Goal: Task Accomplishment & Management: Use online tool/utility

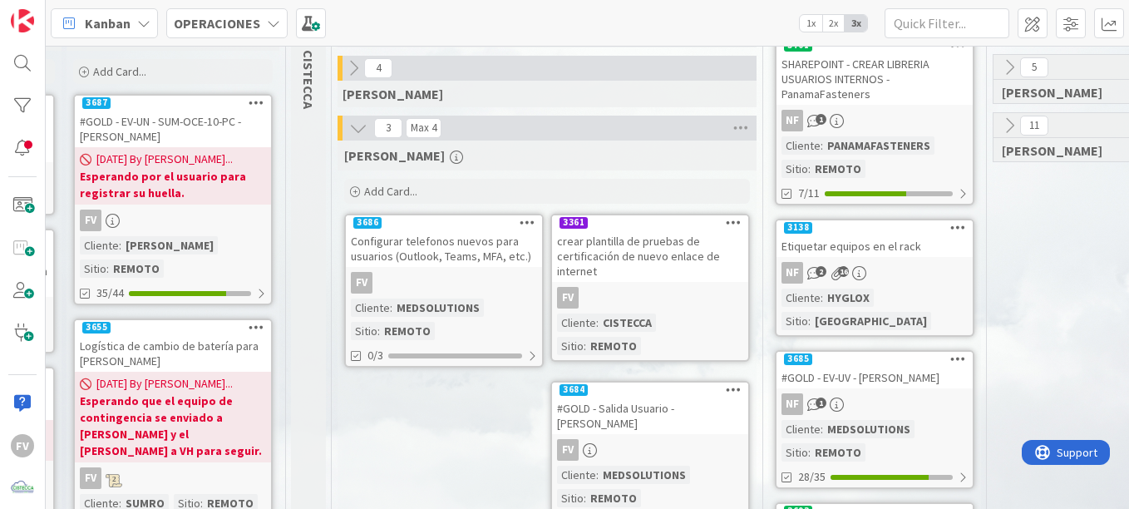
scroll to position [166, 667]
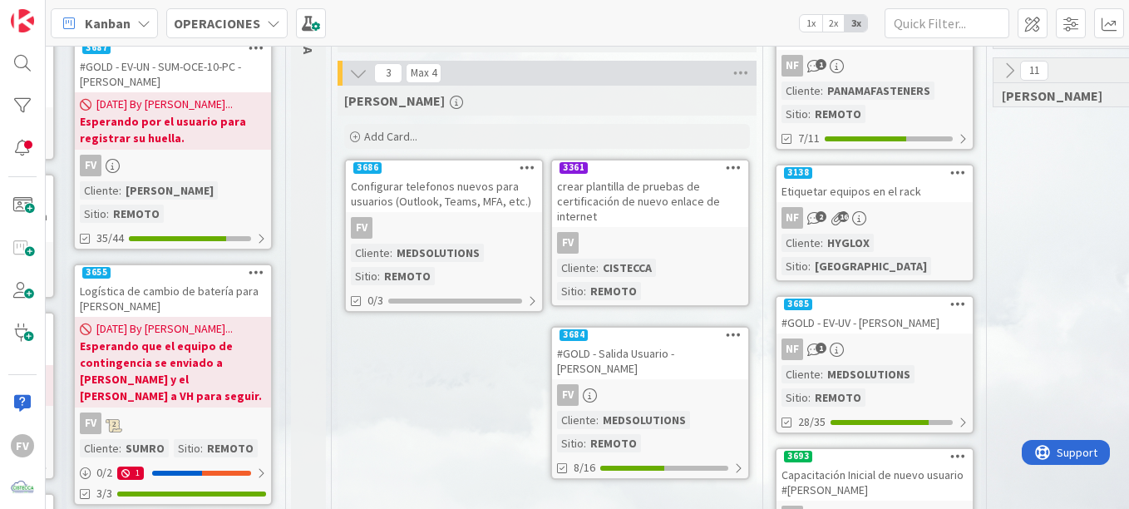
click at [657, 360] on div "#GOLD - Salida Usuario - [PERSON_NAME]" at bounding box center [650, 360] width 196 height 37
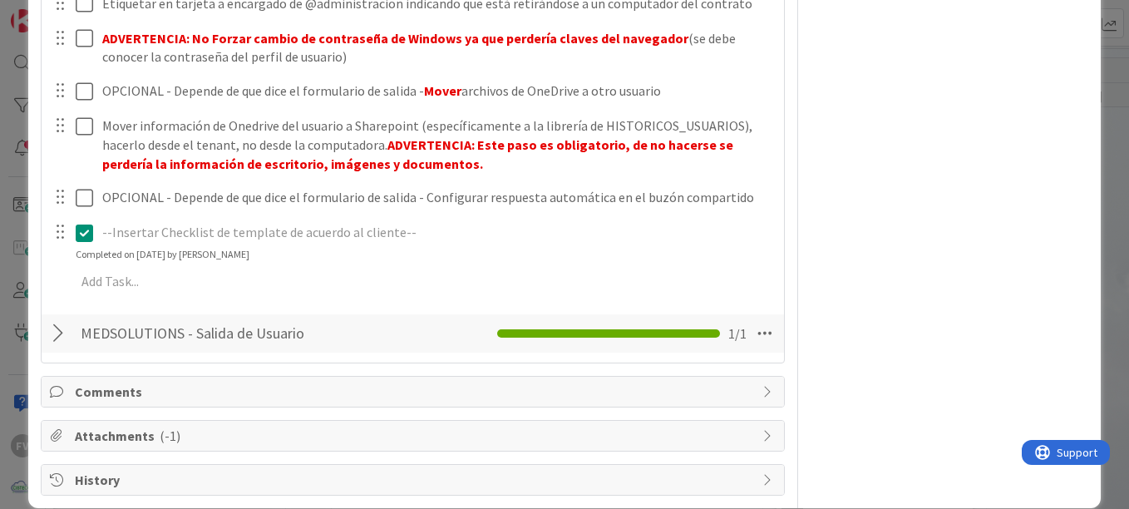
scroll to position [1060, 0]
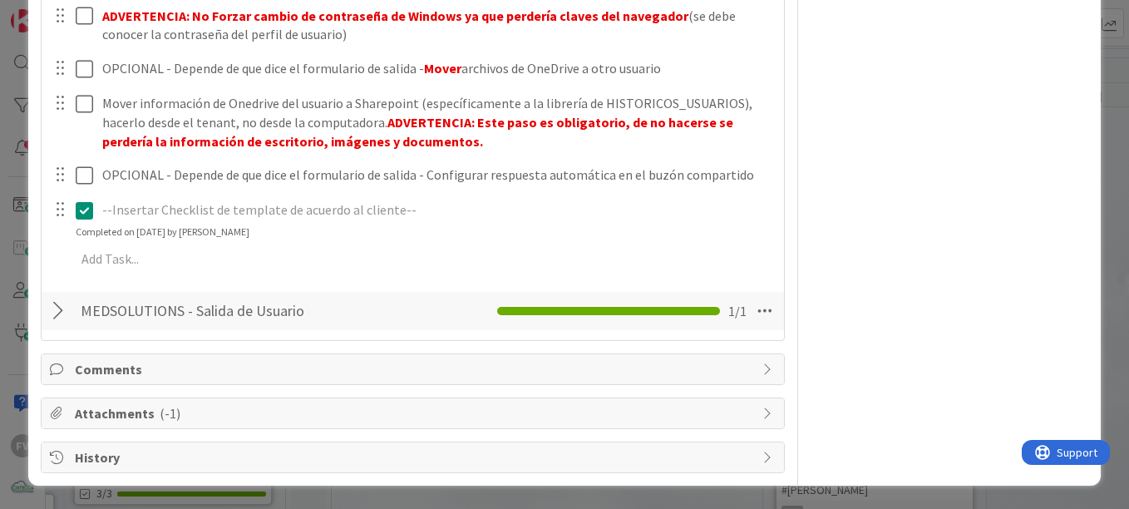
click at [159, 362] on span "Comments" at bounding box center [414, 369] width 679 height 20
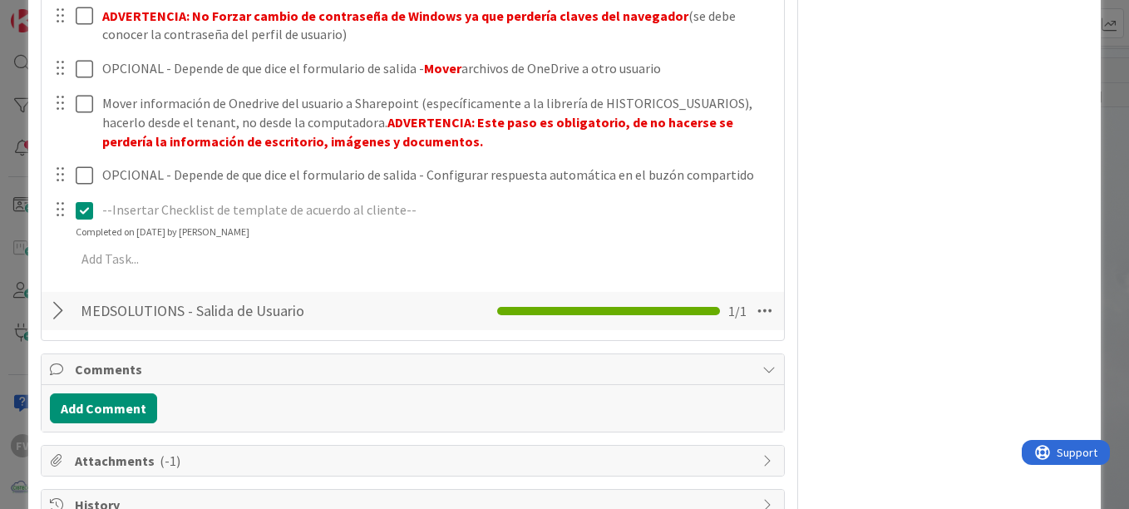
click at [121, 359] on span "Comments" at bounding box center [414, 369] width 679 height 20
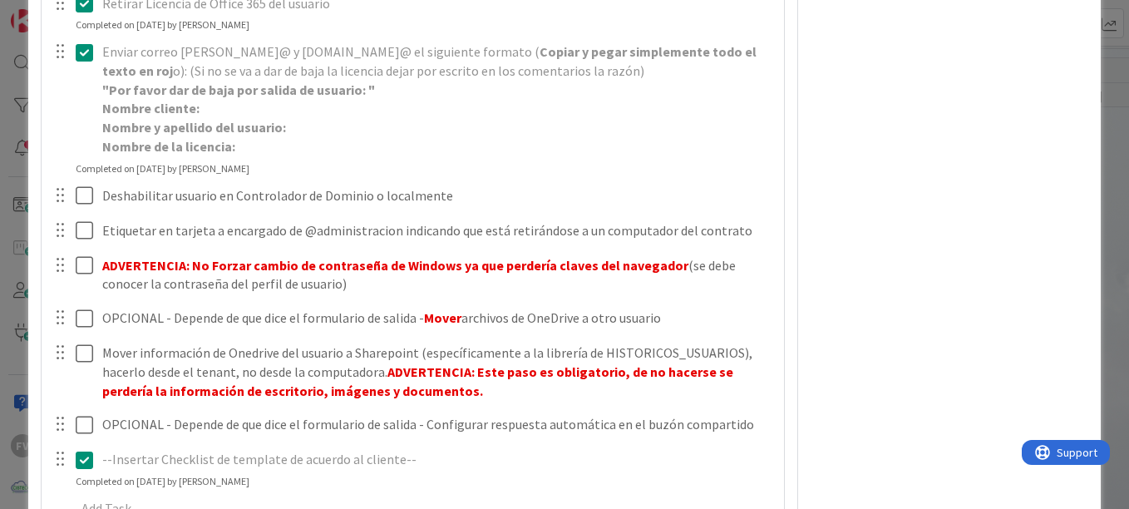
scroll to position [727, 0]
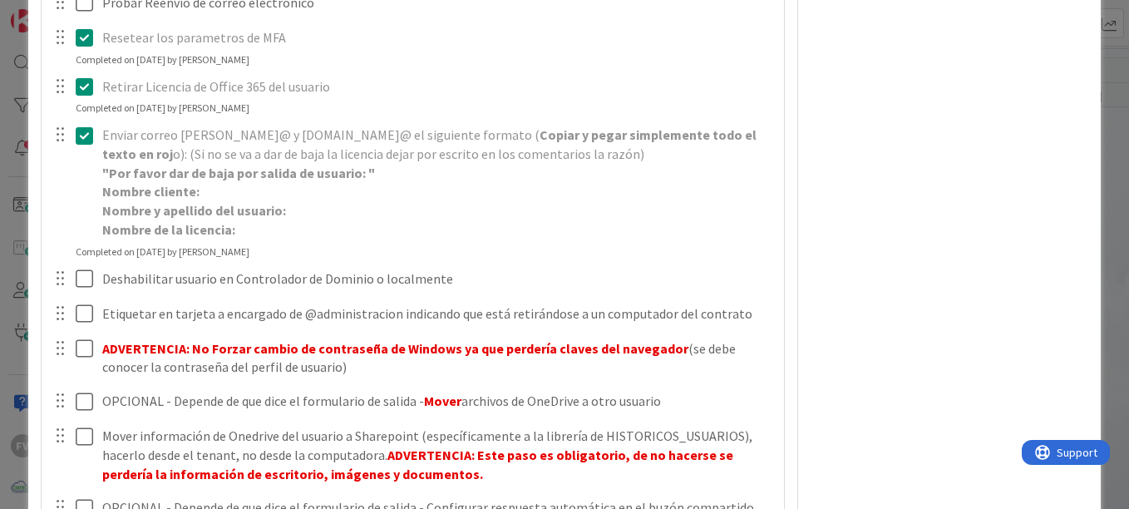
click at [86, 133] on icon at bounding box center [84, 135] width 17 height 20
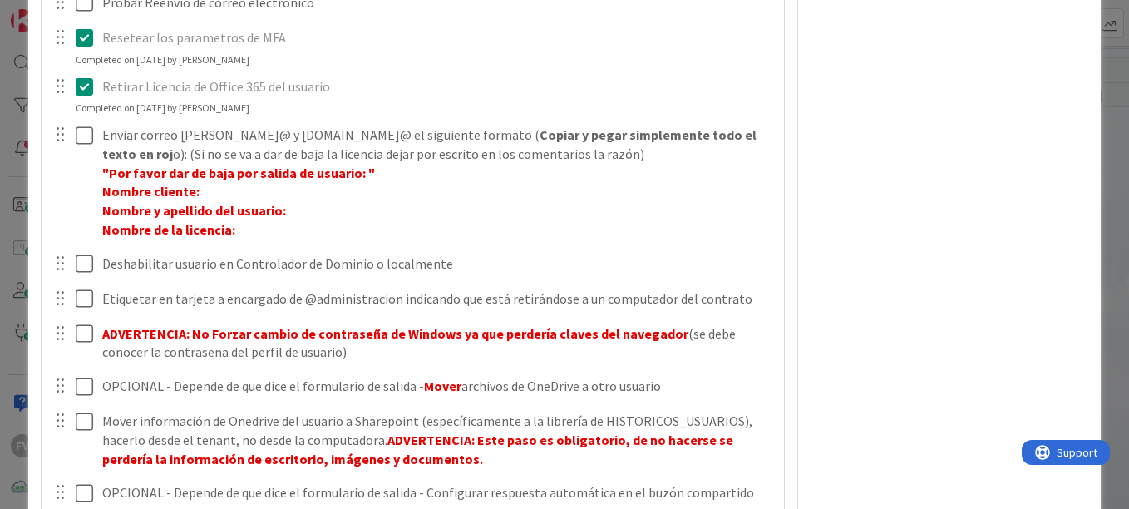
click at [88, 86] on icon at bounding box center [84, 86] width 17 height 20
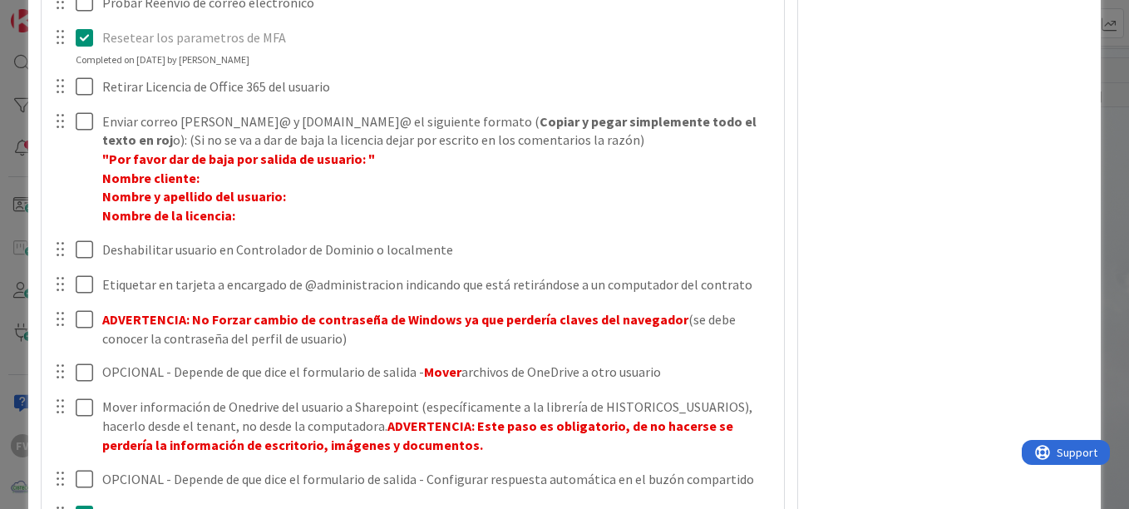
click at [664, 121] on div "¿Ya tiene el formulario de la salida del cliente? Update Cancel Completed on [D…" at bounding box center [413, 185] width 726 height 796
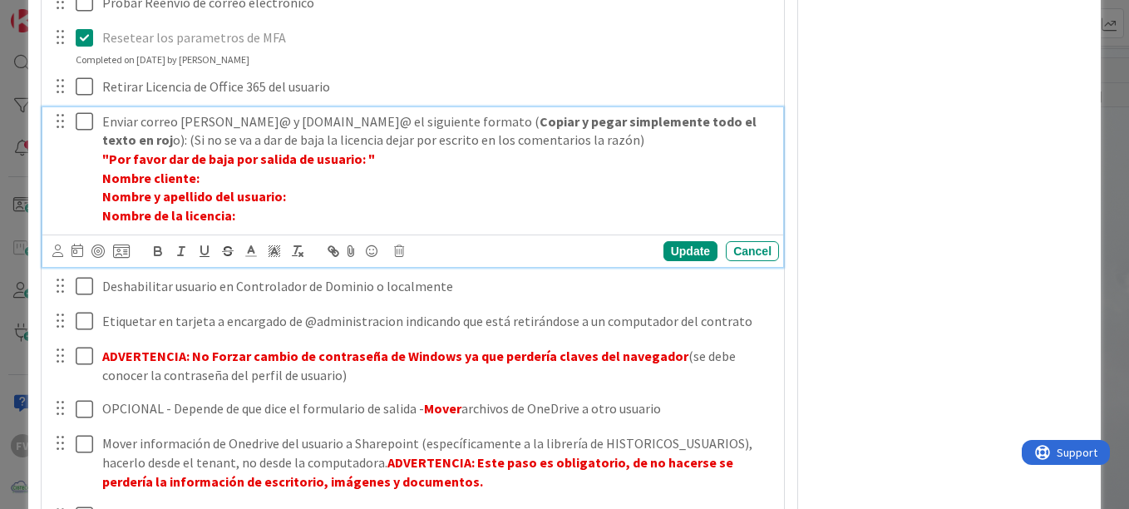
click at [670, 161] on p ""Por favor dar de baja por salida de usuario: "" at bounding box center [437, 159] width 670 height 19
click at [681, 253] on div "Update" at bounding box center [690, 251] width 54 height 20
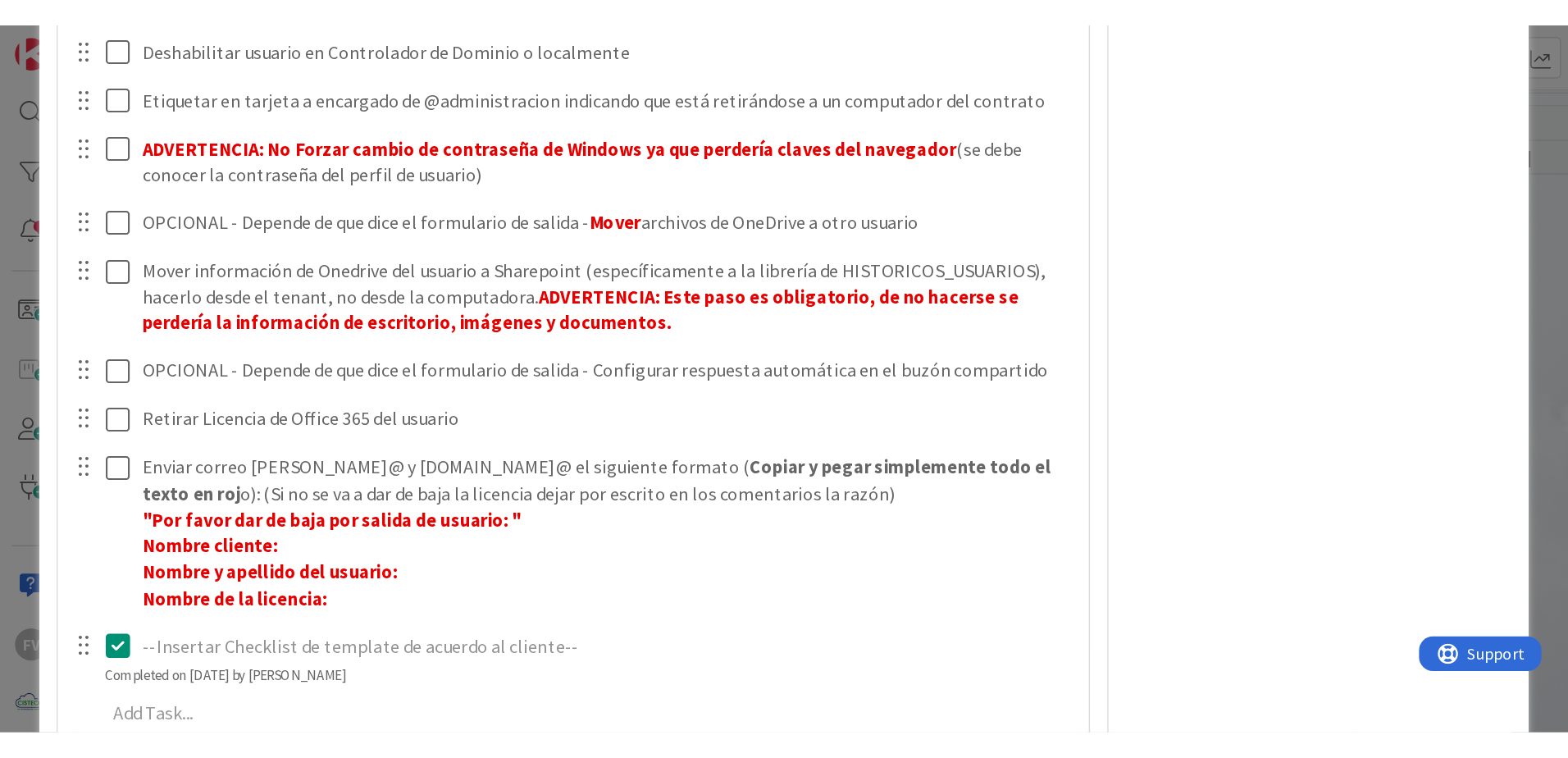
scroll to position [760, 0]
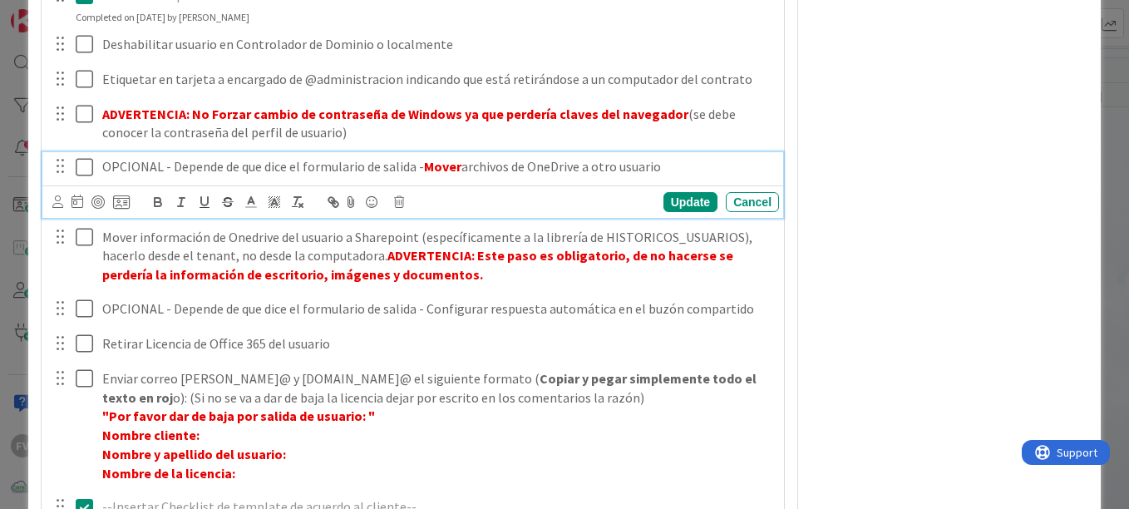
click at [88, 170] on icon at bounding box center [84, 167] width 17 height 20
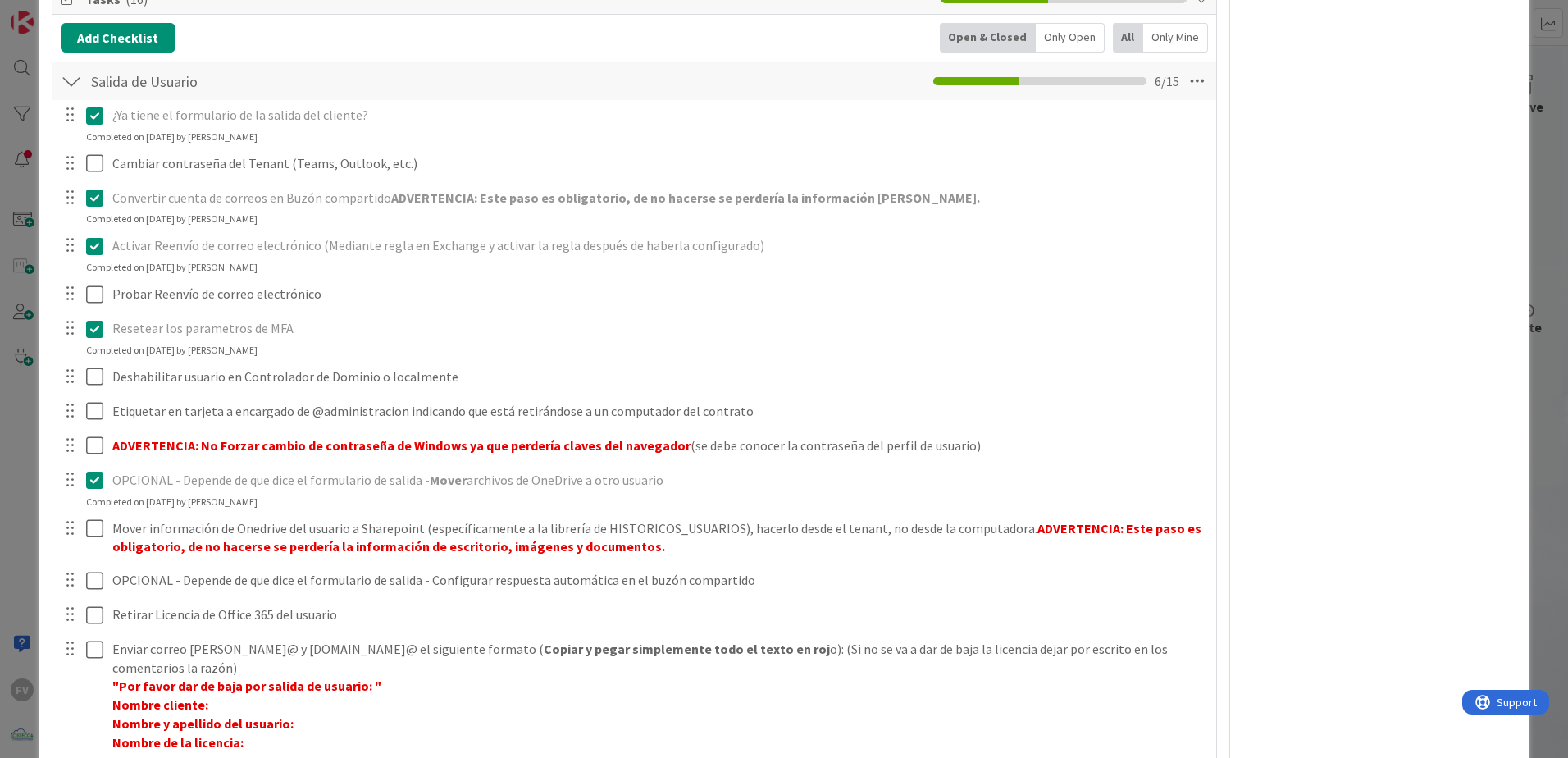
scroll to position [392, 0]
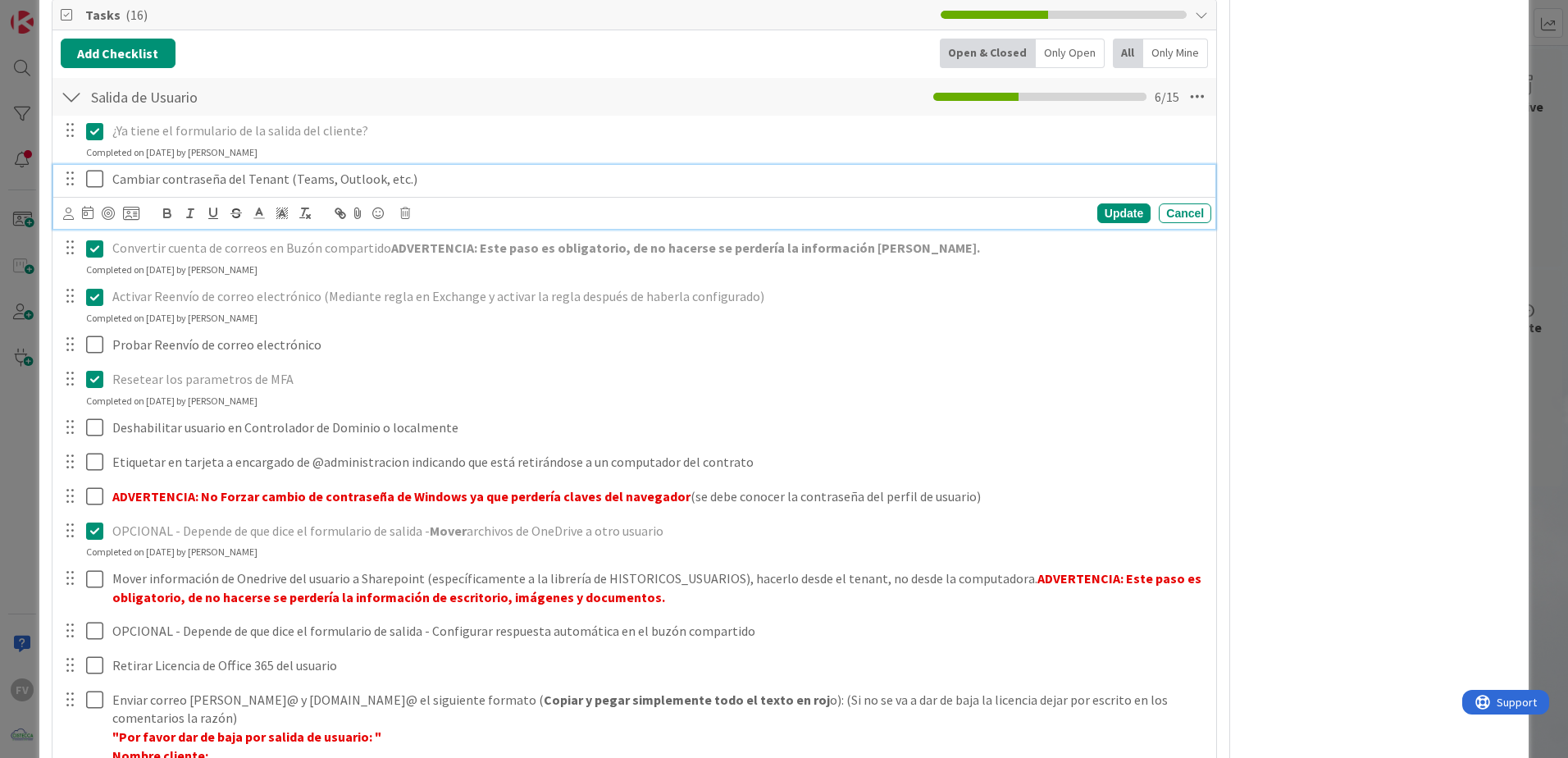
click at [94, 185] on icon at bounding box center [94, 179] width 17 height 20
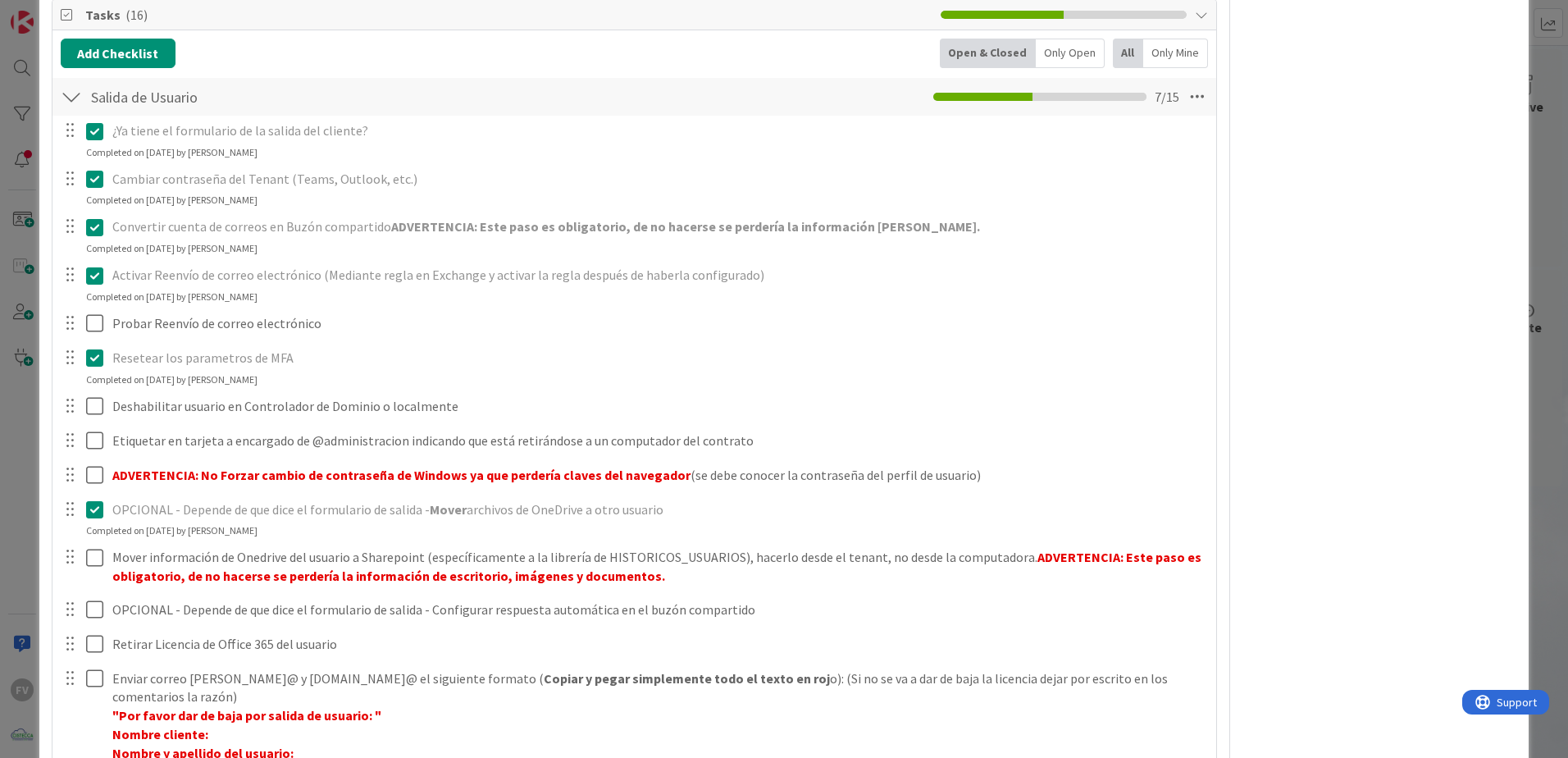
click at [1113, 306] on div "FV Owner Watchers PLANIFICADO Metrics Links Exit Criteria Dates Mirrors" at bounding box center [1380, 368] width 274 height 1393
drag, startPoint x: 1381, startPoint y: 396, endPoint x: 1372, endPoint y: 389, distance: 11.4
click at [1113, 394] on div "FV Owner Watchers PLANIFICADO Metrics Links Exit Criteria Dates Mirrors" at bounding box center [1380, 368] width 274 height 1393
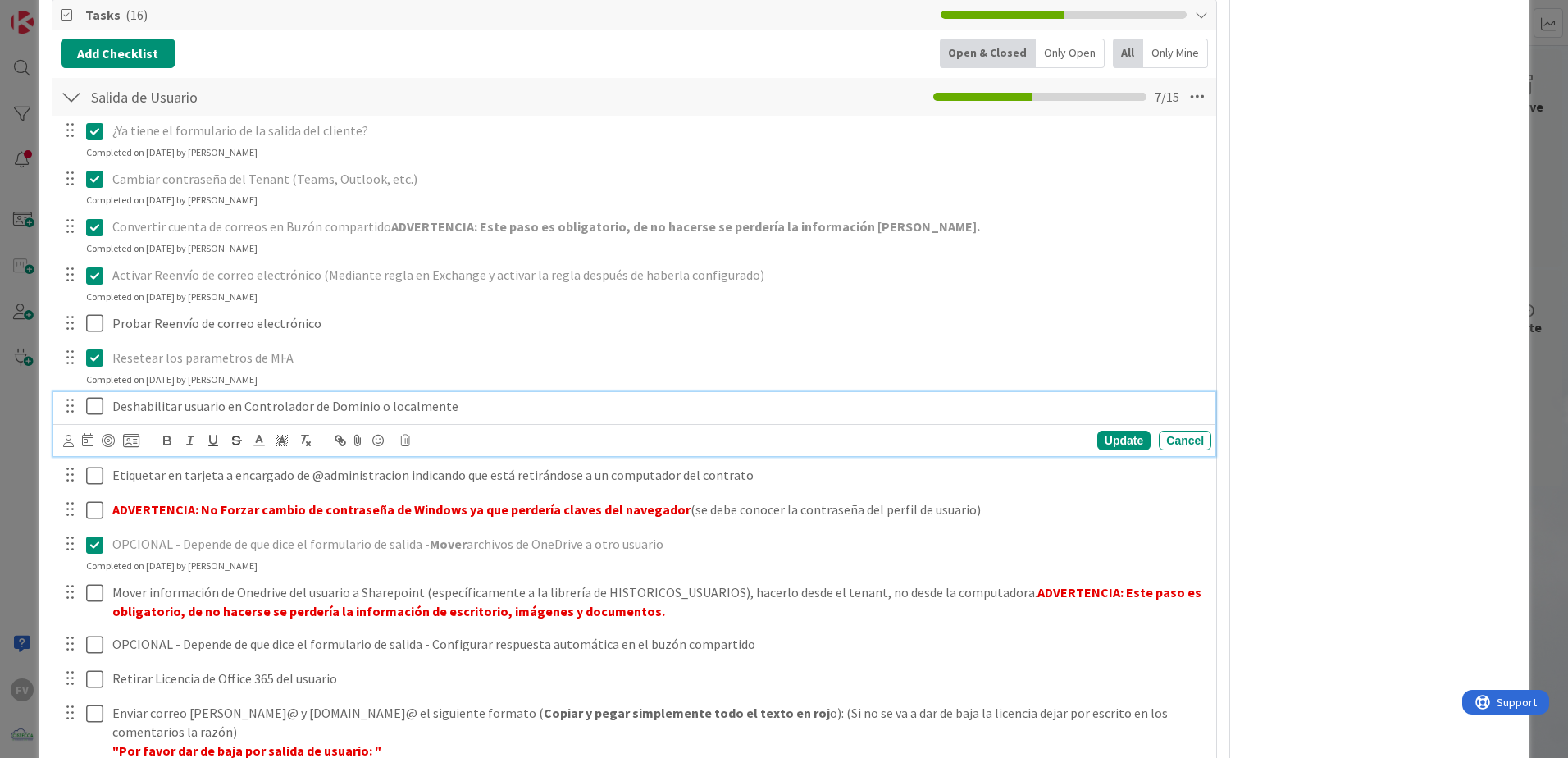
click at [89, 403] on icon at bounding box center [94, 406] width 17 height 20
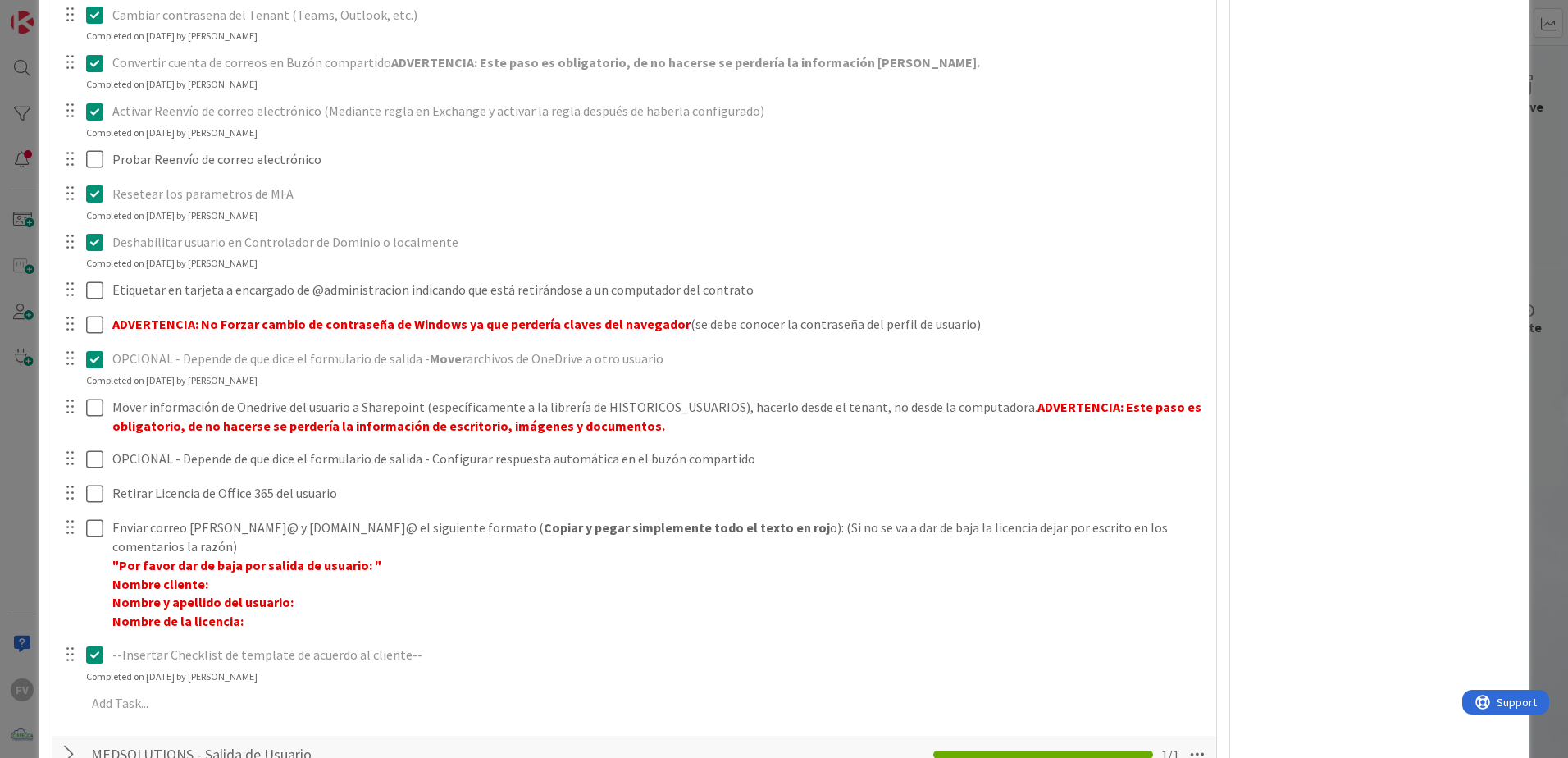
scroll to position [639, 0]
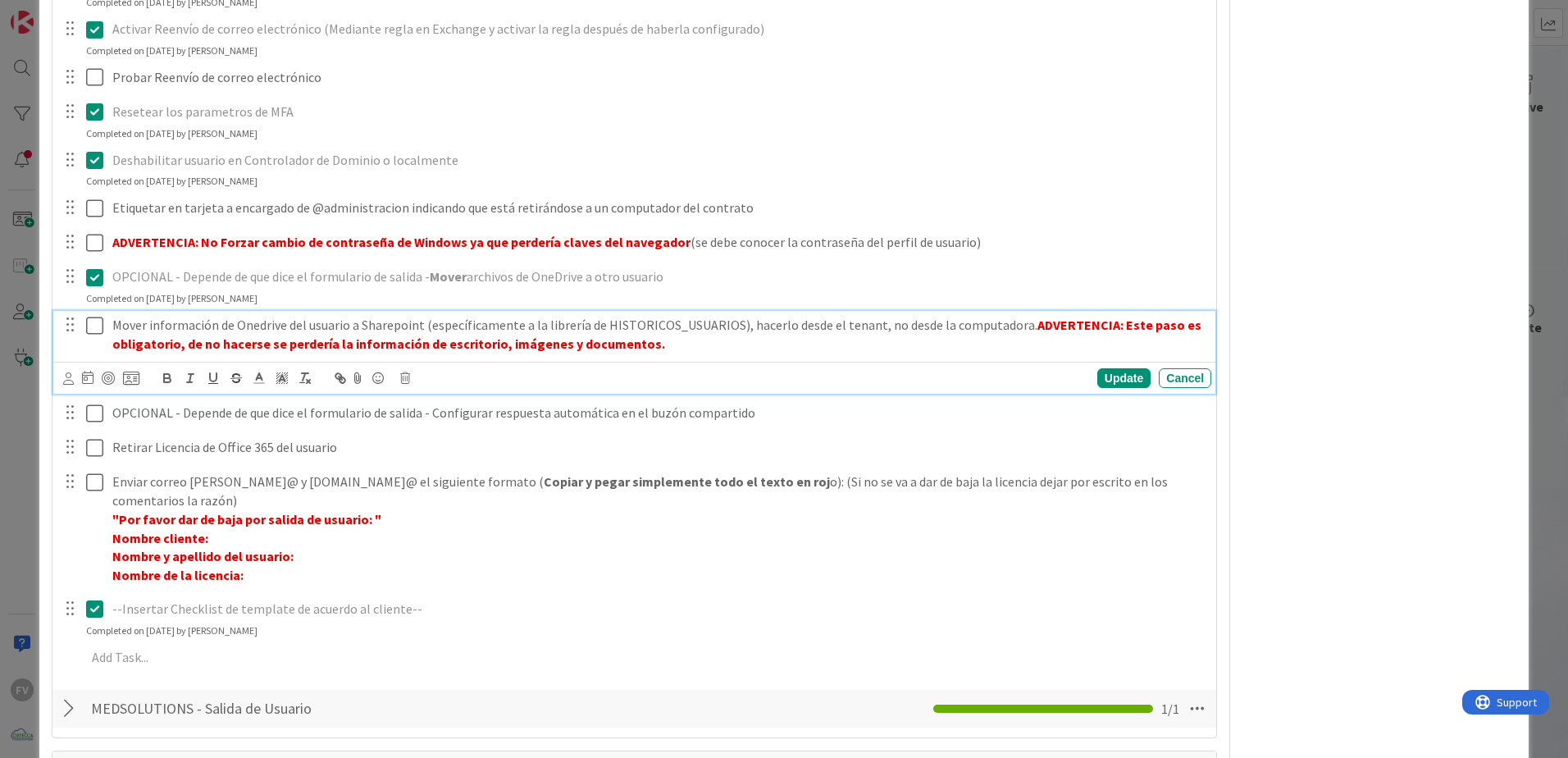
click at [110, 321] on div "Mover información de Onedrive del usuario a Sharepoint (específicamente a la li…" at bounding box center [658, 334] width 1105 height 46
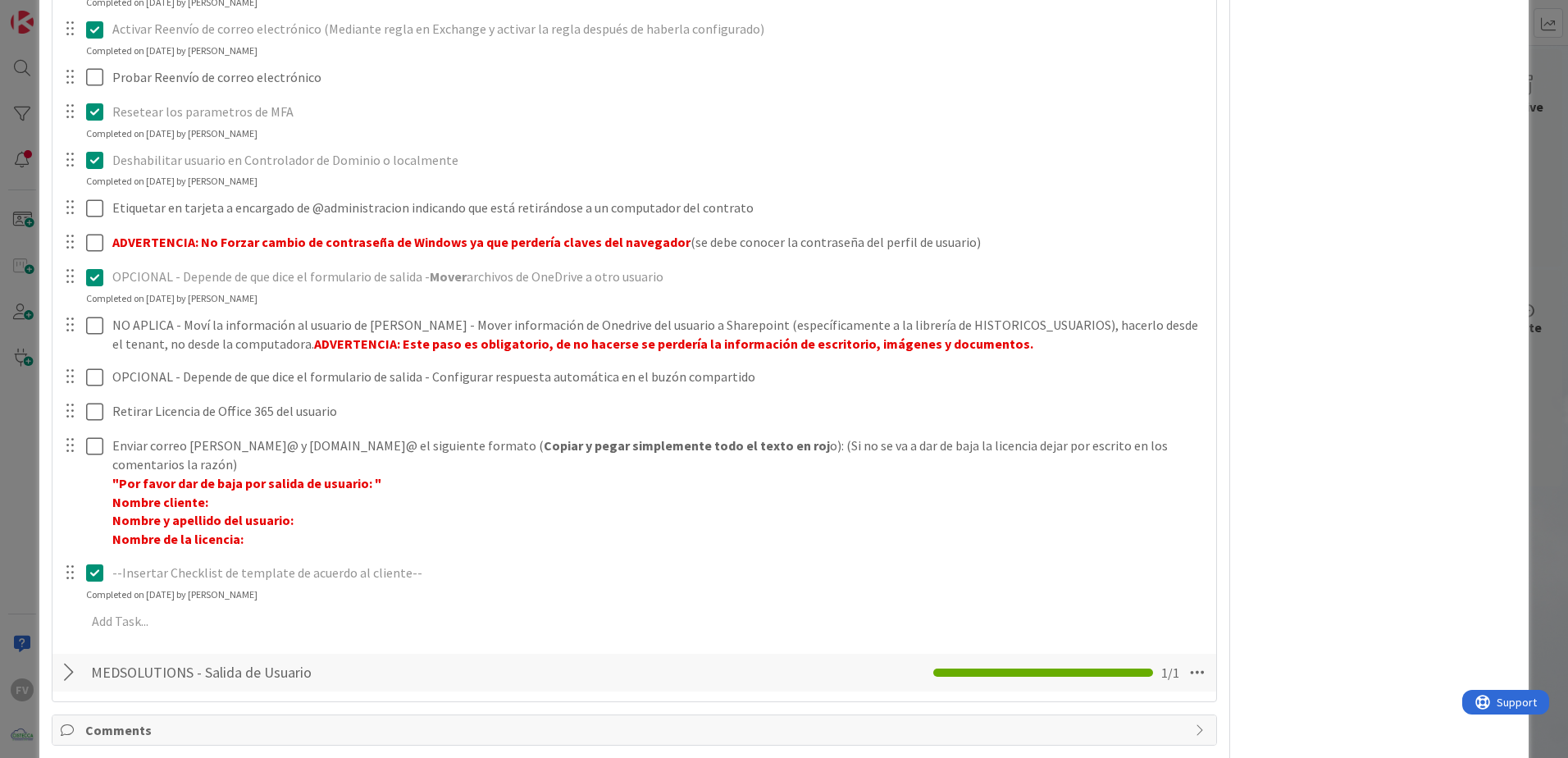
scroll to position [748, 0]
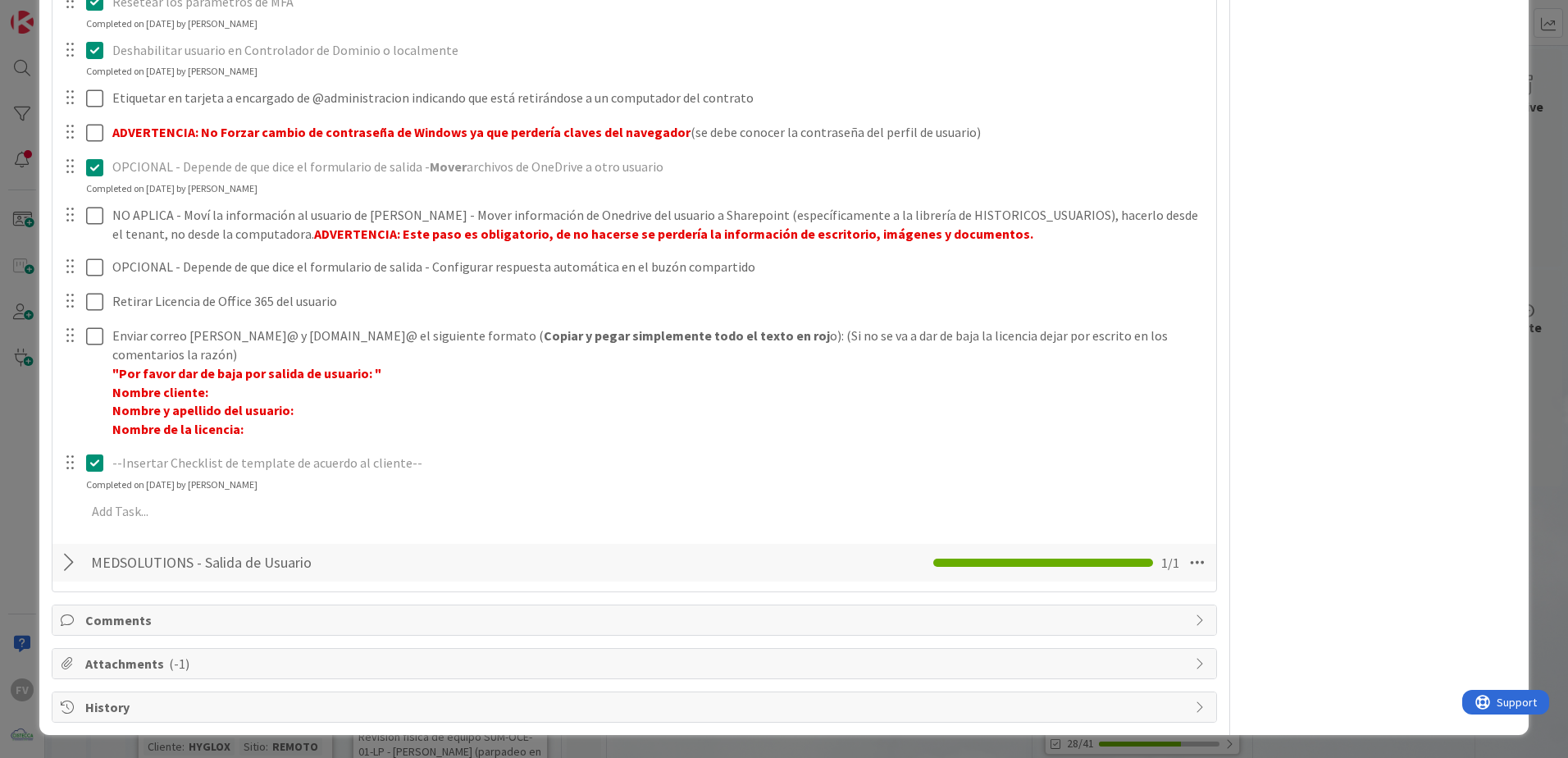
click at [151, 501] on span "Comments" at bounding box center [635, 620] width 1101 height 20
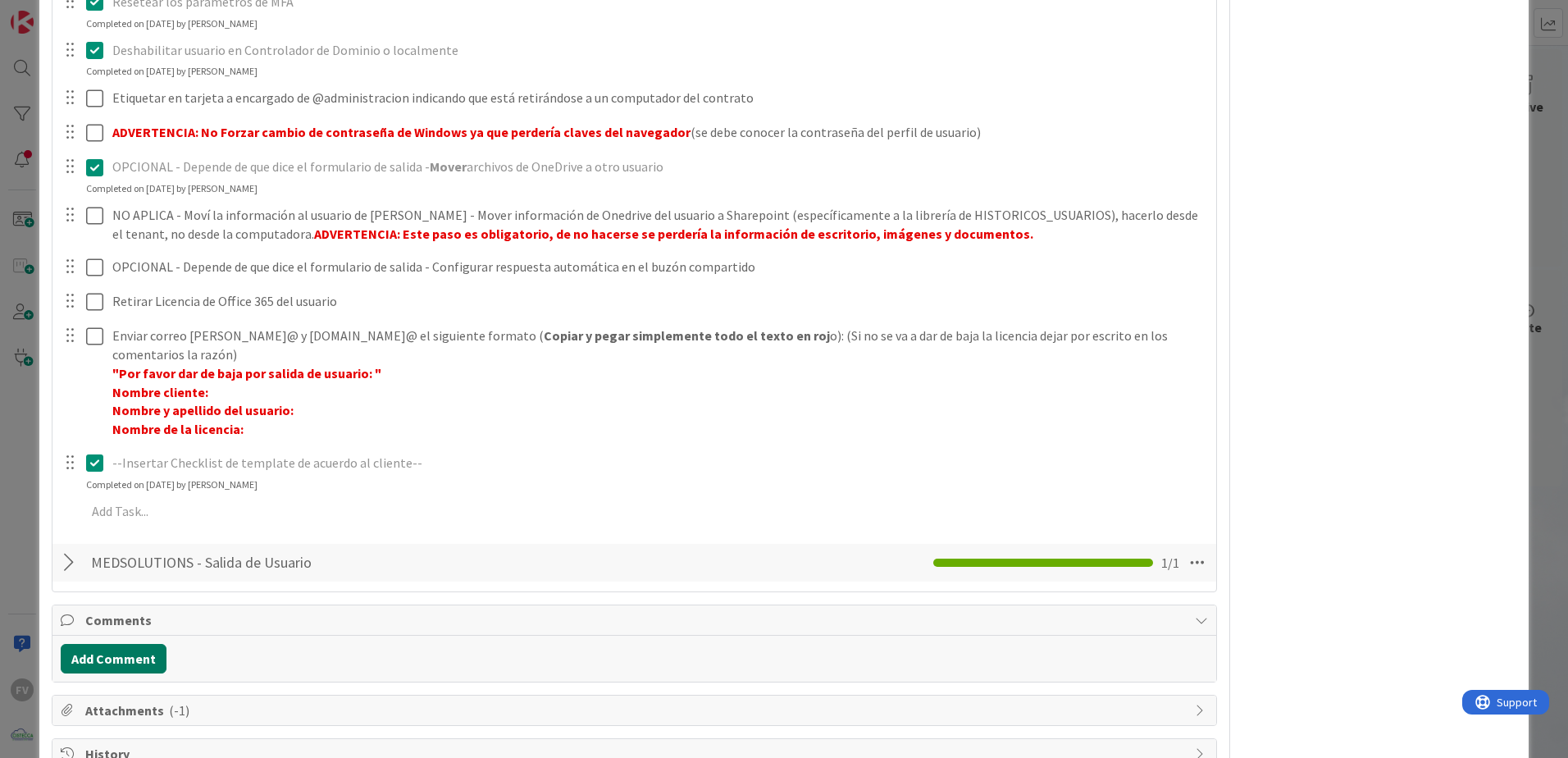
click at [150, 501] on button "Add Comment" at bounding box center [113, 658] width 106 height 30
click at [124, 501] on p at bounding box center [635, 712] width 1133 height 19
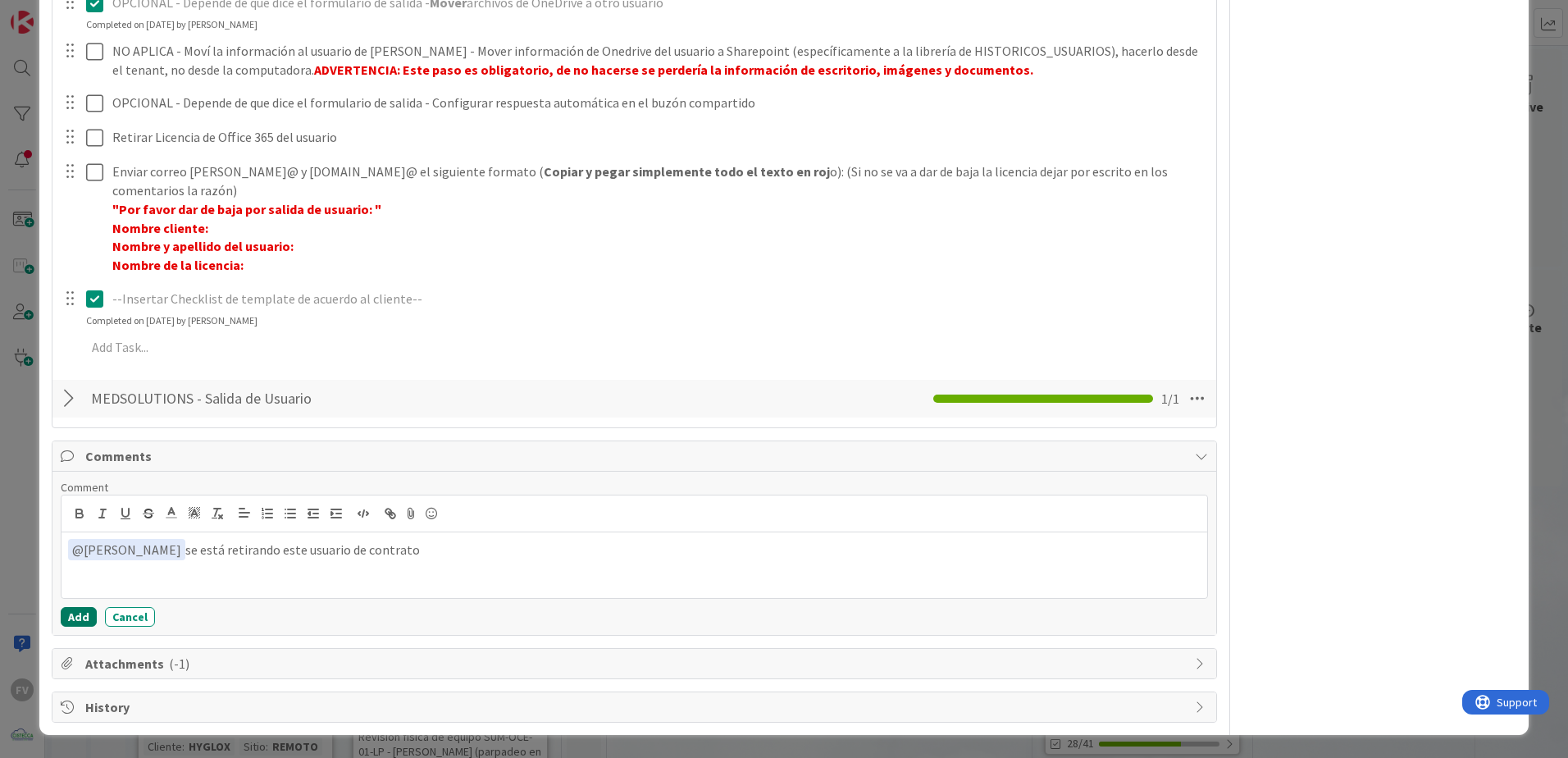
click at [80, 501] on button "Add" at bounding box center [79, 617] width 37 height 20
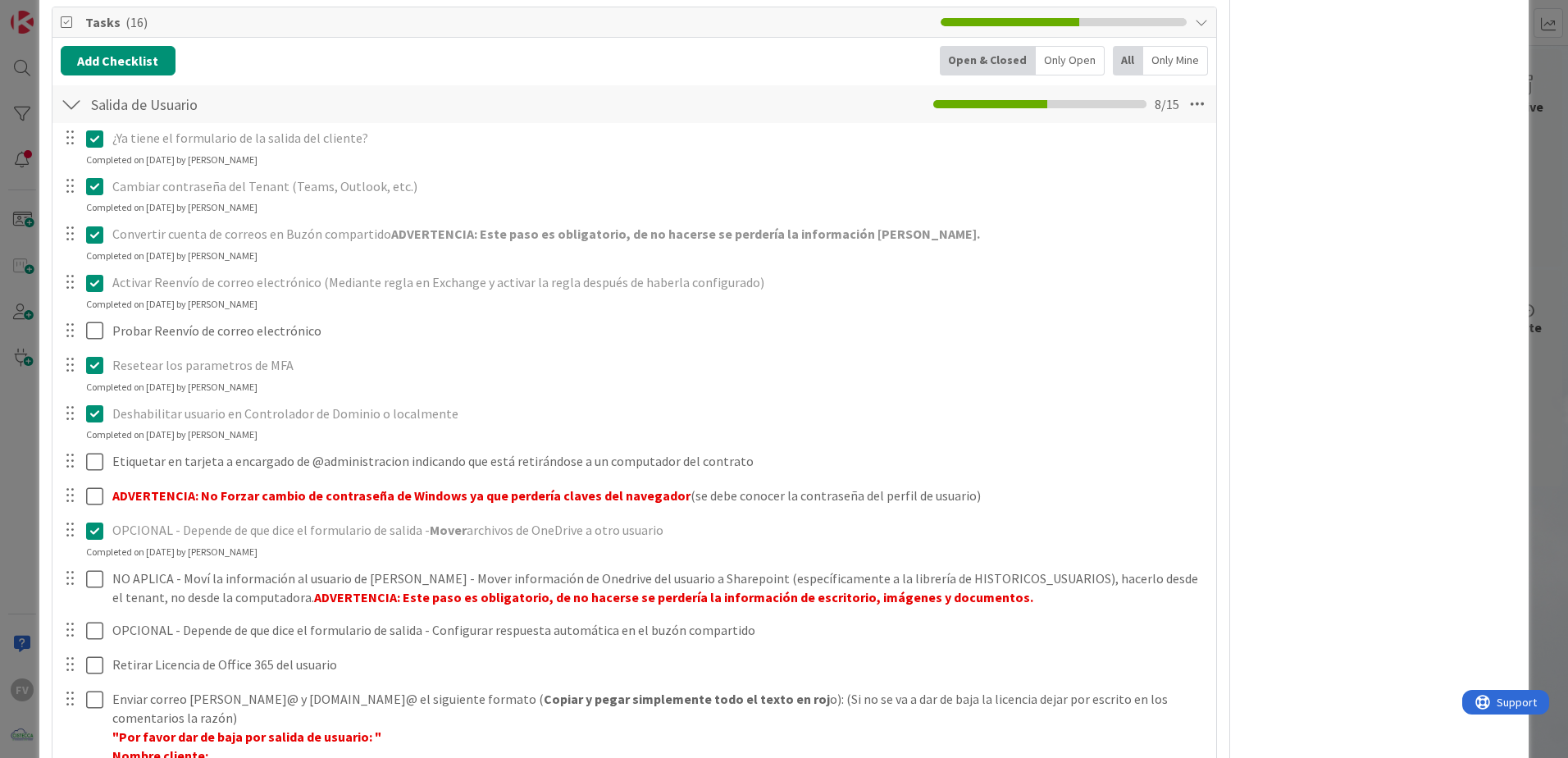
scroll to position [631, 0]
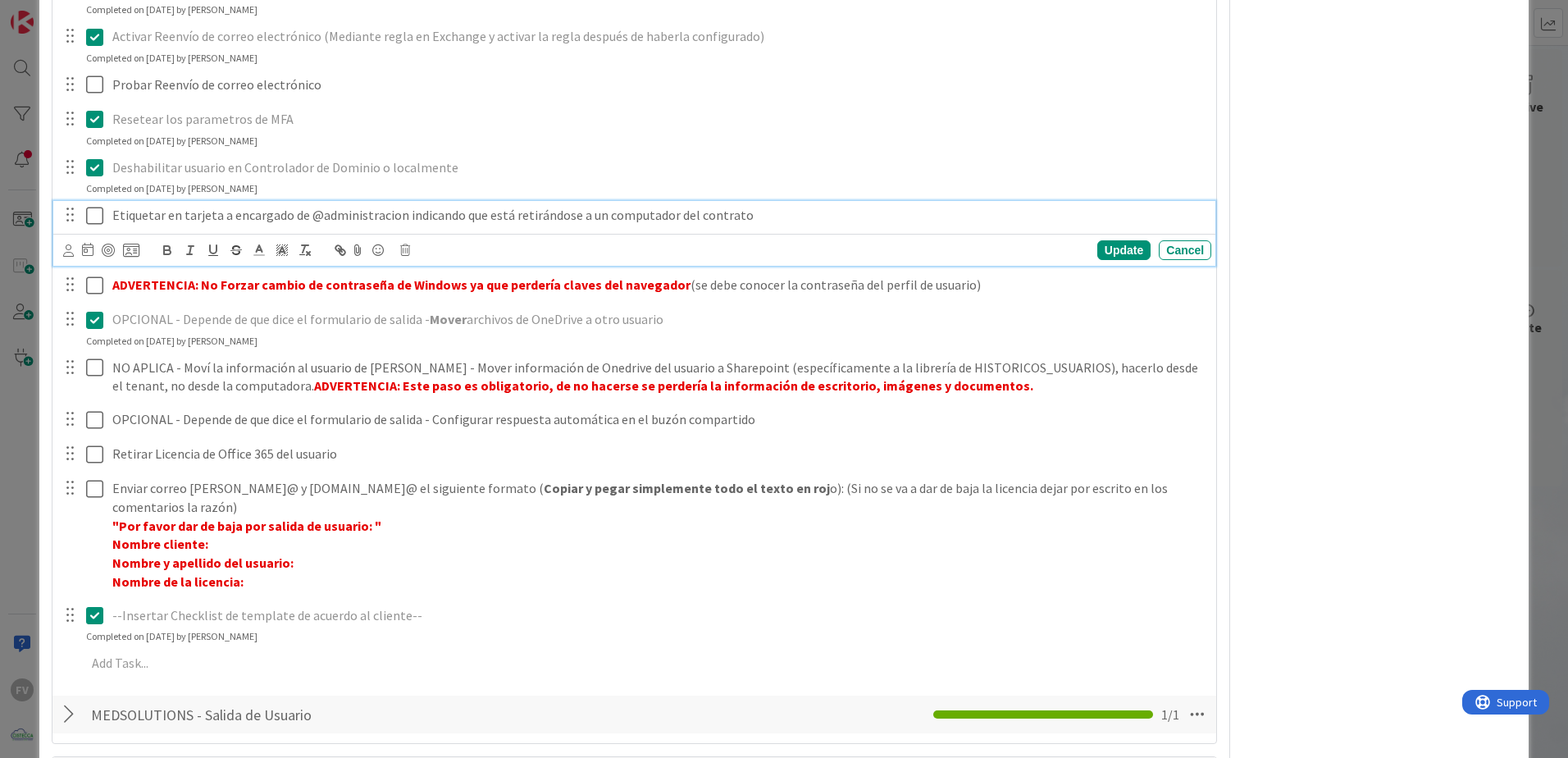
click at [94, 223] on icon at bounding box center [94, 216] width 17 height 20
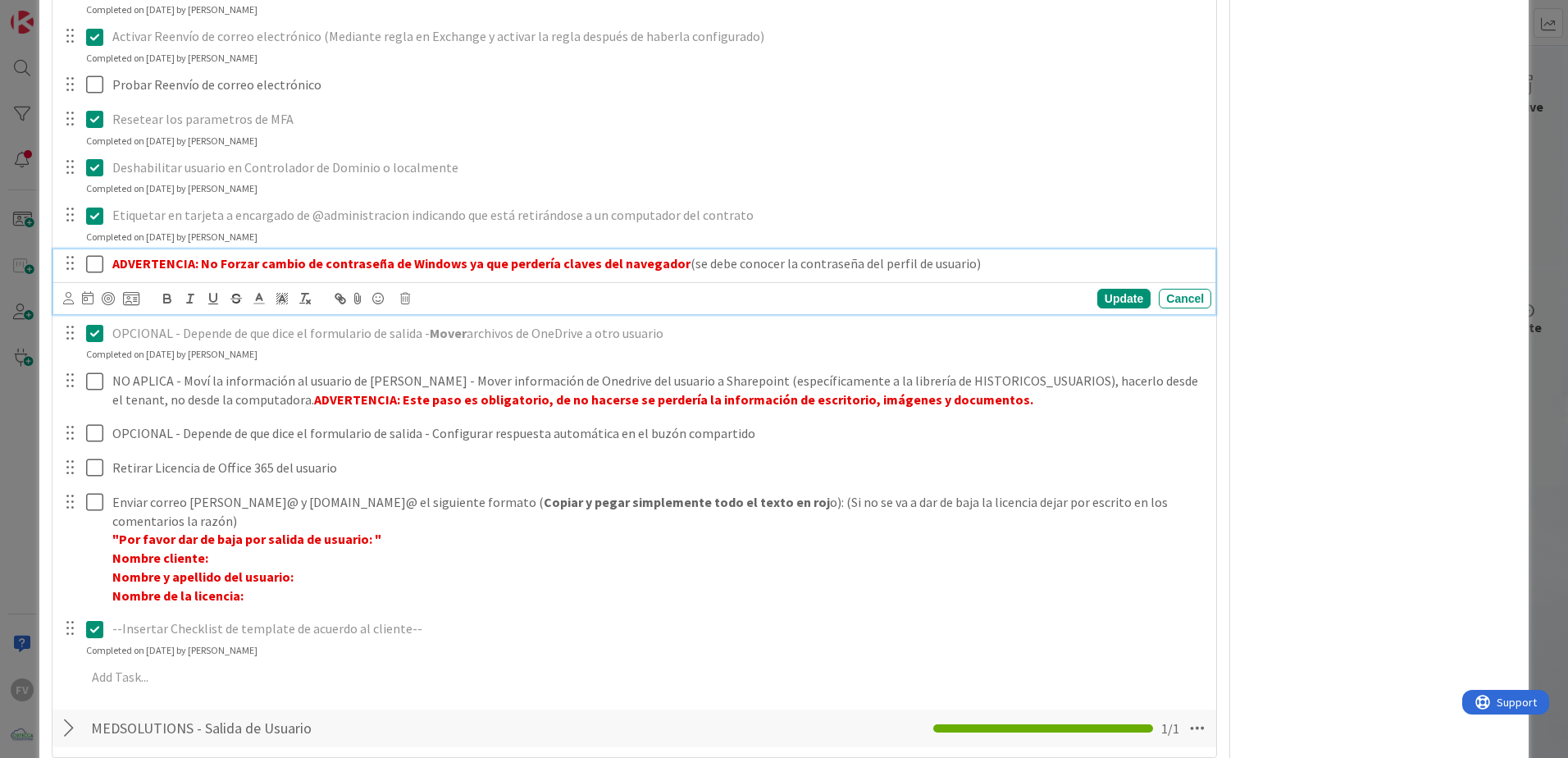
click at [95, 259] on icon at bounding box center [94, 265] width 17 height 20
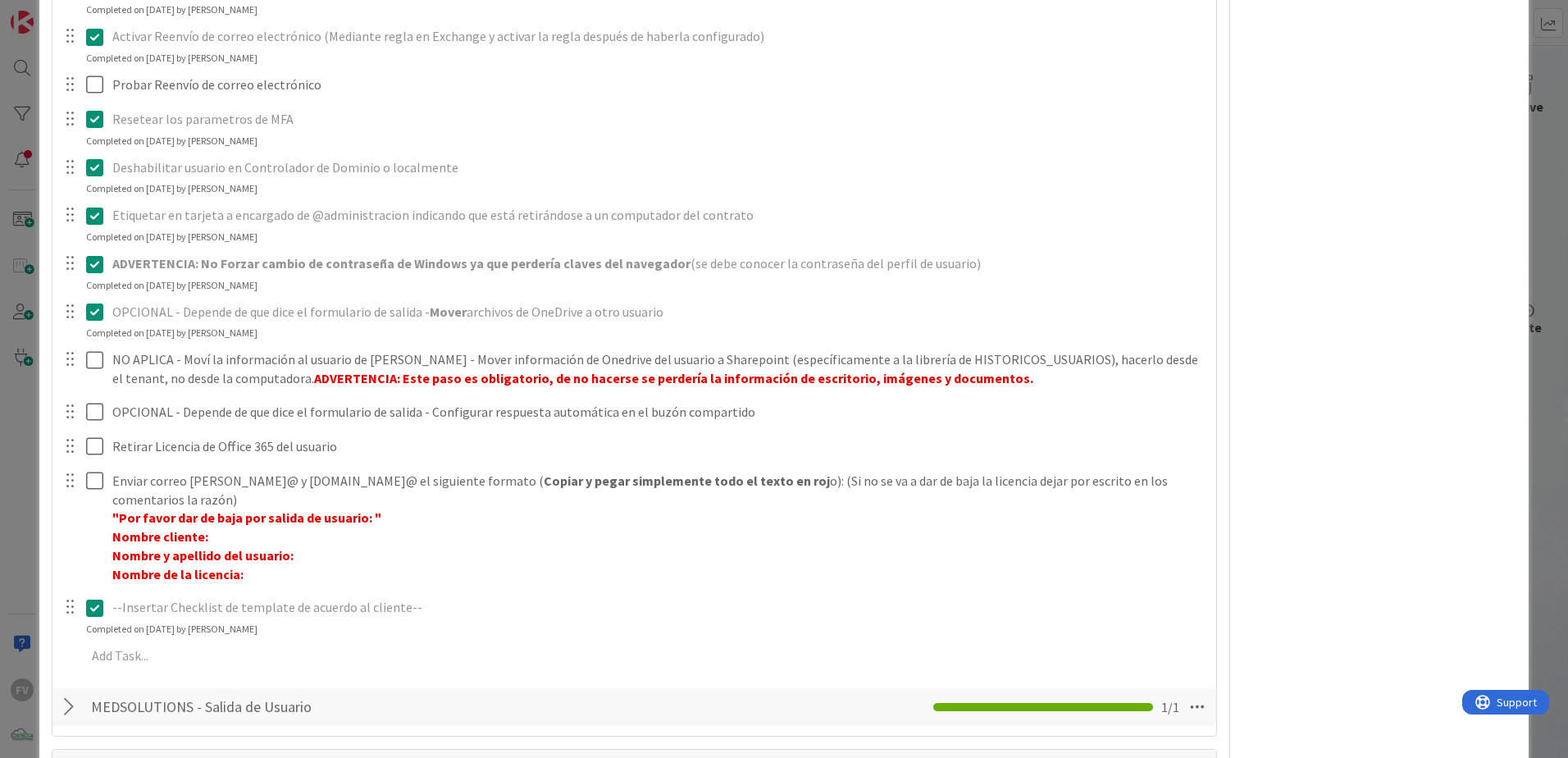
click at [28, 343] on div "ID 3684 OPERACIONES [PERSON_NAME] Title 37 / 128 #GOLD - Salida Usuario - [PERS…" at bounding box center [784, 379] width 1568 height 758
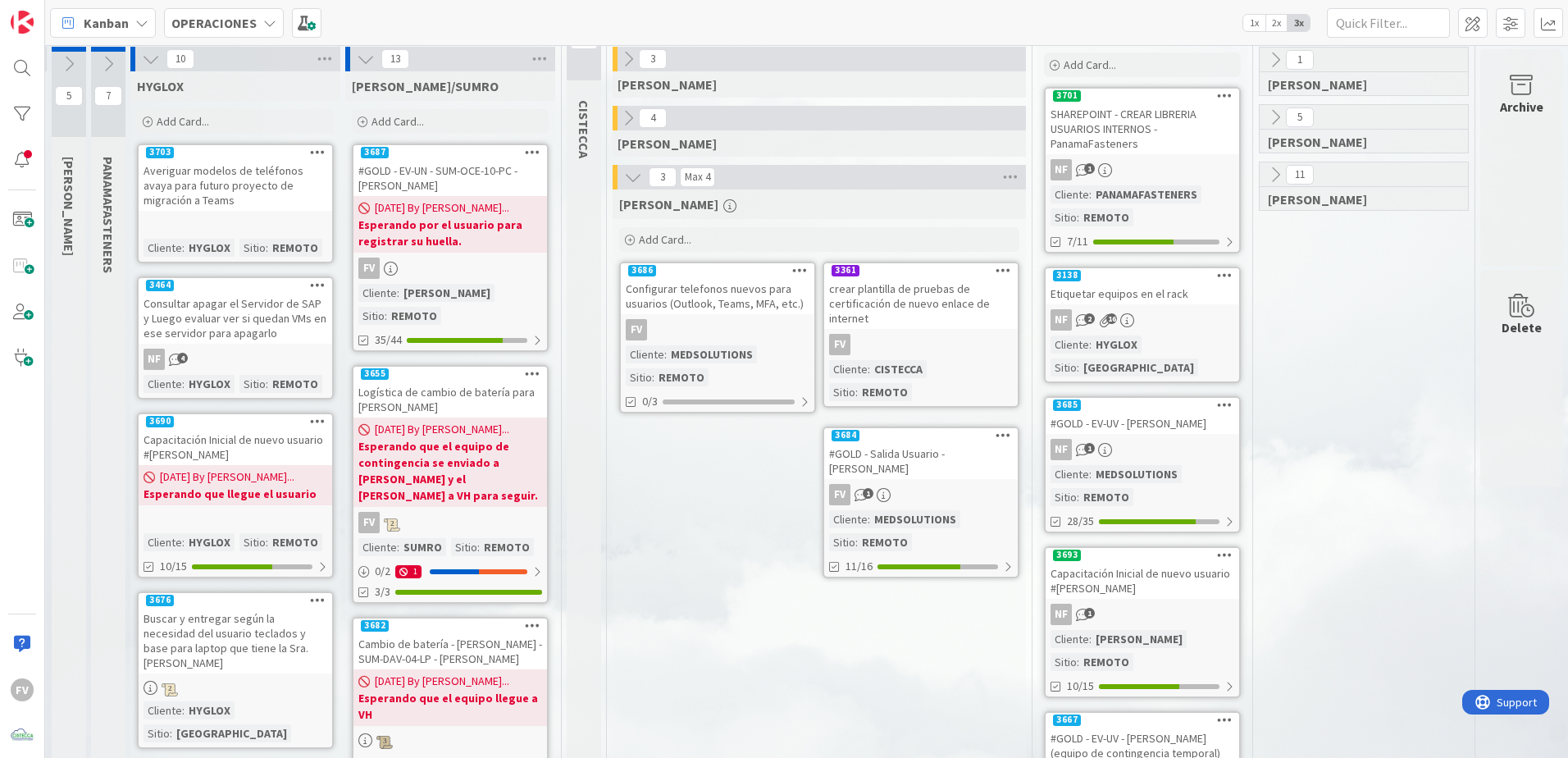
scroll to position [82, 391]
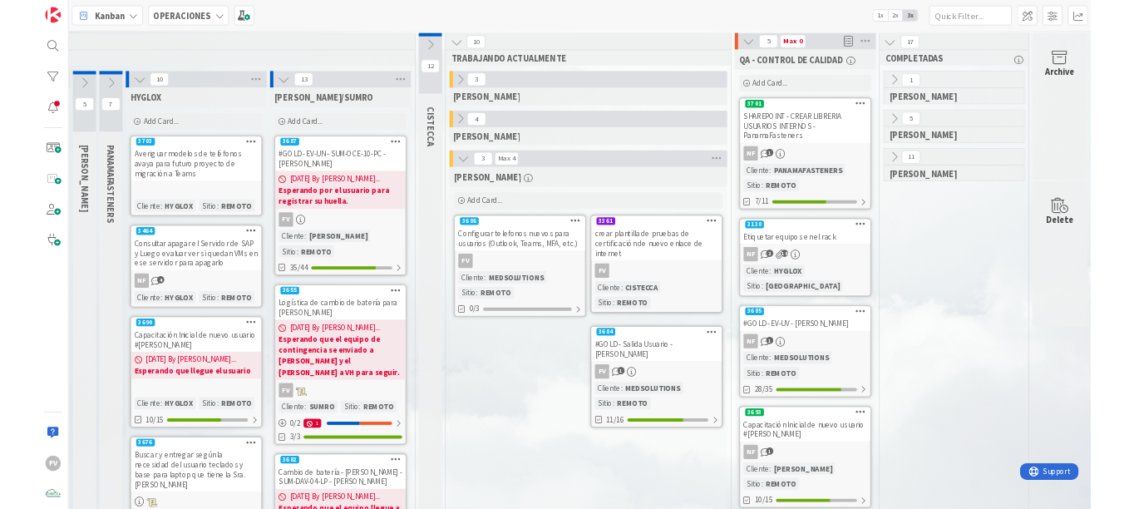
scroll to position [0, 0]
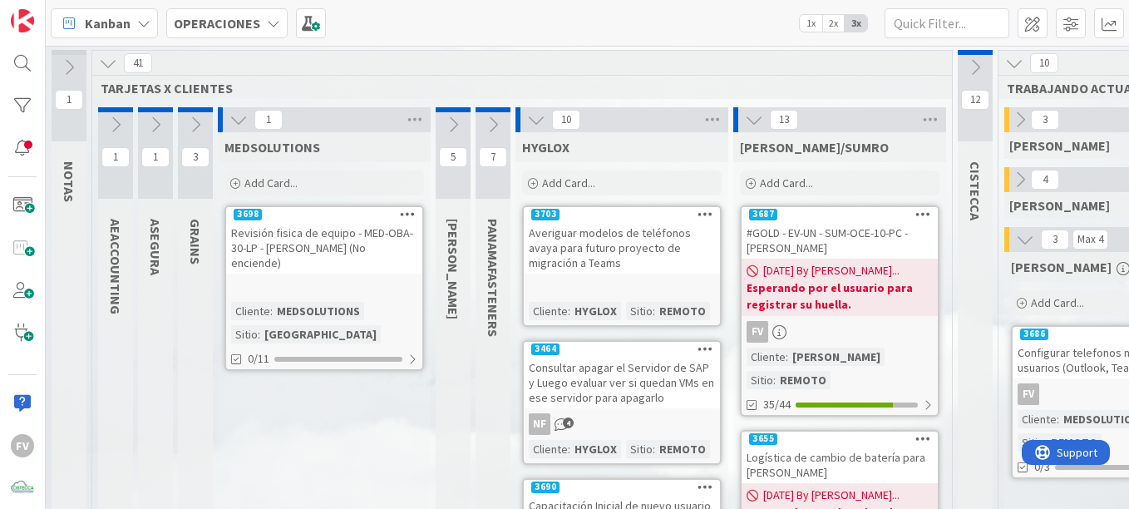
click at [311, 498] on div "1 NOTAS 41 TARJETAS X CLIENTES 1 AEACCOUNTING 1 ASEGURA 3 GRAINS 1 MEDSOLUTIONS…" at bounding box center [587, 277] width 1083 height 463
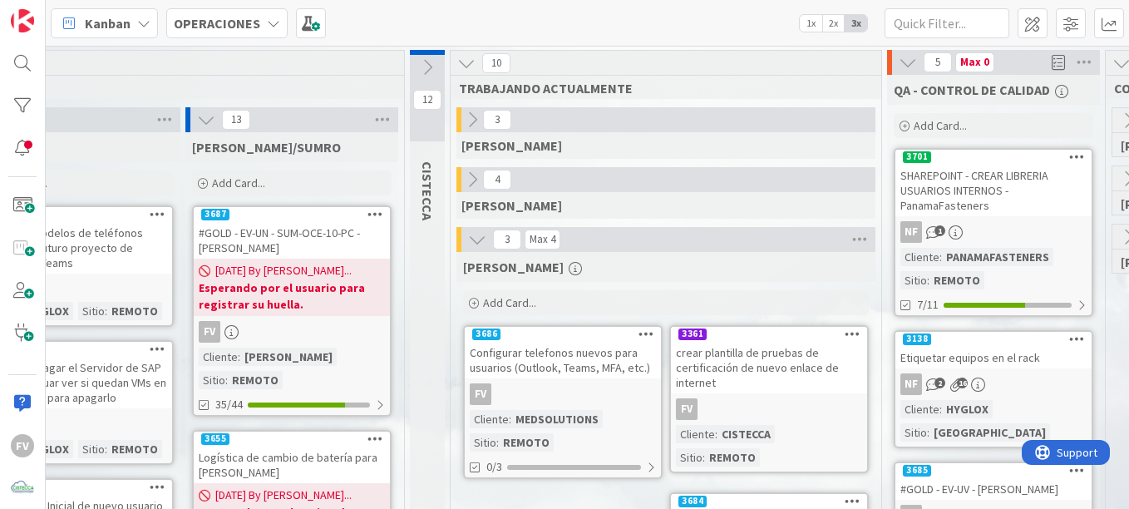
scroll to position [0, 856]
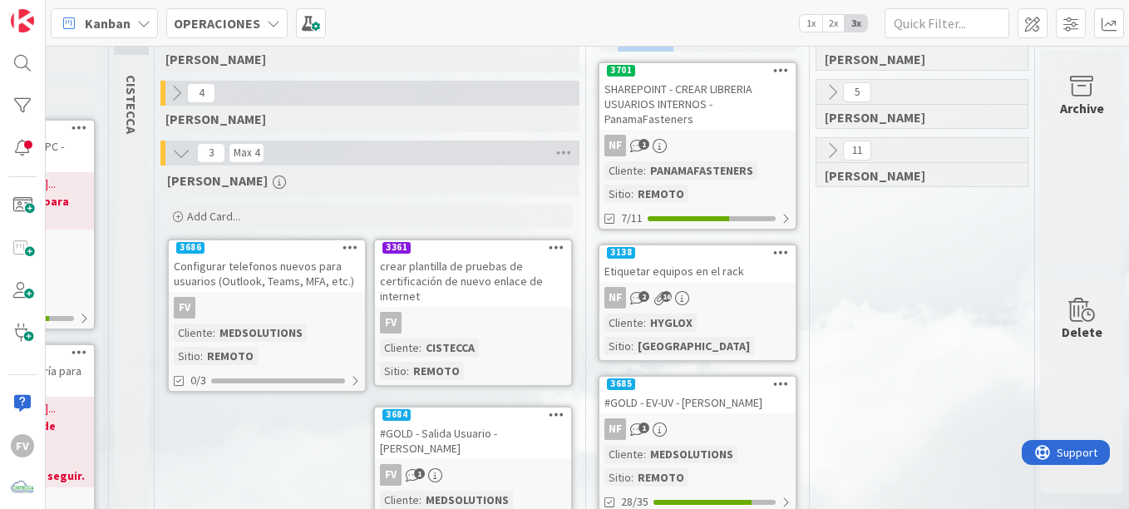
drag, startPoint x: 565, startPoint y: 495, endPoint x: 594, endPoint y: 496, distance: 29.1
click at [594, 496] on div "1 NOTAS 41 TARJETAS X CLIENTES 1 AEACCOUNTING 1 ASEGURA 3 GRAINS 1 MEDSOLUTIONS…" at bounding box center [587, 277] width 1083 height 463
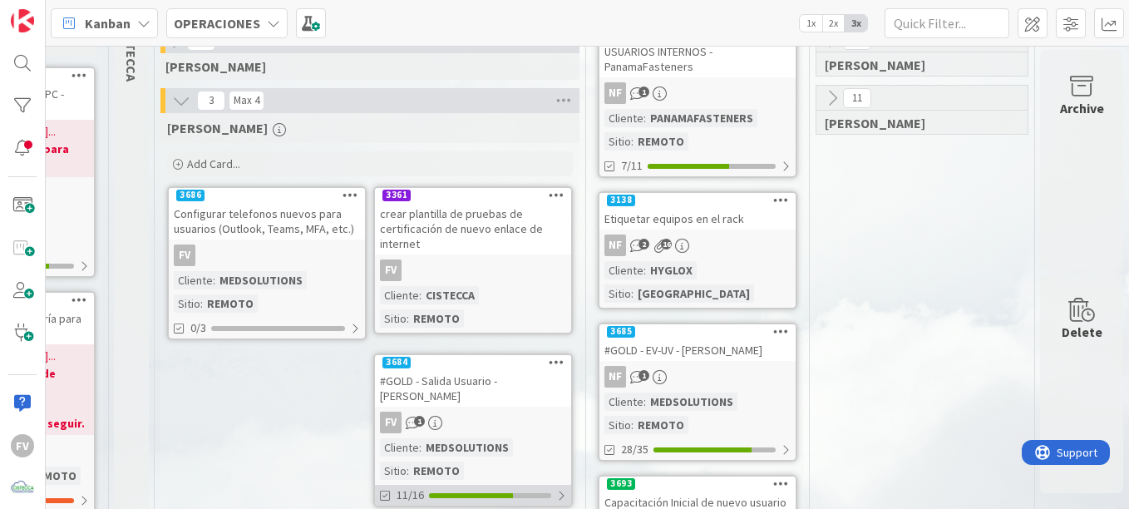
click at [396, 486] on span "11/16" at bounding box center [409, 494] width 27 height 17
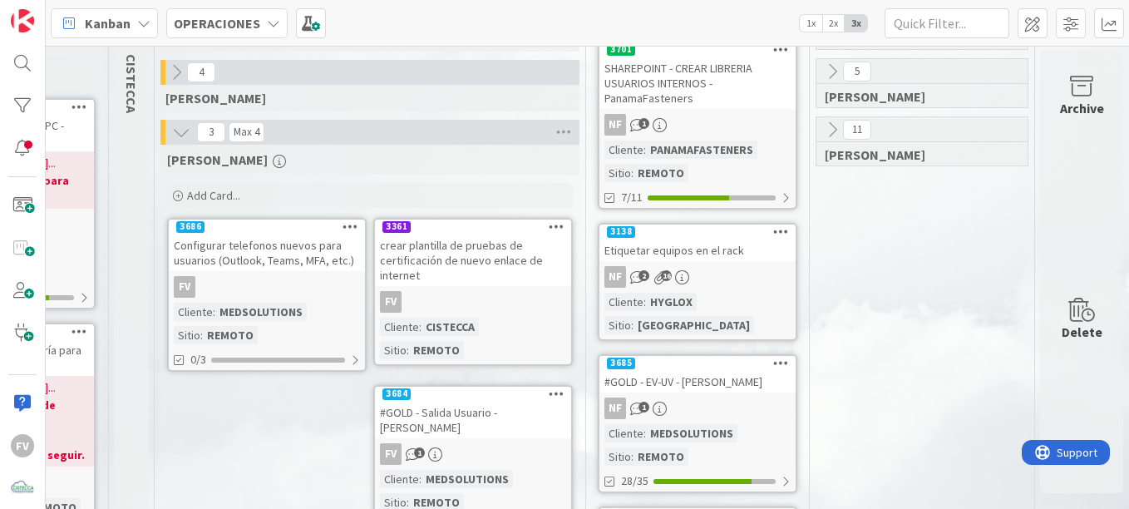
scroll to position [0, 856]
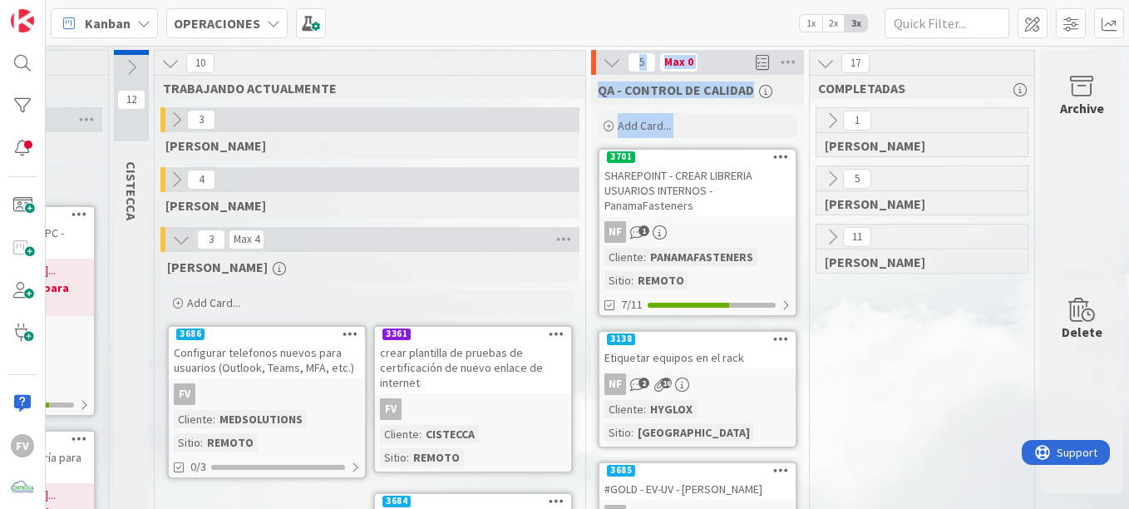
click at [215, 223] on div "4 [PERSON_NAME]" at bounding box center [370, 197] width 424 height 60
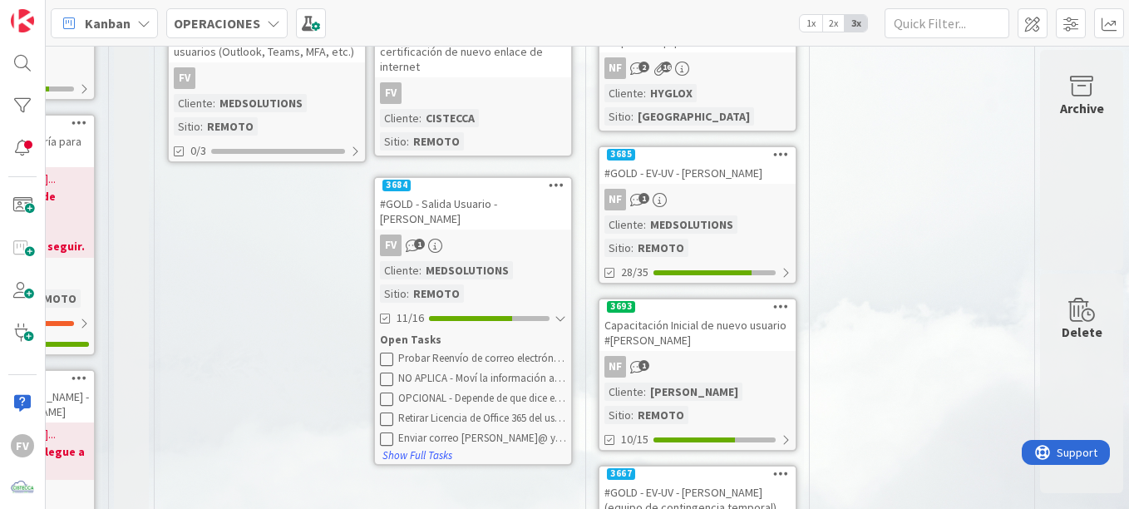
scroll to position [316, 850]
click at [431, 447] on button "Show Full Tasks" at bounding box center [416, 455] width 71 height 18
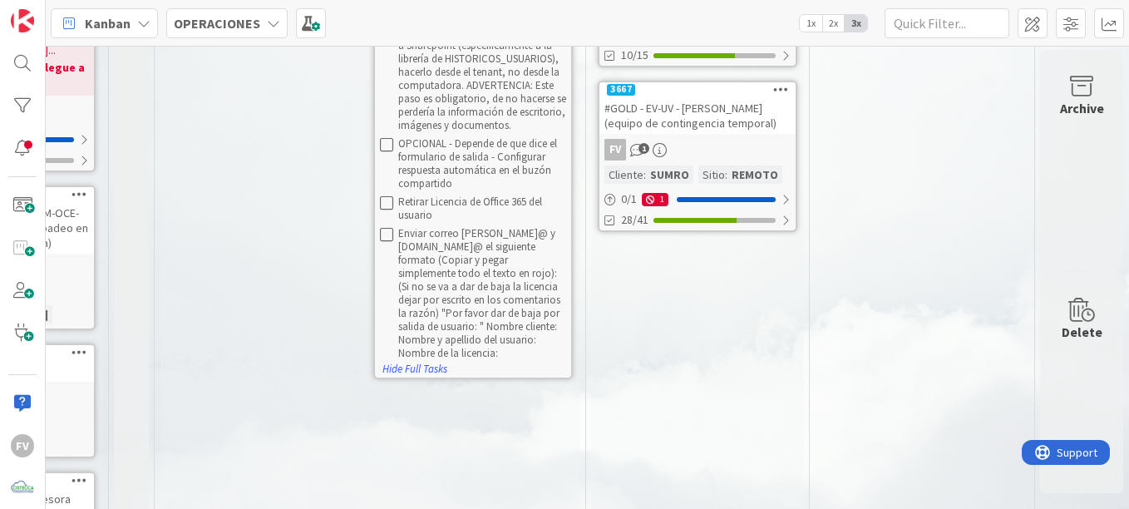
scroll to position [701, 850]
click at [390, 359] on button "Hide Full Tasks" at bounding box center [414, 368] width 66 height 18
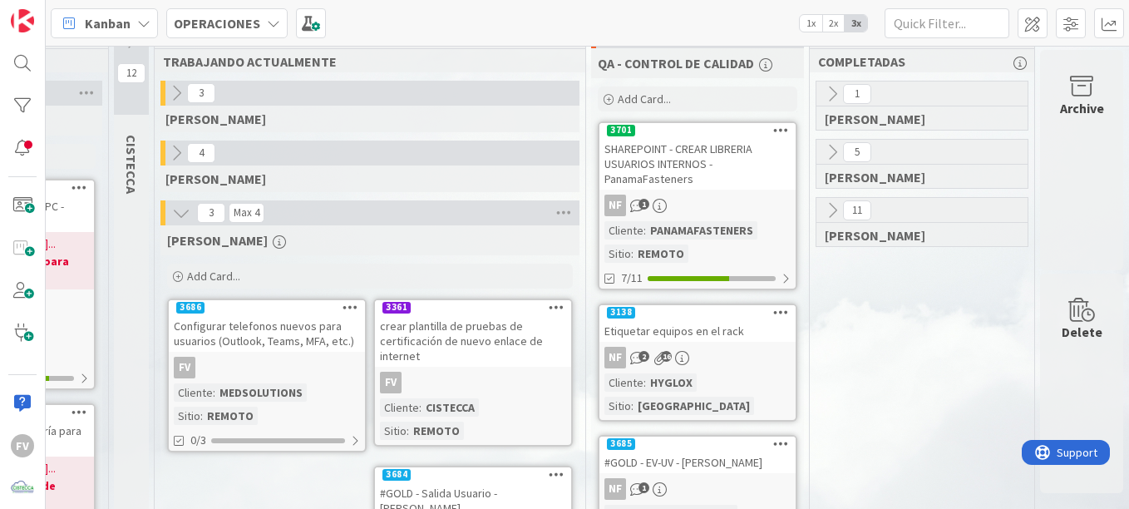
scroll to position [0, 854]
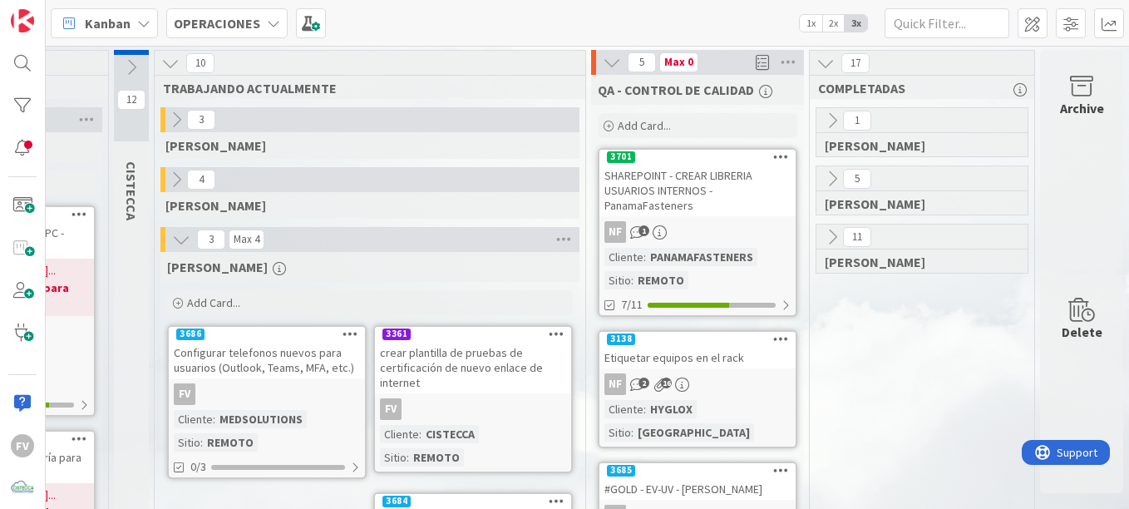
click at [317, 318] on div "[PERSON_NAME] Add Card..." at bounding box center [369, 285] width 419 height 66
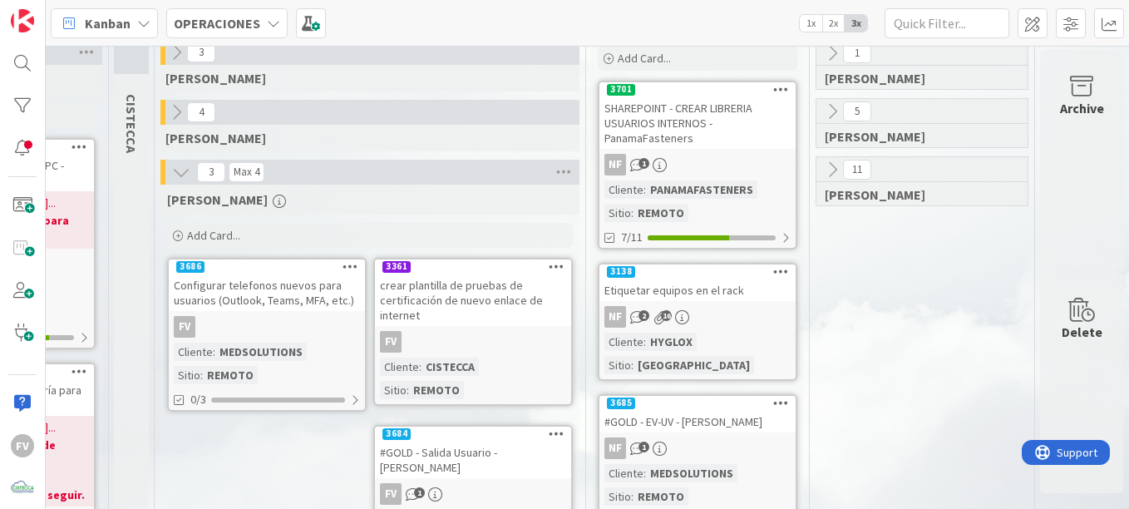
scroll to position [0, 856]
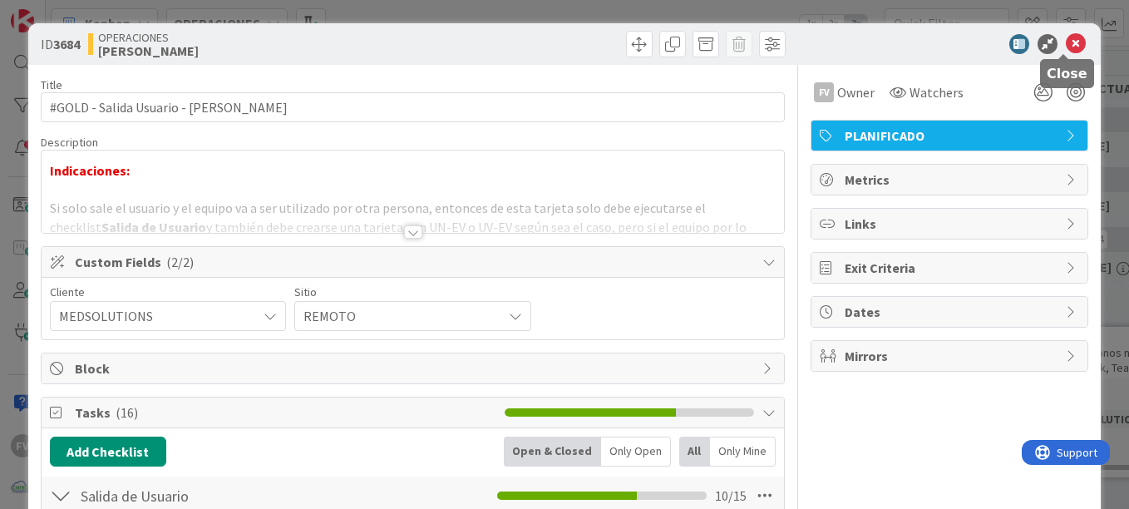
click at [1065, 48] on icon at bounding box center [1075, 44] width 20 height 20
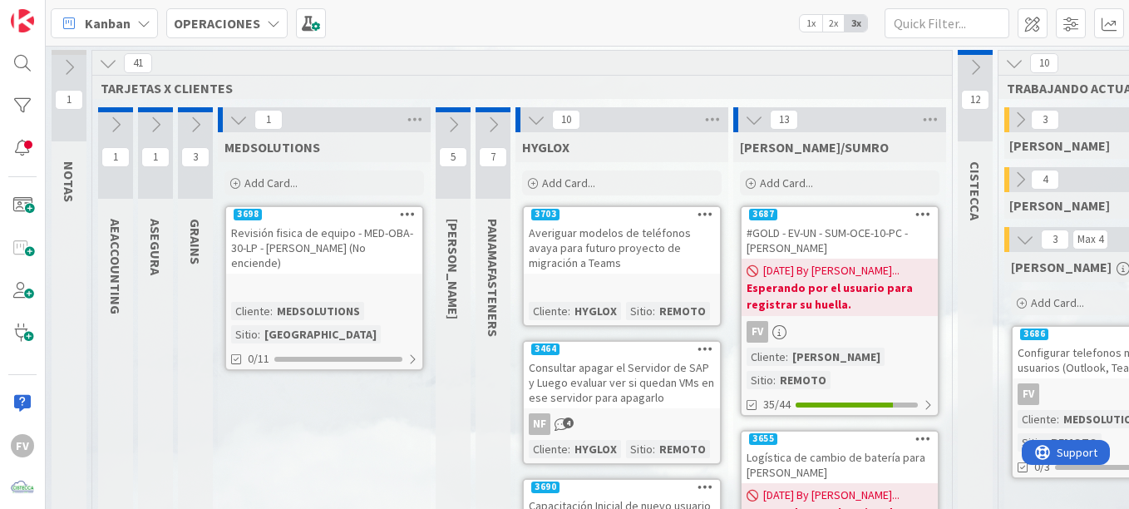
click at [237, 117] on icon at bounding box center [238, 120] width 18 height 18
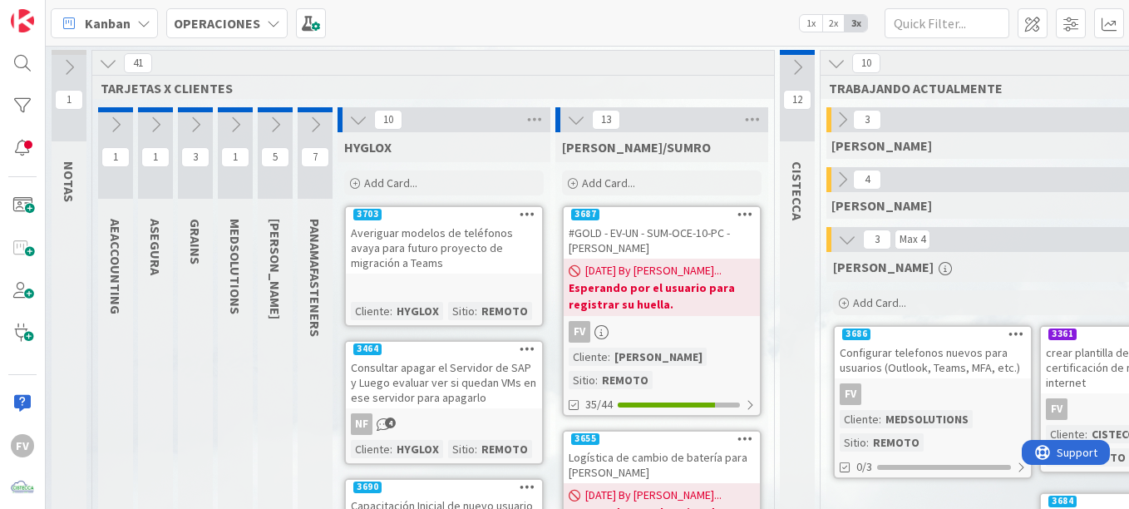
click at [351, 111] on icon at bounding box center [358, 120] width 18 height 18
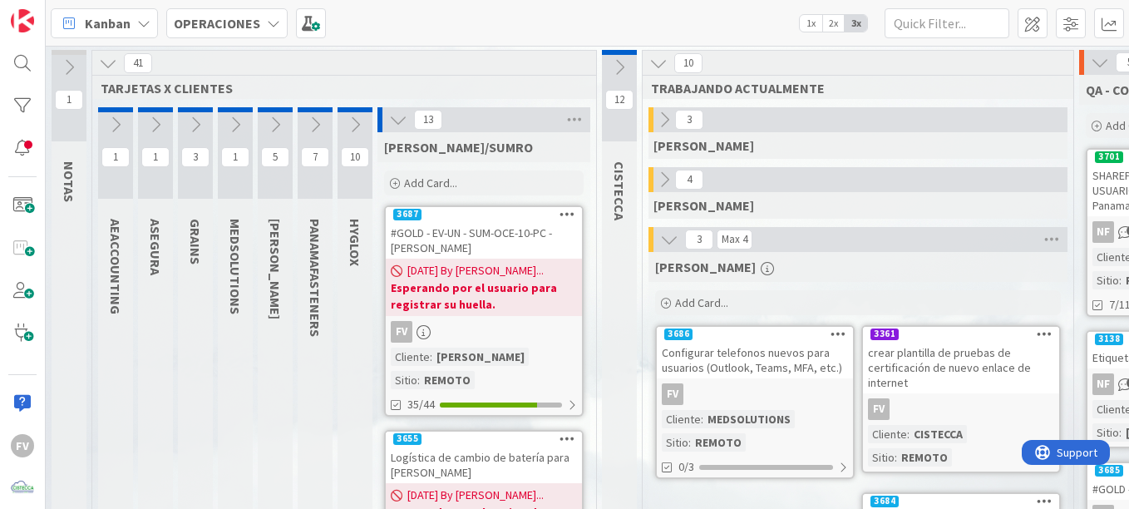
click at [402, 119] on icon at bounding box center [398, 120] width 18 height 18
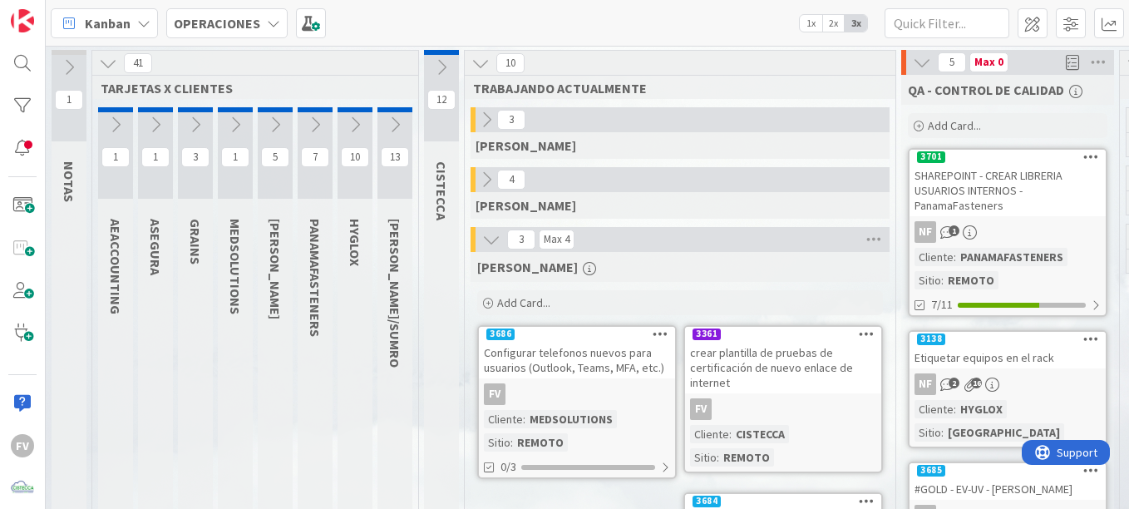
click at [102, 68] on icon at bounding box center [108, 63] width 18 height 18
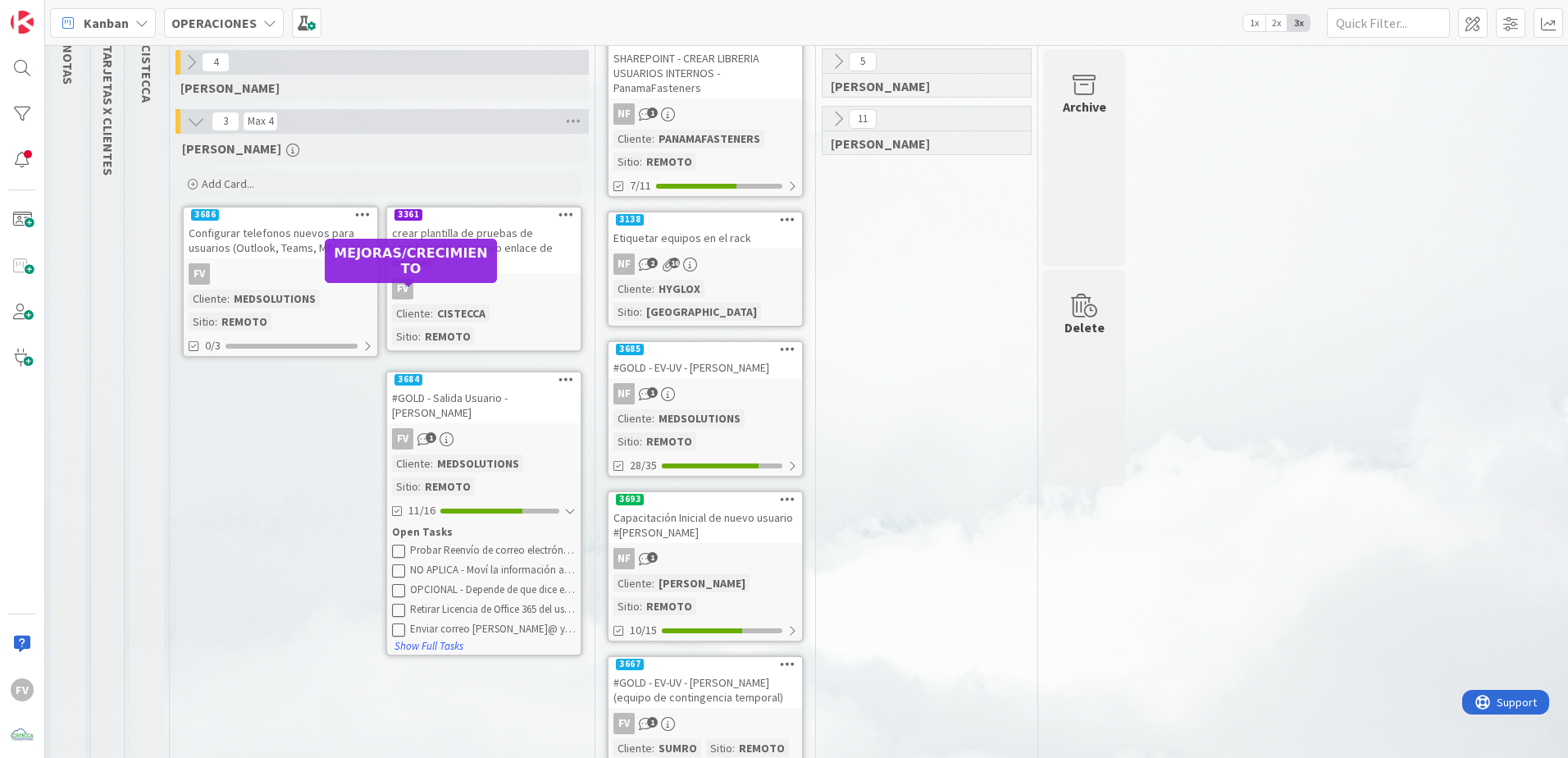
scroll to position [137, 0]
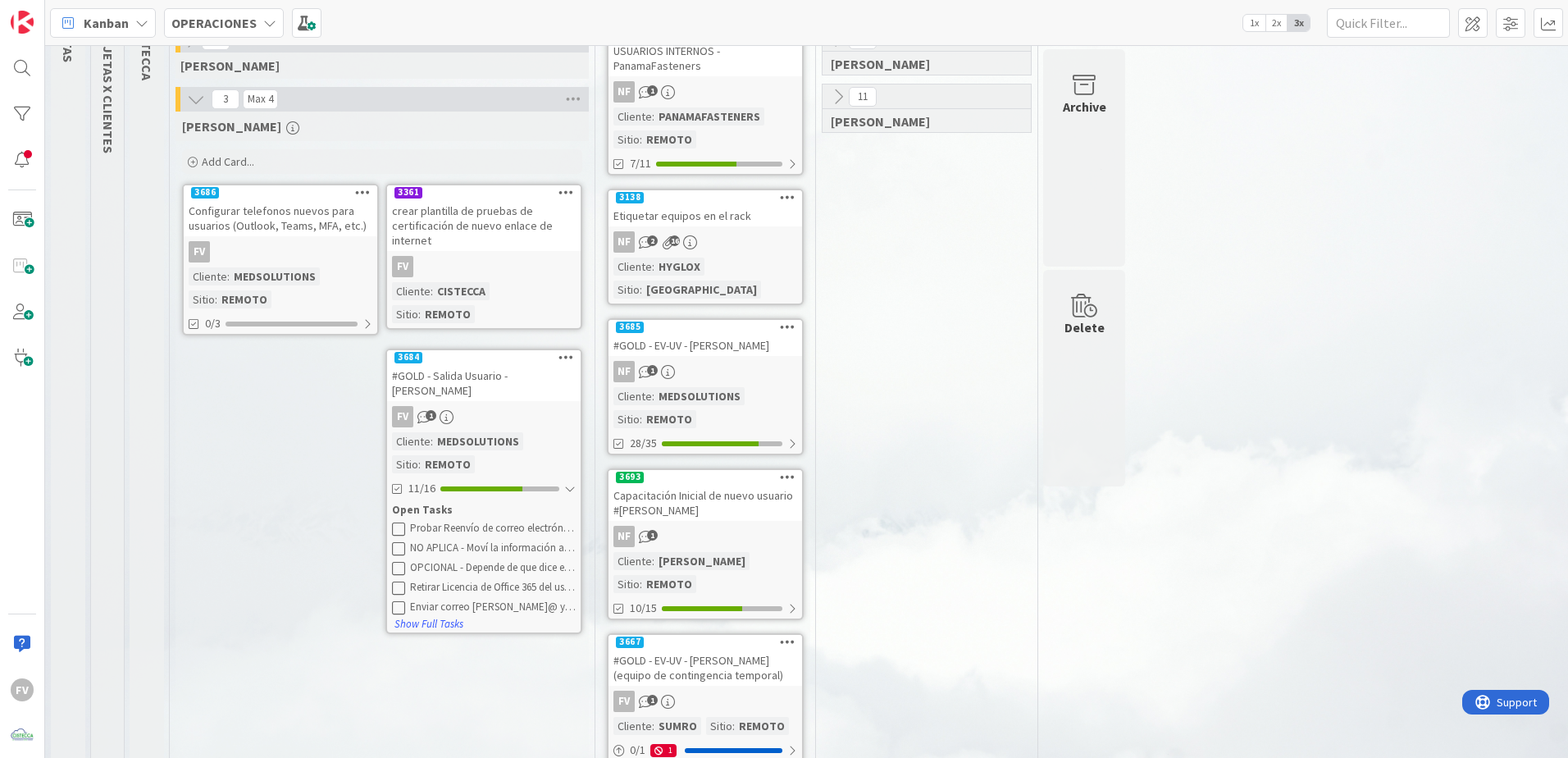
click at [269, 256] on div "FV" at bounding box center [280, 252] width 193 height 22
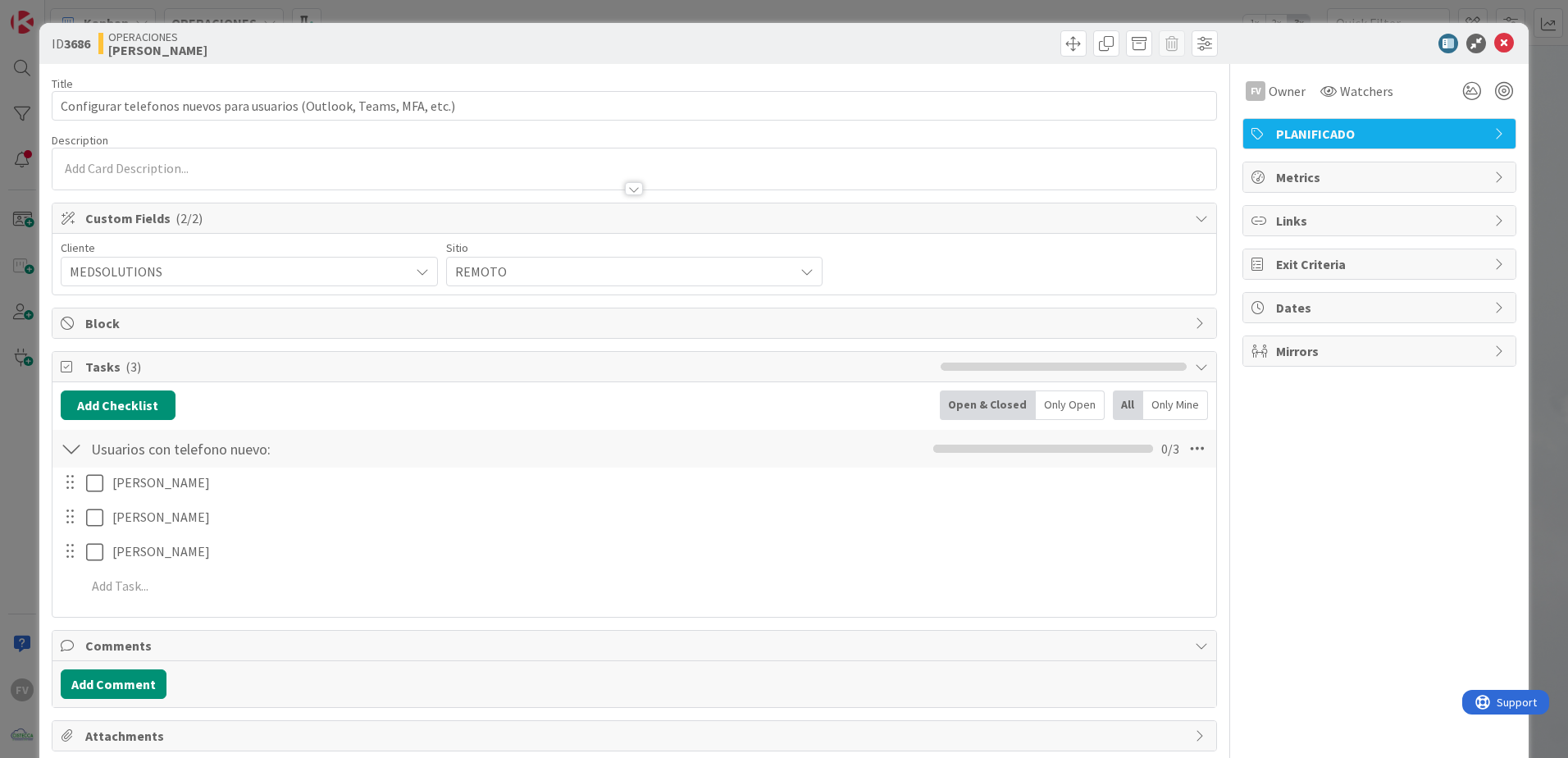
click at [23, 369] on div "ID 3686 OPERACIONES [PERSON_NAME] Title 69 / 128 Configurar telefonos nuevos pa…" at bounding box center [784, 379] width 1568 height 758
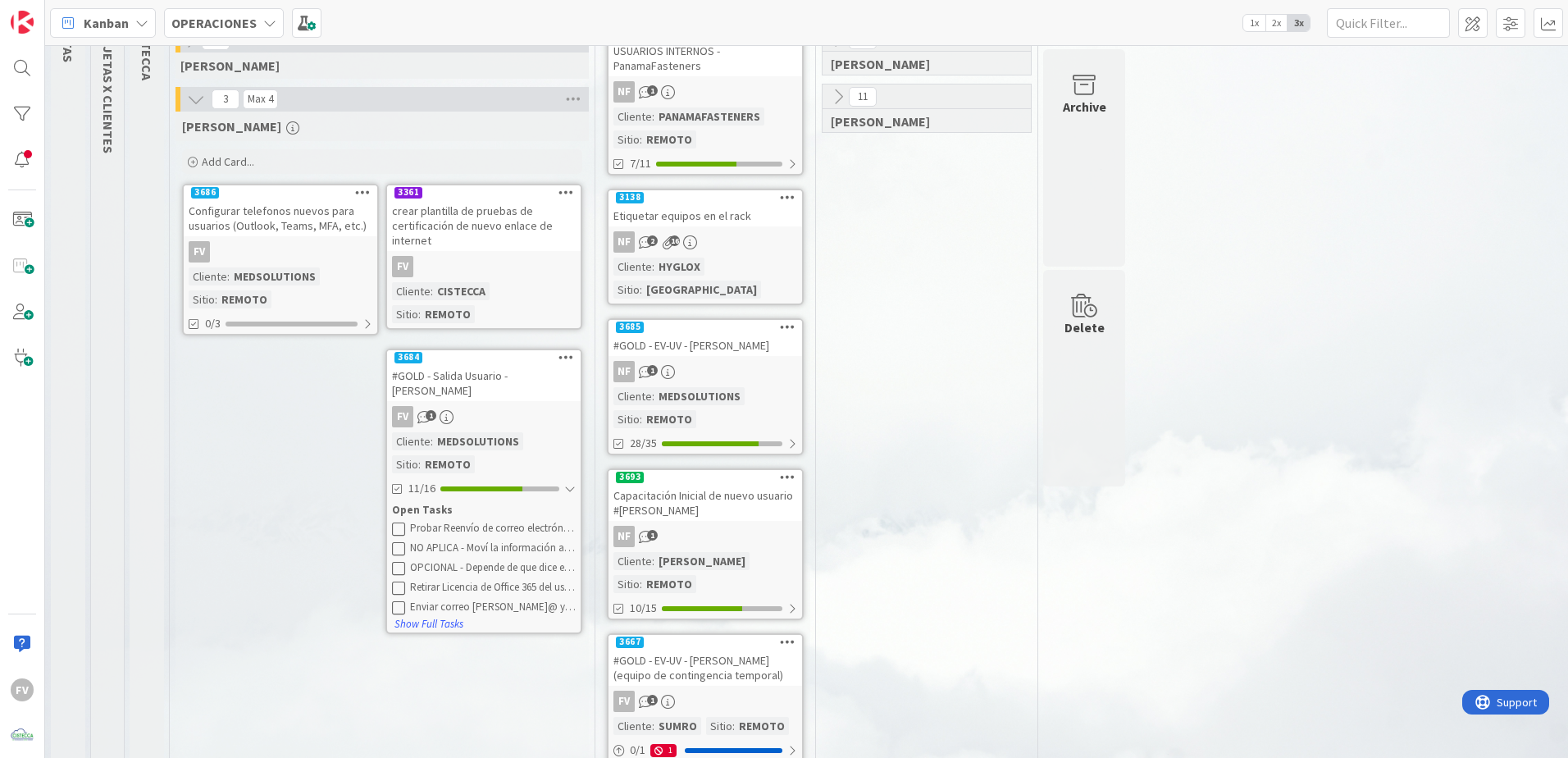
click at [973, 501] on div "1 [PERSON_NAME] 5 [PERSON_NAME] 11 [PERSON_NAME]" at bounding box center [927, 381] width 215 height 826
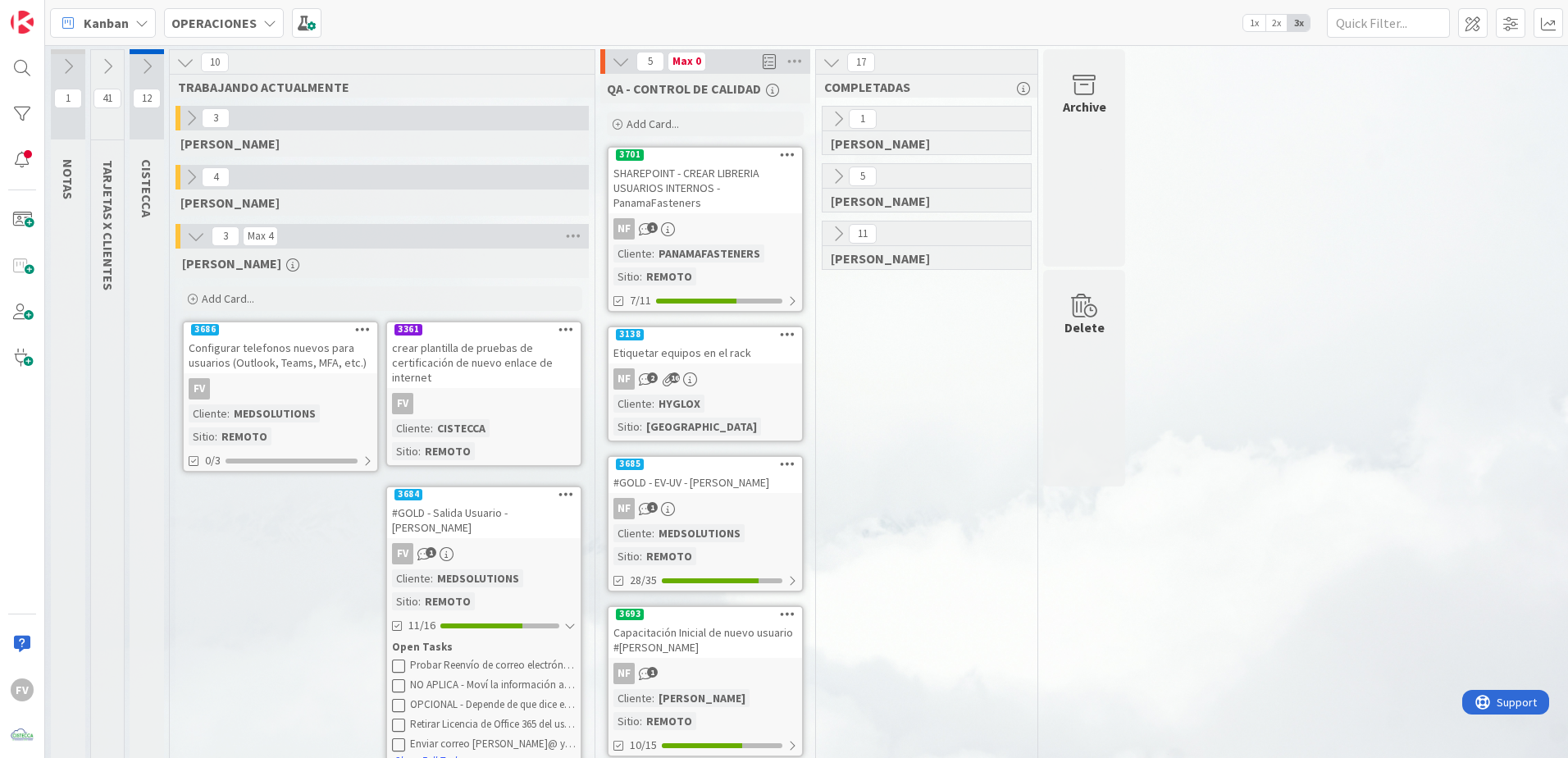
click at [144, 63] on icon at bounding box center [147, 66] width 18 height 18
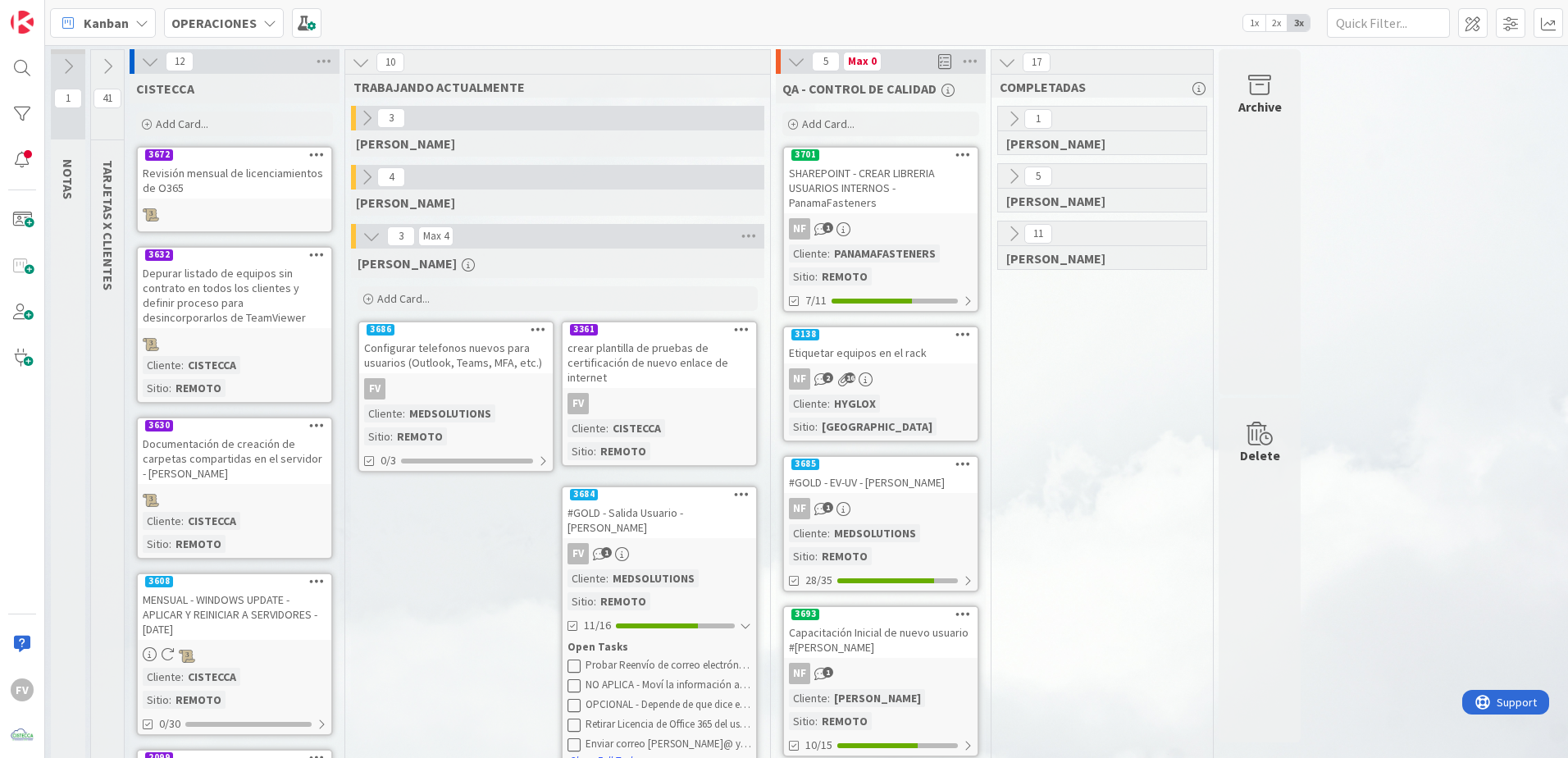
click at [152, 54] on icon at bounding box center [150, 61] width 18 height 18
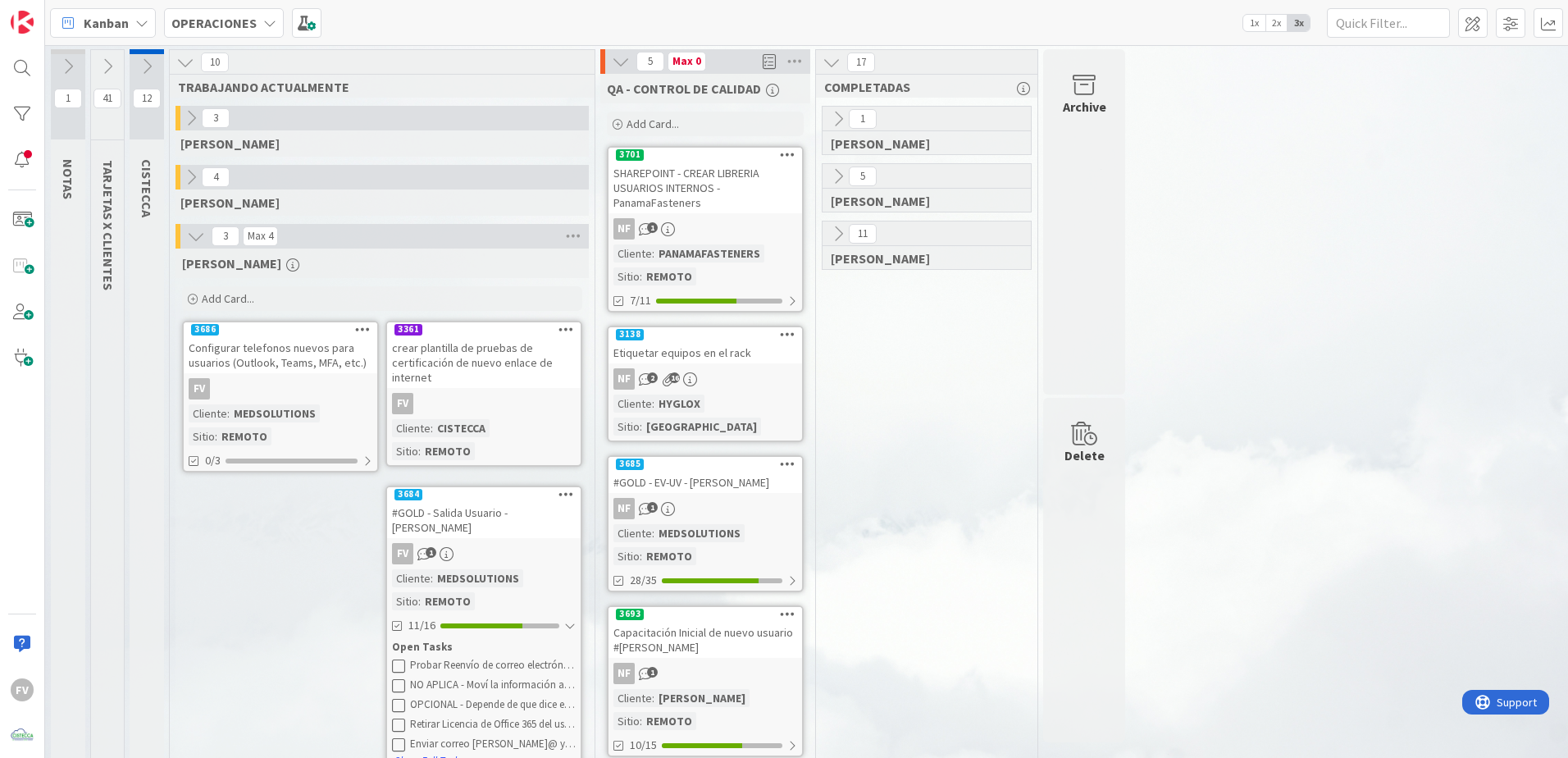
click at [111, 67] on icon at bounding box center [108, 66] width 18 height 18
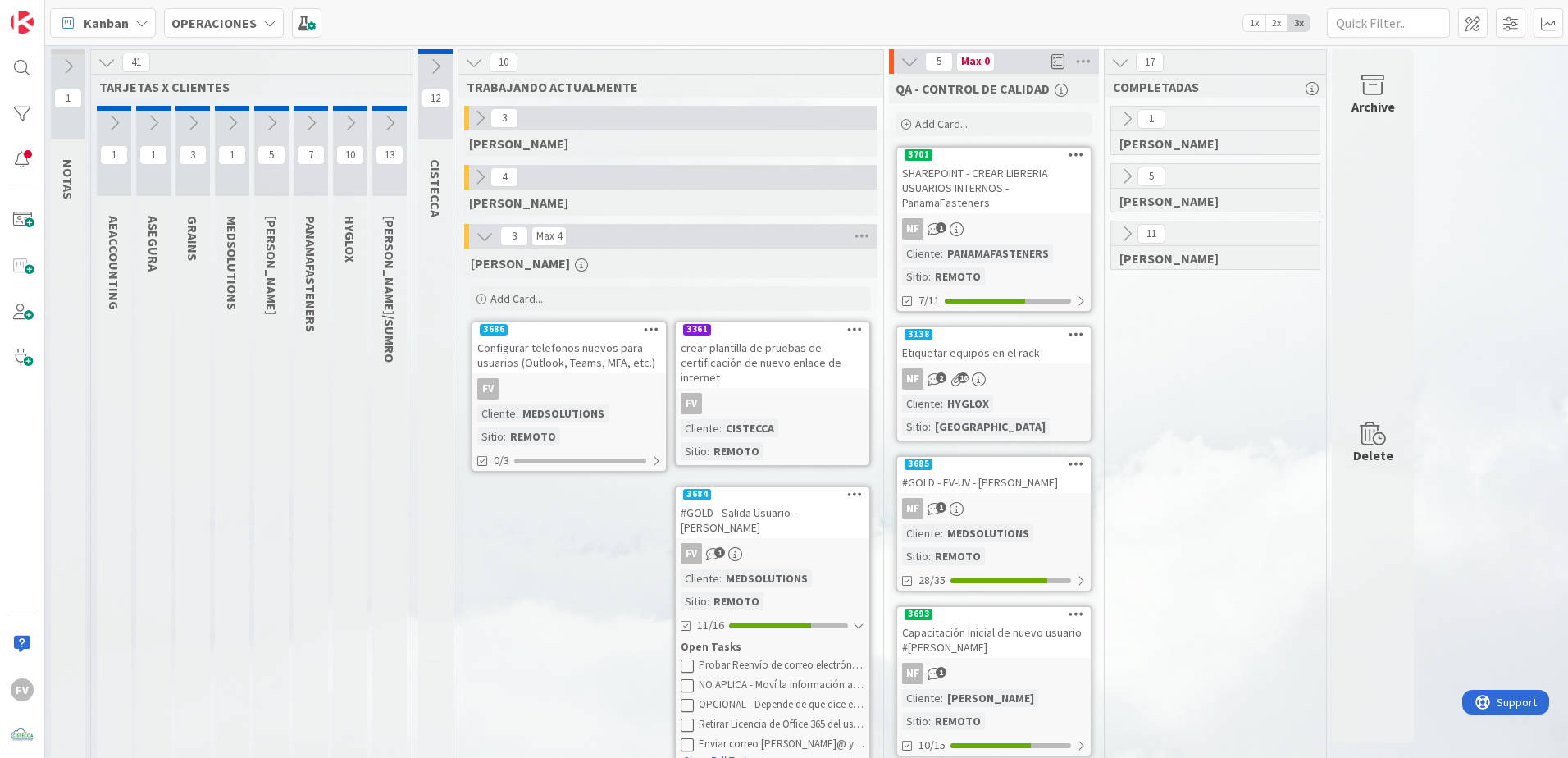
click at [342, 128] on icon at bounding box center [350, 123] width 18 height 18
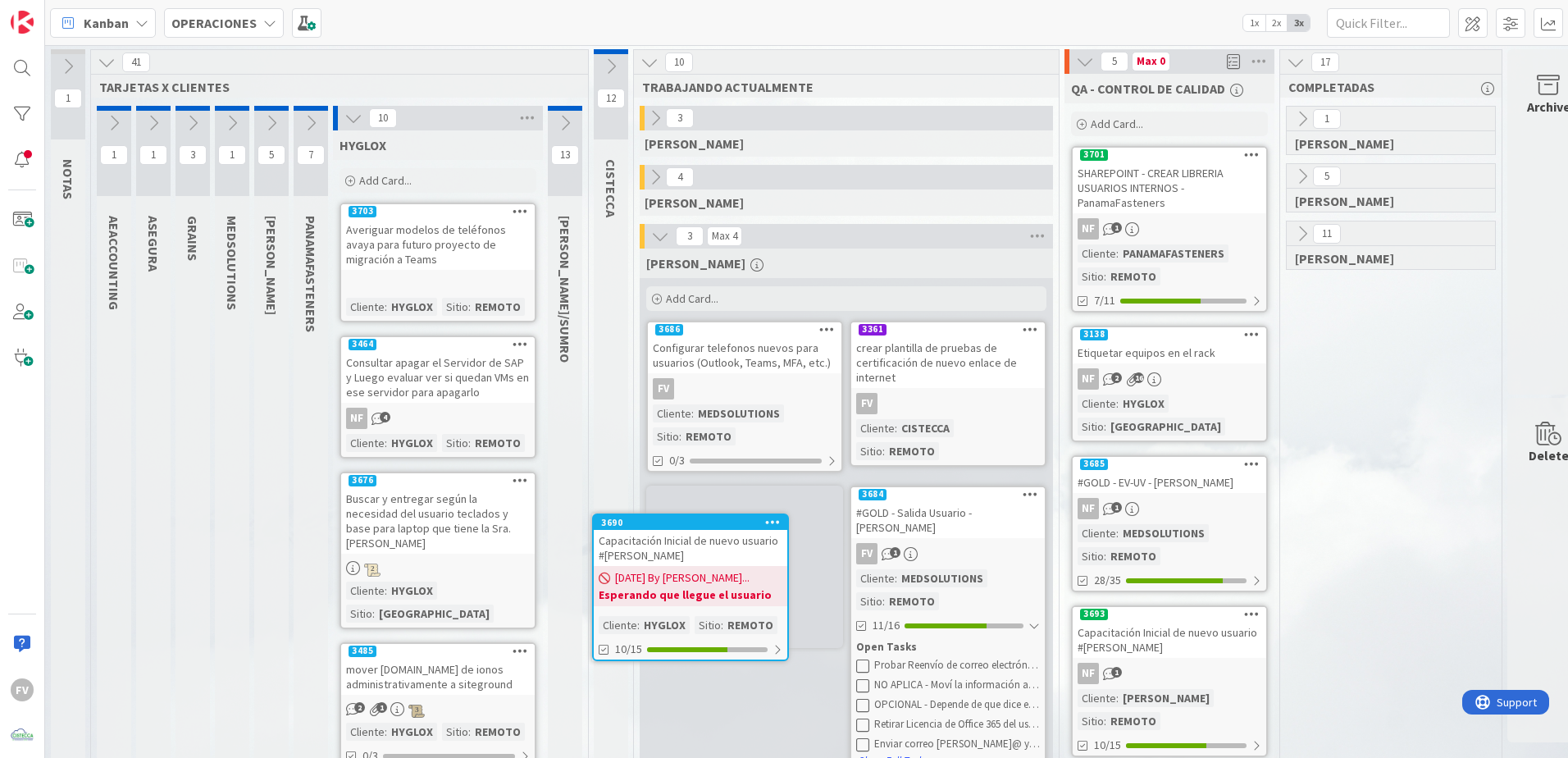
scroll to position [23, 0]
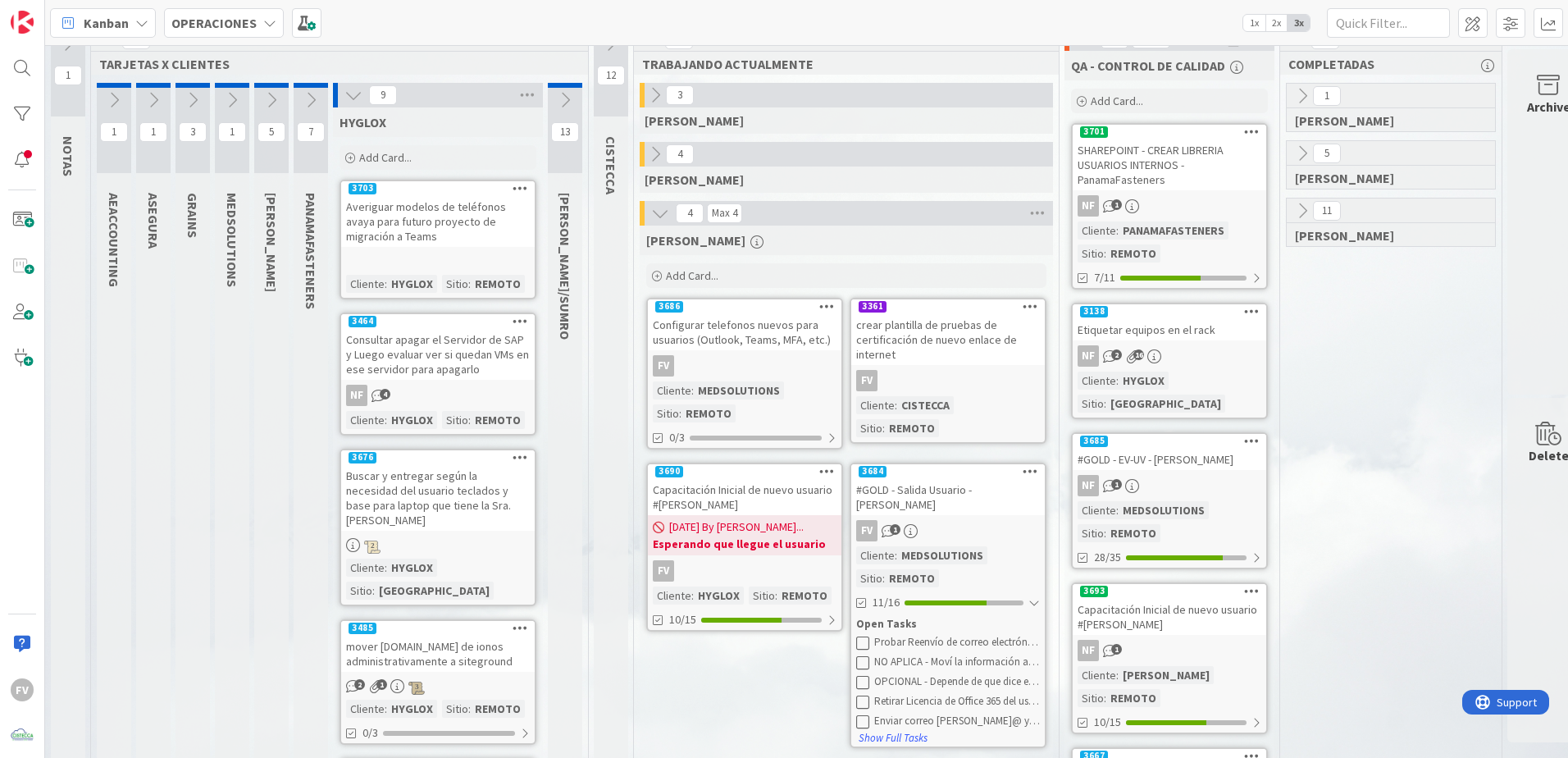
click at [766, 501] on div "[DATE] By [PERSON_NAME]... Esperando que llegue el usuario" at bounding box center [745, 535] width 193 height 40
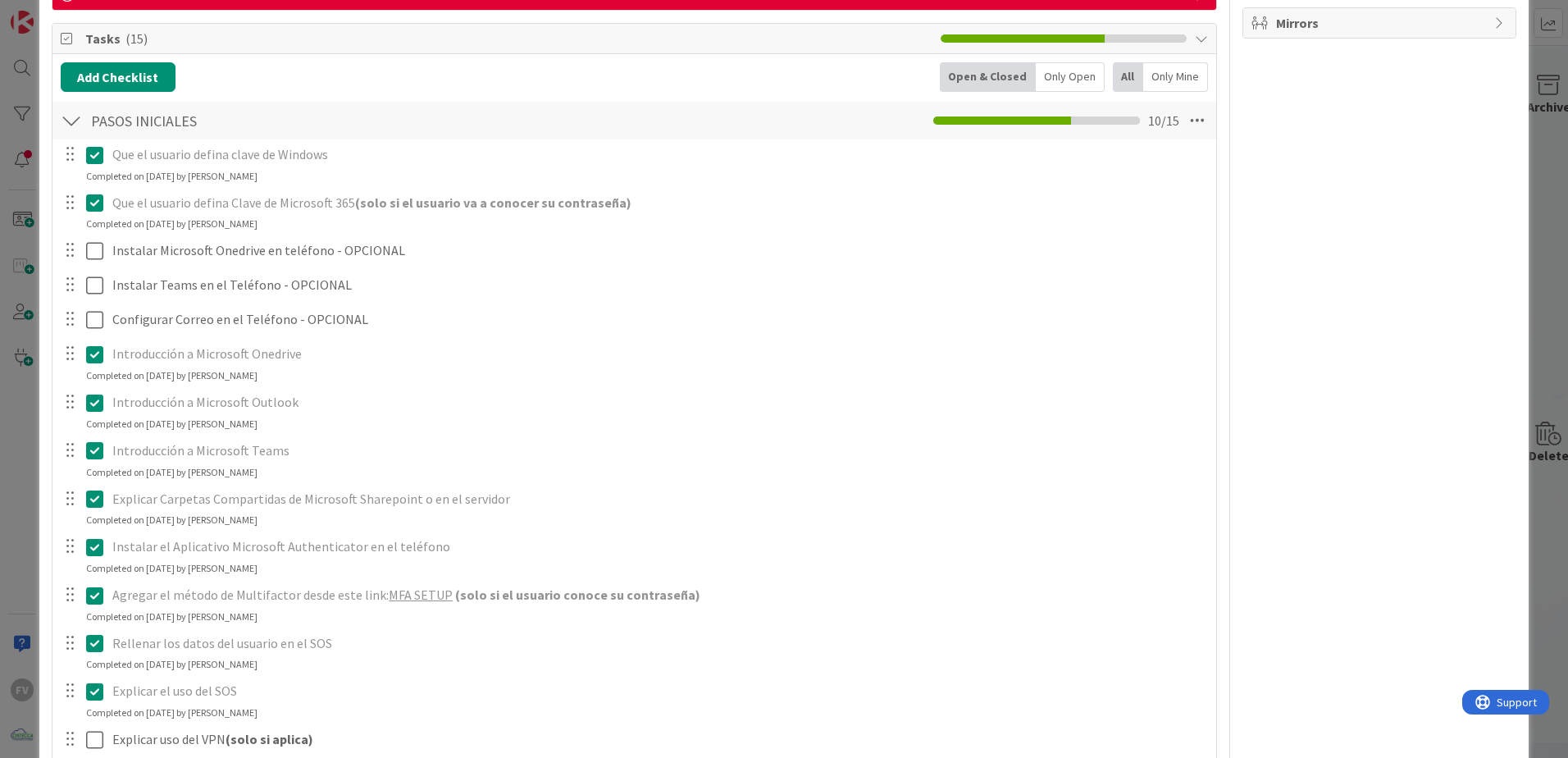
scroll to position [623, 0]
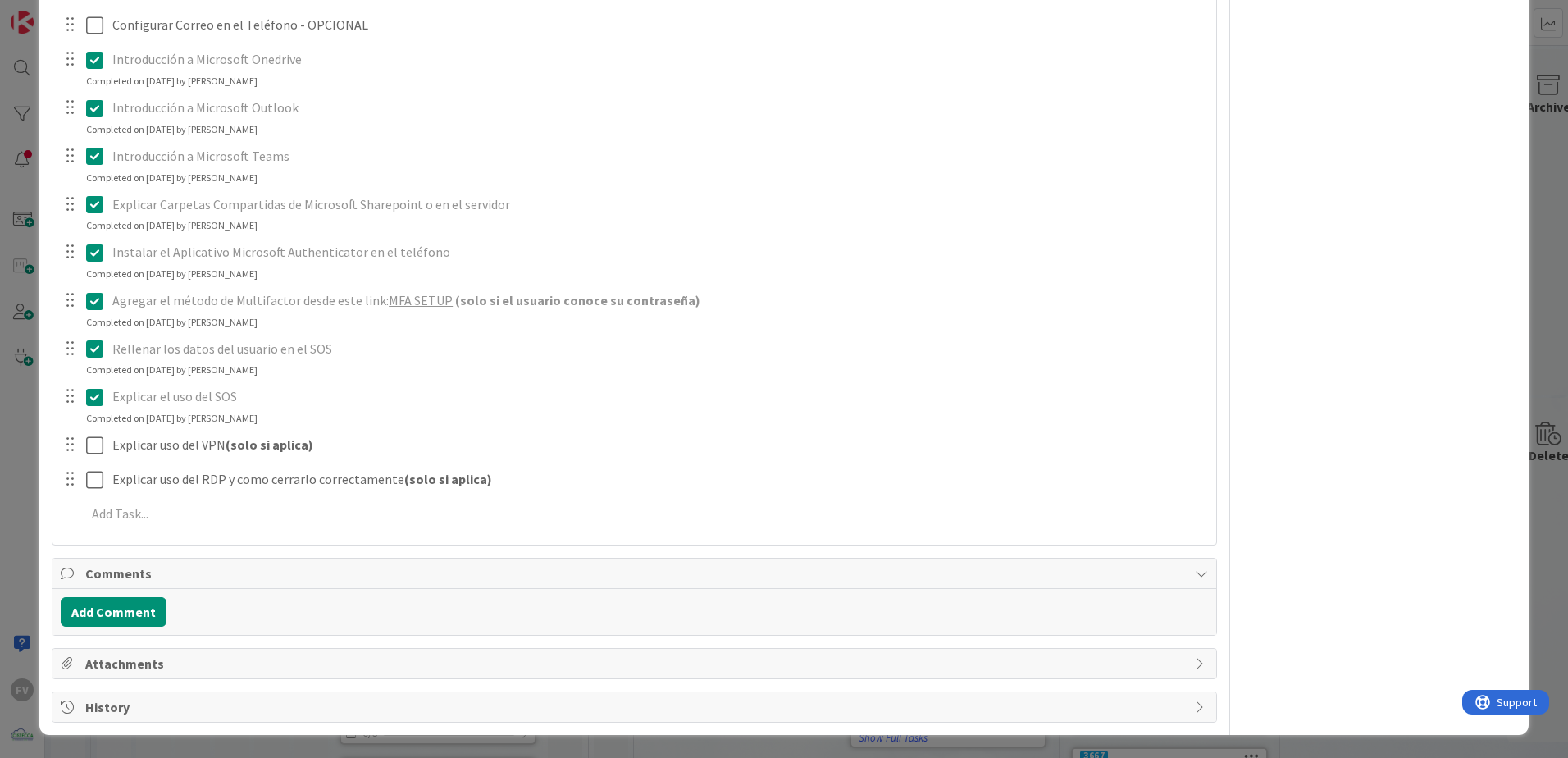
click at [20, 401] on div "ID 3690 OPERACIONES [PERSON_NAME] Title 51 / 128 Capacitación Inicial de nuevo …" at bounding box center [784, 379] width 1568 height 758
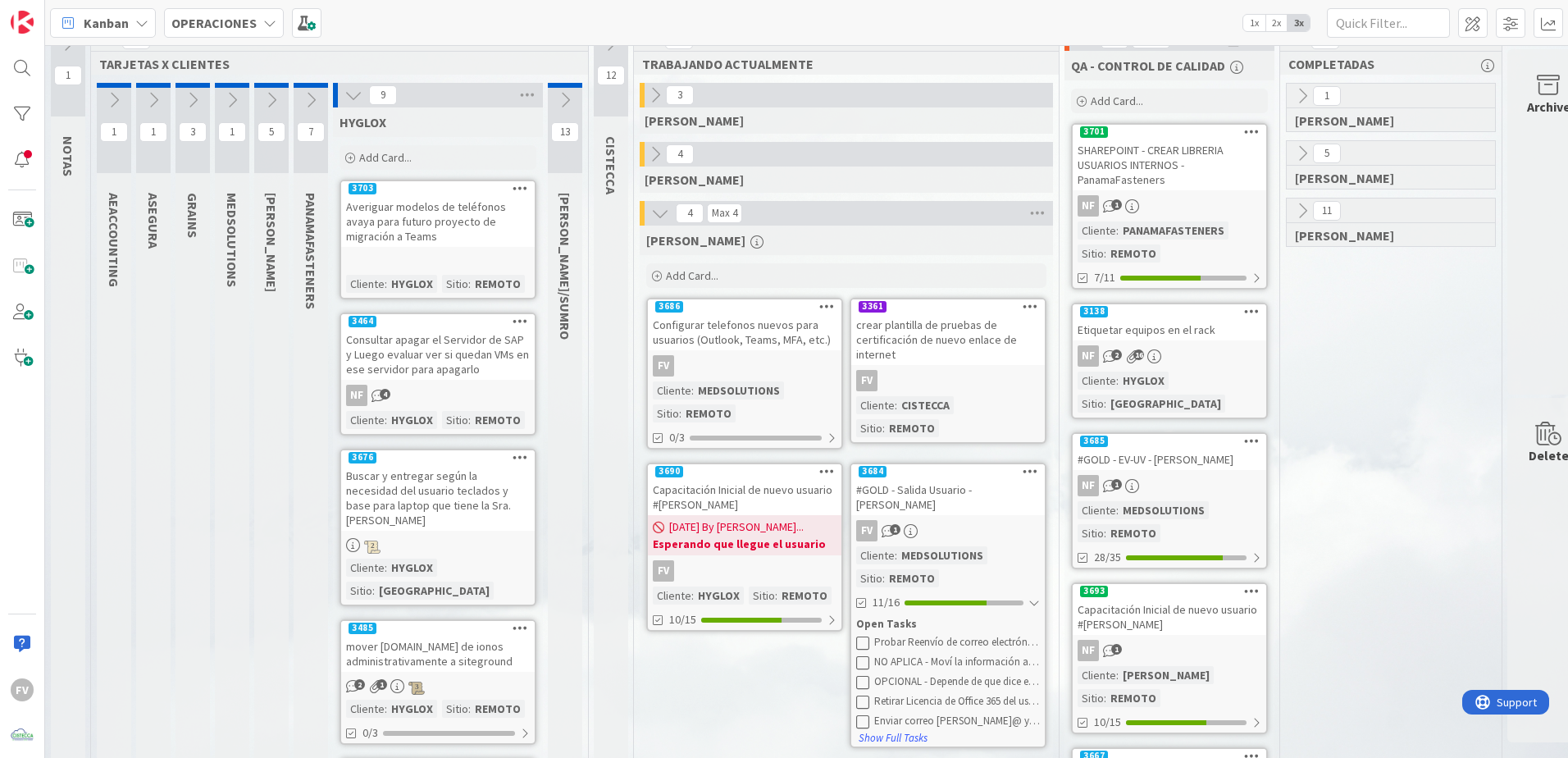
click at [751, 501] on div "Capacitación Inicial de nuevo usuario #[PERSON_NAME]" at bounding box center [745, 496] width 193 height 37
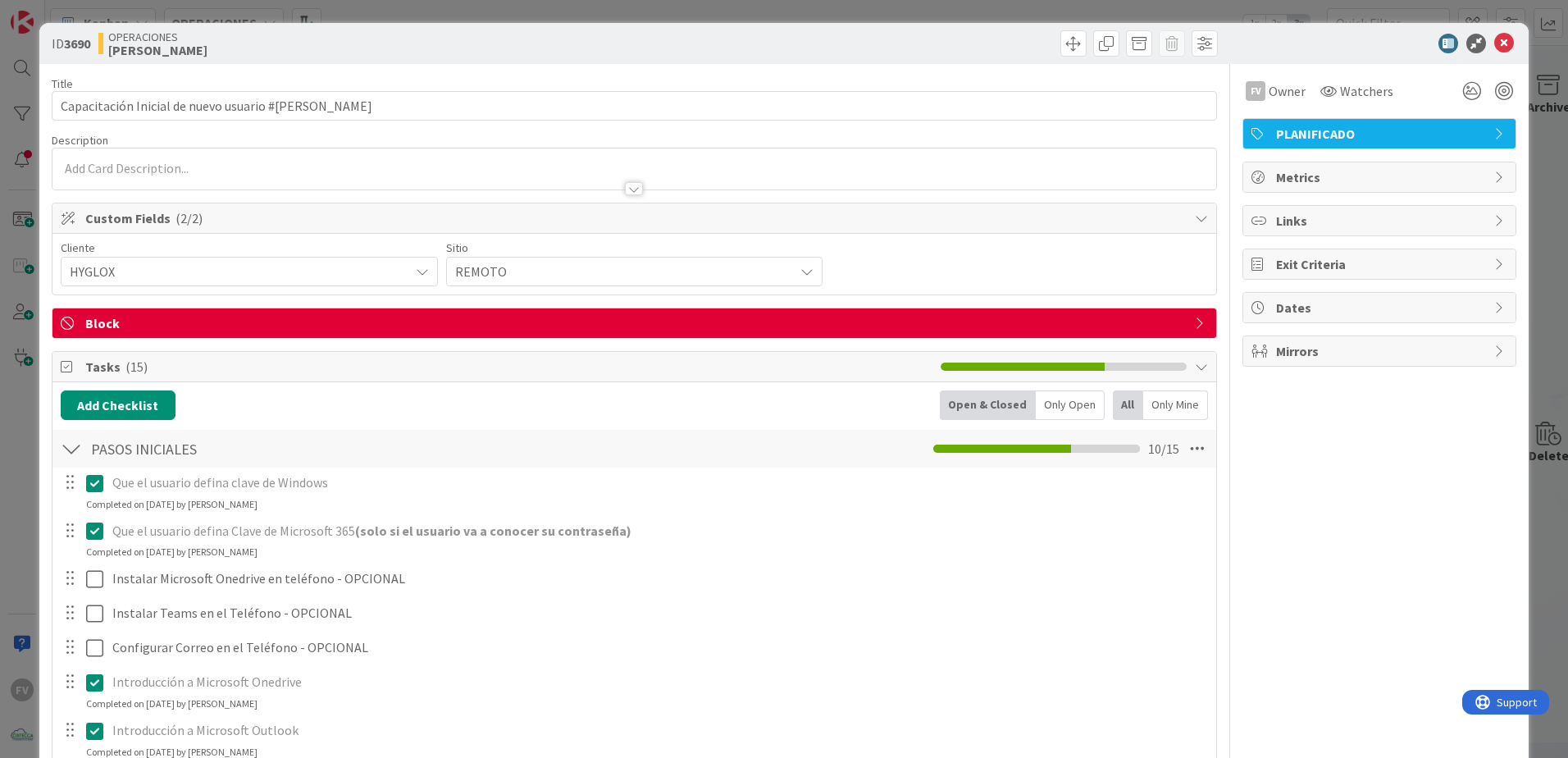
click at [268, 333] on div "Block" at bounding box center [634, 324] width 1163 height 30
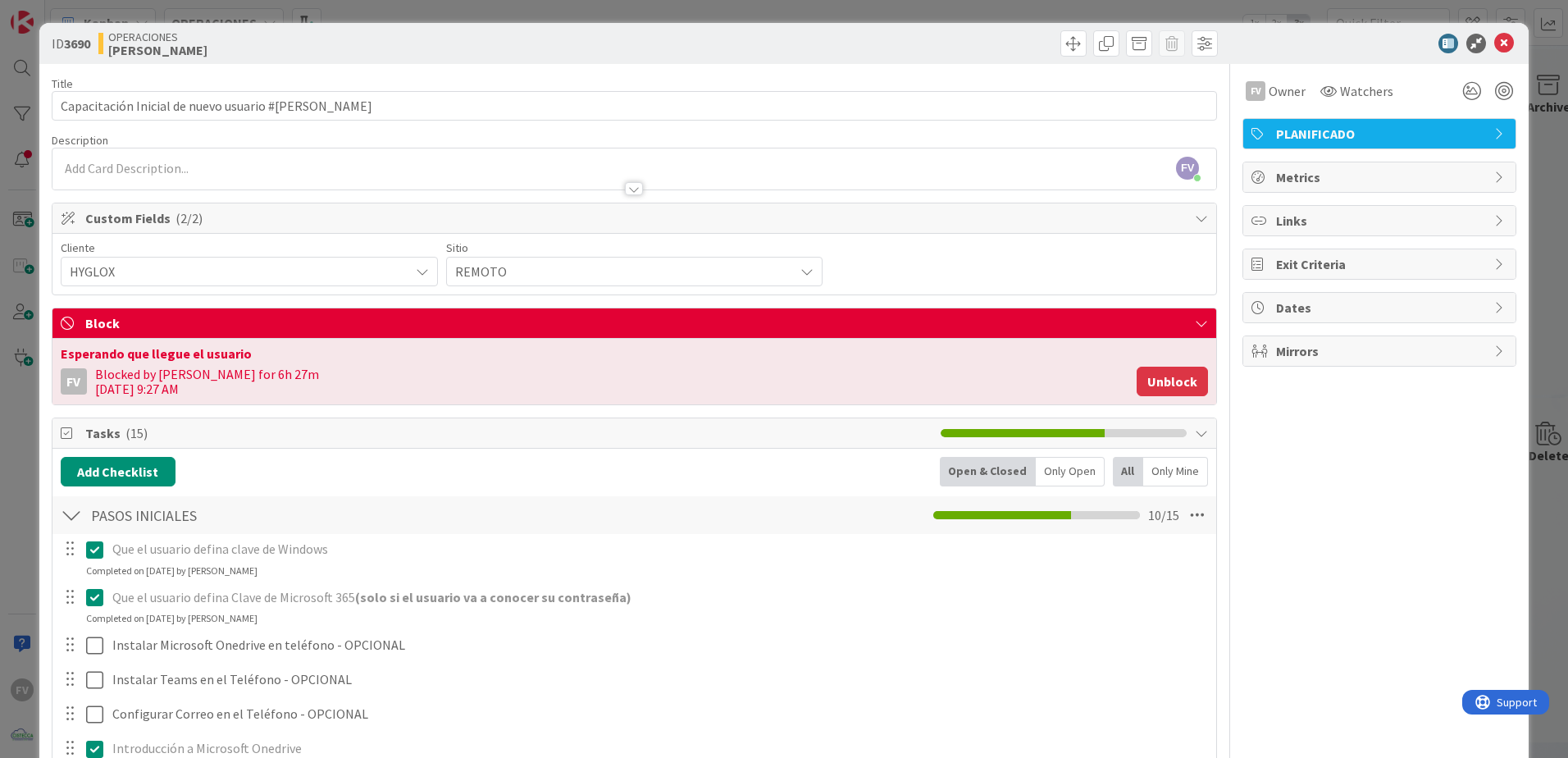
click at [1113, 392] on button "Unblock" at bounding box center [1172, 382] width 71 height 30
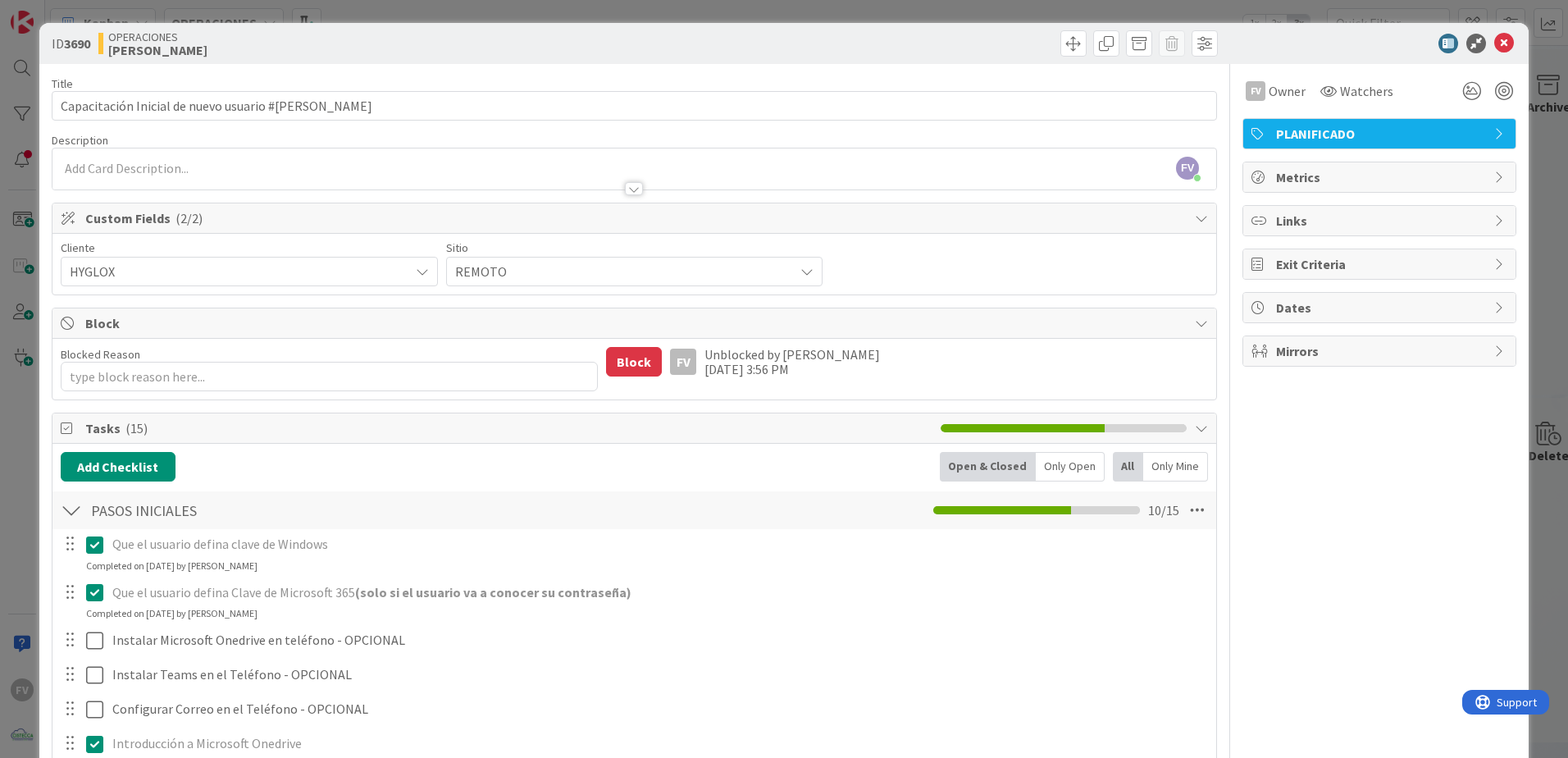
click at [1113, 314] on div "ID 3690 OPERACIONES [PERSON_NAME] Title 51 / 128 Capacitación Inicial de nuevo …" at bounding box center [784, 379] width 1568 height 758
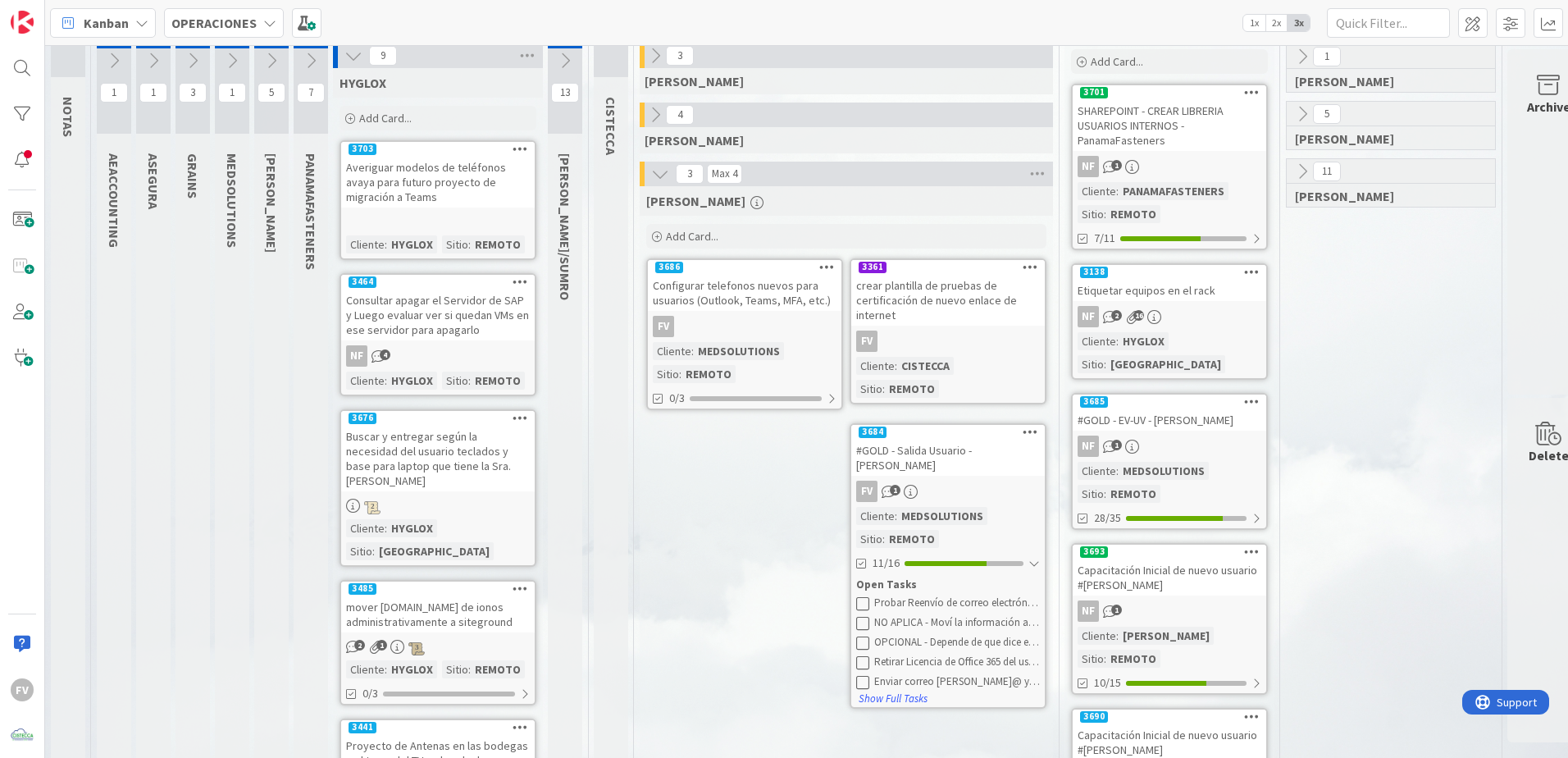
scroll to position [20, 0]
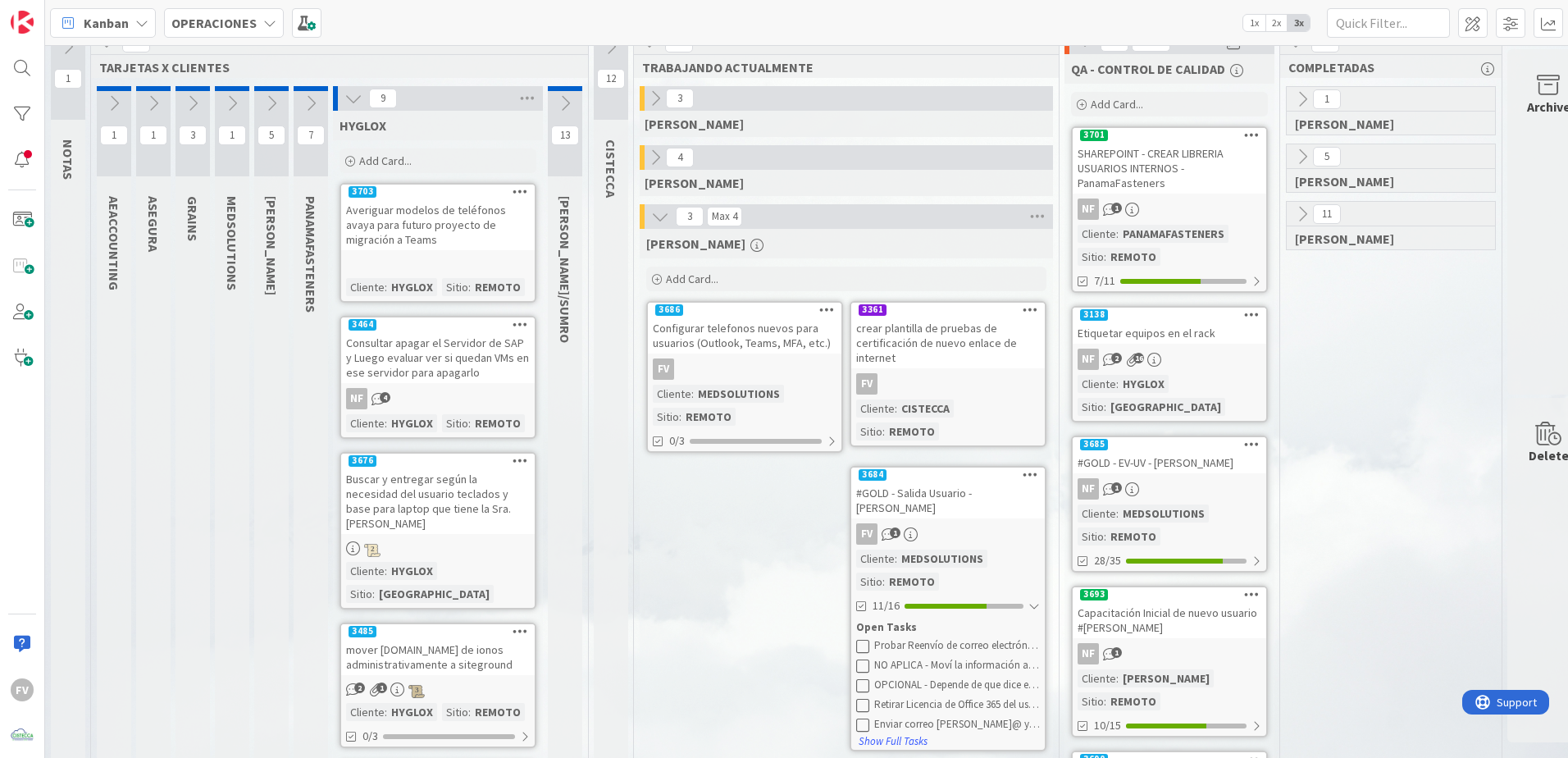
click at [1011, 501] on div "FV 1" at bounding box center [948, 534] width 193 height 22
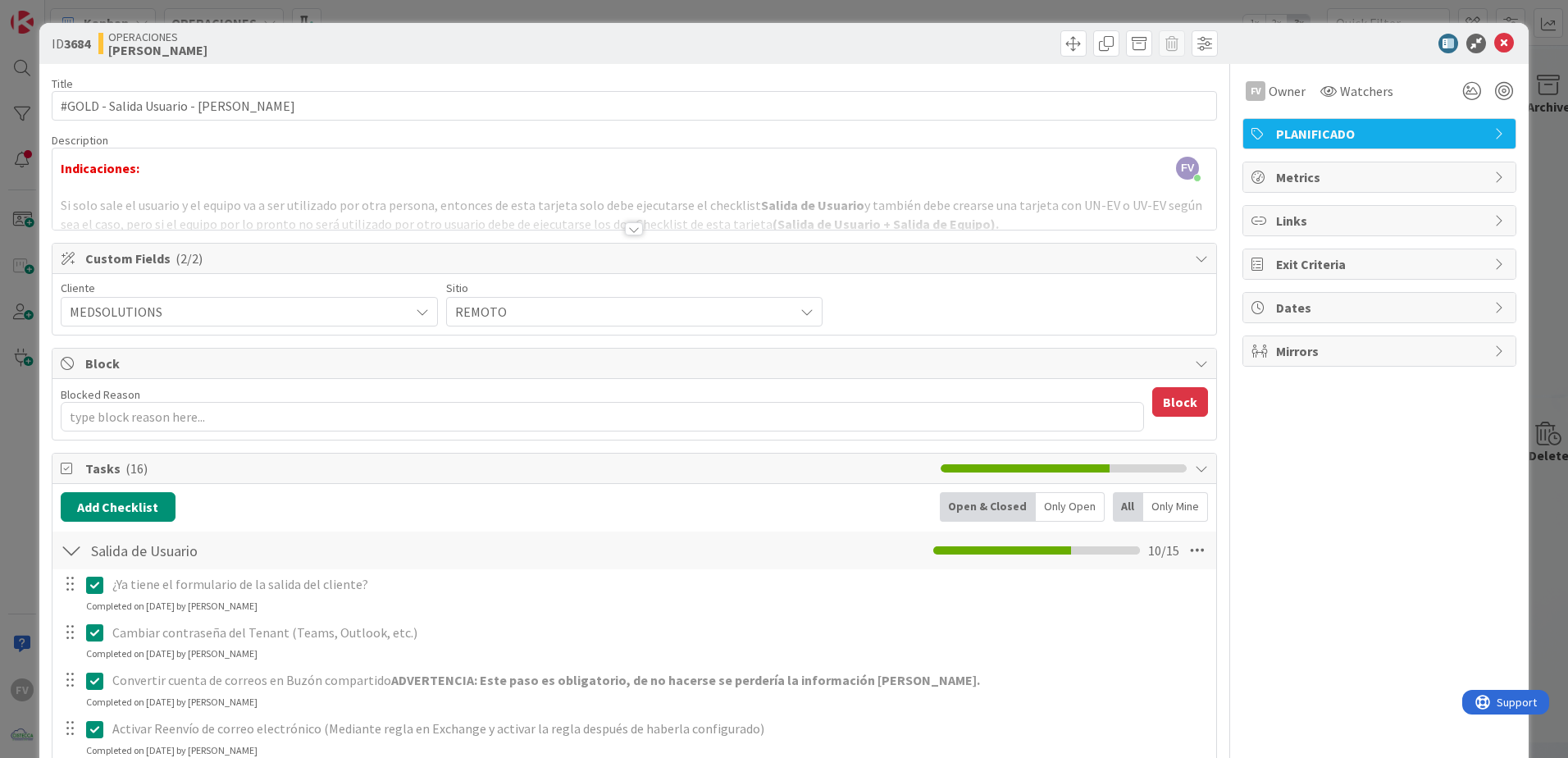
scroll to position [493, 0]
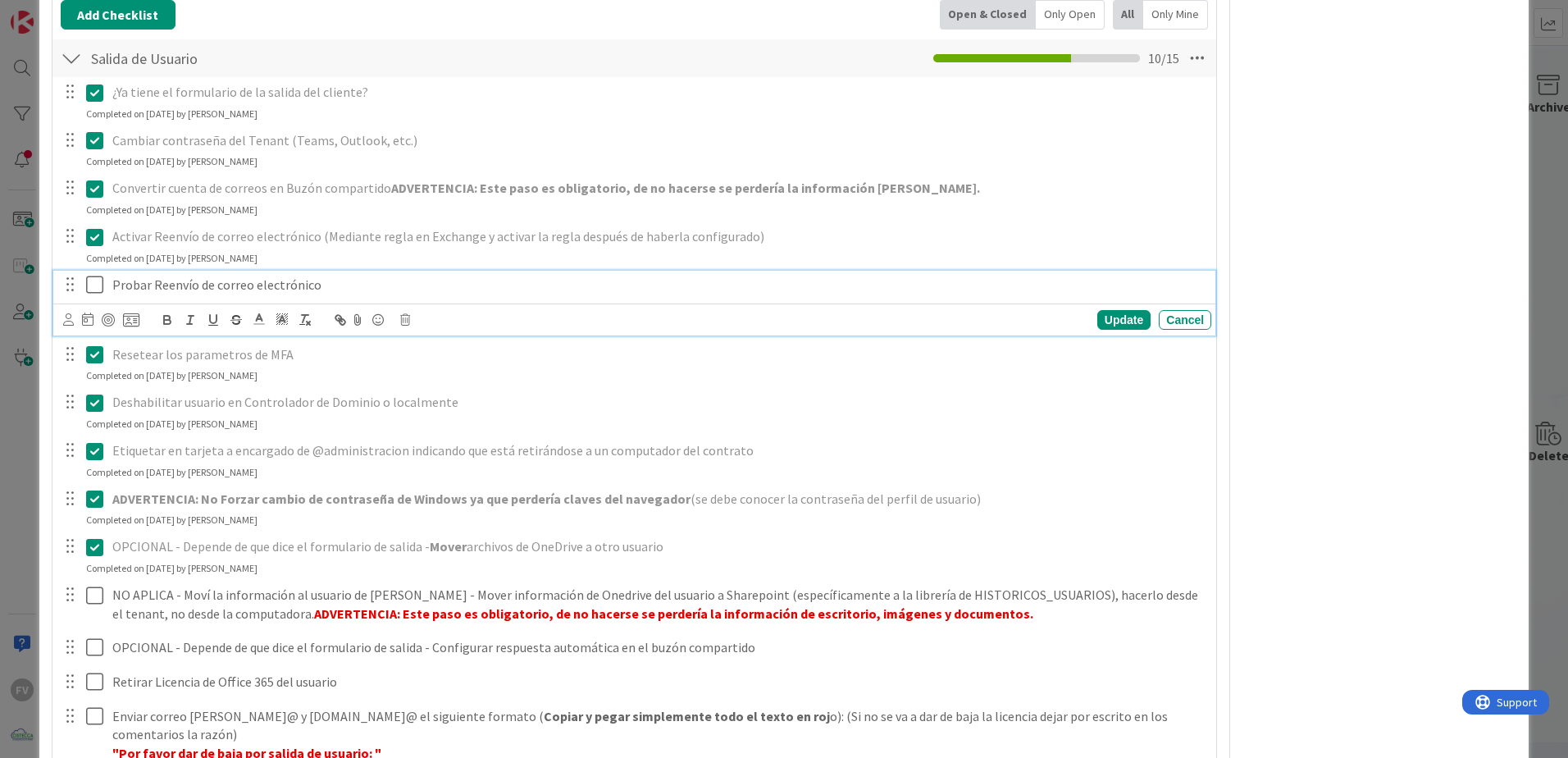
click at [102, 283] on icon at bounding box center [94, 284] width 17 height 20
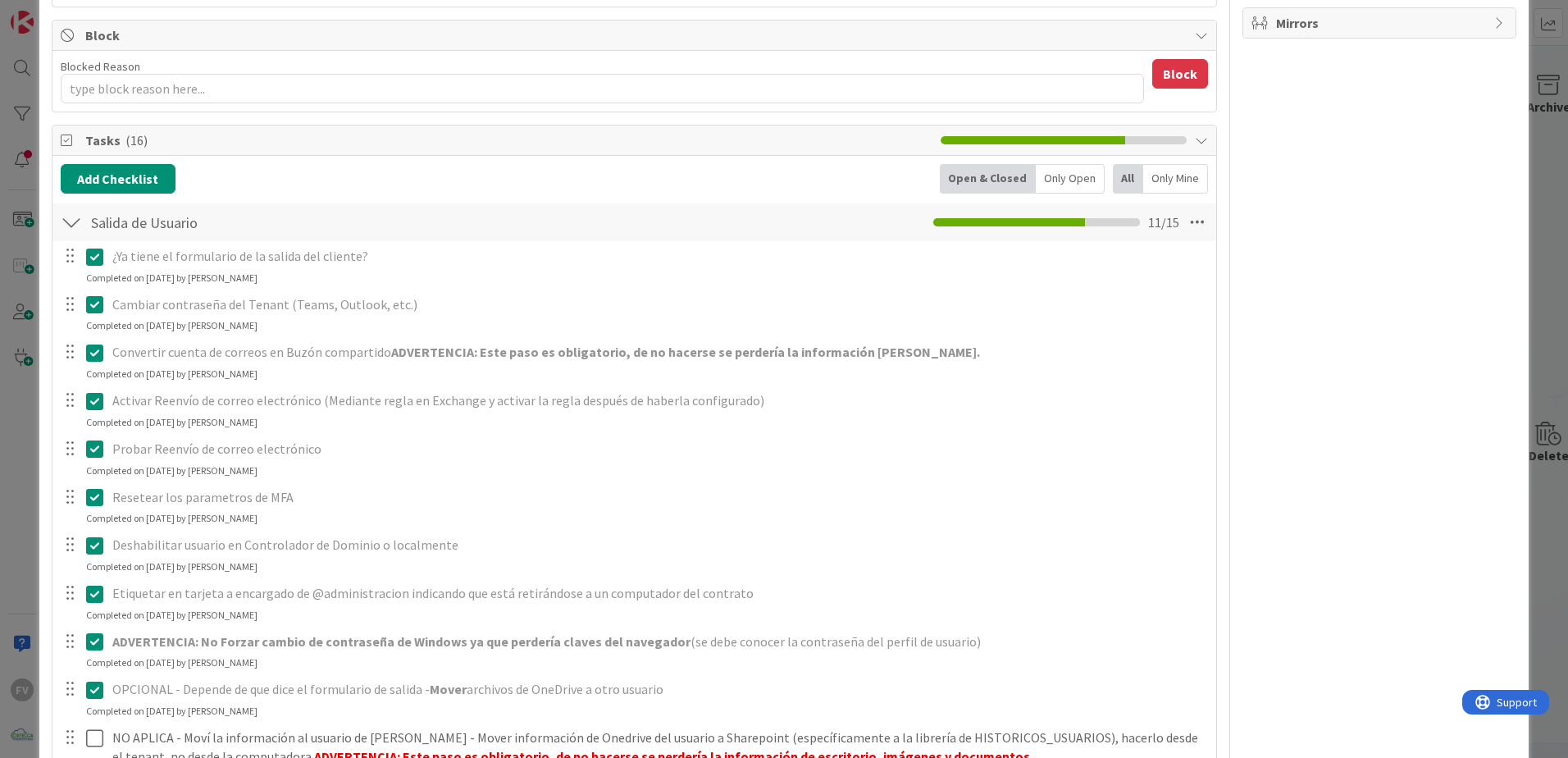
scroll to position [820, 0]
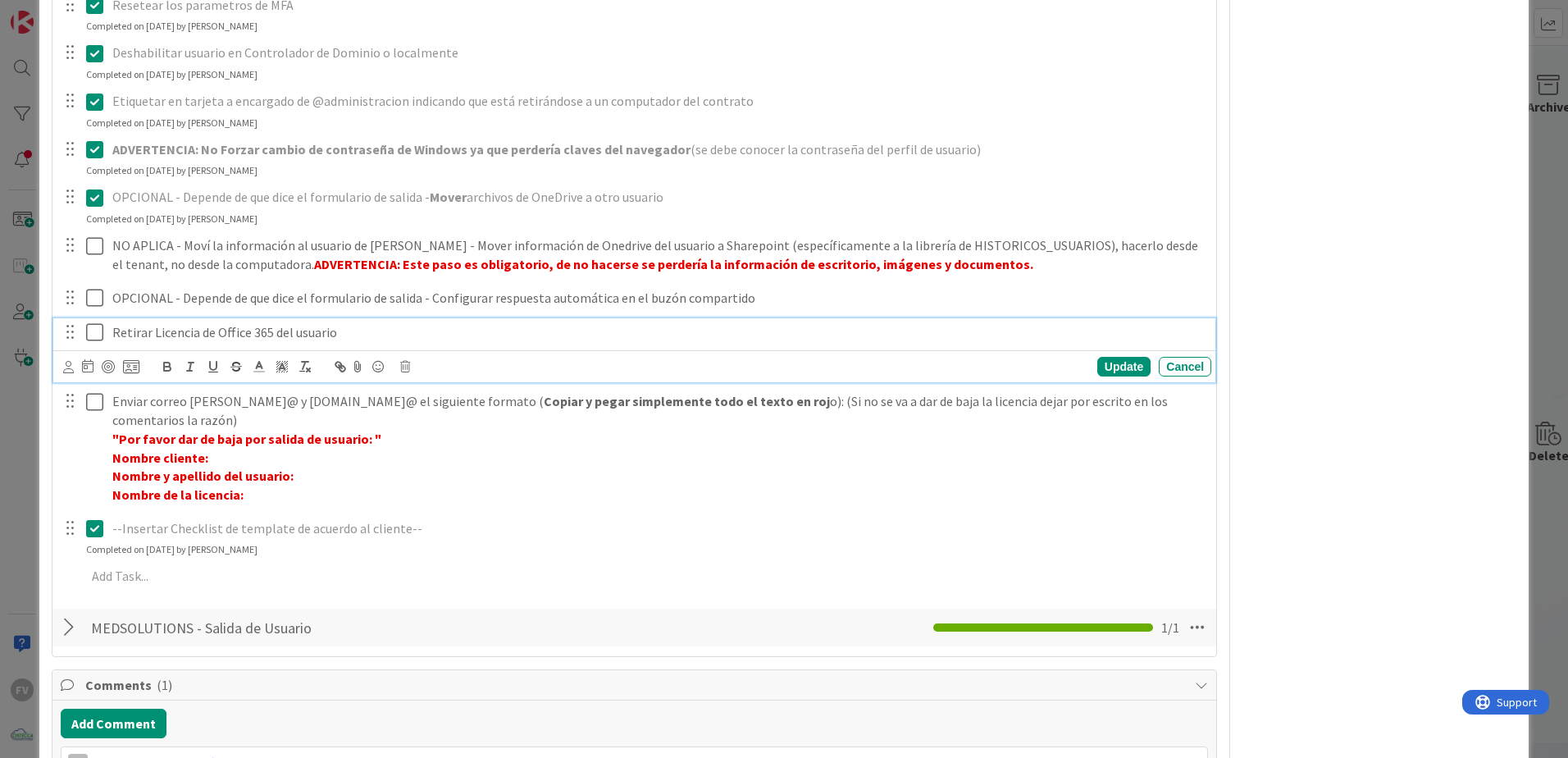
click at [105, 334] on div "Retirar Licencia de Office 365 del usuario" at bounding box center [635, 332] width 1152 height 29
click at [101, 334] on icon at bounding box center [94, 333] width 17 height 20
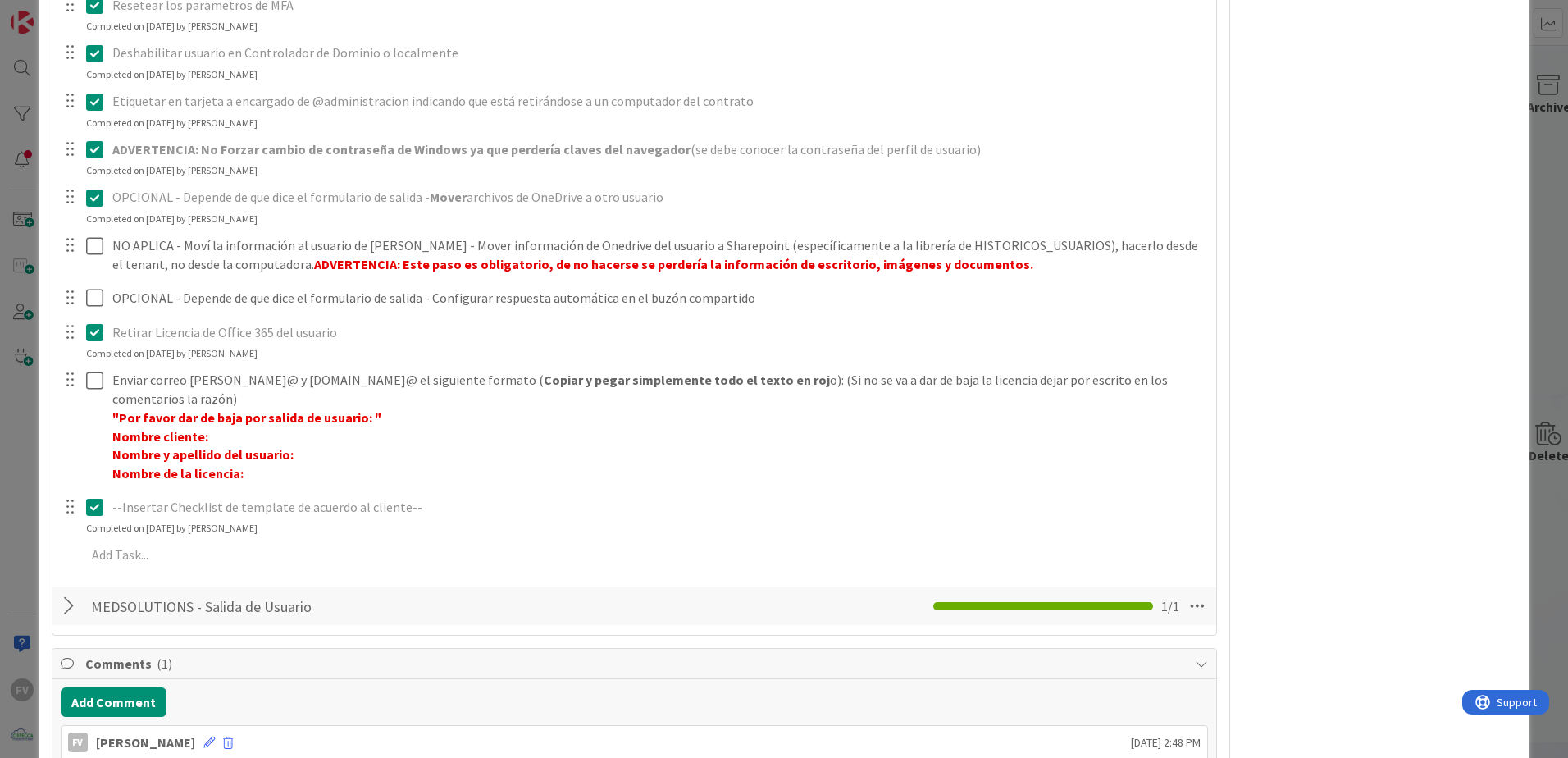
click at [94, 339] on icon at bounding box center [94, 333] width 17 height 20
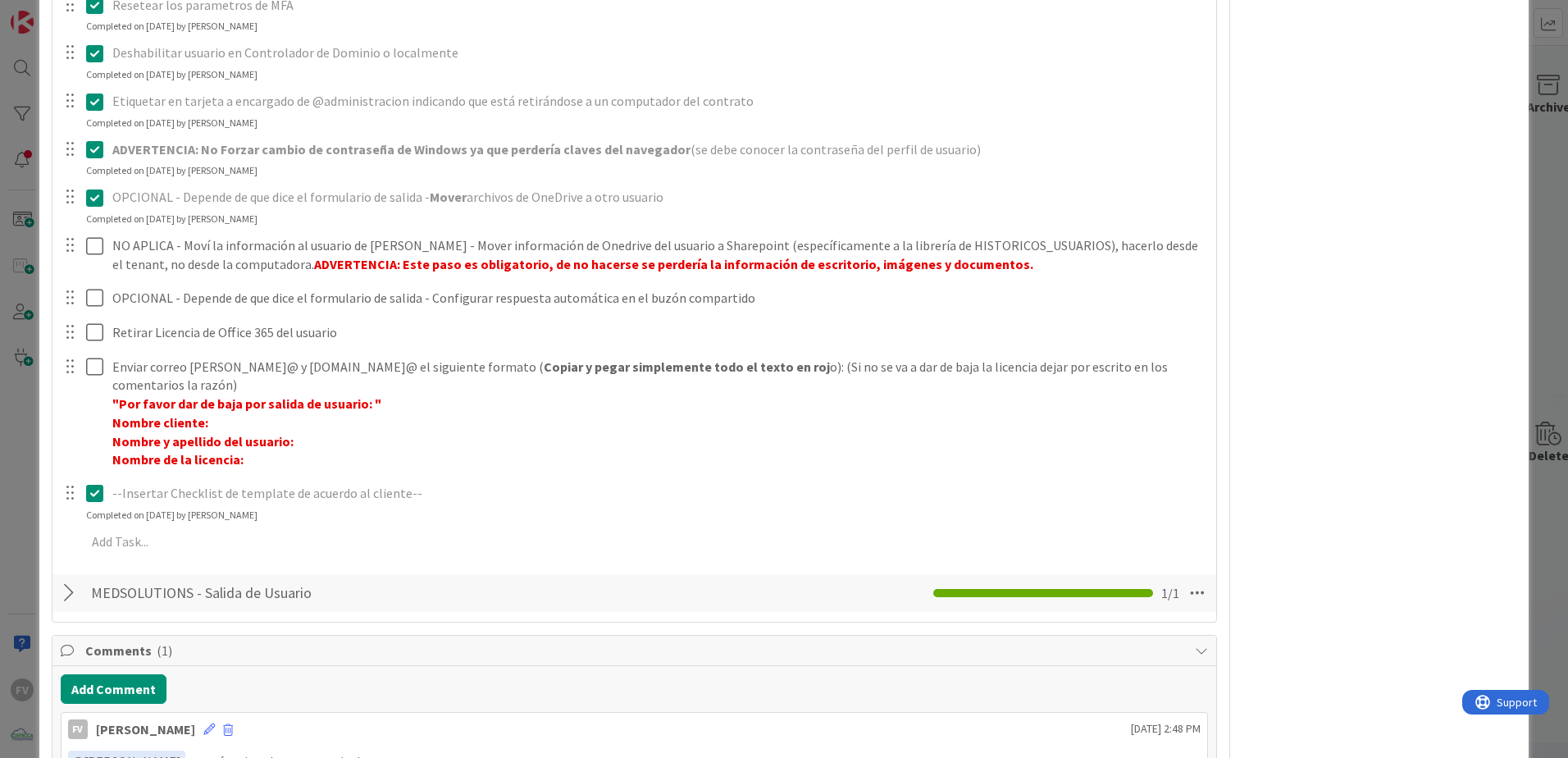
click at [1113, 368] on div "¿Ya tiene el formulario de la salida del cliente? Update Cancel Completed on [D…" at bounding box center [635, 156] width 1148 height 813
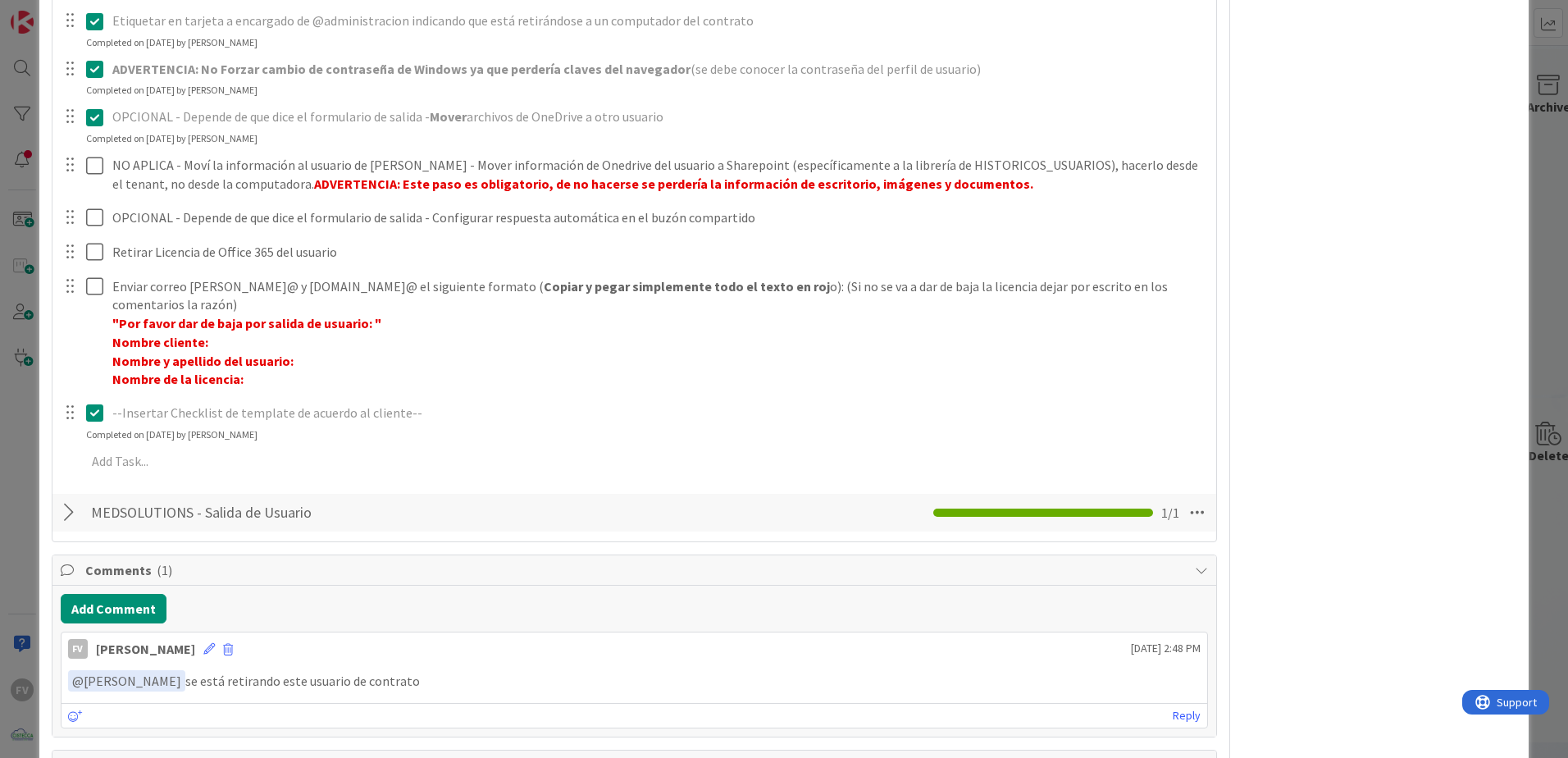
scroll to position [902, 0]
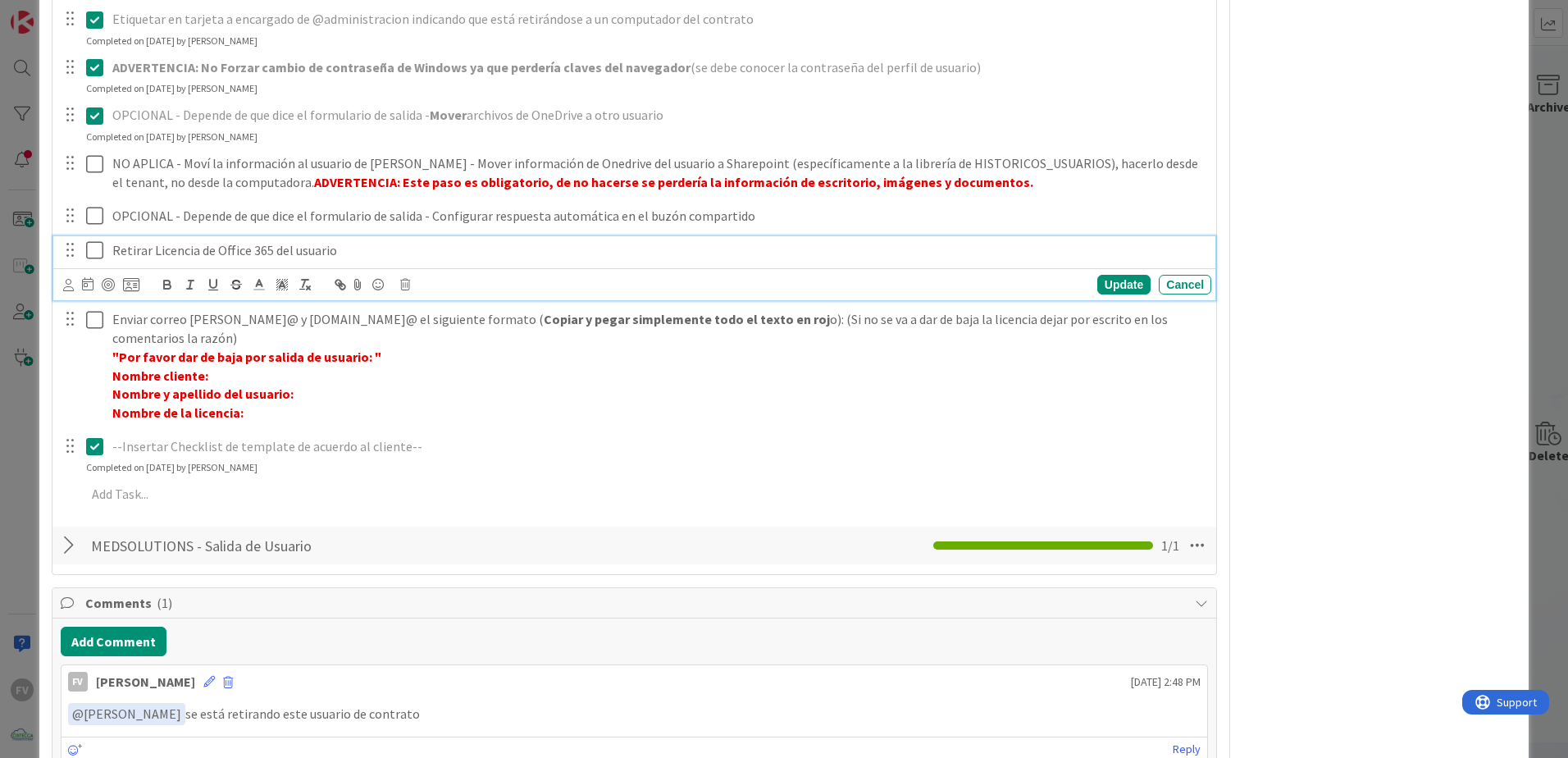
click at [97, 251] on icon at bounding box center [94, 251] width 17 height 20
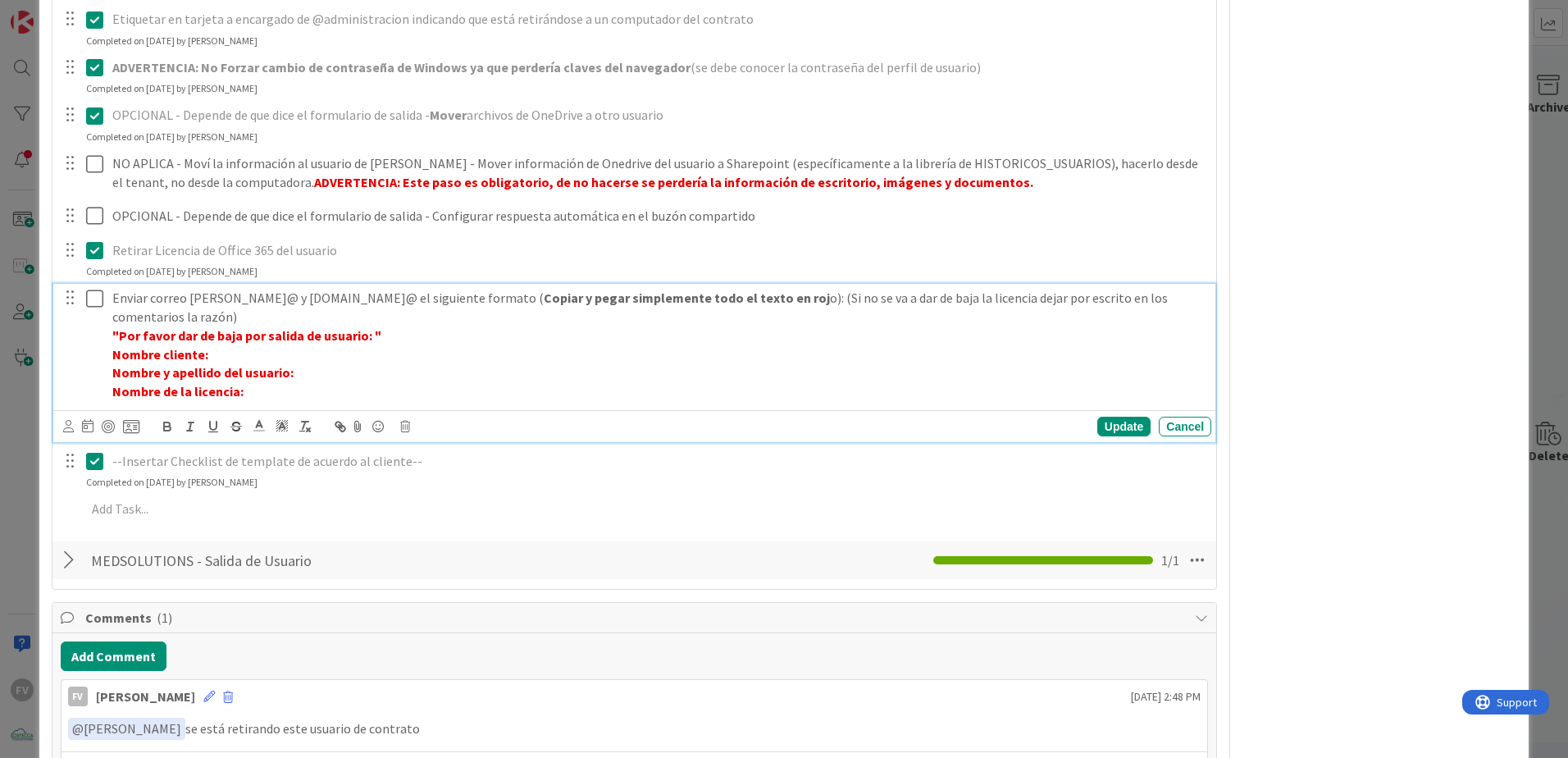
click at [100, 305] on icon at bounding box center [94, 299] width 17 height 20
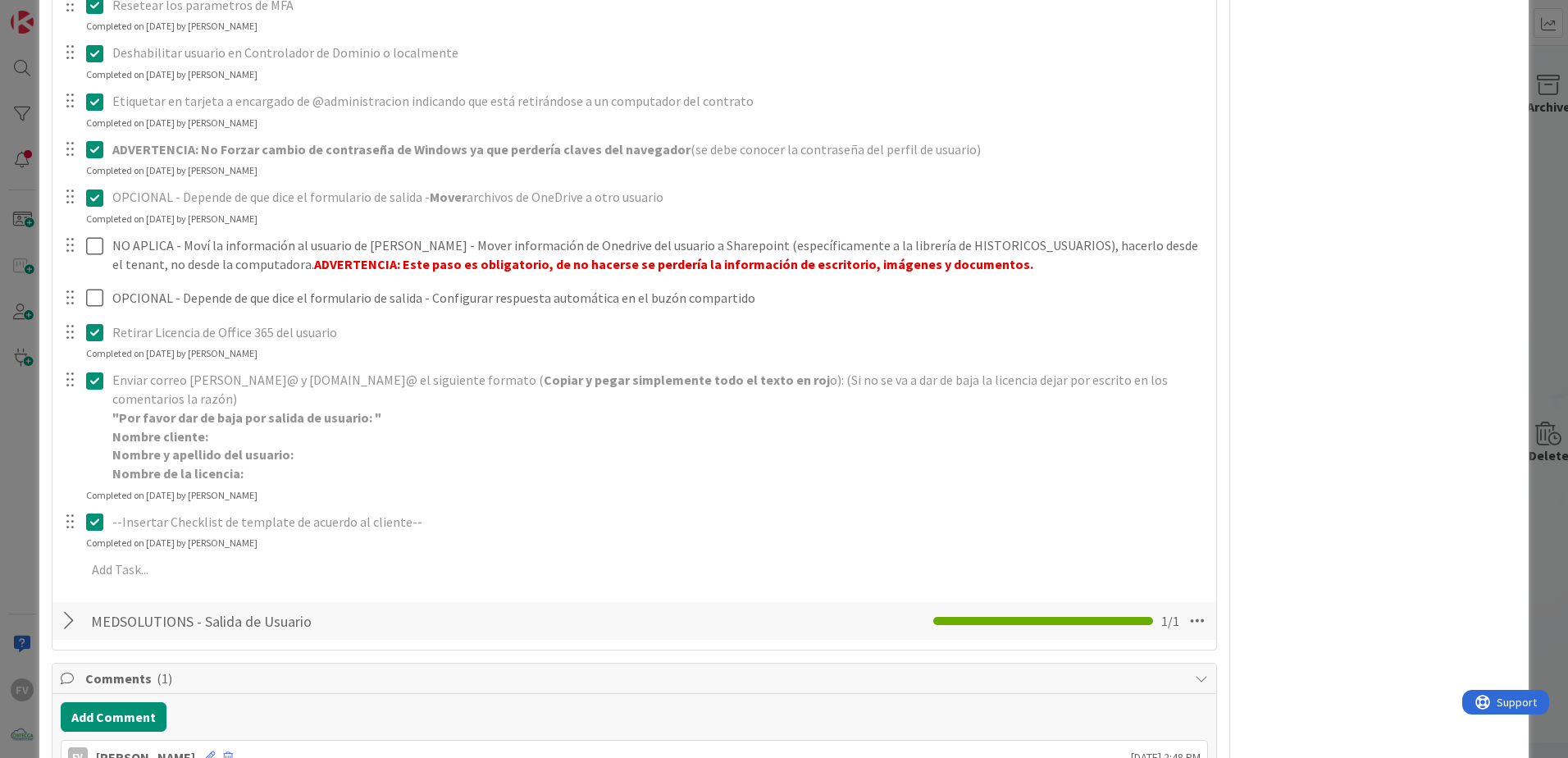
scroll to position [1031, 0]
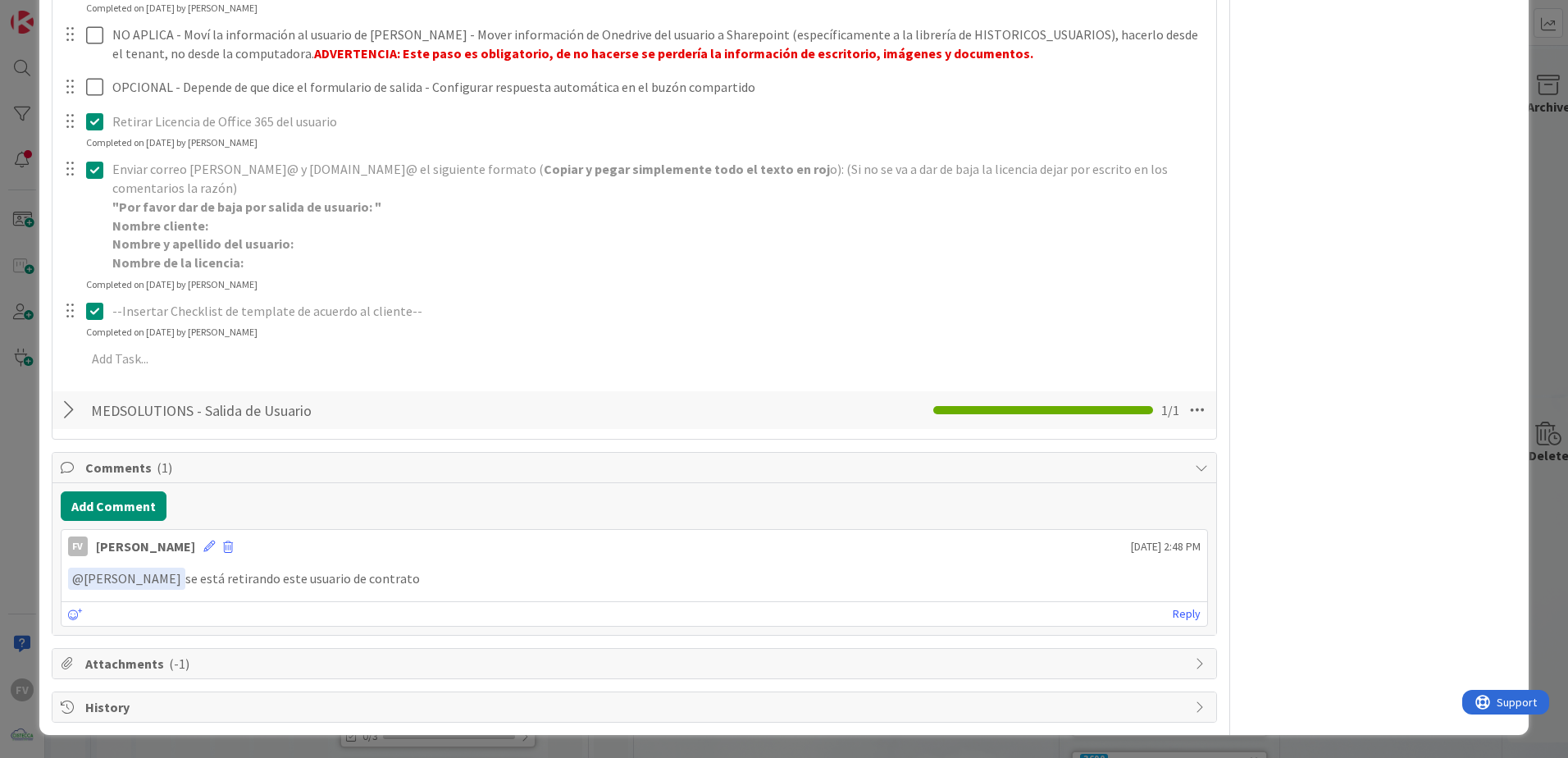
click at [70, 411] on div at bounding box center [72, 411] width 22 height 30
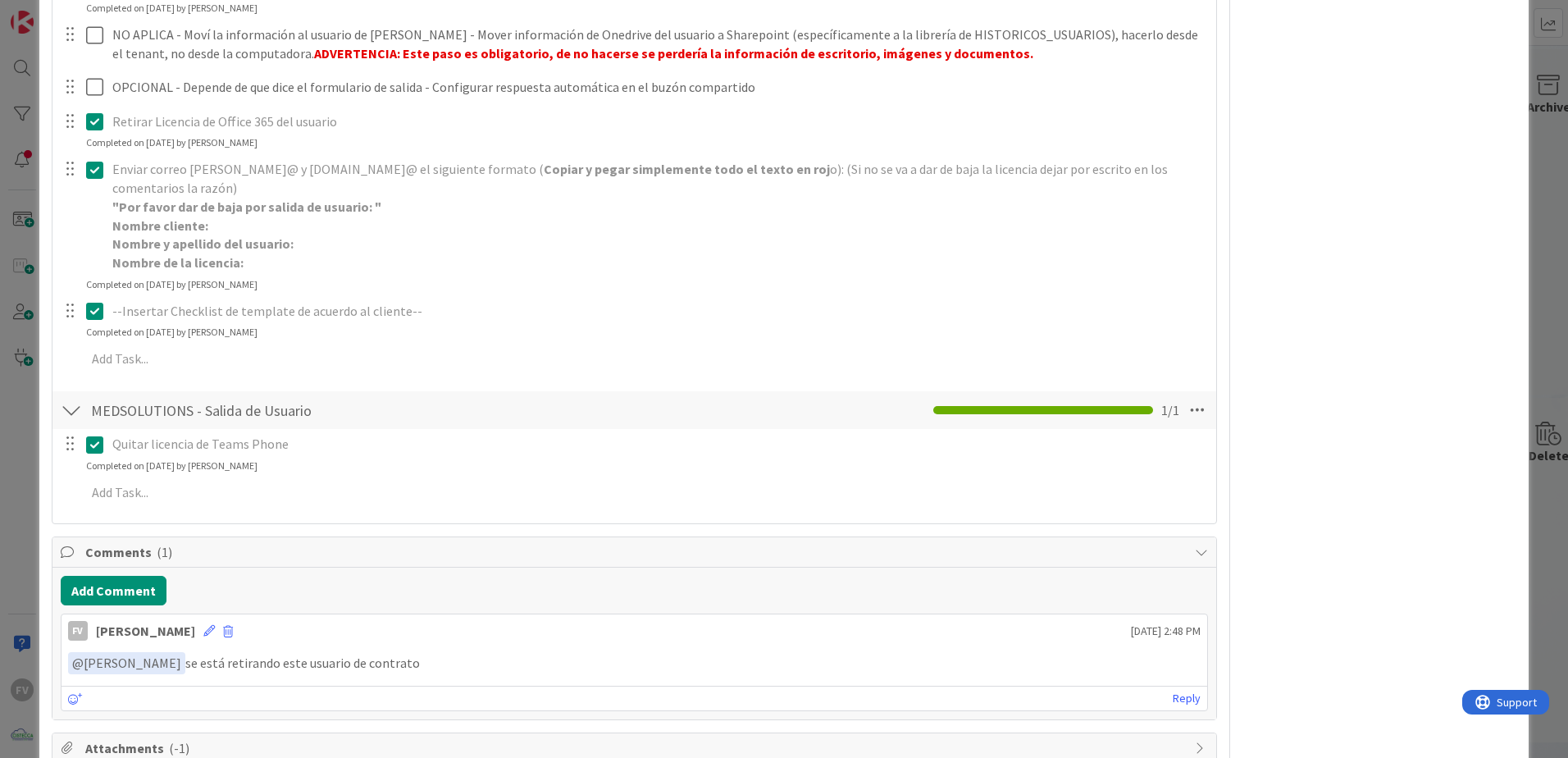
click at [70, 416] on div at bounding box center [72, 411] width 22 height 30
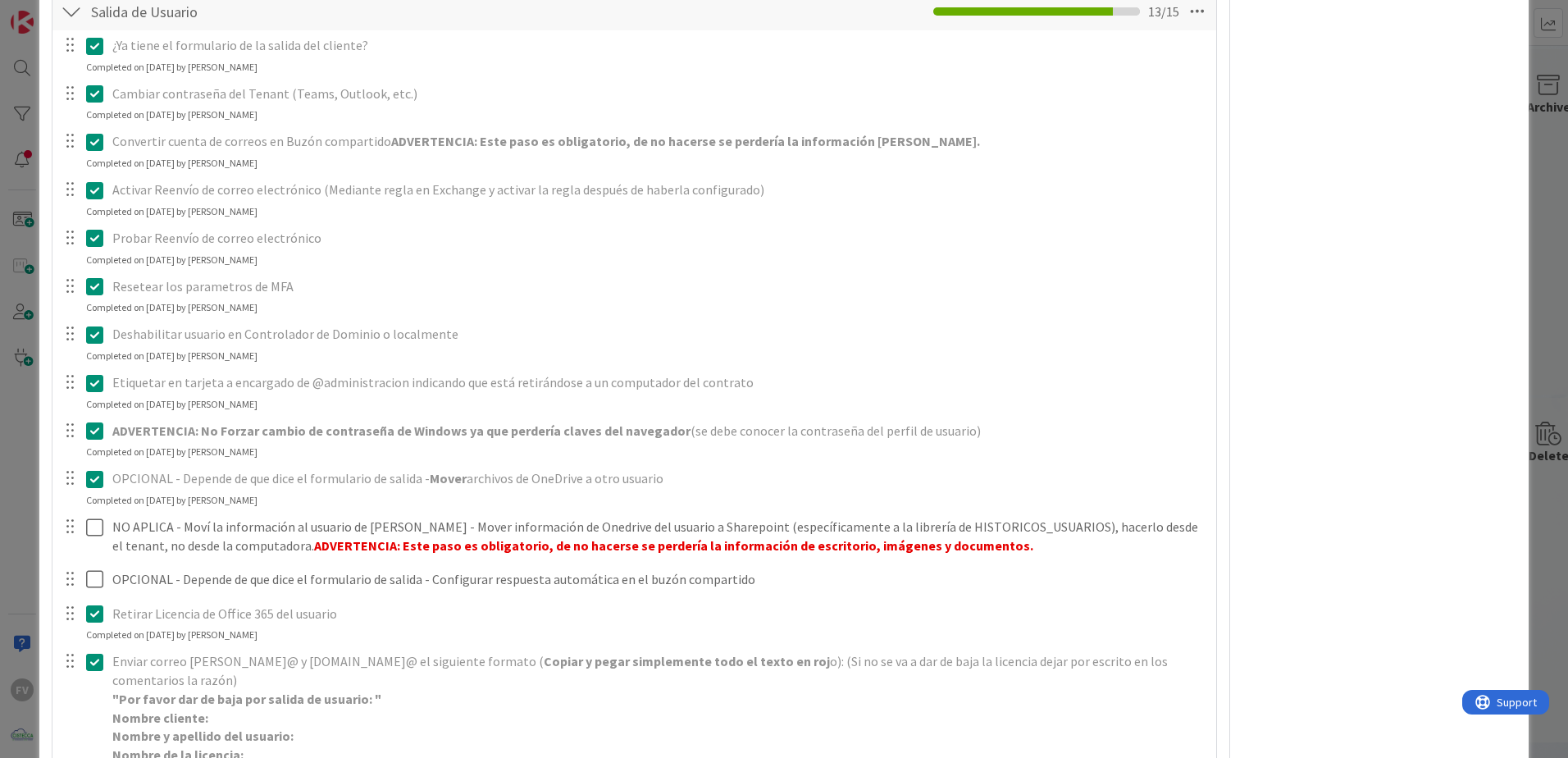
scroll to position [0, 0]
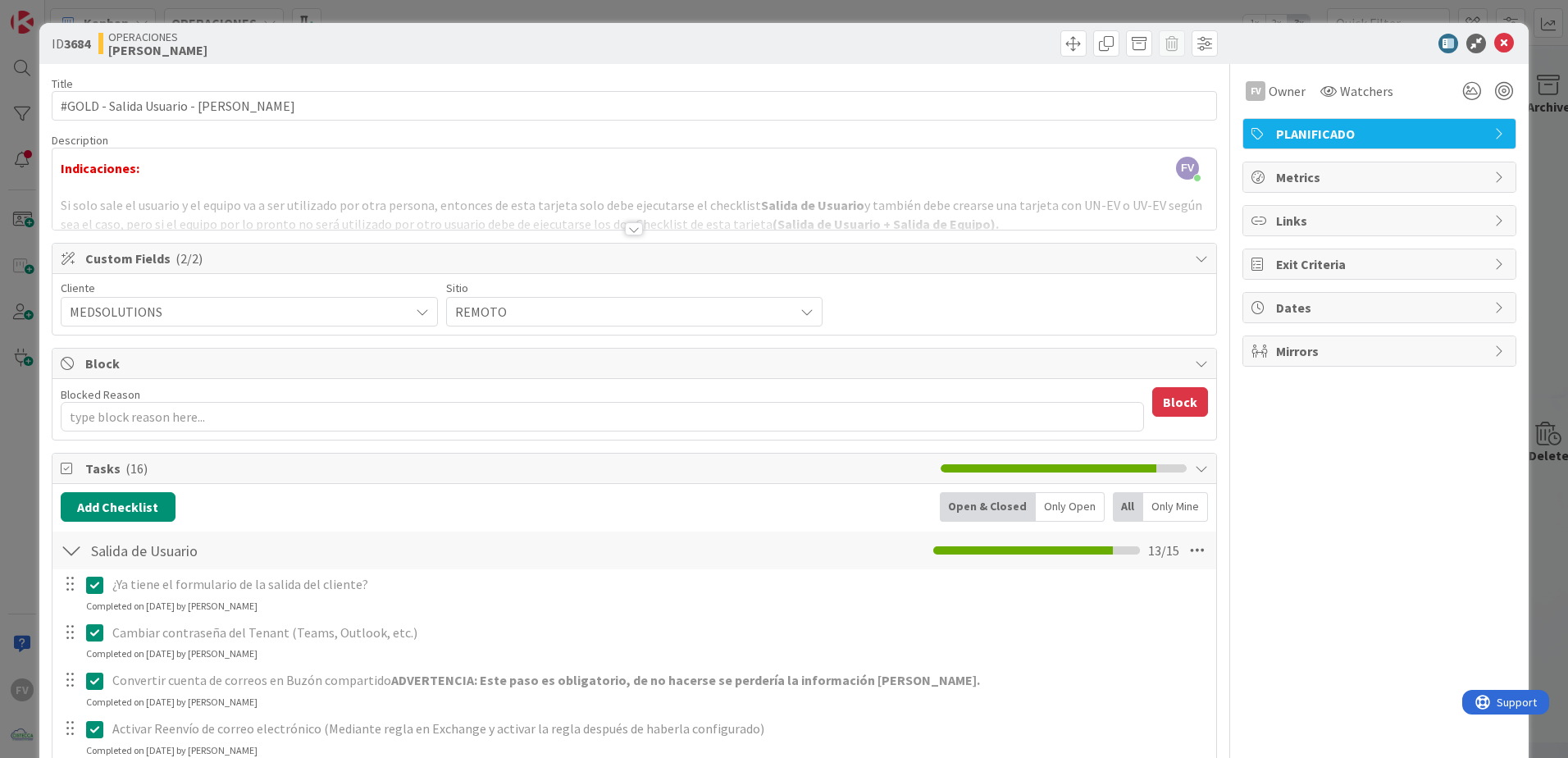
click at [73, 501] on div at bounding box center [72, 551] width 22 height 30
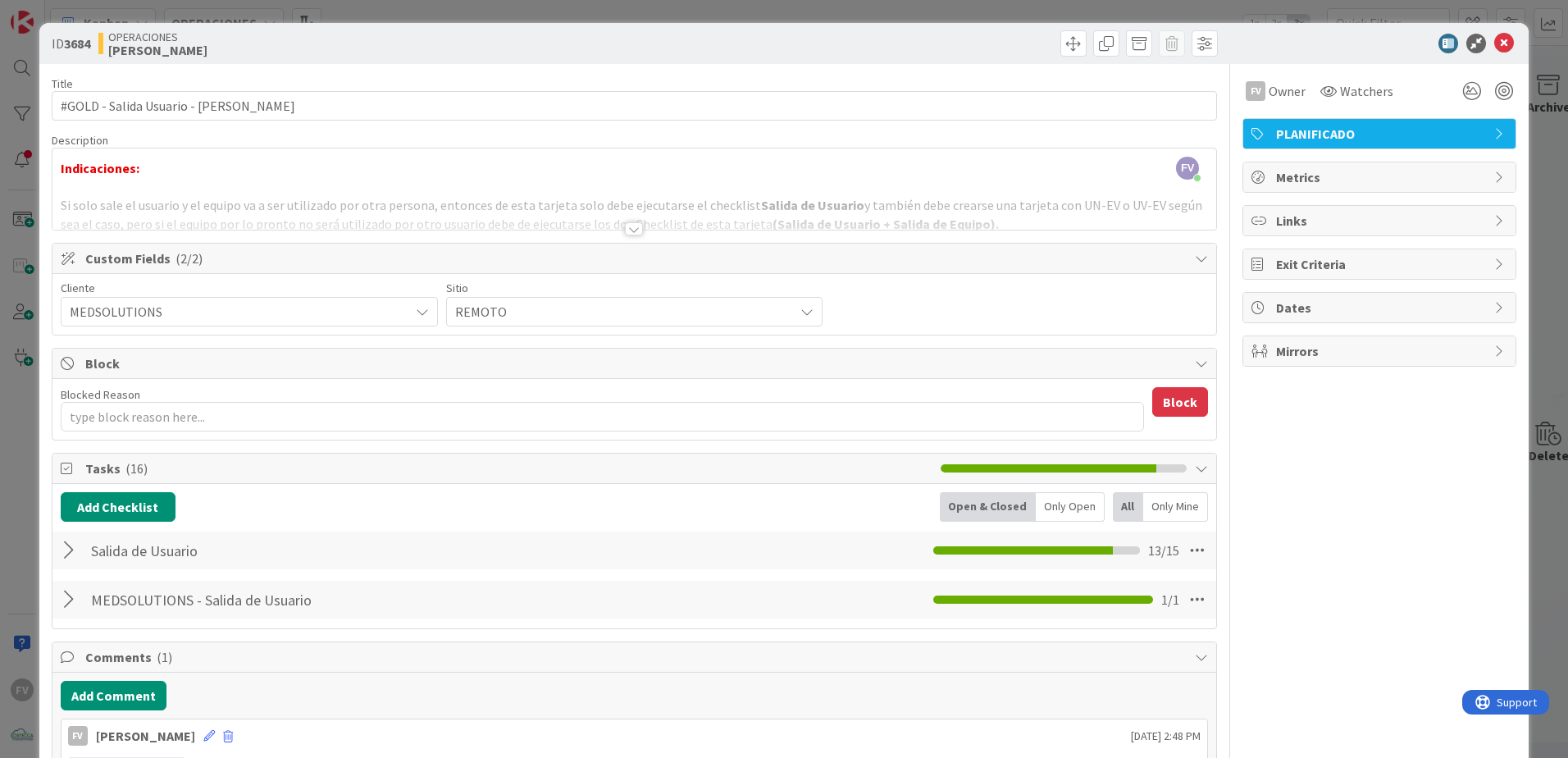
click at [97, 476] on span "Tasks ( 16 )" at bounding box center [508, 469] width 848 height 20
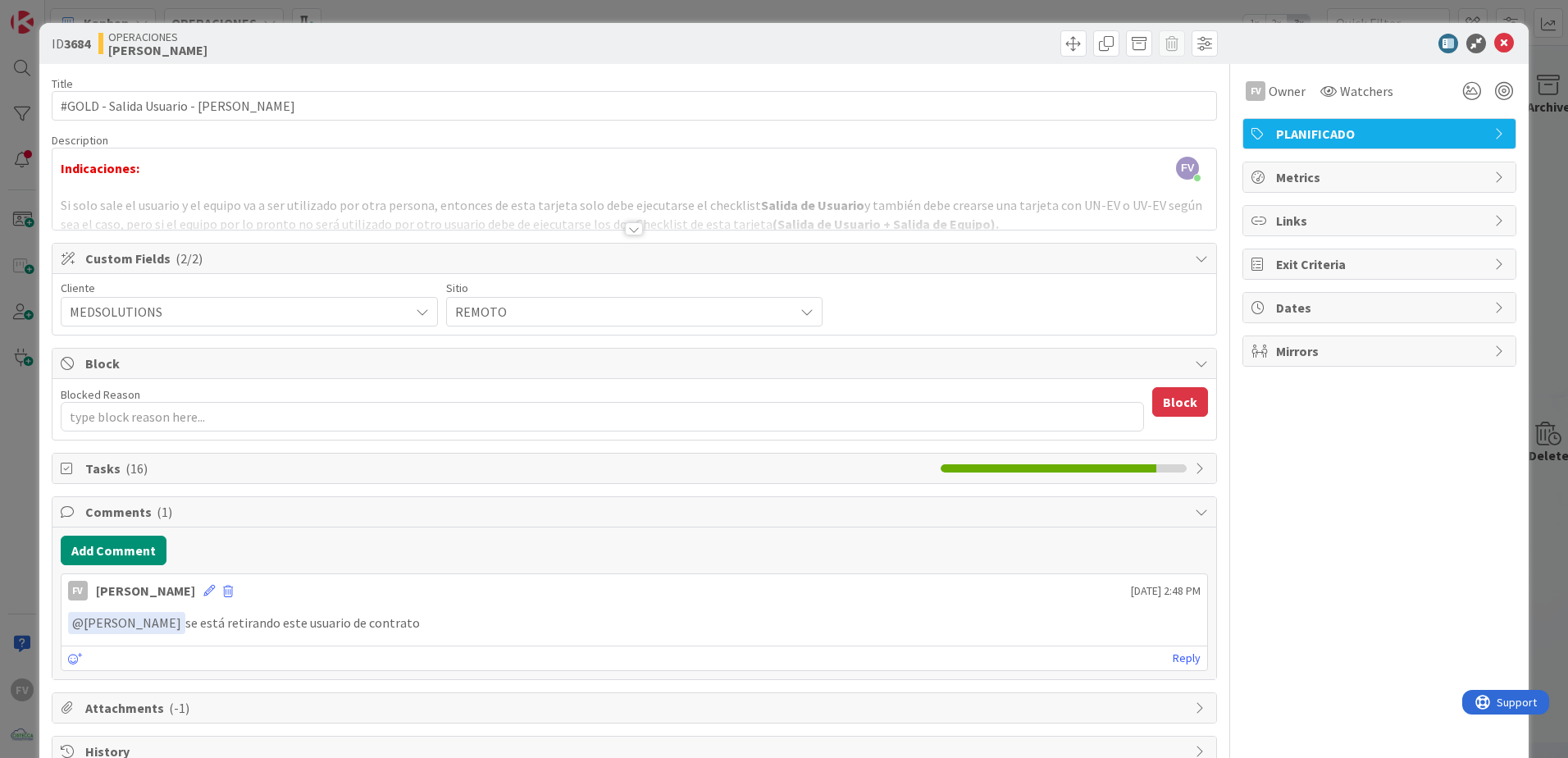
click at [22, 449] on div "ID 3684 OPERACIONES [PERSON_NAME] Title 37 / 128 #GOLD - Salida Usuario - [PERS…" at bounding box center [784, 379] width 1568 height 758
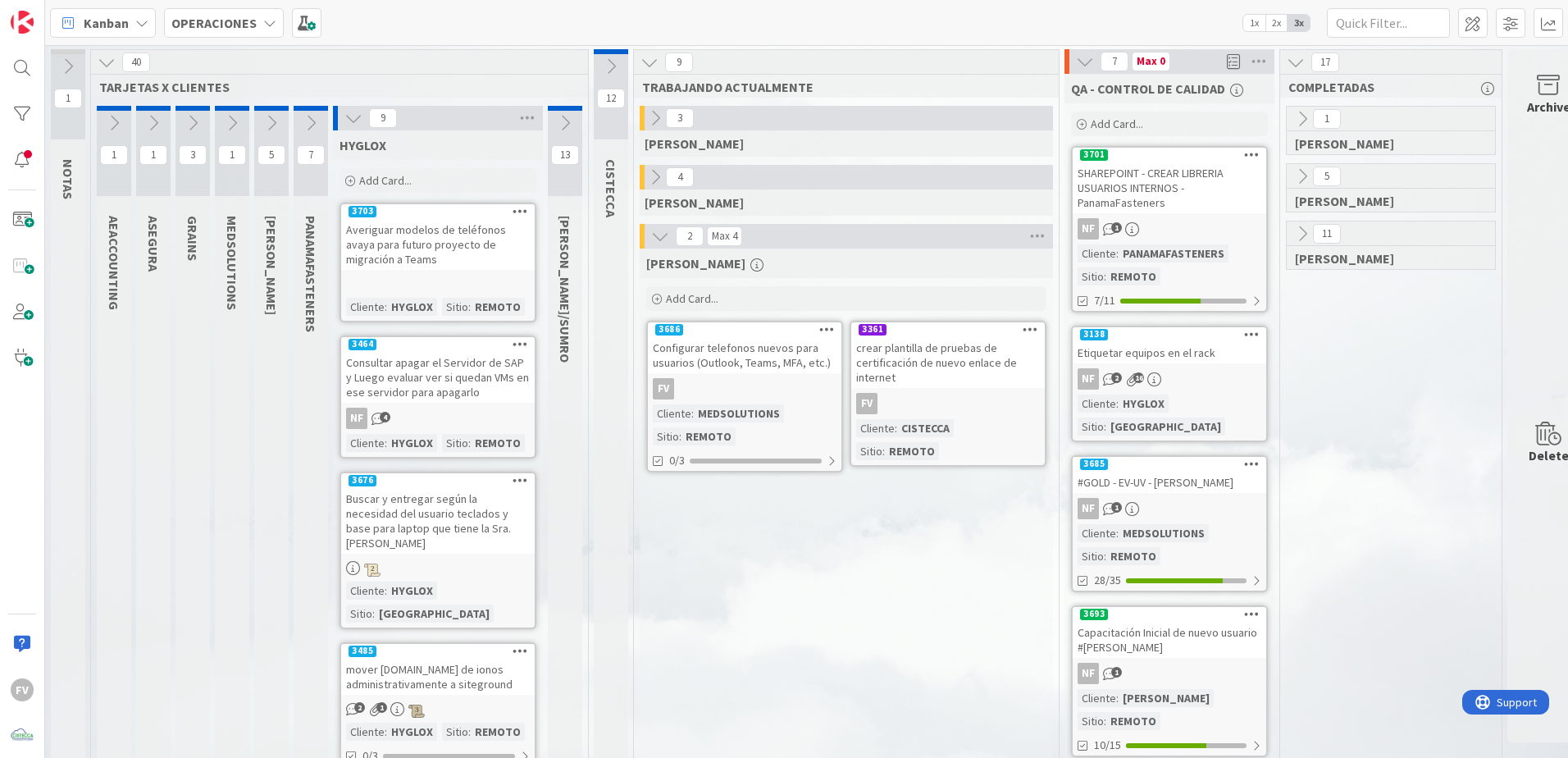
click at [1018, 414] on div "FV" at bounding box center [948, 404] width 193 height 22
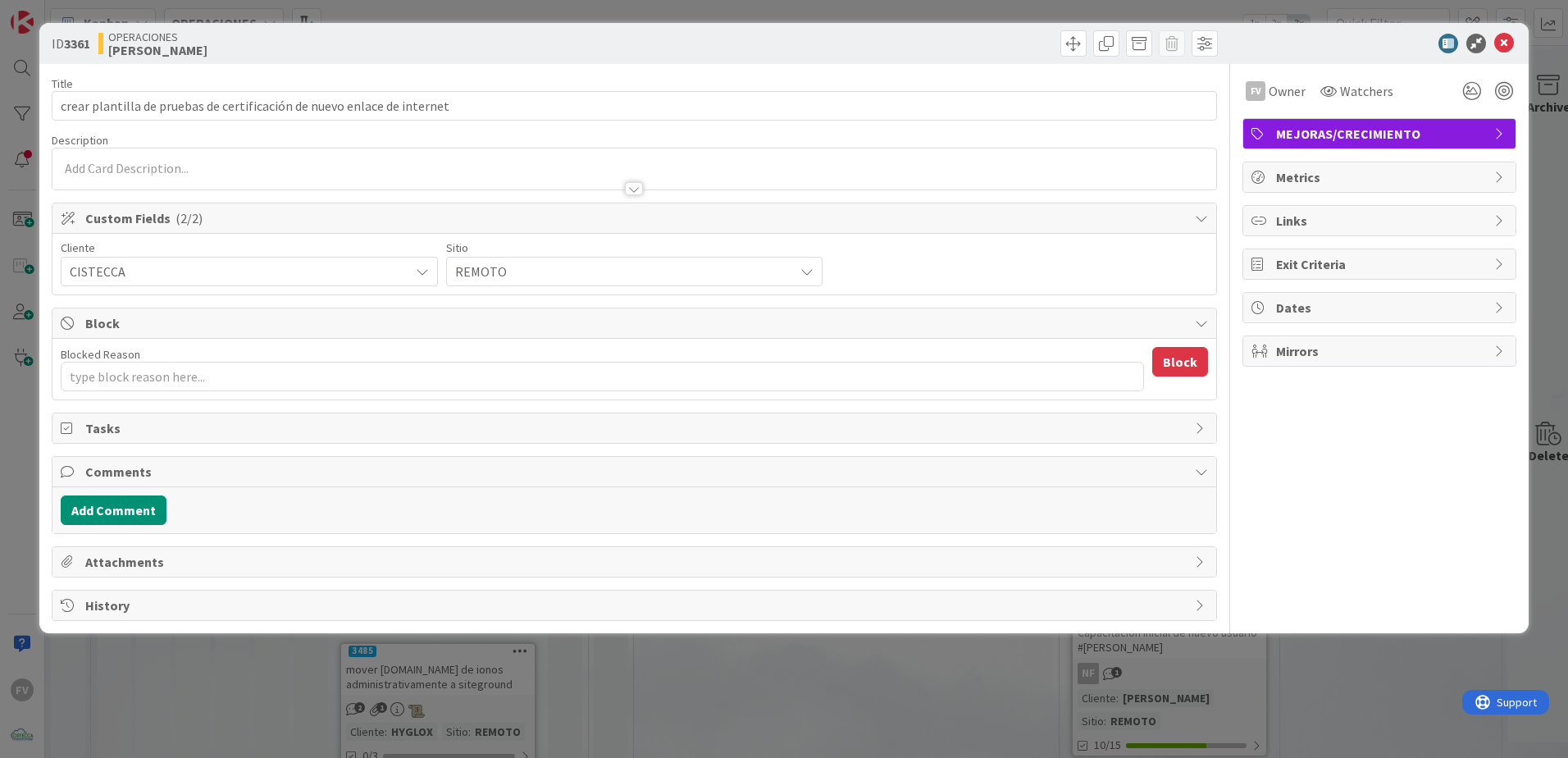
type textarea "x"
click at [165, 330] on span "Block" at bounding box center [635, 323] width 1101 height 20
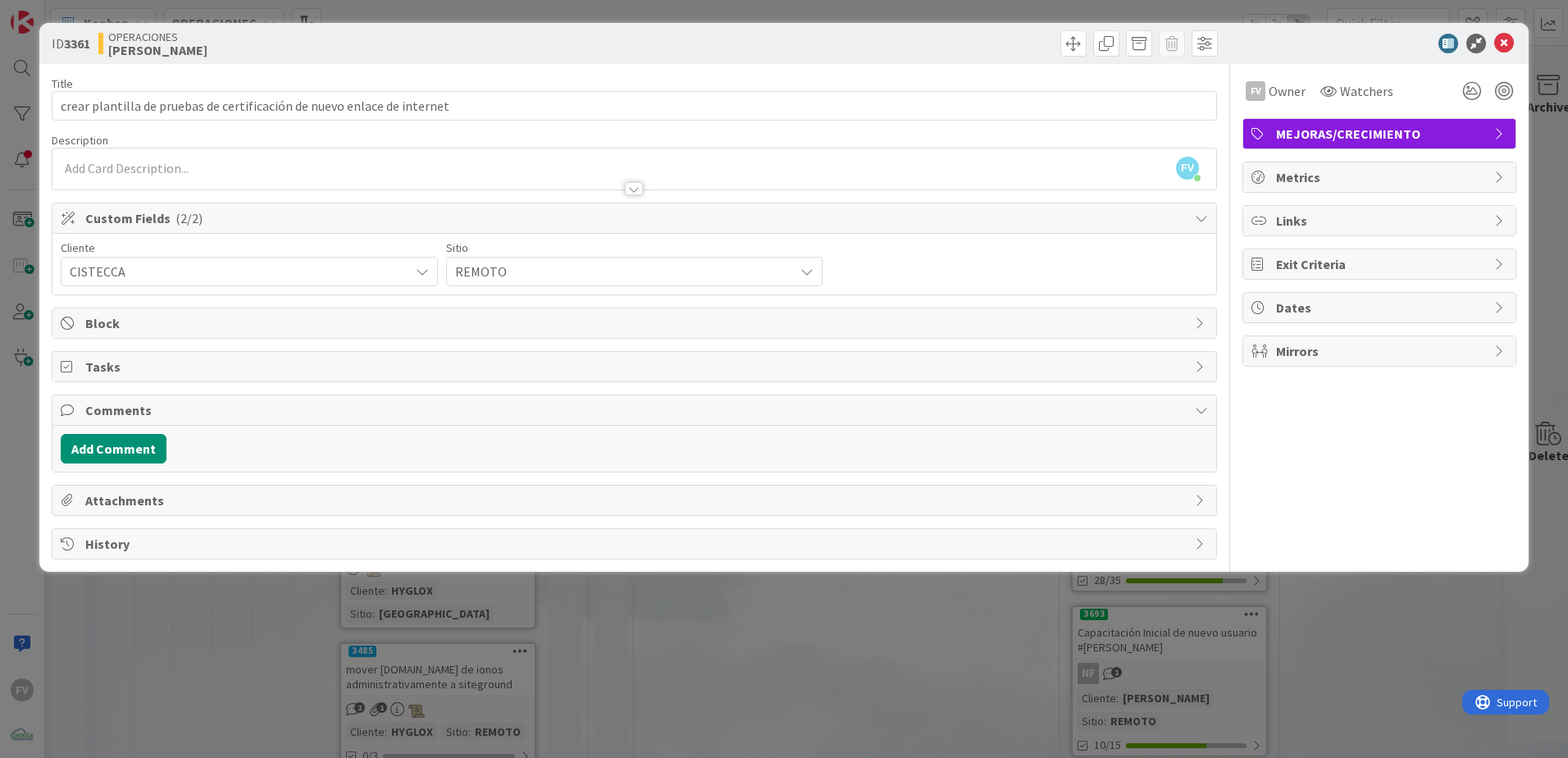
click at [361, 400] on div "Comments" at bounding box center [634, 411] width 1163 height 31
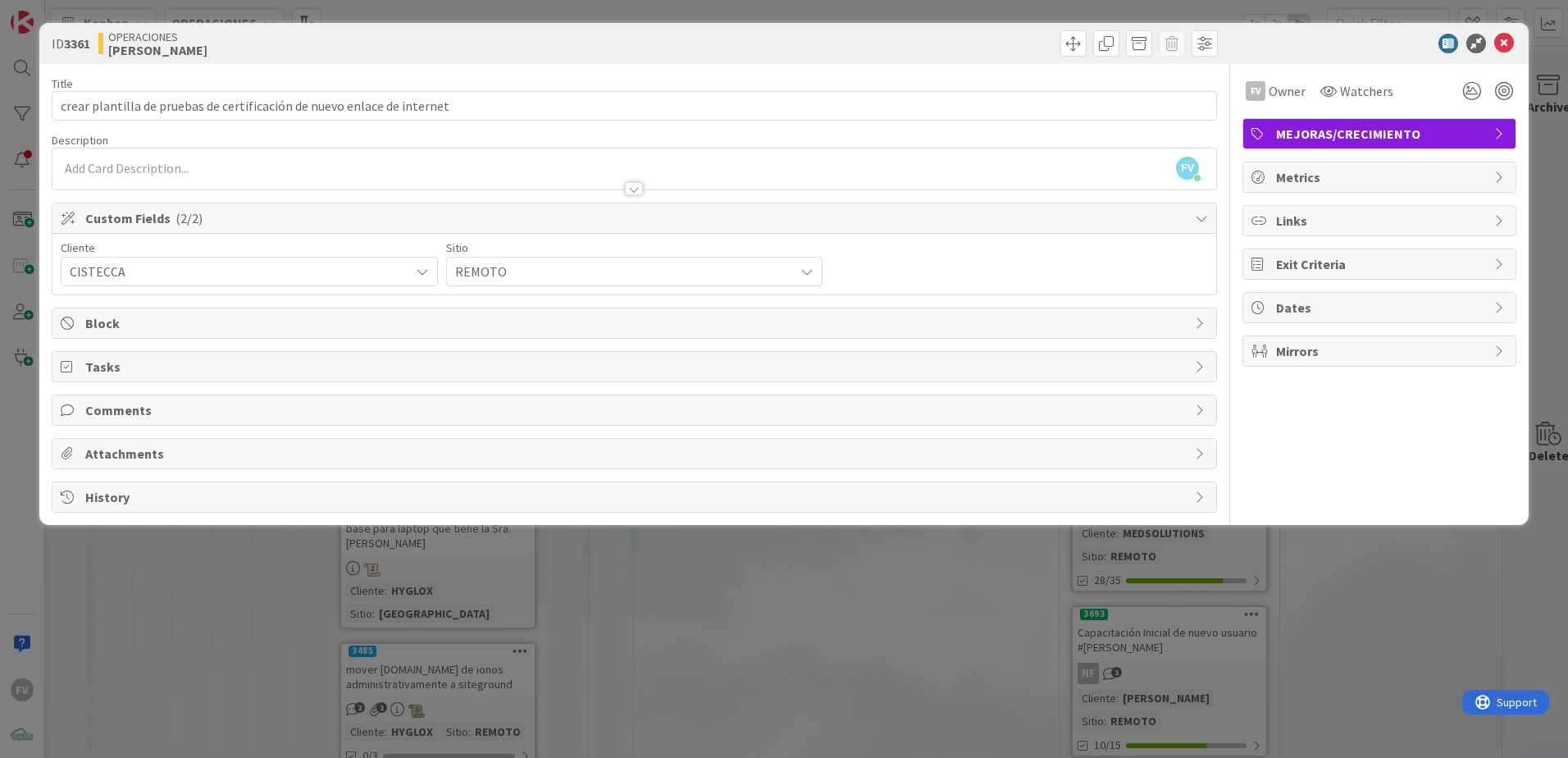
click at [408, 221] on span "Custom Fields ( 2/2 )" at bounding box center [635, 218] width 1101 height 20
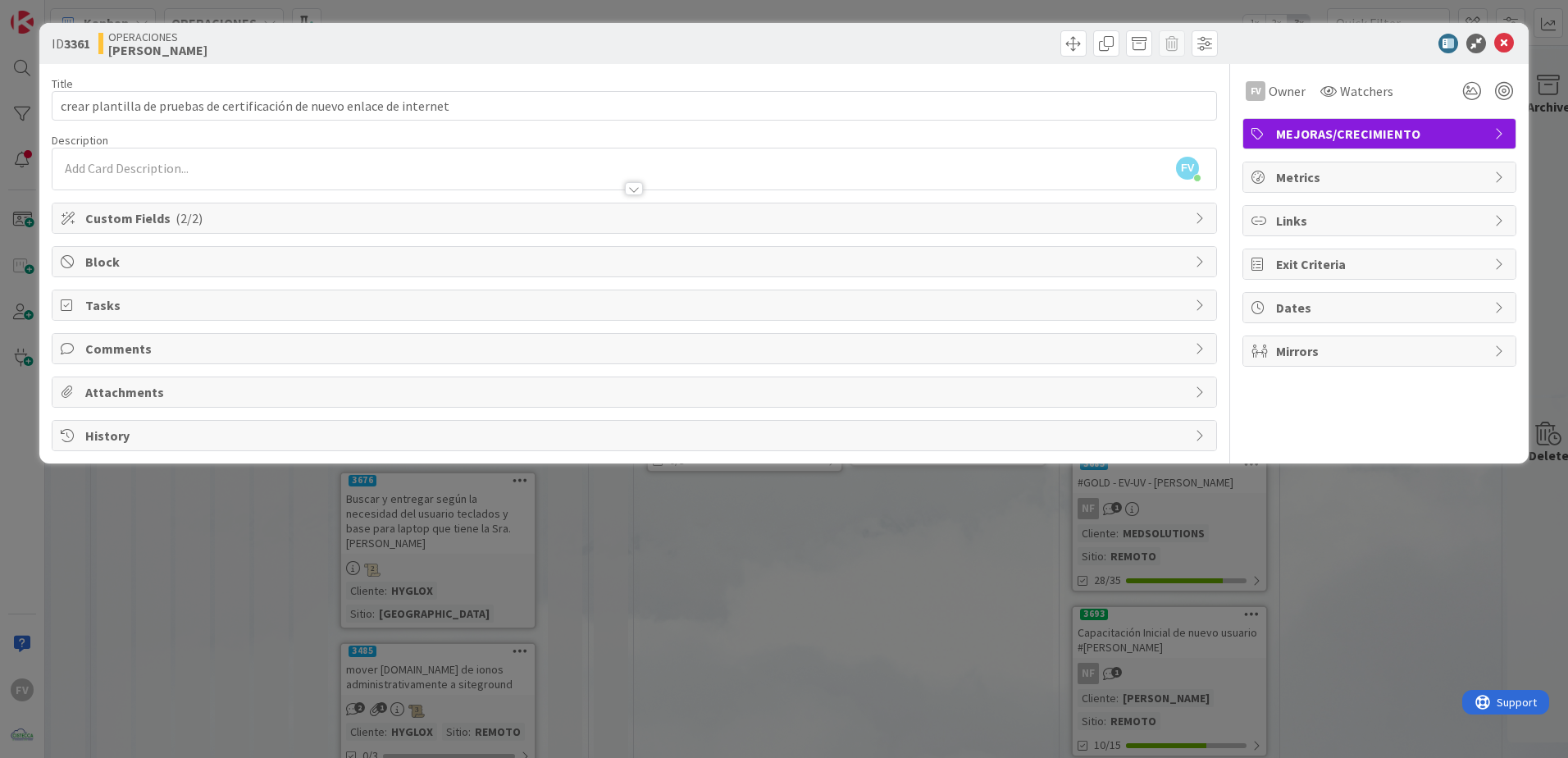
click at [684, 501] on div "ID 3361 OPERACIONES [PERSON_NAME] Title 71 / 128 crear plantilla de pruebas de …" at bounding box center [784, 379] width 1568 height 758
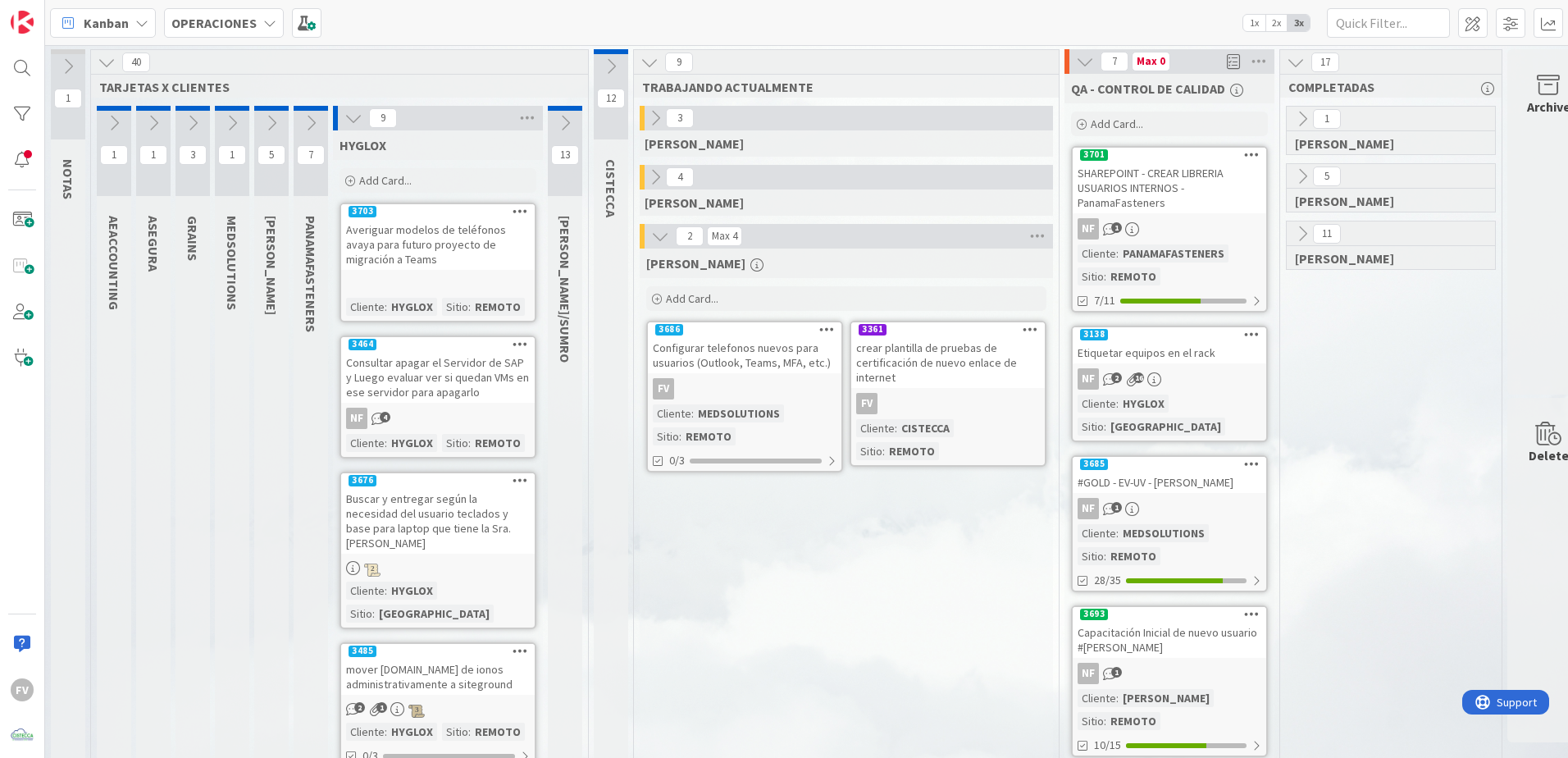
click at [357, 121] on icon at bounding box center [353, 118] width 18 height 18
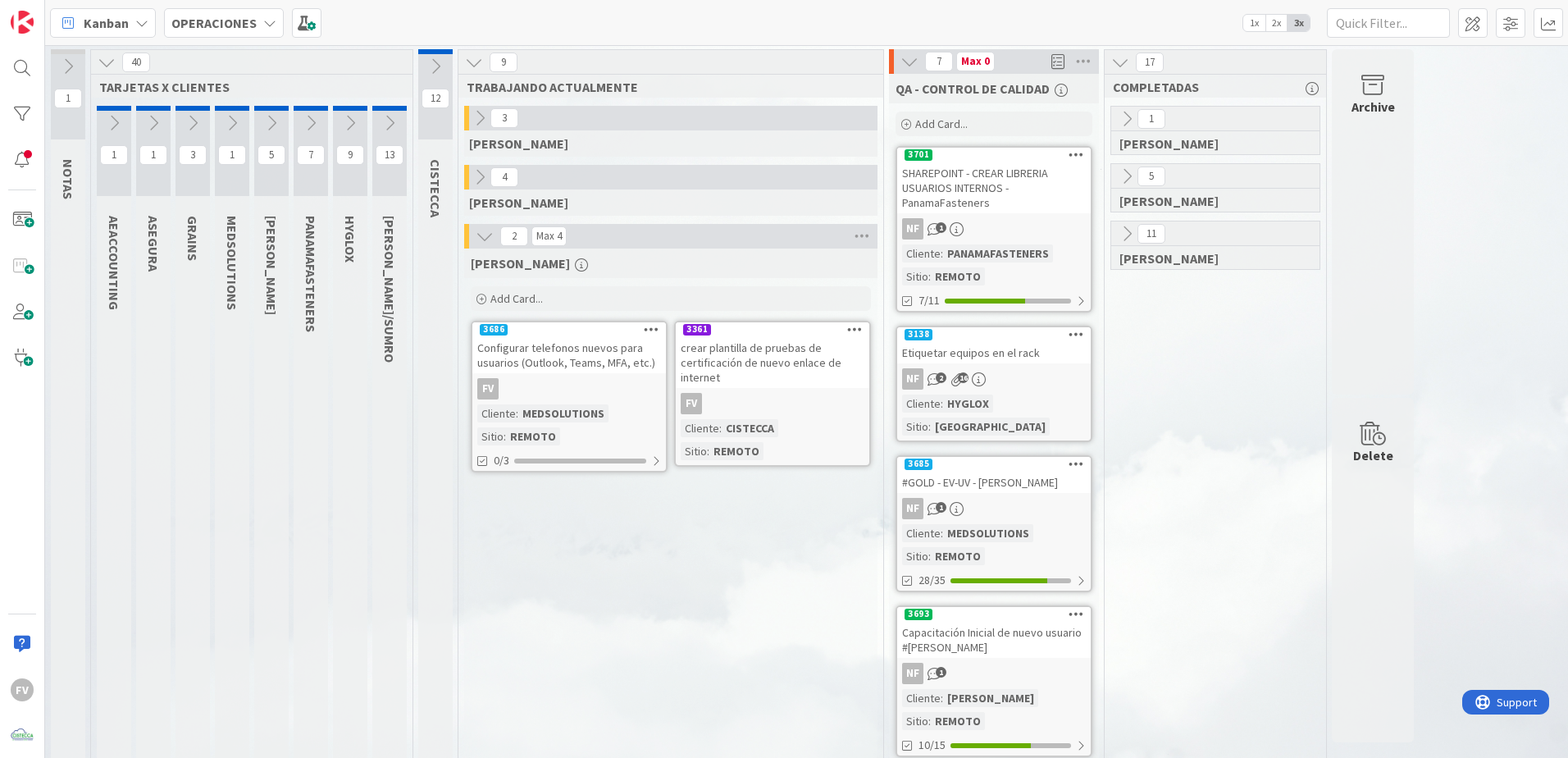
click at [383, 123] on icon at bounding box center [390, 123] width 18 height 18
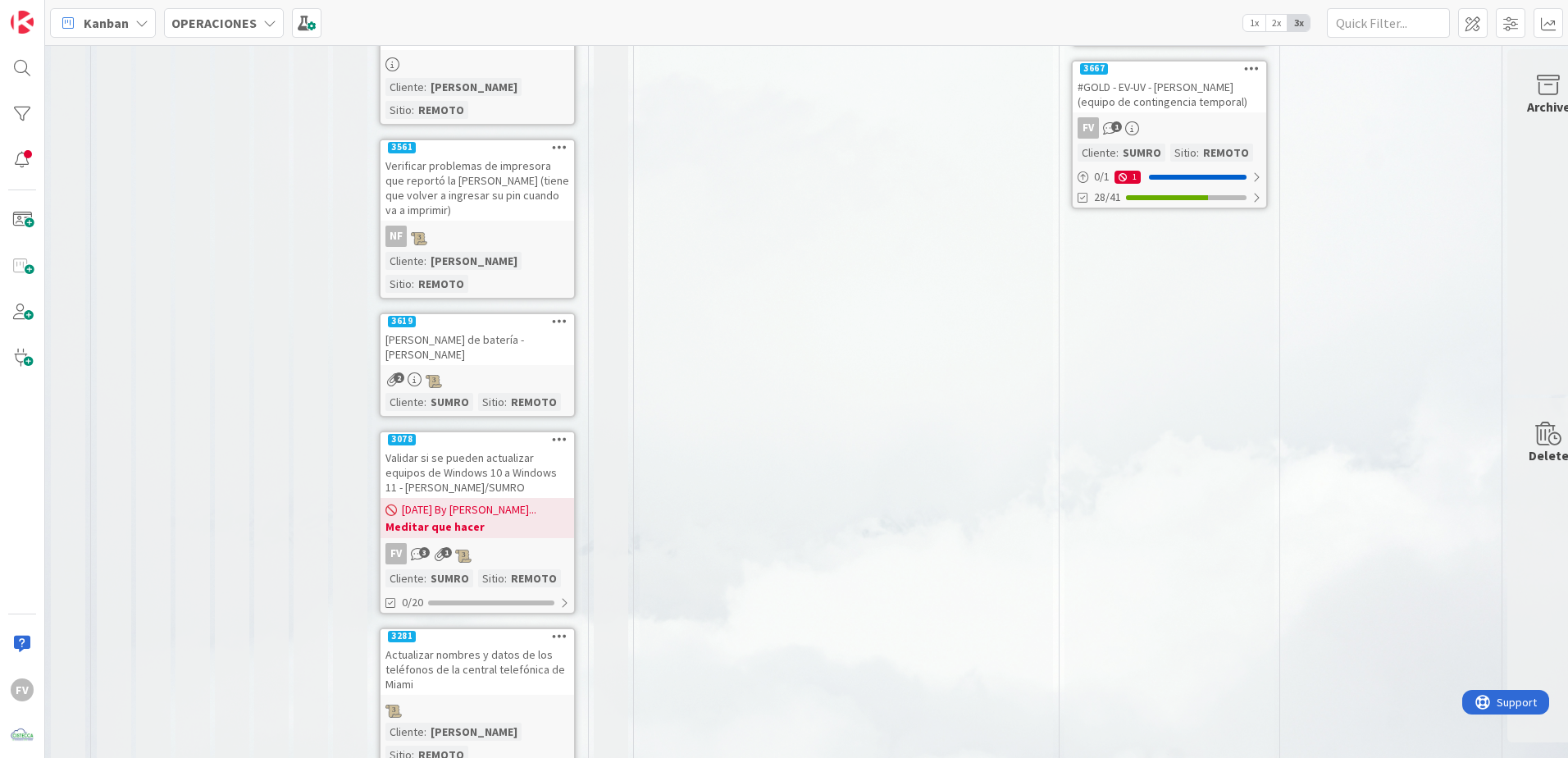
scroll to position [1071, 0]
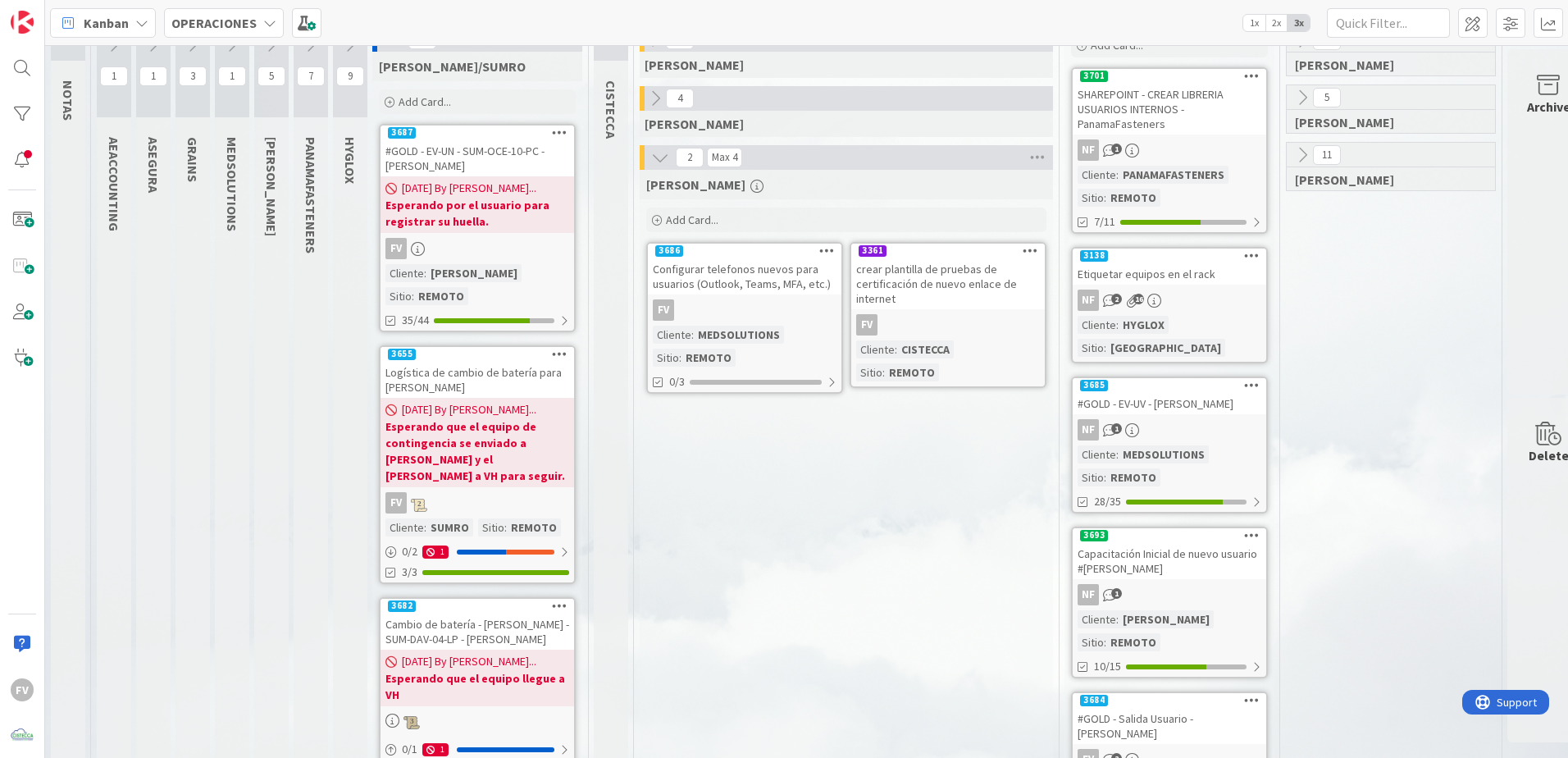
scroll to position [0, 0]
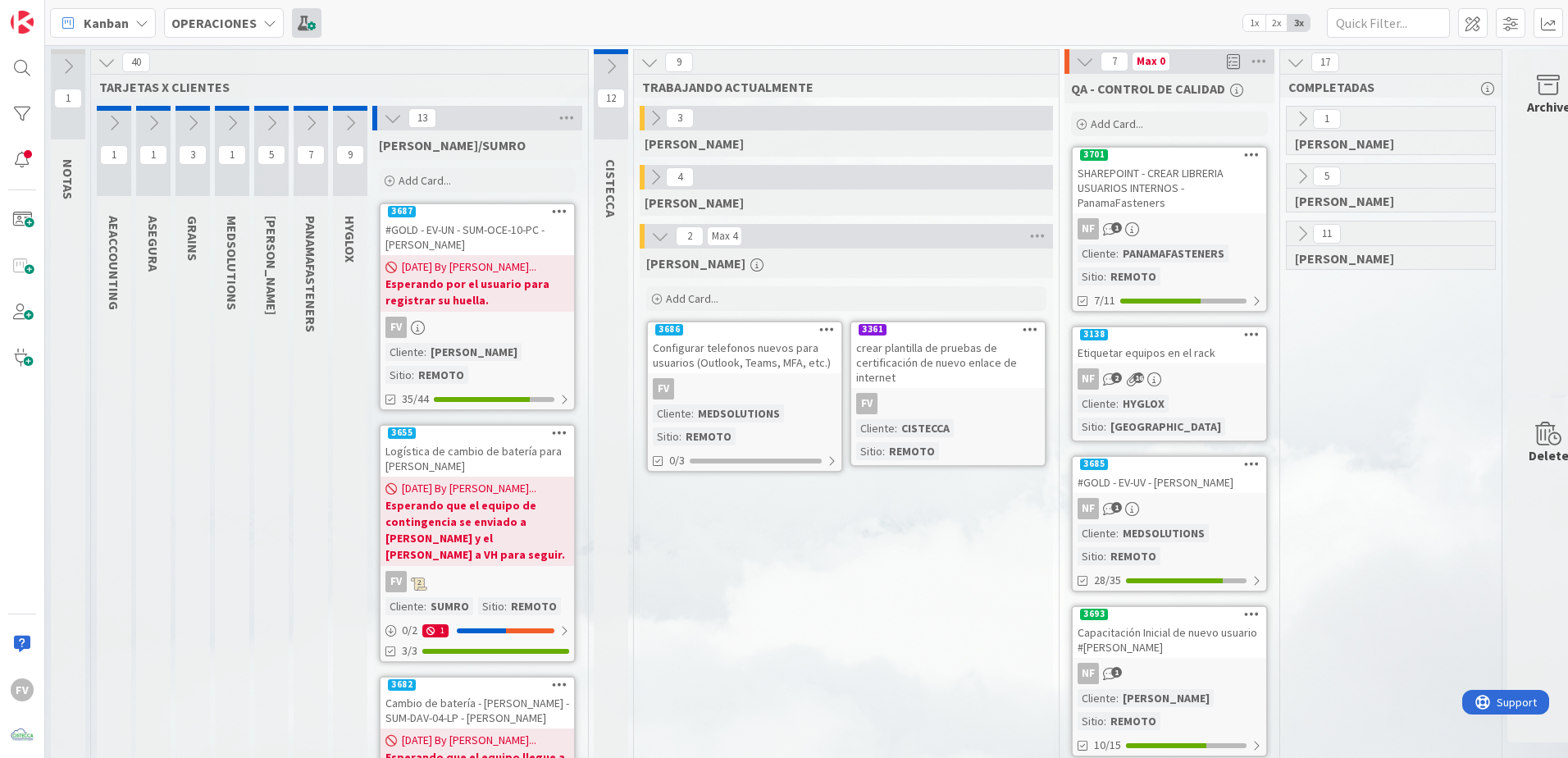
click at [310, 19] on span at bounding box center [307, 23] width 30 height 30
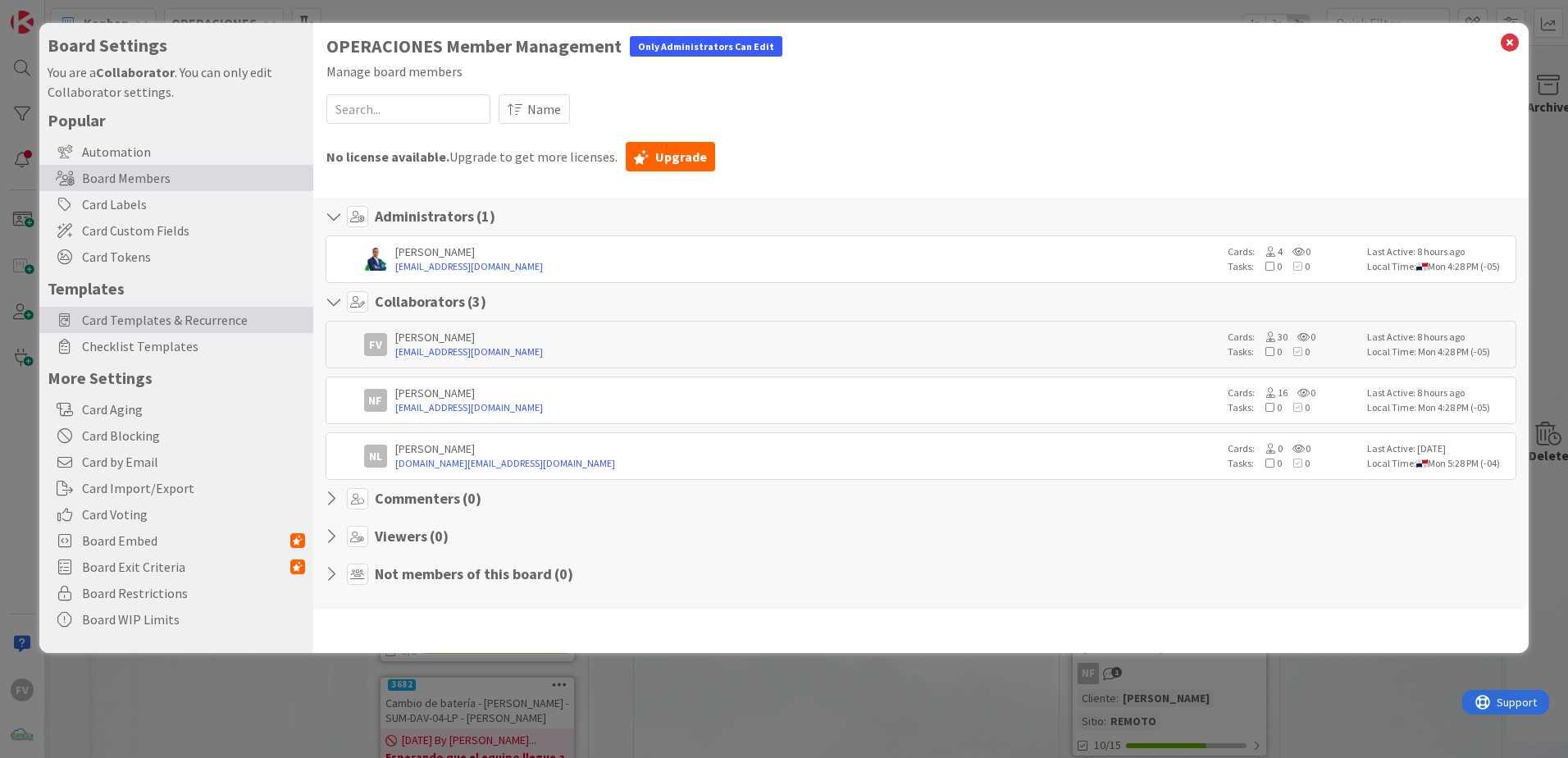
click at [101, 322] on span "Card Templates & Recurrence" at bounding box center [193, 320] width 223 height 20
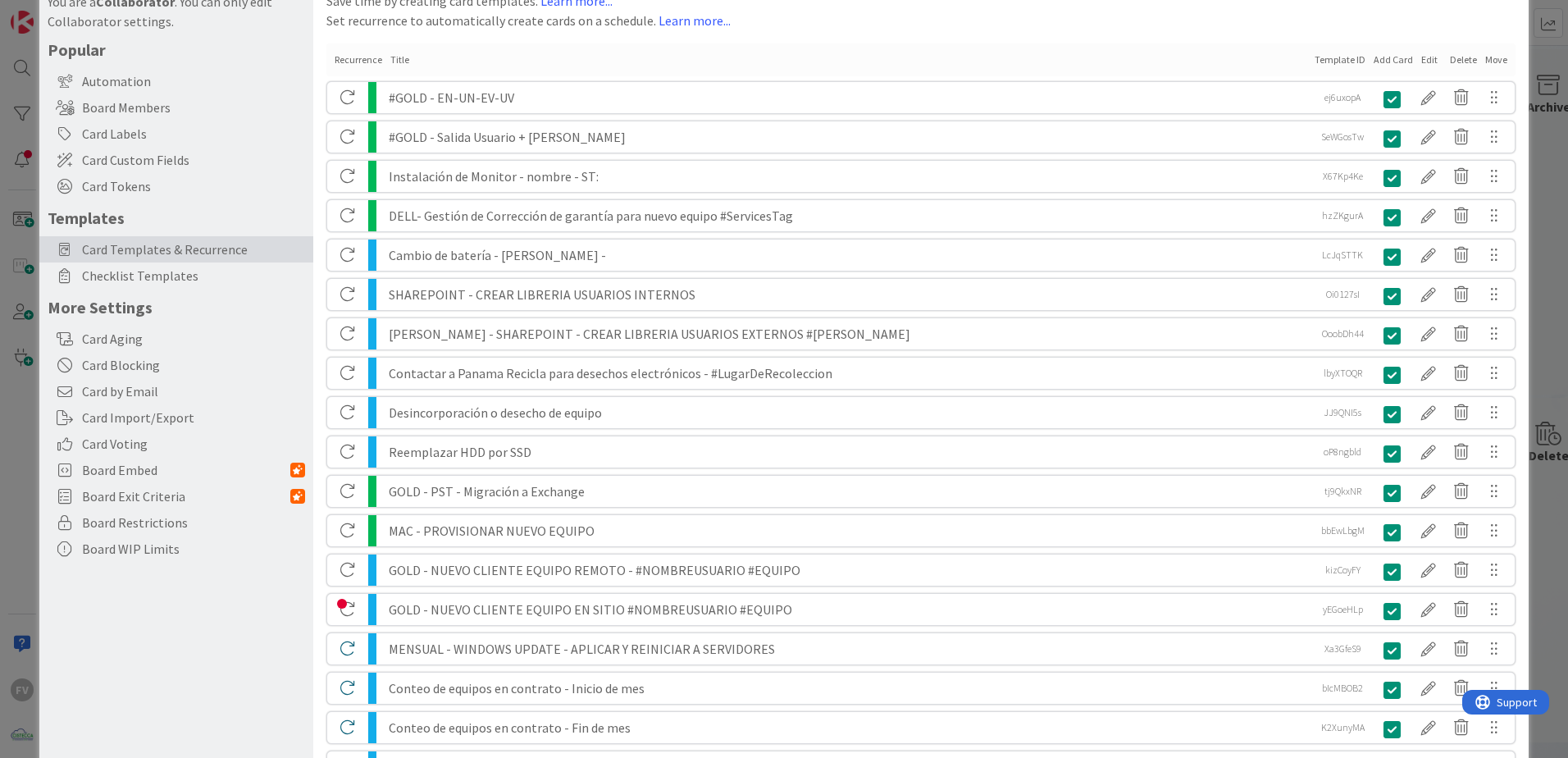
scroll to position [224, 0]
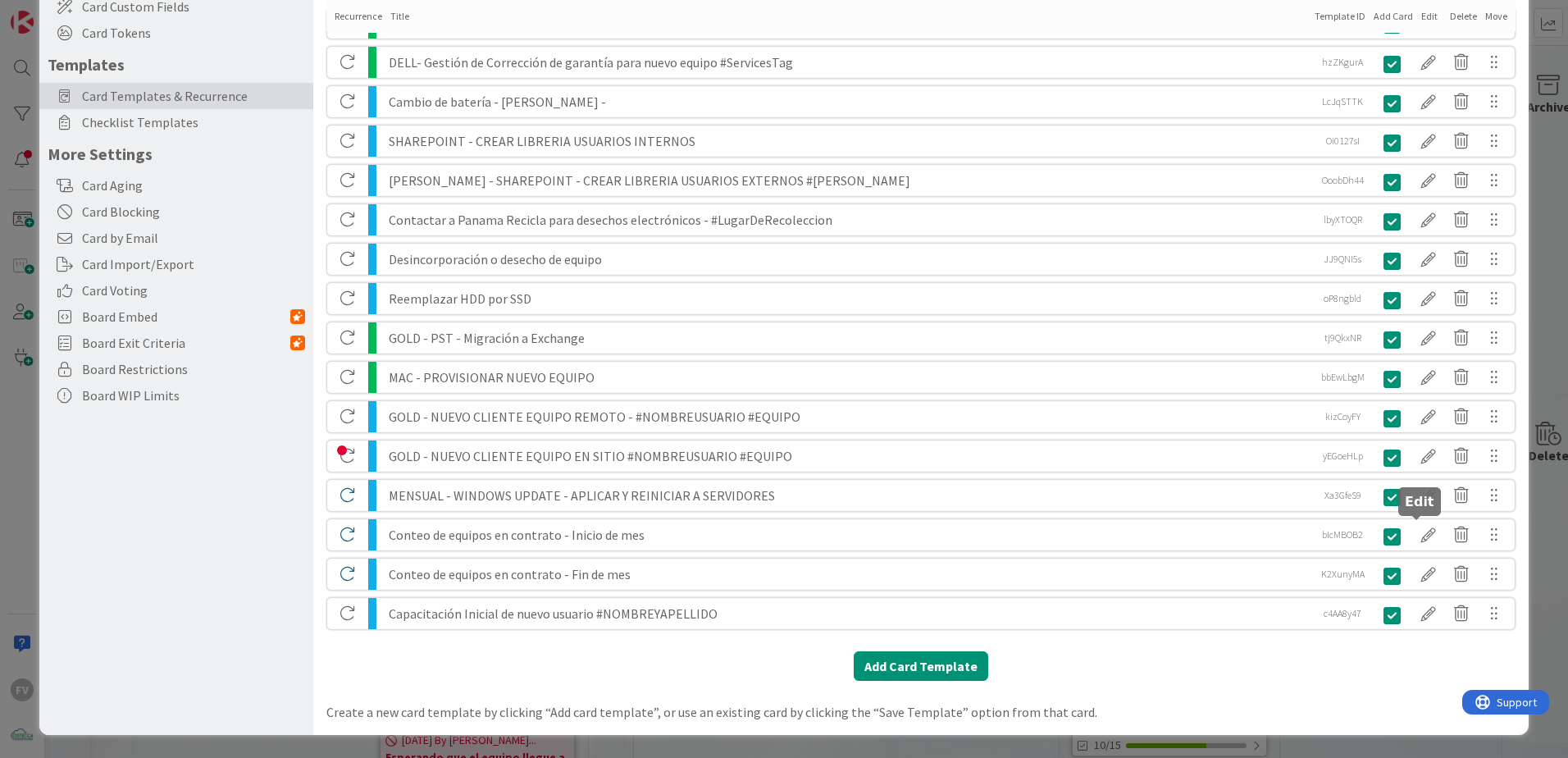
click at [1113, 501] on div at bounding box center [1428, 535] width 33 height 28
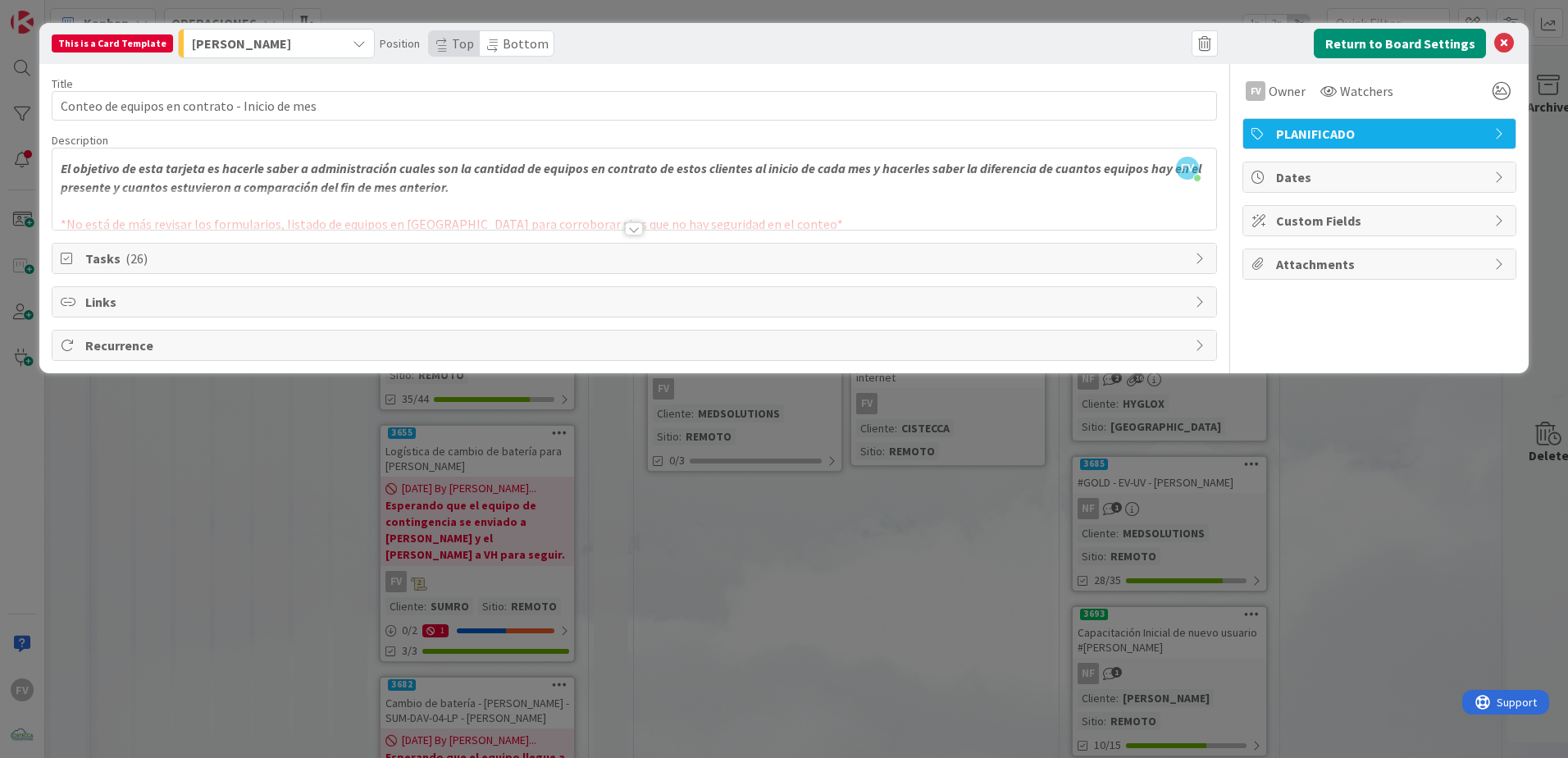
click at [367, 256] on span "Tasks ( 26 )" at bounding box center [635, 259] width 1101 height 20
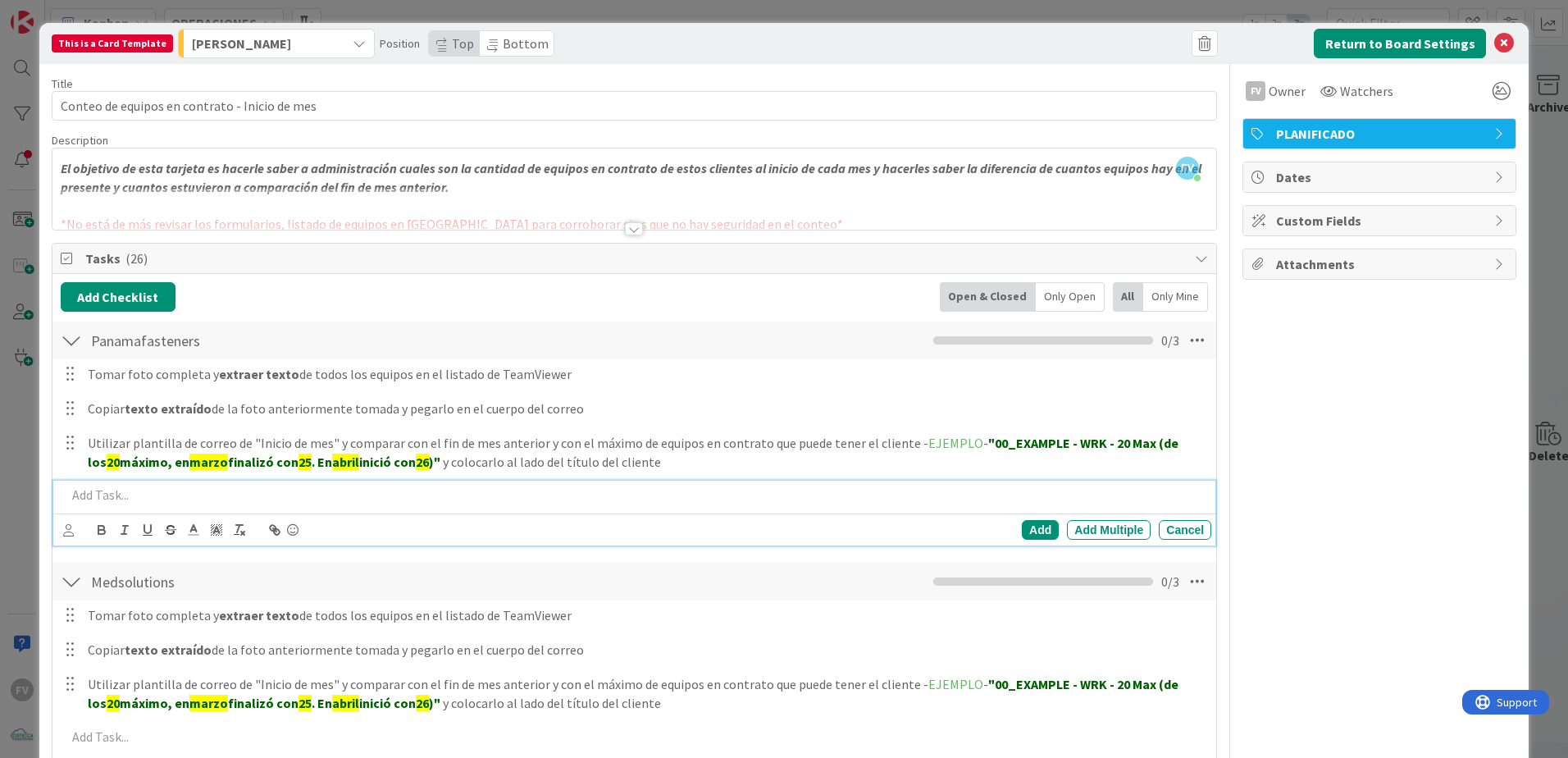
click at [167, 494] on p at bounding box center [635, 494] width 1139 height 19
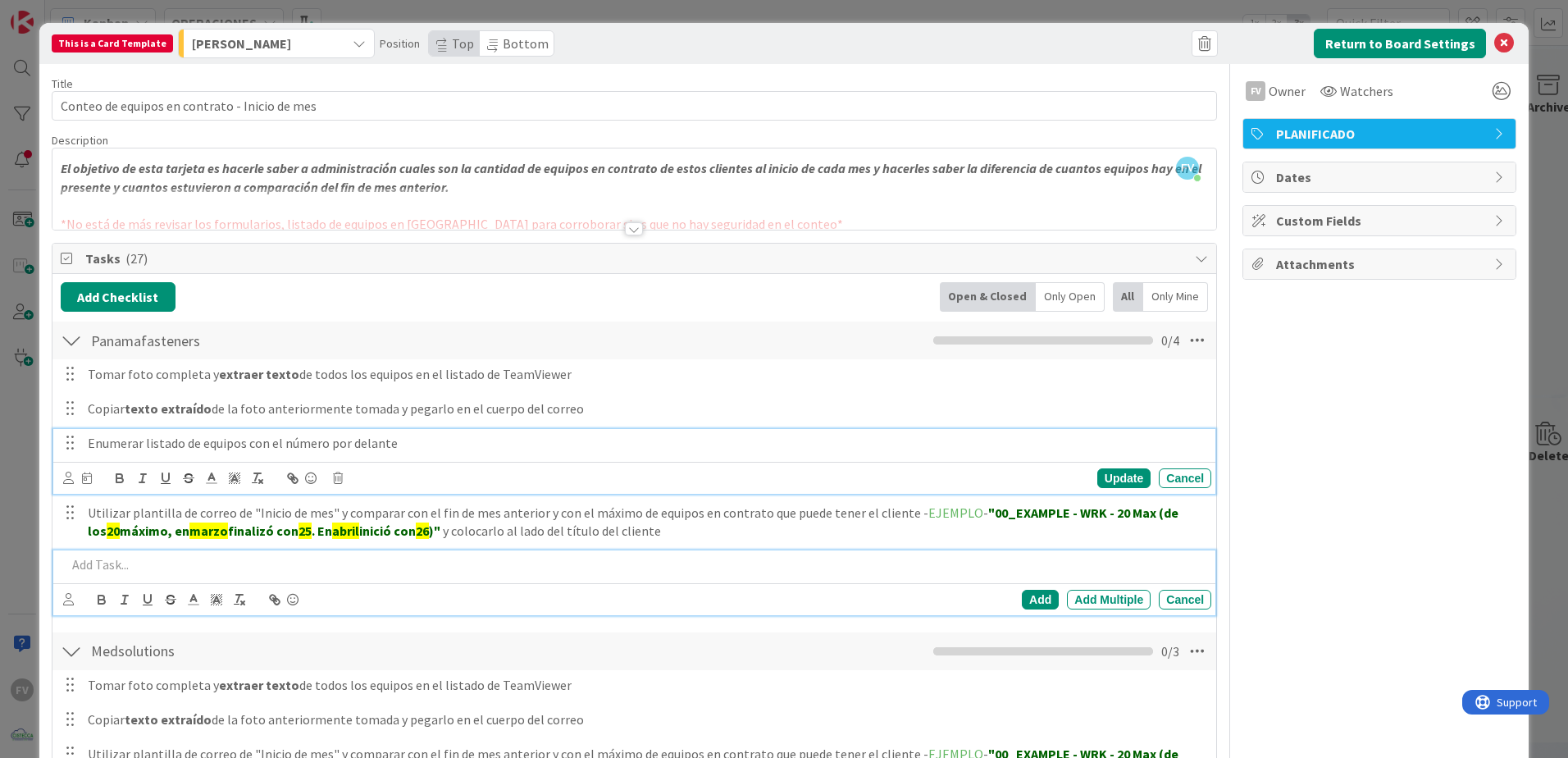
click at [397, 443] on p "Enumerar listado de equipos con el número por delante" at bounding box center [646, 443] width 1117 height 19
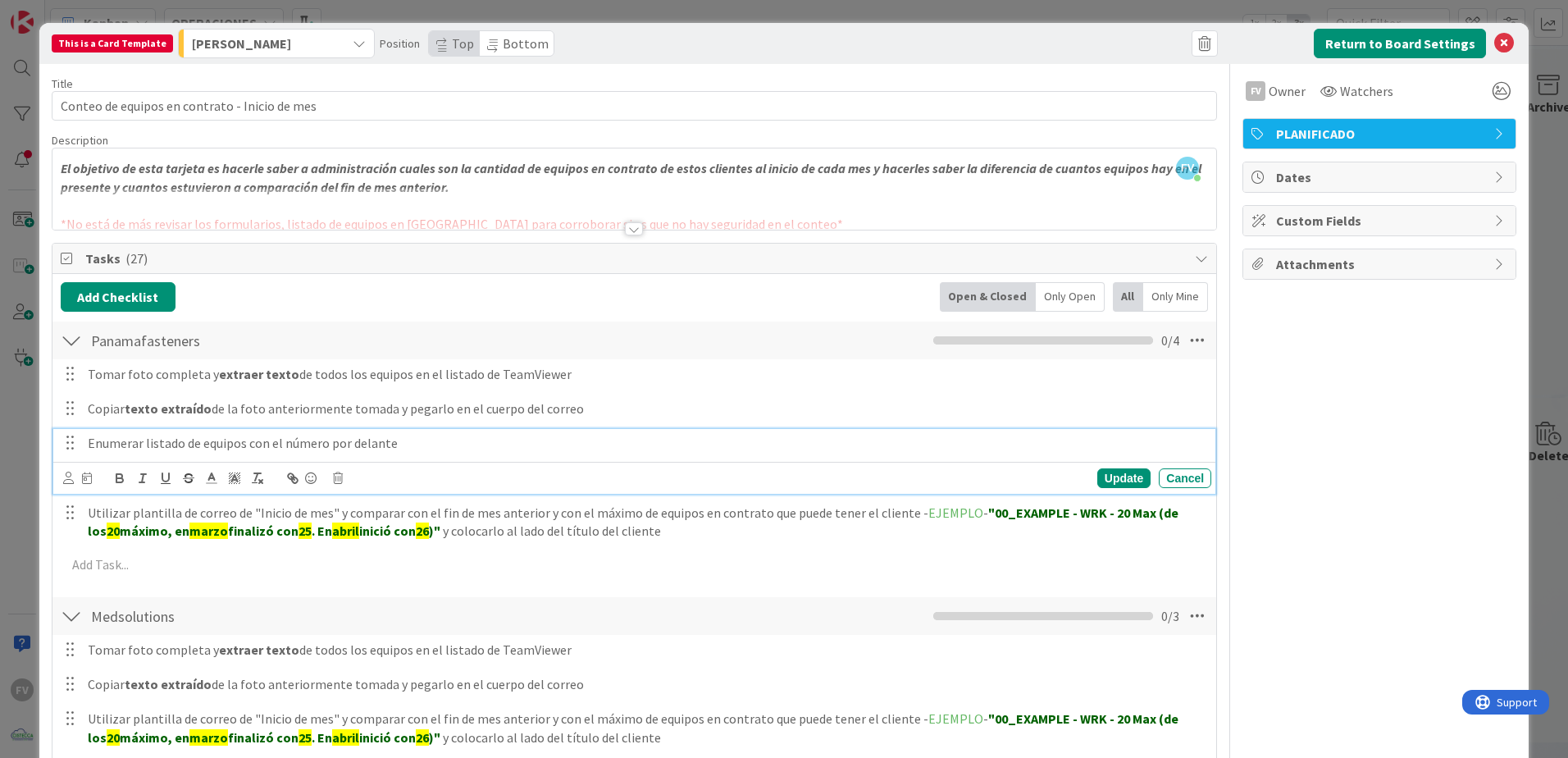
click at [421, 447] on p "Enumerar listado de equipos con el número por delante" at bounding box center [646, 443] width 1117 height 19
click at [449, 446] on p "Enumerar listado de equipos con el número por delante (Ejemplo: PFI-COL-03-LP -…" at bounding box center [646, 443] width 1117 height 19
click at [846, 449] on p "Enumerar listado de equipos con el número por delante (Ejemplo: 01 - PFI-COL-03…" at bounding box center [646, 443] width 1117 height 19
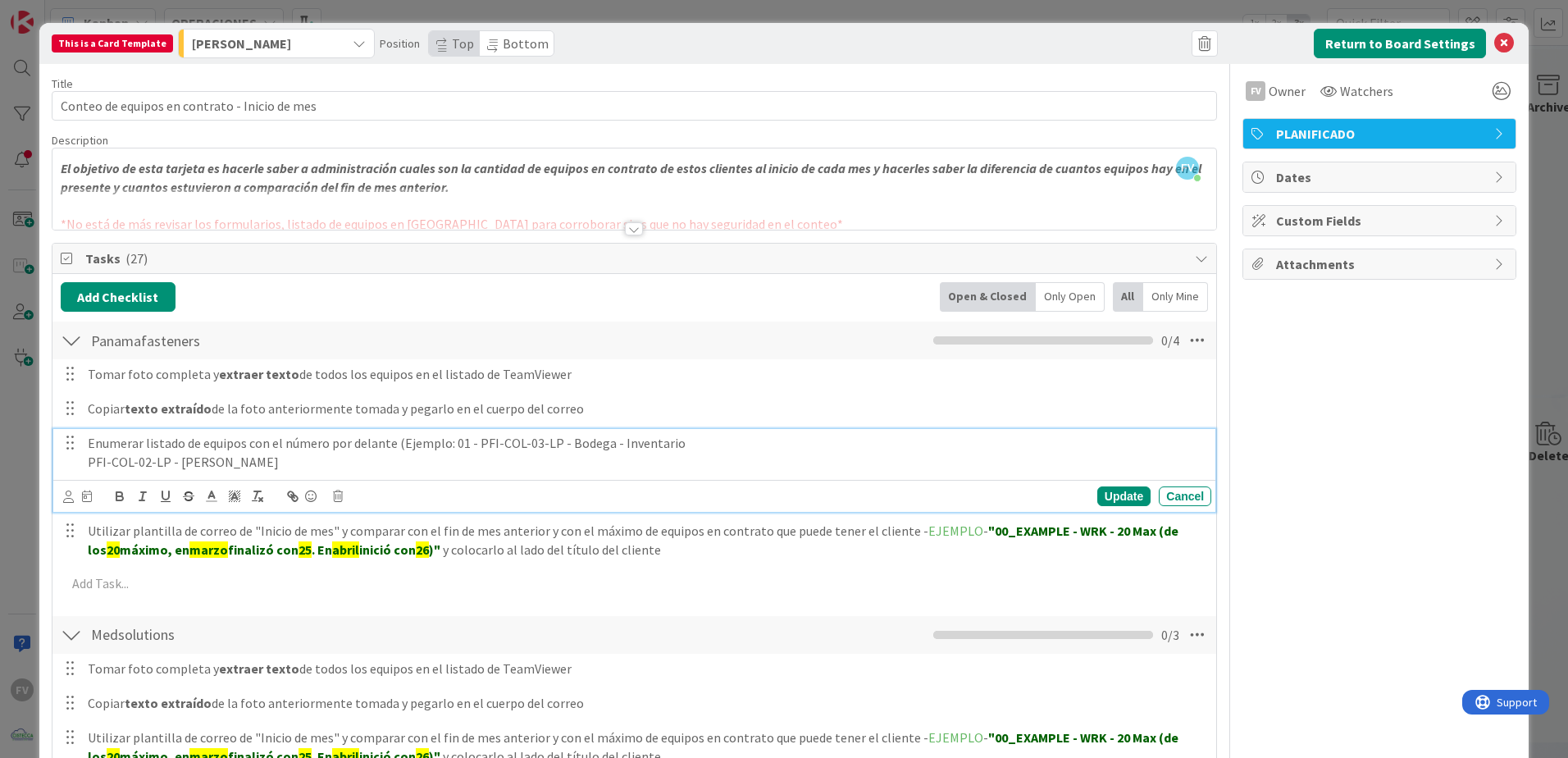
click at [445, 462] on p "PFI-COL-02-LP - [PERSON_NAME]" at bounding box center [646, 462] width 1117 height 19
drag, startPoint x: 666, startPoint y: 442, endPoint x: 473, endPoint y: 449, distance: 193.1
click at [473, 449] on p "Enumerar listado de equipos con el número por delante (Ejemplo: 01 - PFI-COL-03…" at bounding box center [646, 443] width 1117 height 19
drag, startPoint x: 469, startPoint y: 462, endPoint x: 648, endPoint y: 456, distance: 179.1
click at [648, 456] on p "PFI-COL-02-LP - [PERSON_NAME]" at bounding box center [646, 462] width 1117 height 19
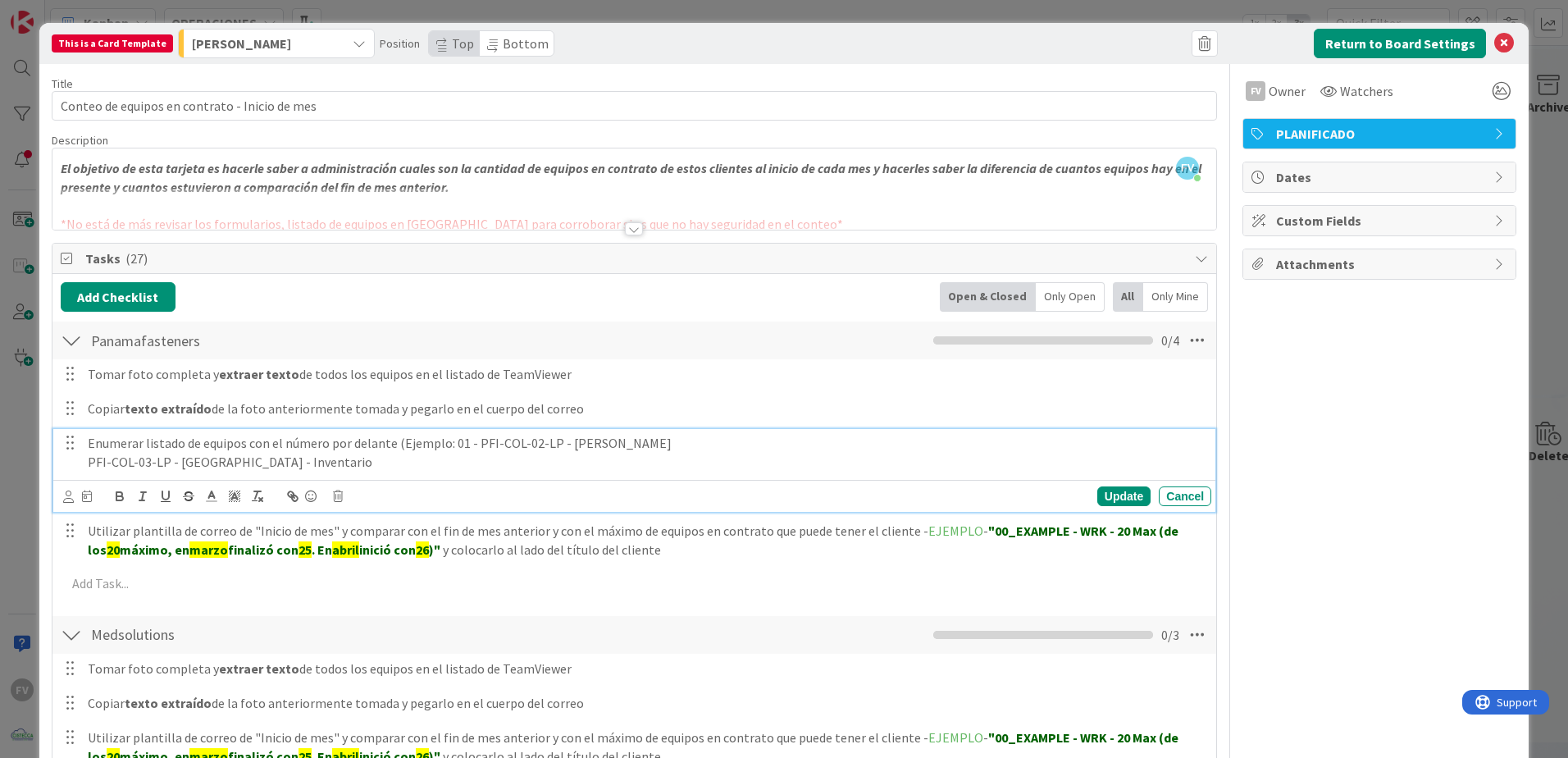
click at [471, 465] on p "PFI-COL-03-LP - [GEOGRAPHIC_DATA] - Inventario" at bounding box center [646, 462] width 1117 height 19
click at [462, 464] on p "02 - PFI-COL-03-LP - [GEOGRAPHIC_DATA] - Inventario" at bounding box center [646, 462] width 1117 height 19
click at [1109, 495] on div "Update" at bounding box center [1124, 496] width 53 height 20
click at [687, 441] on p "Enumerar listado de equipos con el número por delante (Ejemplo: 01 - PFI-COL-02…" at bounding box center [646, 443] width 1117 height 19
click at [398, 440] on p "Enumerar listado de equipos con el número por delante (Ejemplo: 01 - PFI-COL-02…" at bounding box center [646, 443] width 1117 height 19
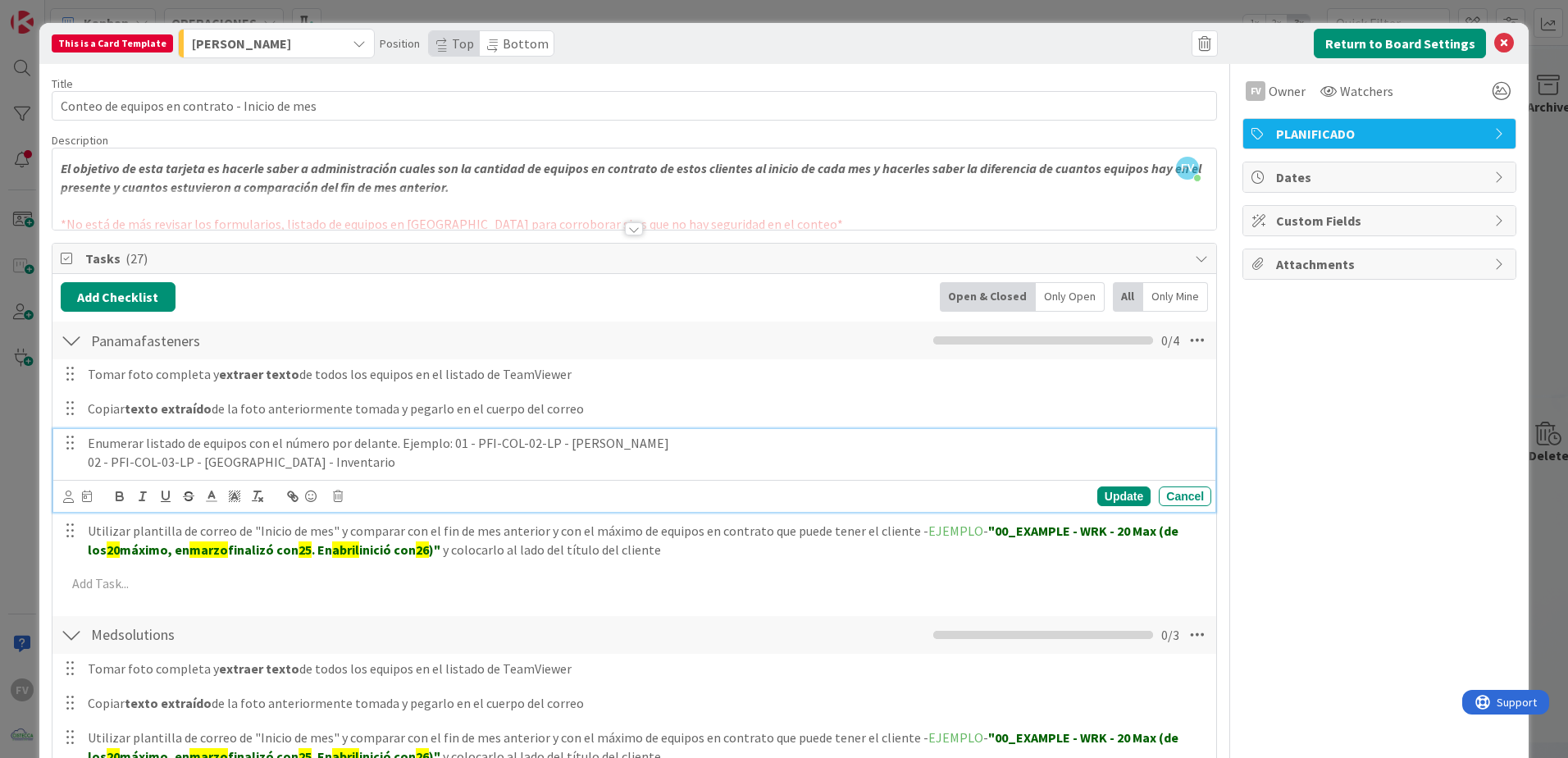
click at [397, 439] on p "Enumerar listado de equipos con el número por delante. Ejemplo: 01 - PFI-COL-02…" at bounding box center [646, 443] width 1117 height 19
drag, startPoint x: 638, startPoint y: 468, endPoint x: 447, endPoint y: 451, distance: 191.8
click at [447, 451] on div "Enumerar listado de equipos con el número por delante. Ejemplo: 01 - PFI-COL-02…" at bounding box center [645, 452] width 1130 height 46
click at [125, 498] on icon "button" at bounding box center [119, 495] width 15 height 15
click at [1106, 501] on div "Update" at bounding box center [1124, 496] width 53 height 20
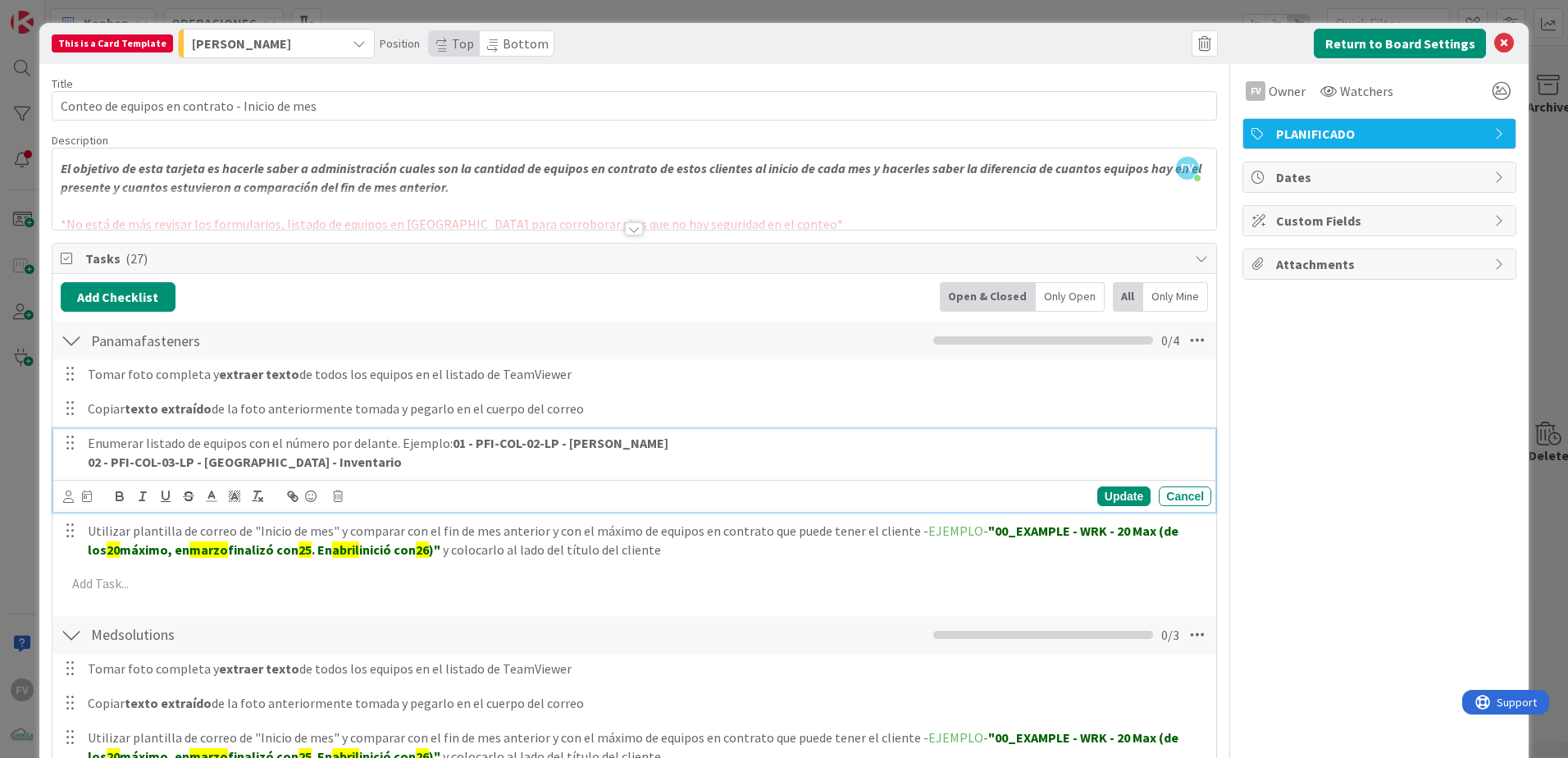
click at [402, 455] on strong "02 - PFI-COL-03-LP - [GEOGRAPHIC_DATA] - Inventario" at bounding box center [245, 462] width 314 height 17
drag, startPoint x: 679, startPoint y: 467, endPoint x: 463, endPoint y: 474, distance: 216.1
click at [463, 474] on div "Enumerar listado de equipos con el número por delante. Ejemplo: 01 - PFI-COL-02…" at bounding box center [645, 452] width 1130 height 46
click at [126, 498] on icon "button" at bounding box center [119, 495] width 15 height 15
drag, startPoint x: 658, startPoint y: 439, endPoint x: 459, endPoint y: 436, distance: 199.0
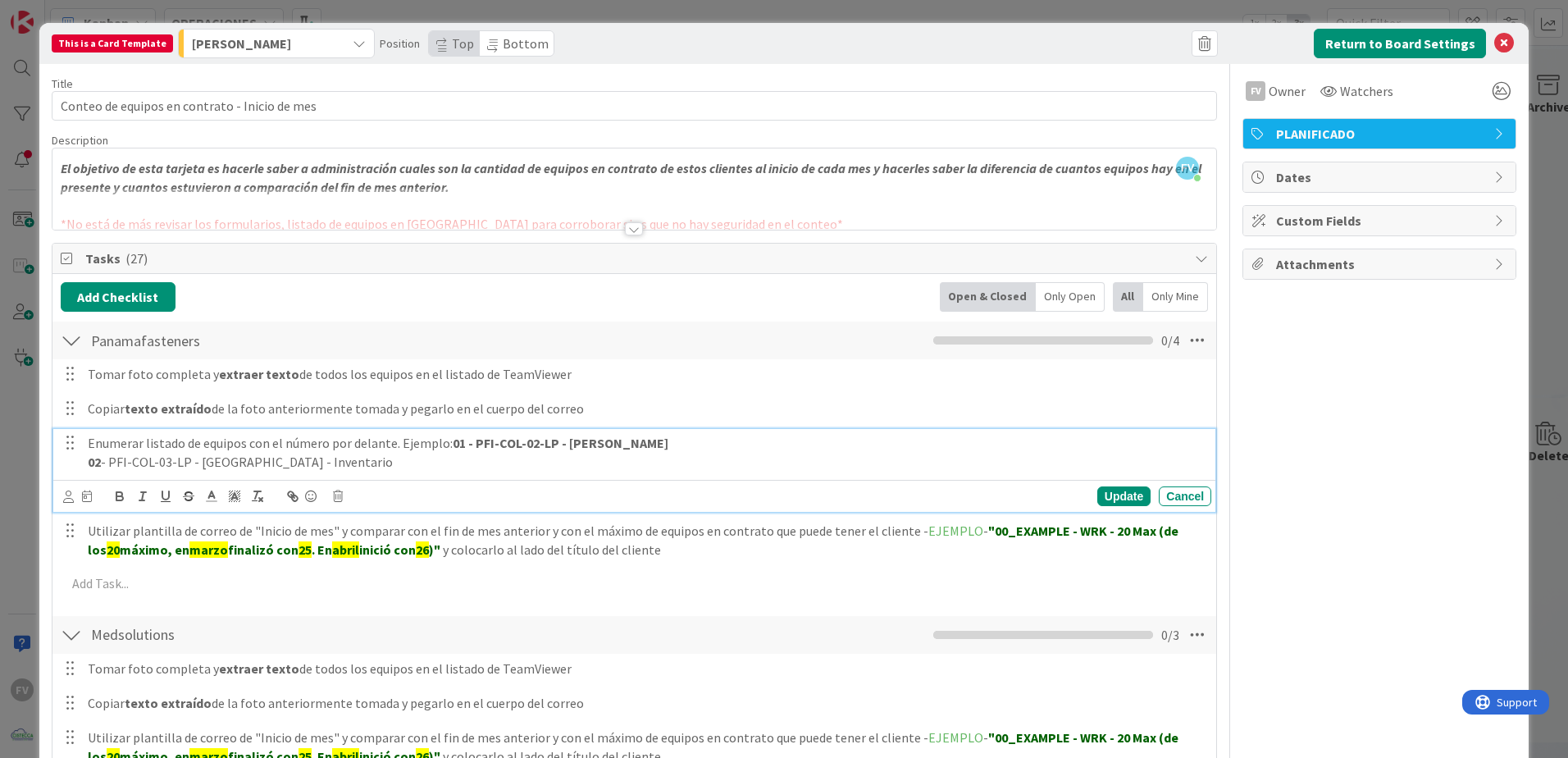
click at [459, 436] on p "Enumerar listado de equipos con el número por delante. Ejemplo: 01 - PFI-COL-02…" at bounding box center [646, 443] width 1117 height 19
click at [124, 497] on icon "button" at bounding box center [119, 495] width 15 height 15
click at [1112, 500] on div "Update" at bounding box center [1124, 496] width 53 height 20
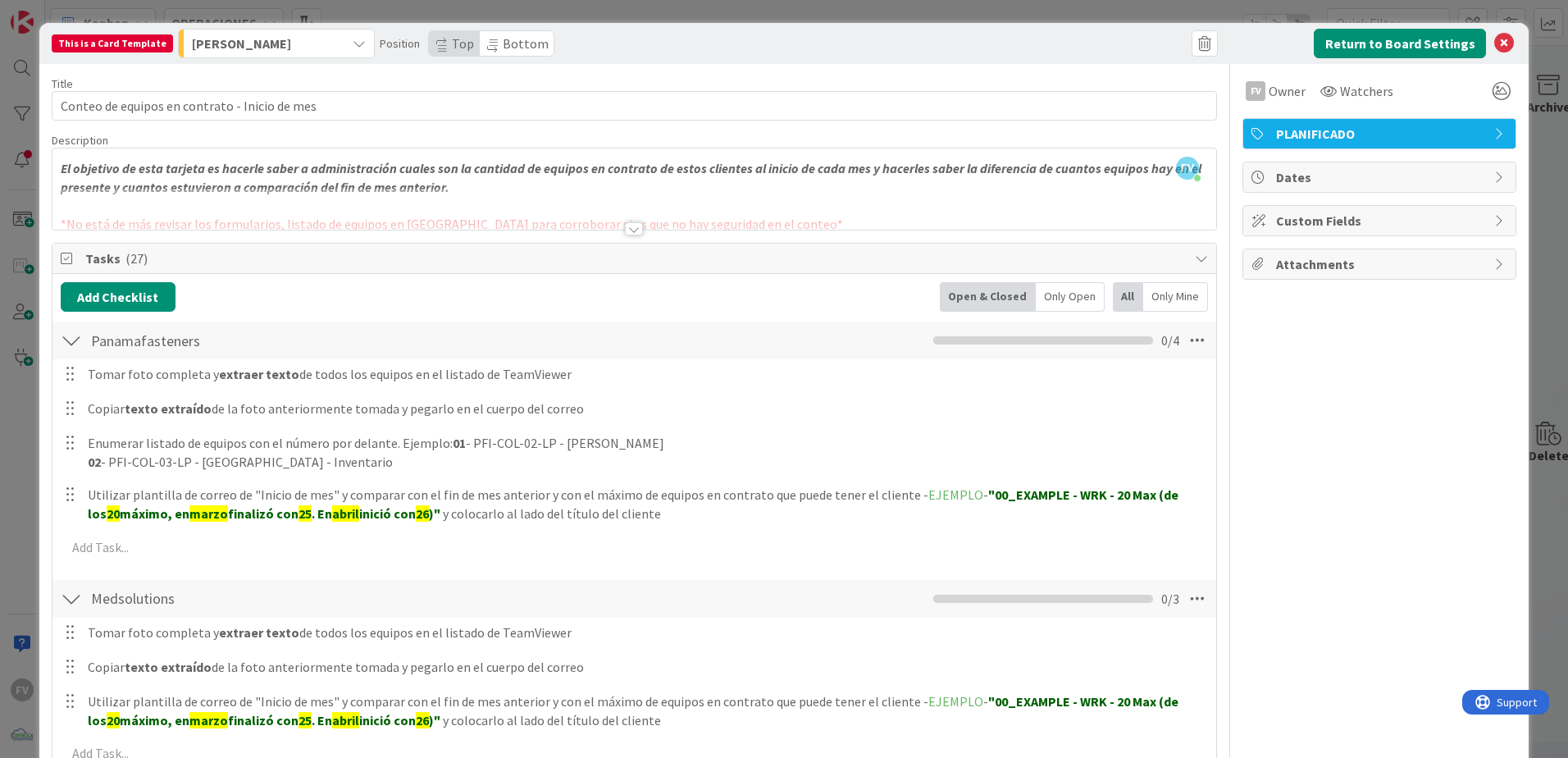
scroll to position [164, 0]
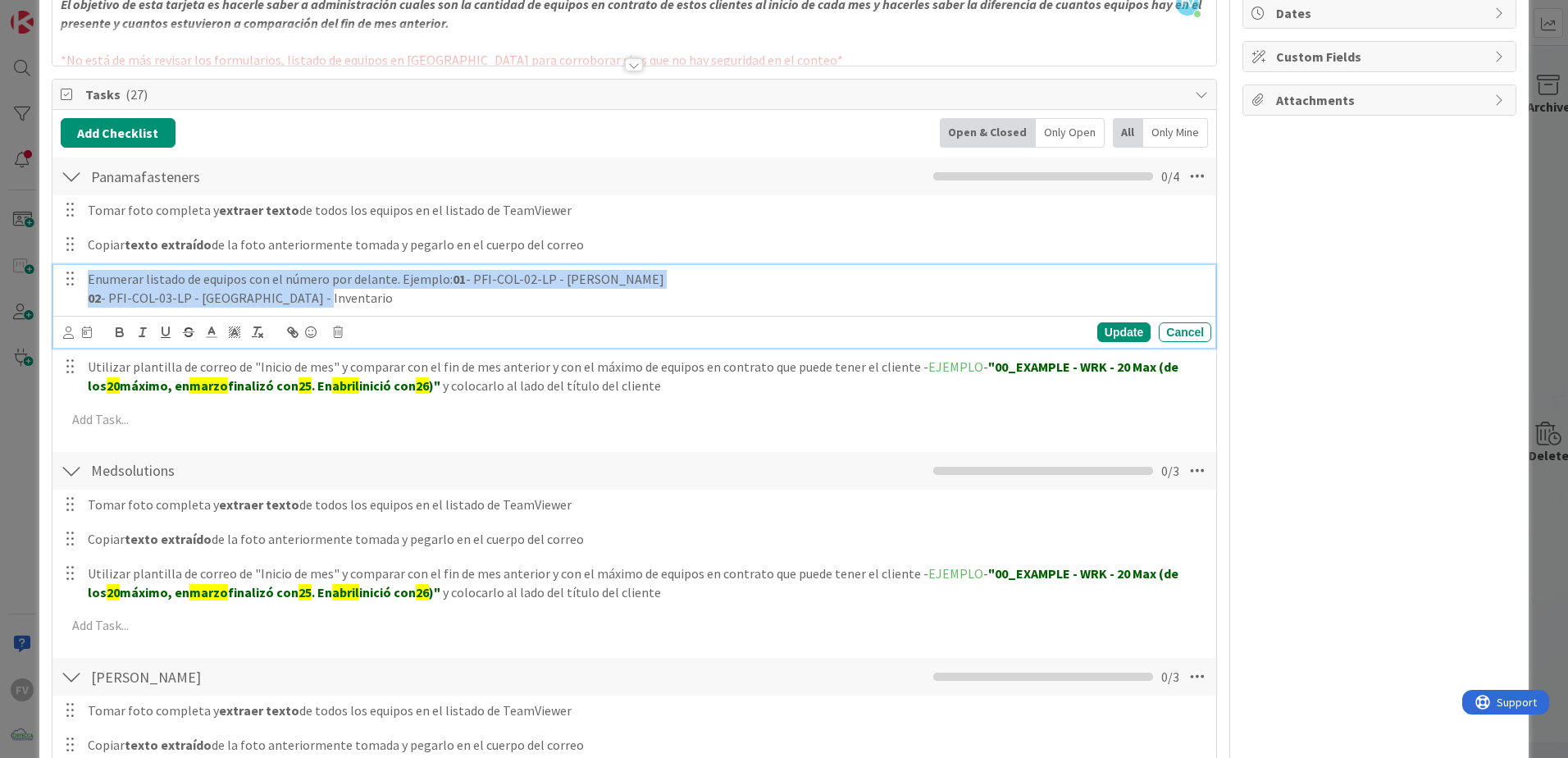
drag, startPoint x: 734, startPoint y: 293, endPoint x: 56, endPoint y: 234, distance: 680.6
click at [61, 234] on div "Tomar foto completa y extraer texto de todos los equipos en el listado de TeamV…" at bounding box center [635, 318] width 1148 height 246
copy div "Enumerar listado de equipos con el número por delante. Ejemplo: 01 - PFI-COL-02…"
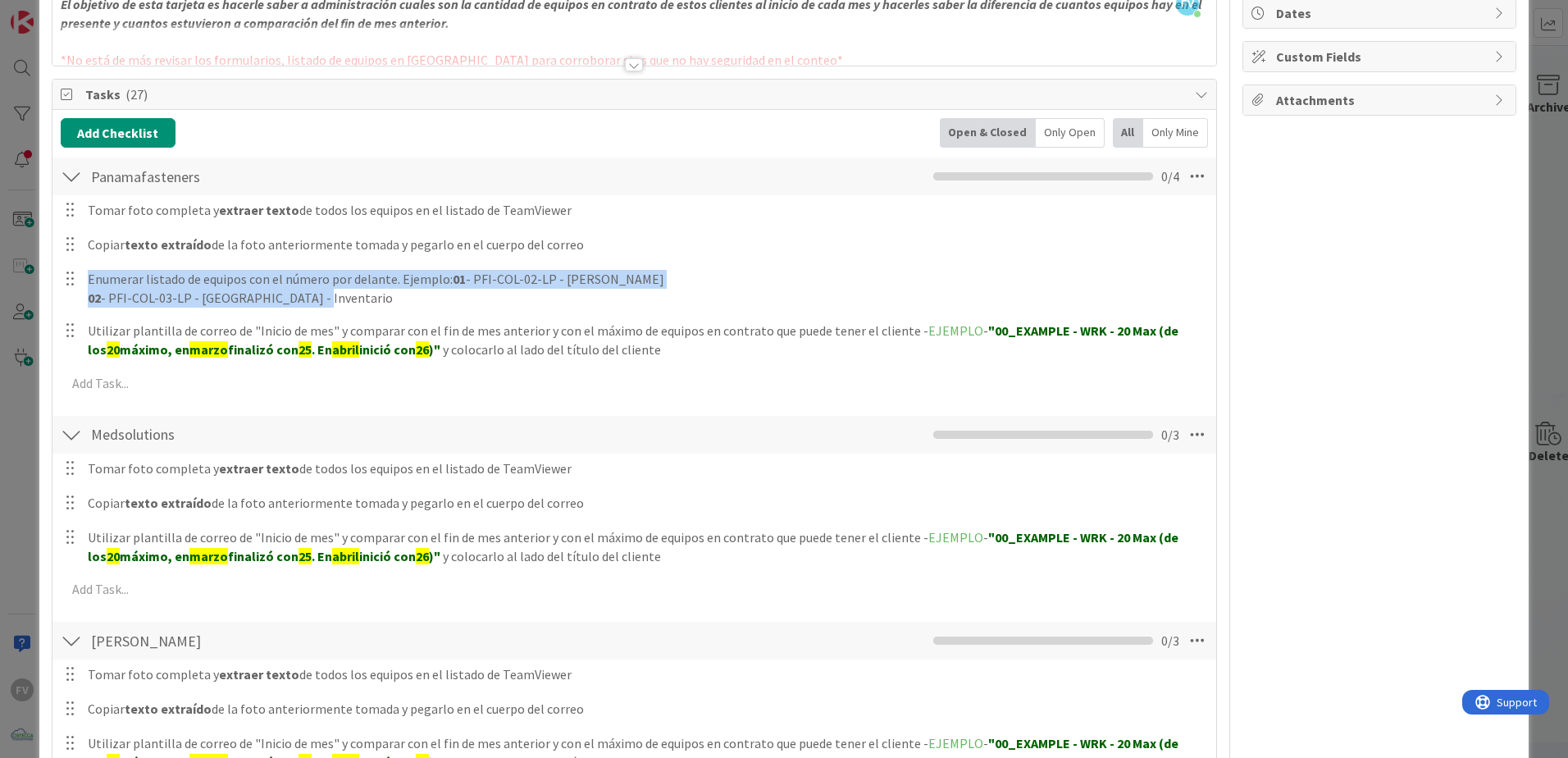
click at [1106, 329] on div "Tomar foto completa y extraer texto de todos los equipos en el listado de TeamV…" at bounding box center [635, 300] width 1148 height 209
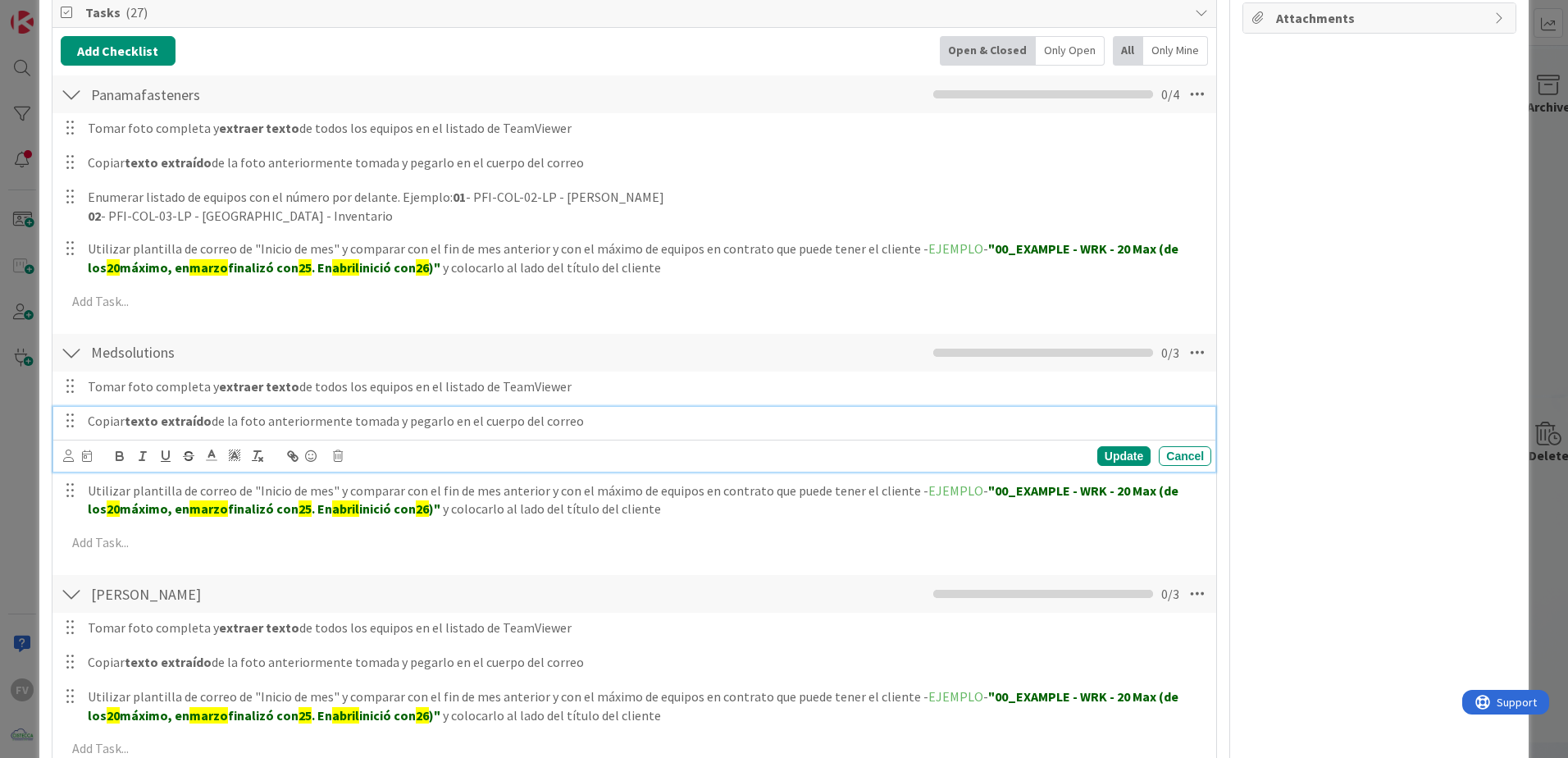
drag, startPoint x: 578, startPoint y: 421, endPoint x: 469, endPoint y: 435, distance: 109.9
click at [579, 421] on p "Copiar texto extraído de la foto anteriormente tomada y pegarlo en el cuerpo de…" at bounding box center [646, 420] width 1117 height 19
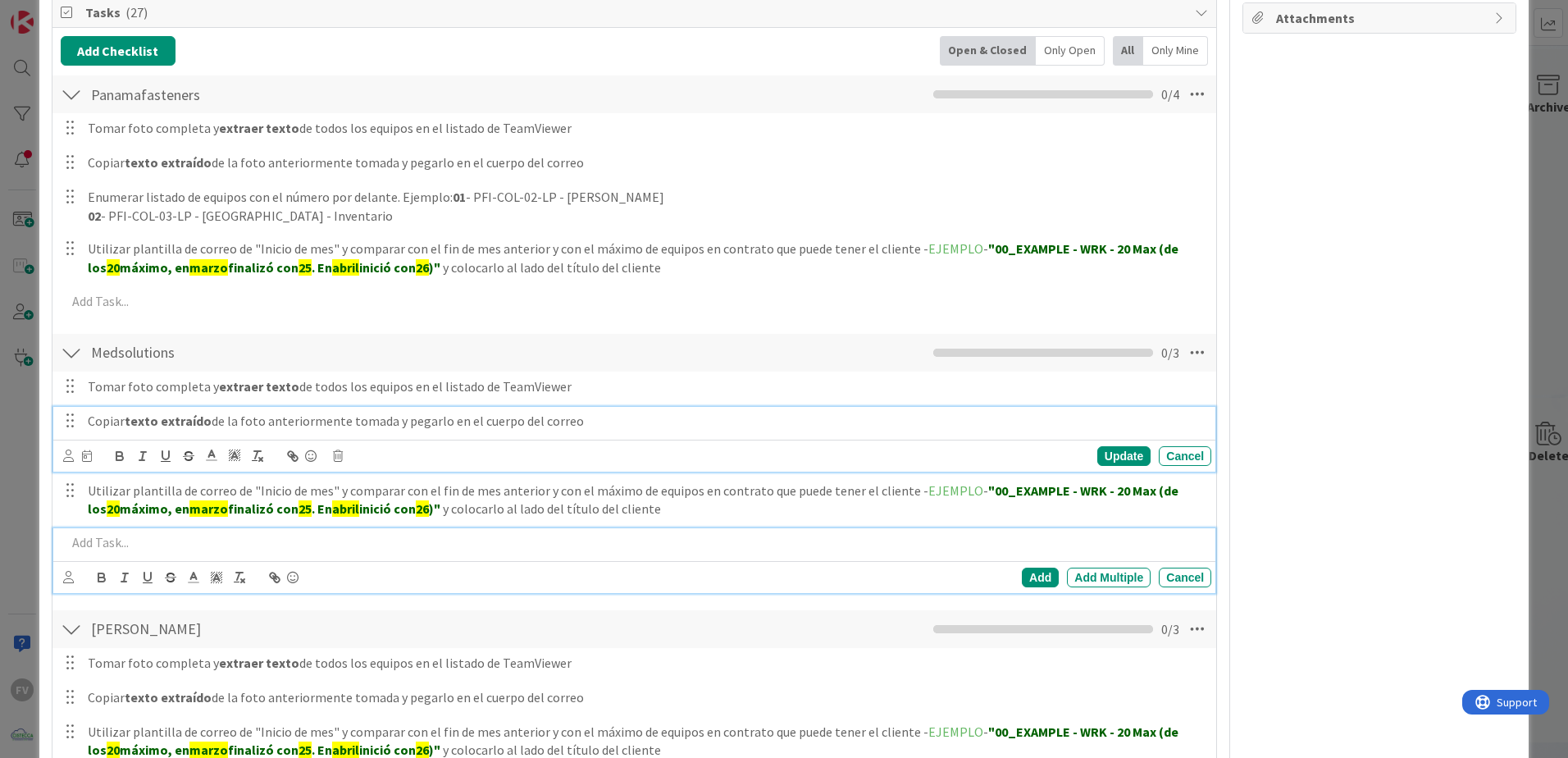
click at [416, 501] on p at bounding box center [635, 542] width 1139 height 19
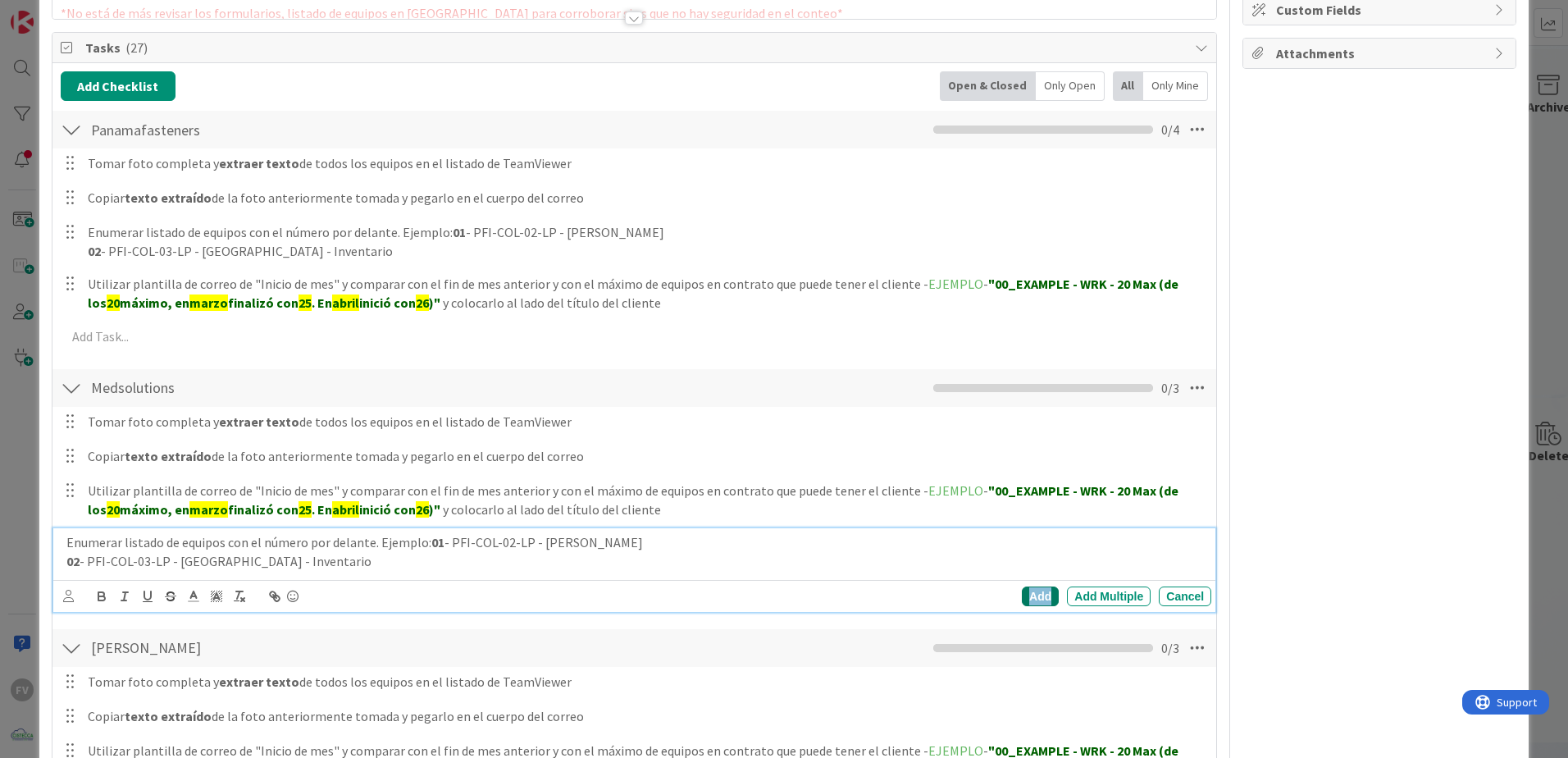
click at [1022, 501] on div "Add" at bounding box center [1040, 596] width 37 height 20
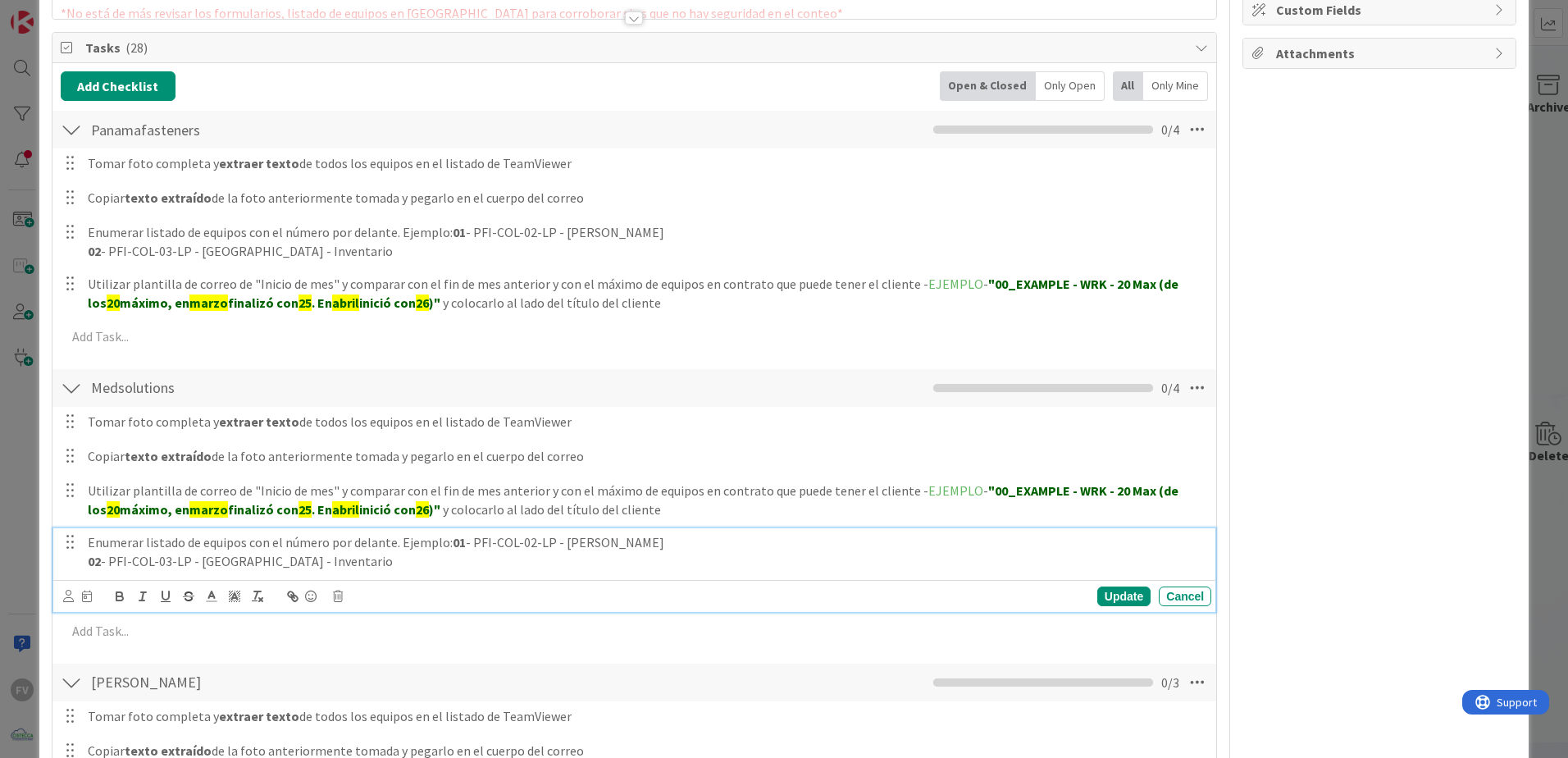
click at [444, 501] on p "02 - PFI-COL-03-LP - [GEOGRAPHIC_DATA] - Inventario" at bounding box center [646, 561] width 1117 height 19
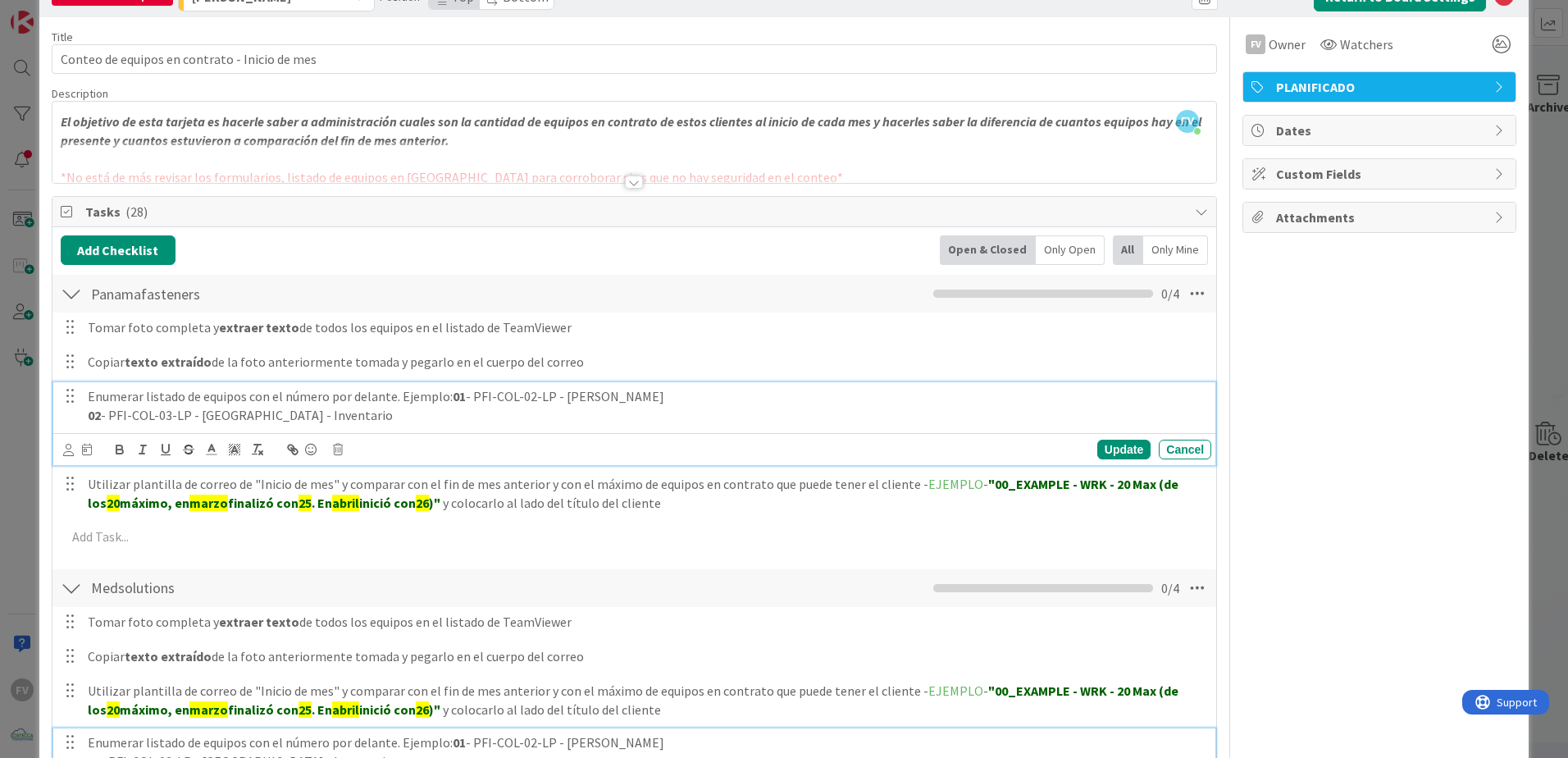
click at [553, 417] on p "02 - PFI-COL-03-LP - [GEOGRAPHIC_DATA] - Inventario" at bounding box center [646, 415] width 1117 height 19
drag, startPoint x: 669, startPoint y: 414, endPoint x: 452, endPoint y: 423, distance: 217.2
click at [452, 423] on p "02 - PFI-COL-03-LP - [GEOGRAPHIC_DATA] - Inventario" at bounding box center [646, 415] width 1117 height 19
drag, startPoint x: 369, startPoint y: 420, endPoint x: 67, endPoint y: 417, distance: 302.0
click at [67, 417] on div "Enumerar listado de equipos con el número por delante. Ejemplo: 01 - PFI-COL-02…" at bounding box center [635, 405] width 1152 height 46
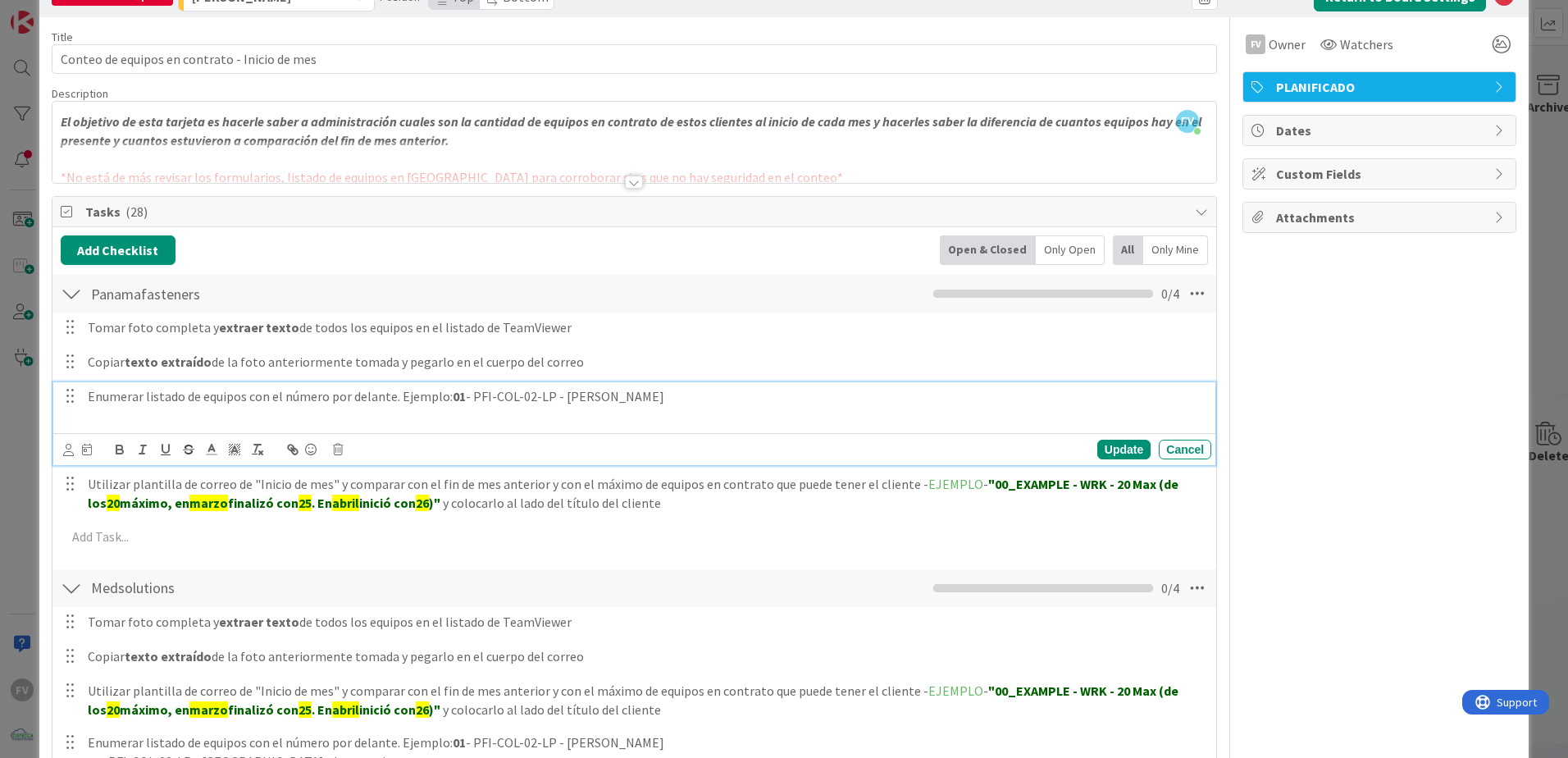
click at [453, 395] on strong "01" at bounding box center [459, 396] width 13 height 17
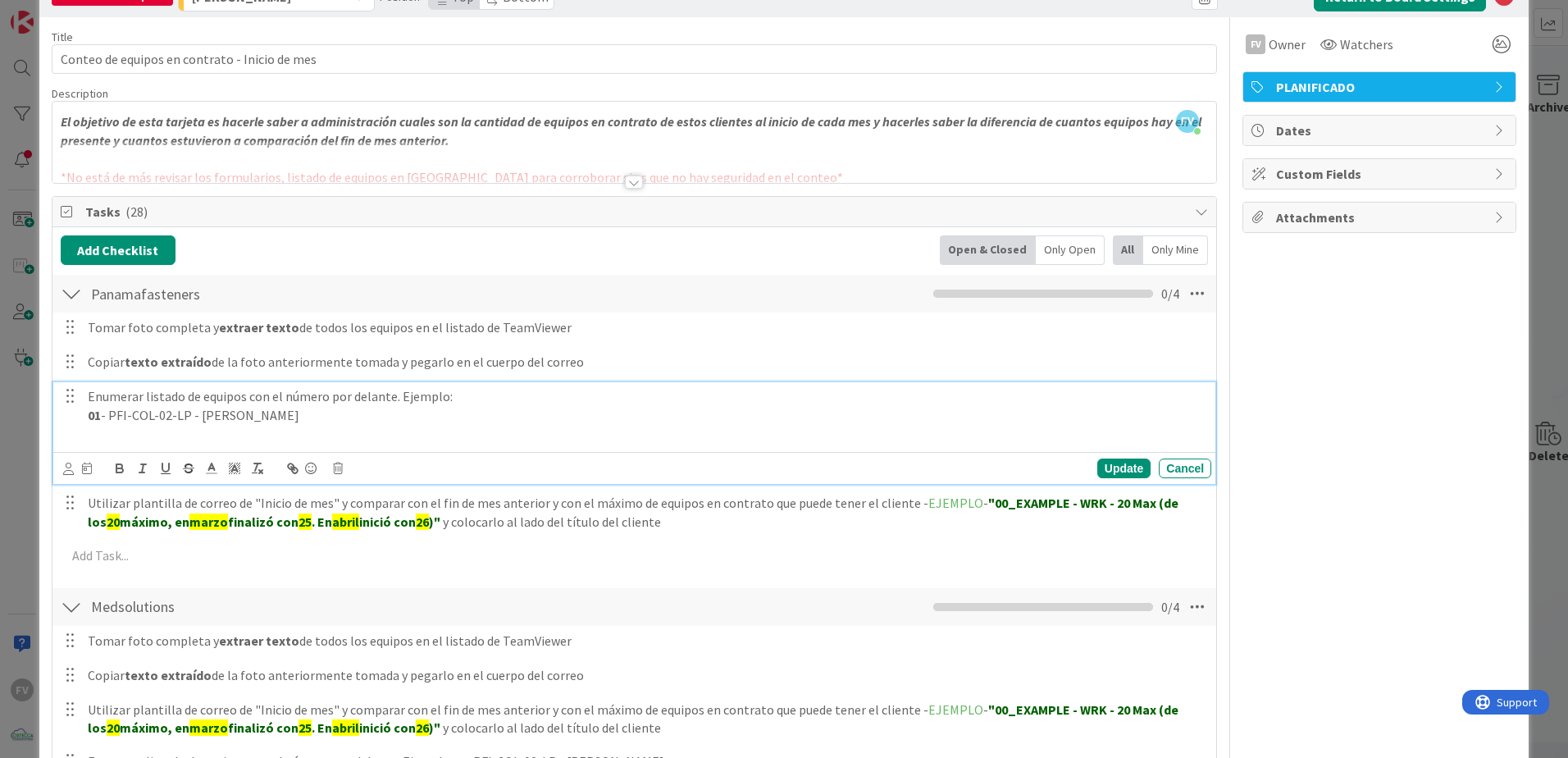
click at [234, 429] on p at bounding box center [646, 433] width 1117 height 19
drag, startPoint x: 1095, startPoint y: 473, endPoint x: 1055, endPoint y: 472, distance: 40.0
click at [1097, 472] on div "Update" at bounding box center [1124, 469] width 53 height 20
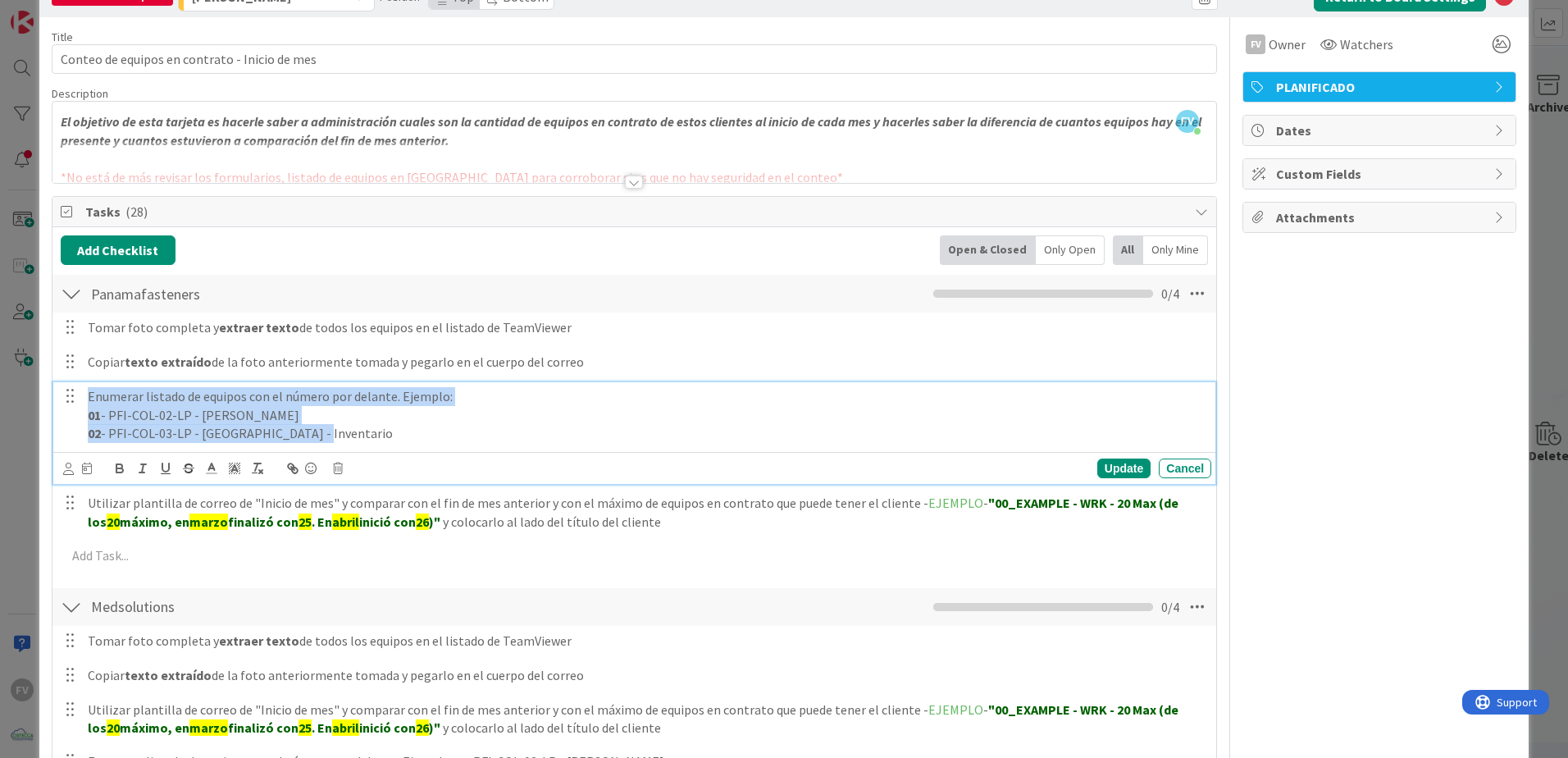
drag, startPoint x: 353, startPoint y: 442, endPoint x: 31, endPoint y: 385, distance: 327.0
click at [31, 385] on div "This is a Card Template [PERSON_NAME] Position Top Bottom Return to Board Setti…" at bounding box center [784, 379] width 1568 height 758
copy div "Enumerar listado de equipos con el número por delante. Ejemplo: 01 - PFI-COL-02…"
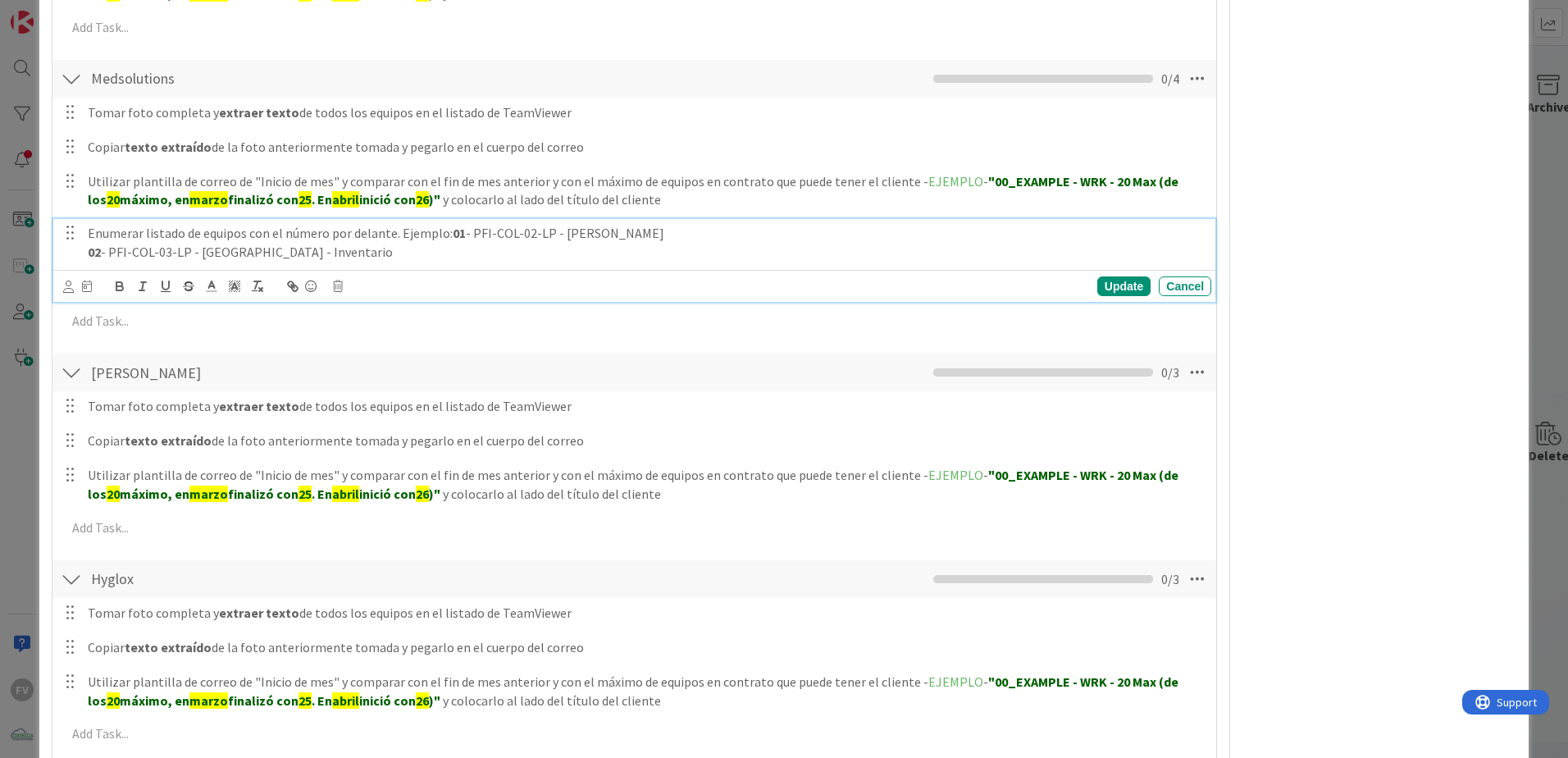
scroll to position [502, 0]
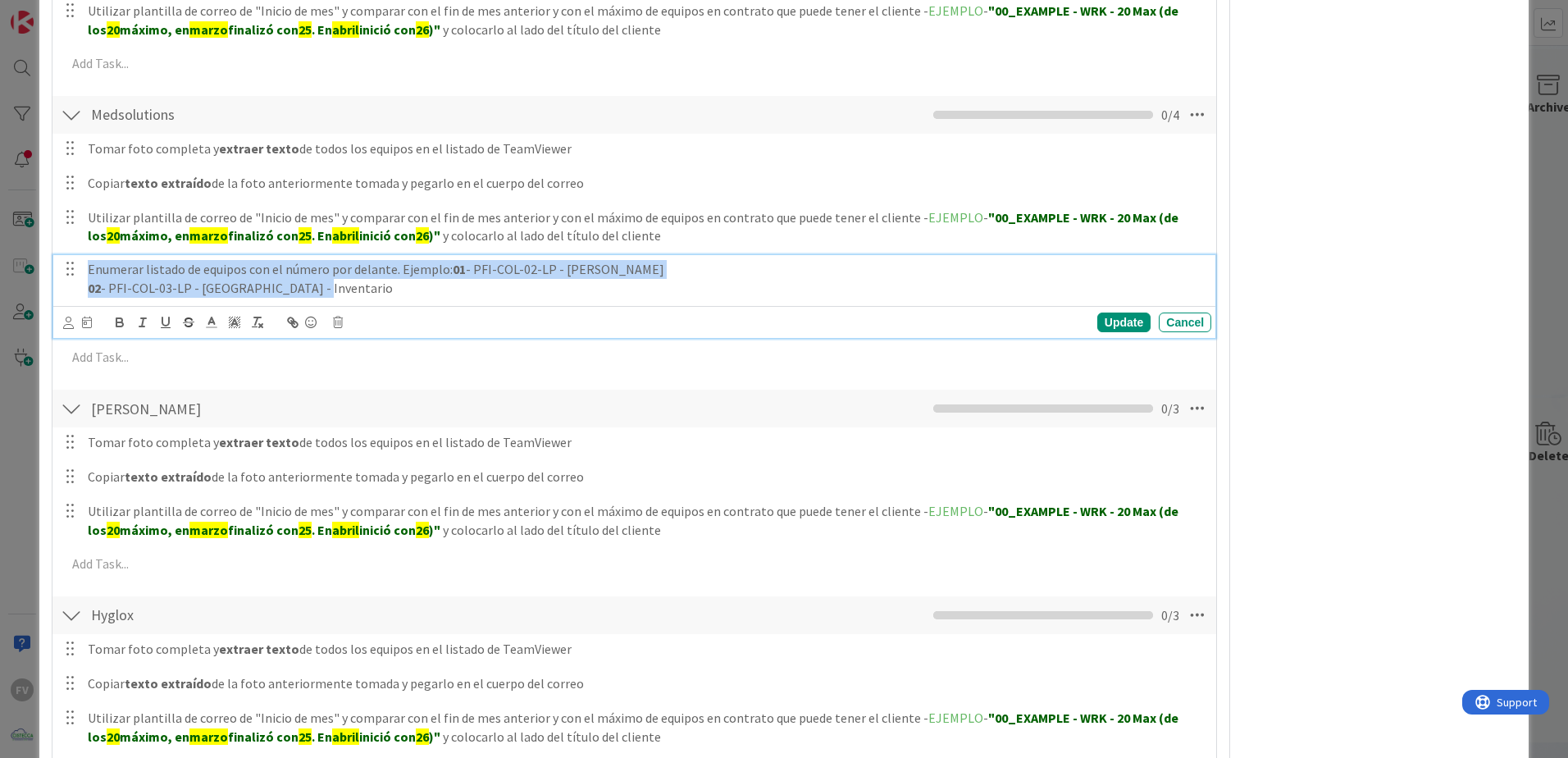
drag, startPoint x: 361, startPoint y: 292, endPoint x: -41, endPoint y: 248, distance: 404.4
click at [0, 248] on html "FV Kanban OPERACIONES 1x 2x 3x 1 NOTAS 40 TARJETAS X CLIENTES 1 AEACCOUNTING 1 …" at bounding box center [784, 379] width 1568 height 758
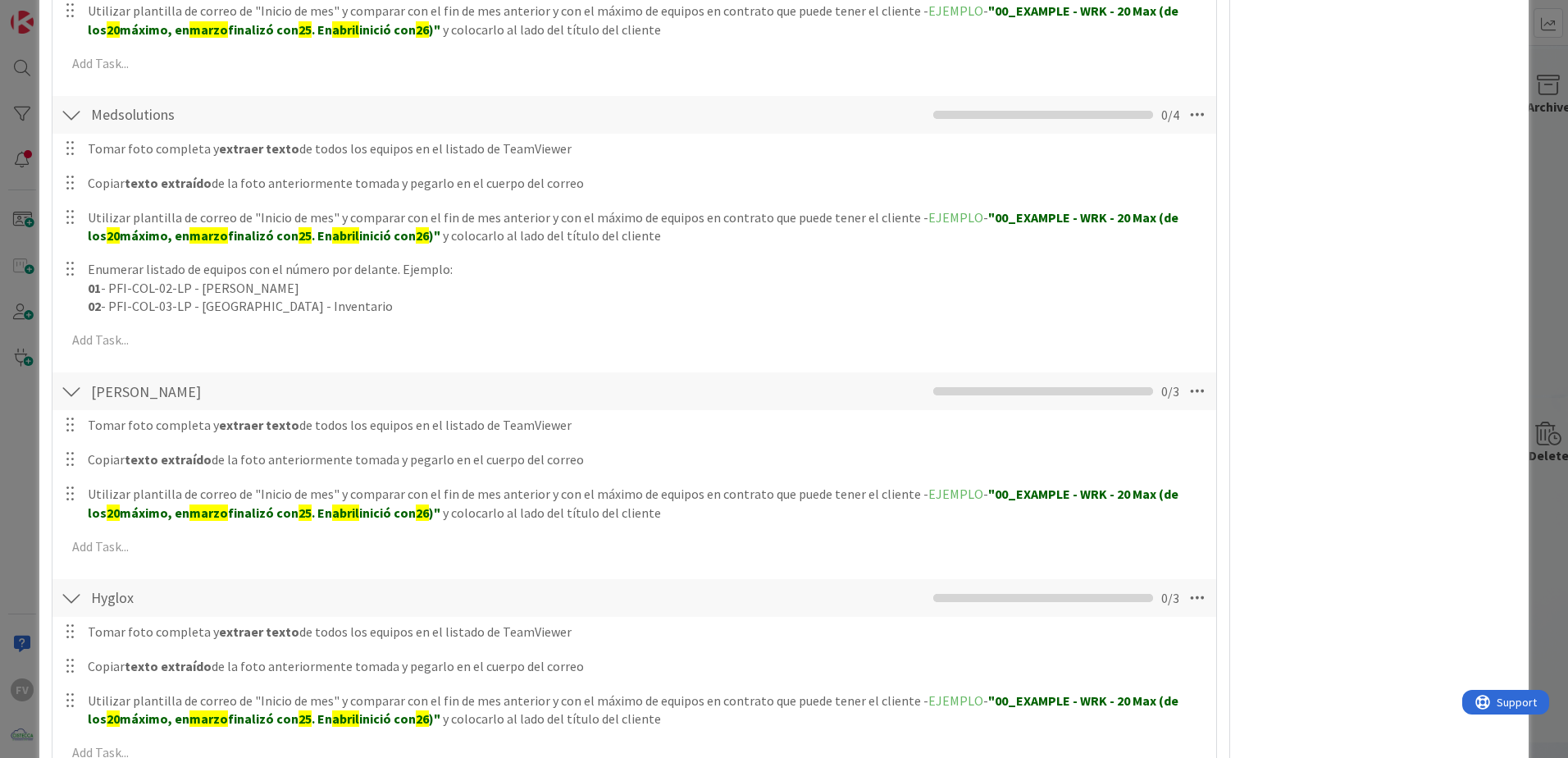
click at [1113, 349] on div "Tomar foto completa y extraer texto de todos los equipos en el listado de TeamV…" at bounding box center [635, 247] width 1148 height 228
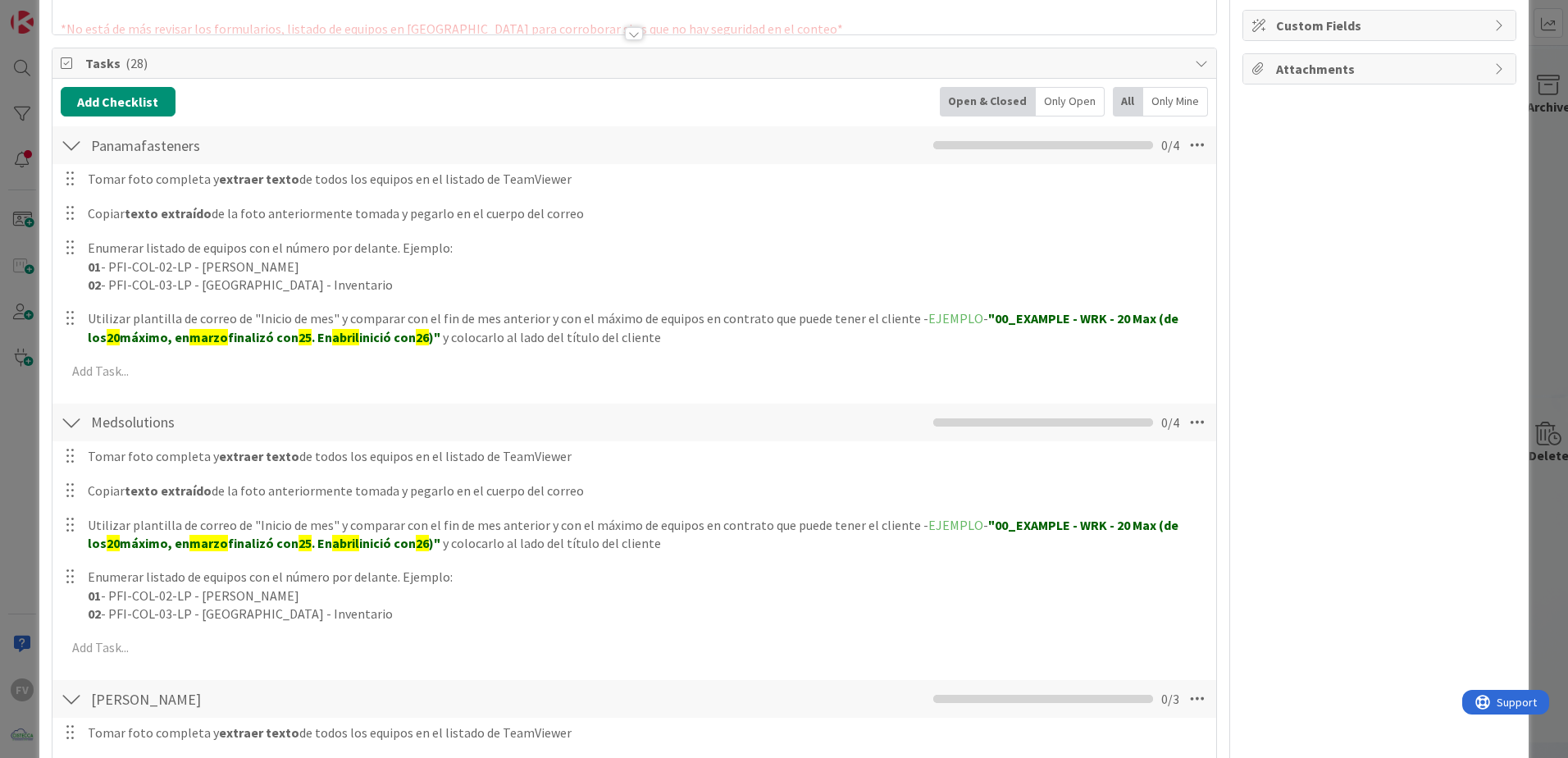
scroll to position [175, 0]
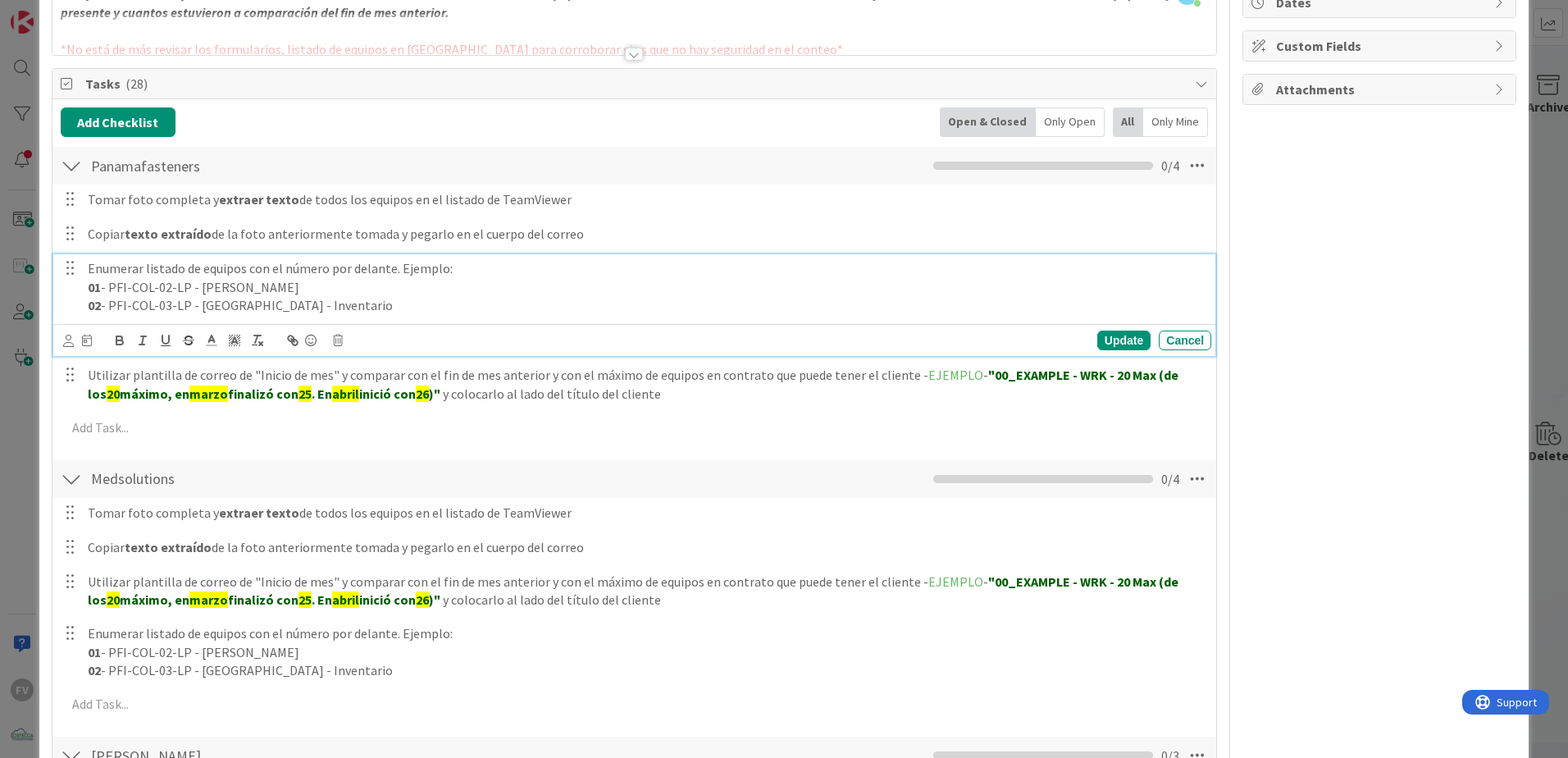
drag, startPoint x: 451, startPoint y: 266, endPoint x: 397, endPoint y: 273, distance: 54.5
click at [397, 273] on p "Enumerar listado de equipos con el número por delante. Ejemplo:" at bounding box center [646, 268] width 1117 height 19
click at [236, 339] on polyline at bounding box center [234, 341] width 6 height 7
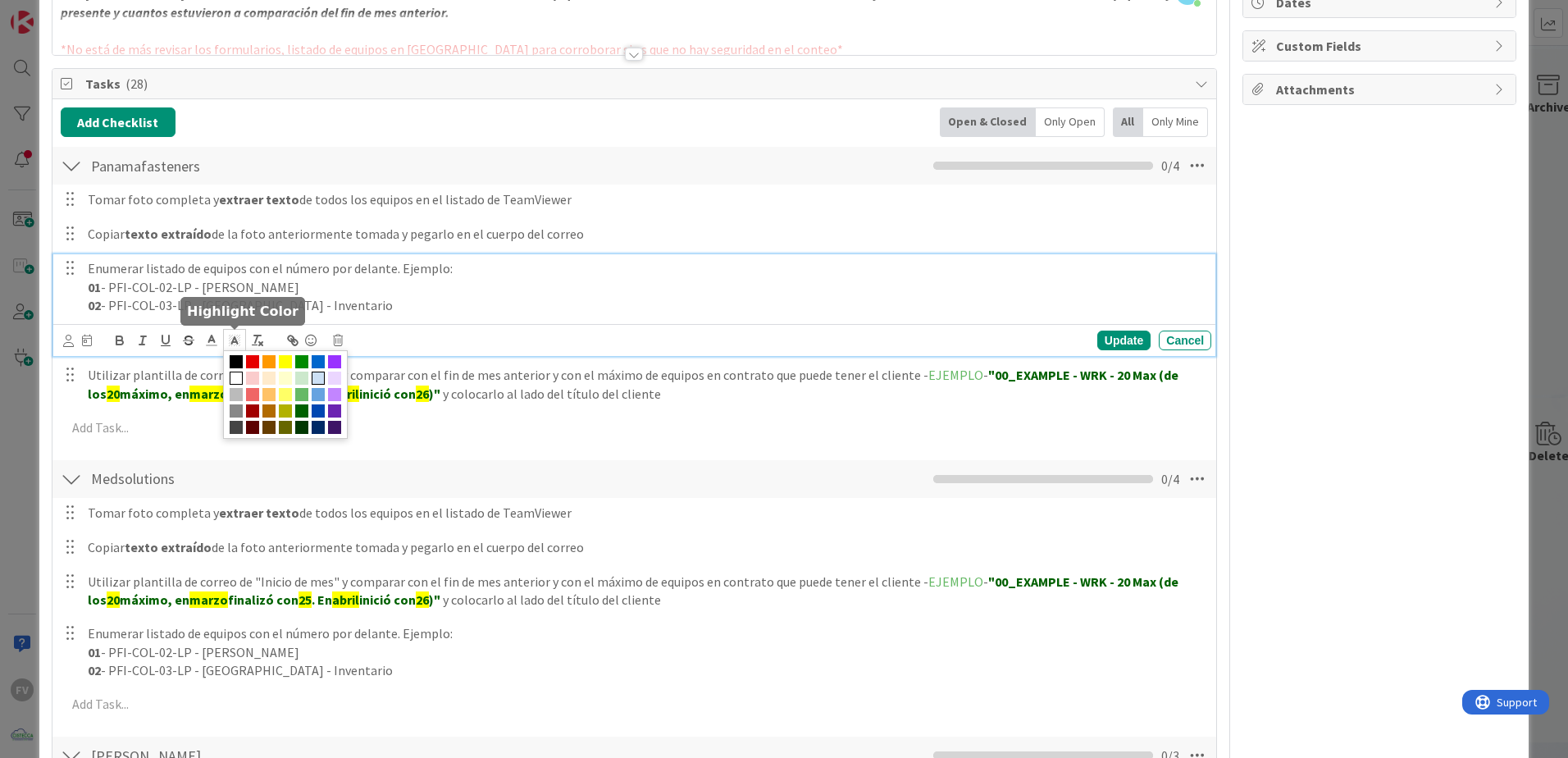
click at [317, 380] on span at bounding box center [318, 377] width 13 height 13
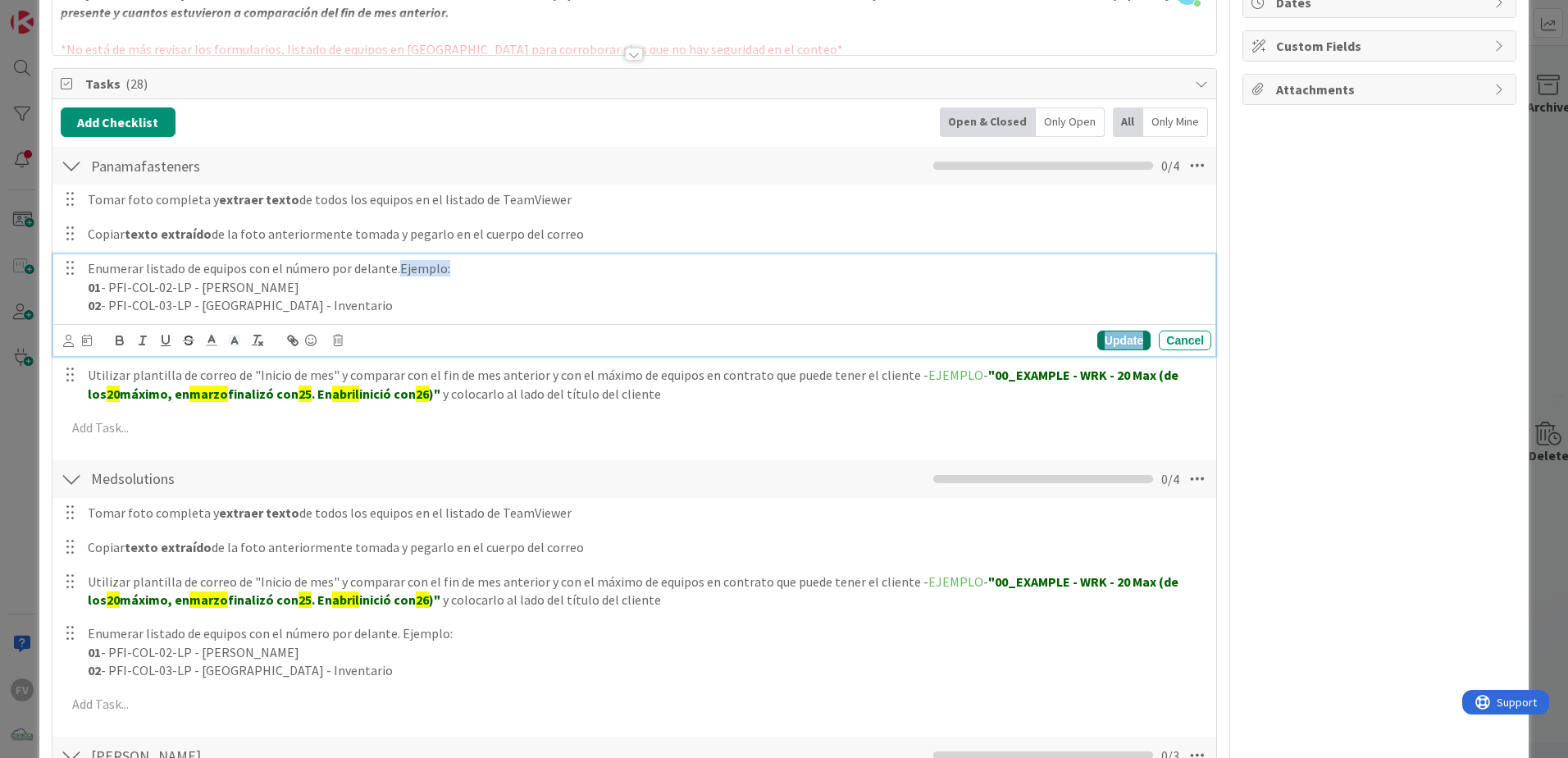
click at [1097, 336] on div "Update" at bounding box center [1124, 341] width 53 height 20
drag, startPoint x: 453, startPoint y: 269, endPoint x: 398, endPoint y: 271, distance: 55.0
click at [398, 271] on p "Enumerar listado de equipos con el número por delante. Ejemplo:" at bounding box center [646, 268] width 1117 height 19
click at [234, 338] on polyline at bounding box center [234, 341] width 6 height 7
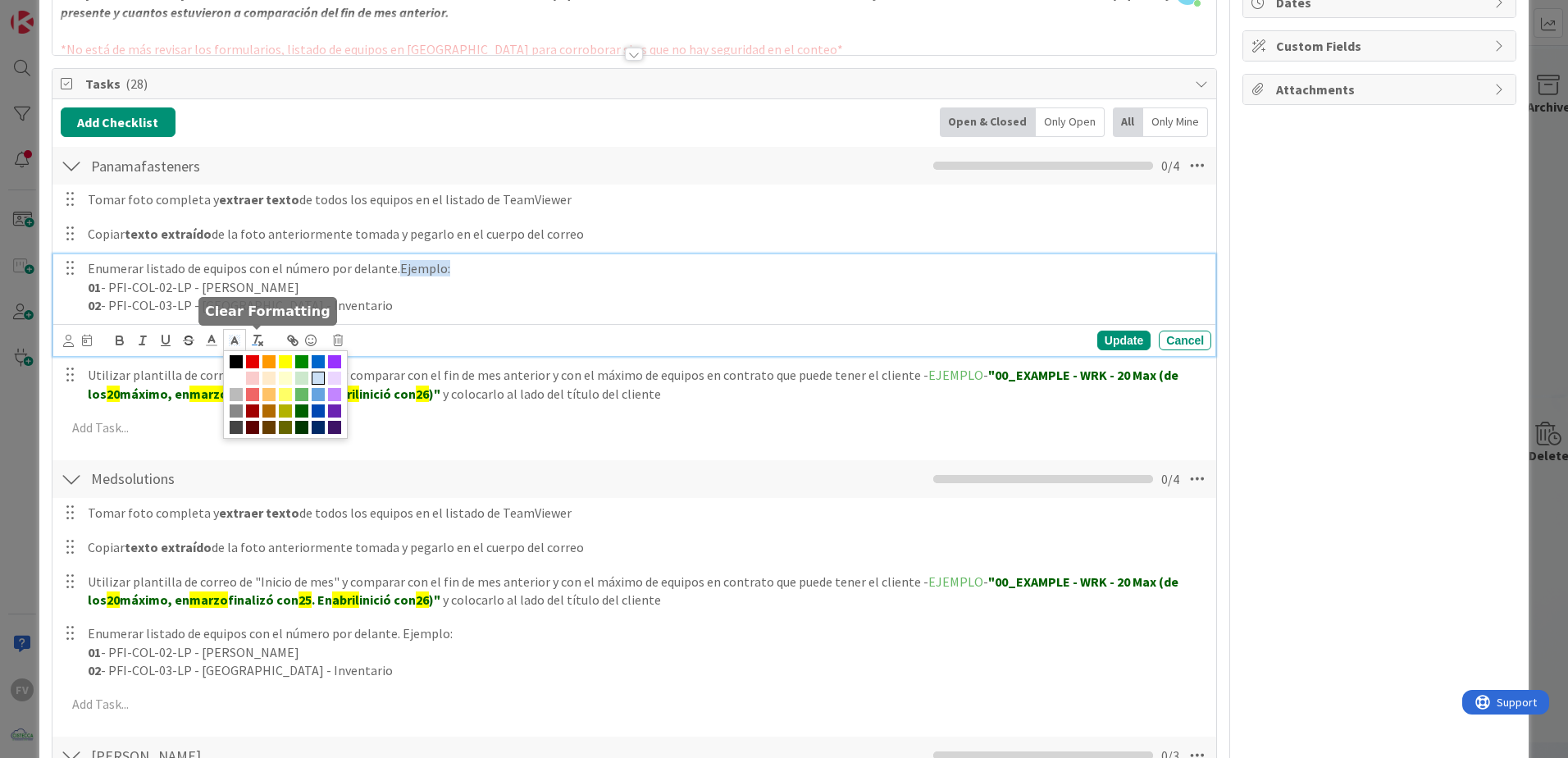
click at [256, 341] on line "button" at bounding box center [256, 339] width 2 height 7
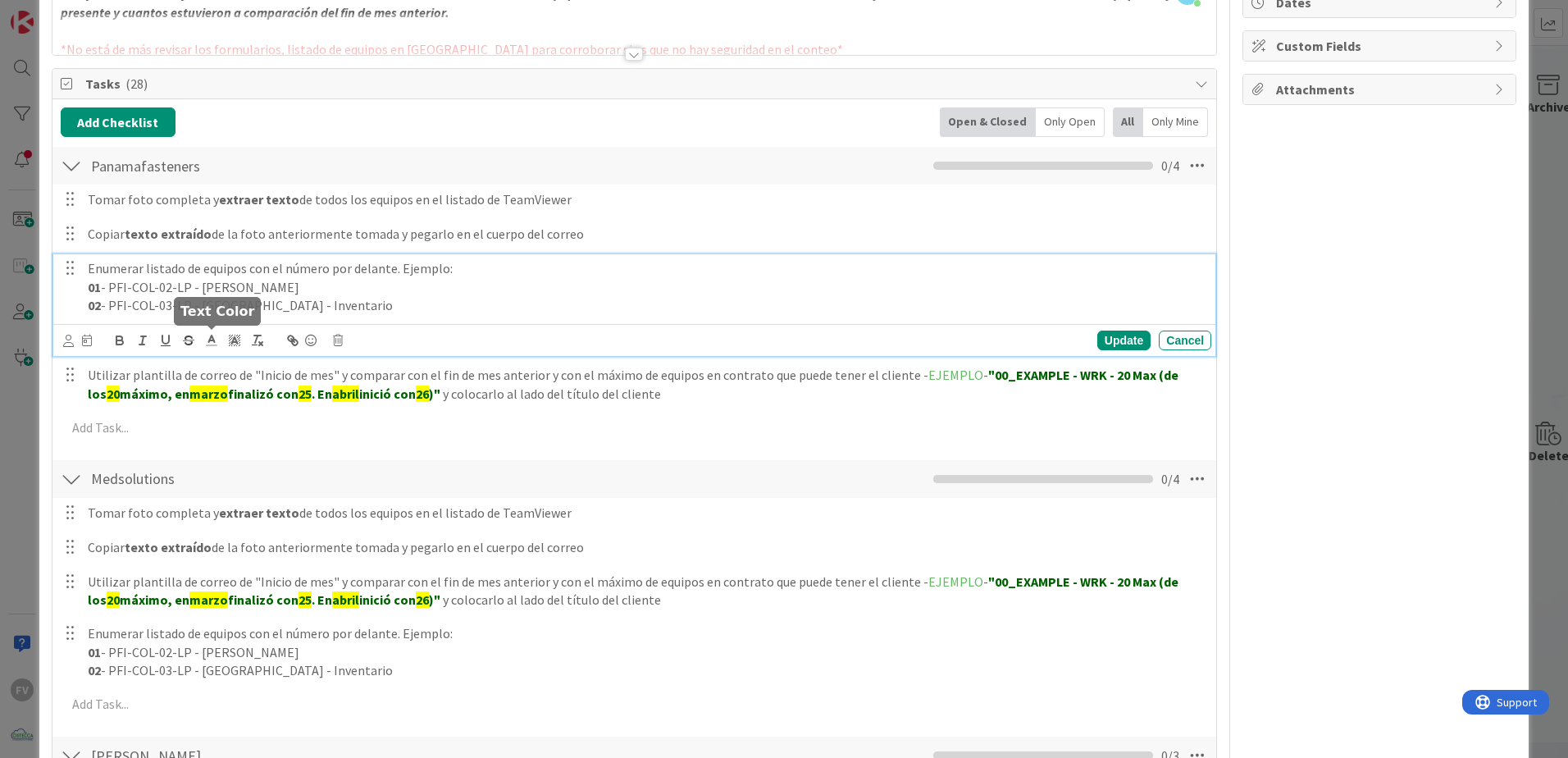
click at [211, 342] on icon at bounding box center [211, 340] width 15 height 15
click at [263, 396] on span at bounding box center [261, 394] width 13 height 13
drag, startPoint x: 1082, startPoint y: 340, endPoint x: 1100, endPoint y: 341, distance: 18.0
click at [1083, 340] on div "Update Cancel" at bounding box center [971, 341] width 479 height 20
click at [1101, 341] on div "Update" at bounding box center [1124, 341] width 53 height 20
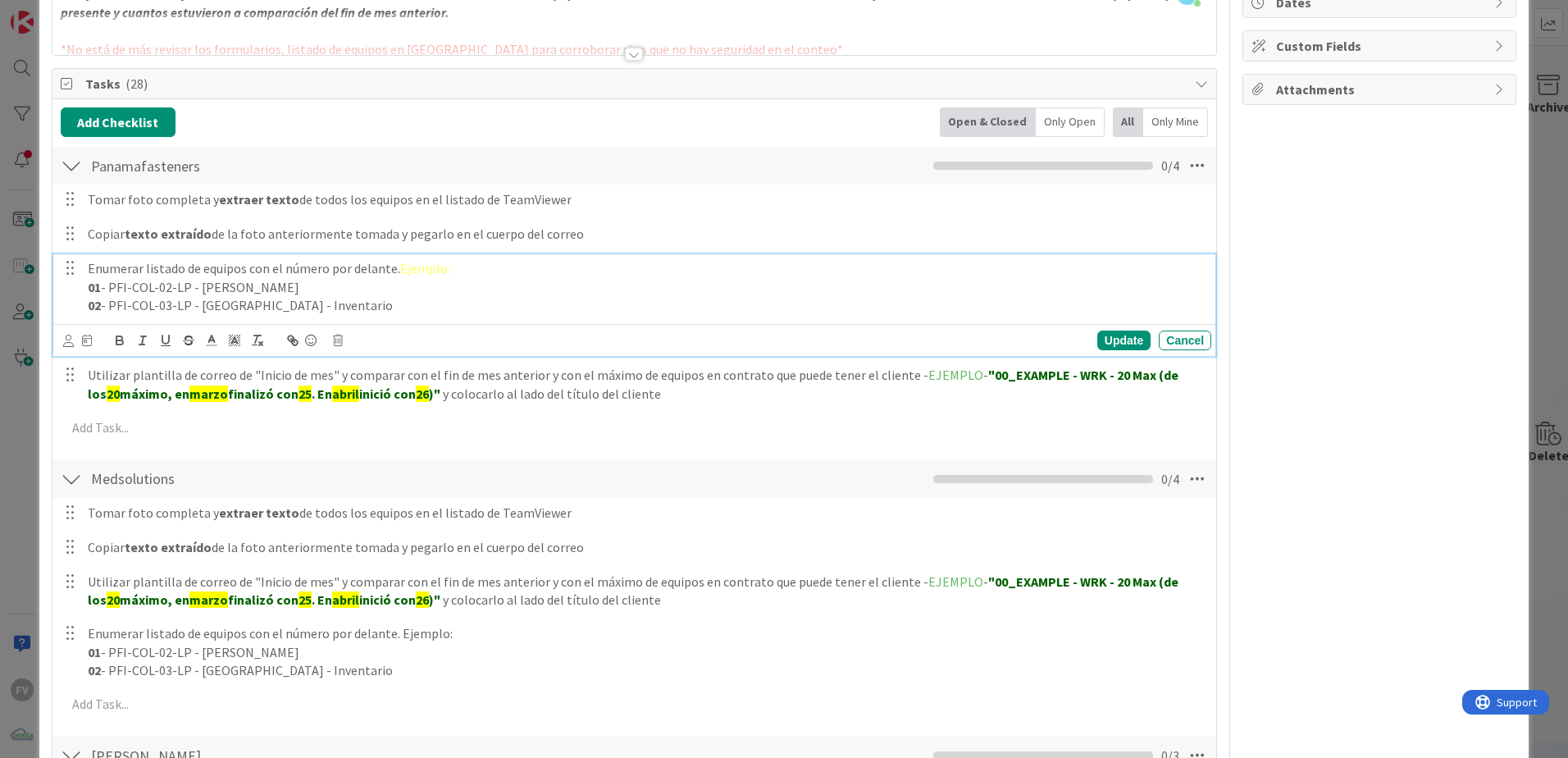
drag, startPoint x: 477, startPoint y: 267, endPoint x: 396, endPoint y: 274, distance: 81.3
click at [396, 274] on p "Enumerar listado de equipos con el número por delante. Ejemplo:" at bounding box center [646, 268] width 1117 height 19
click at [211, 341] on line at bounding box center [211, 341] width 4 height 0
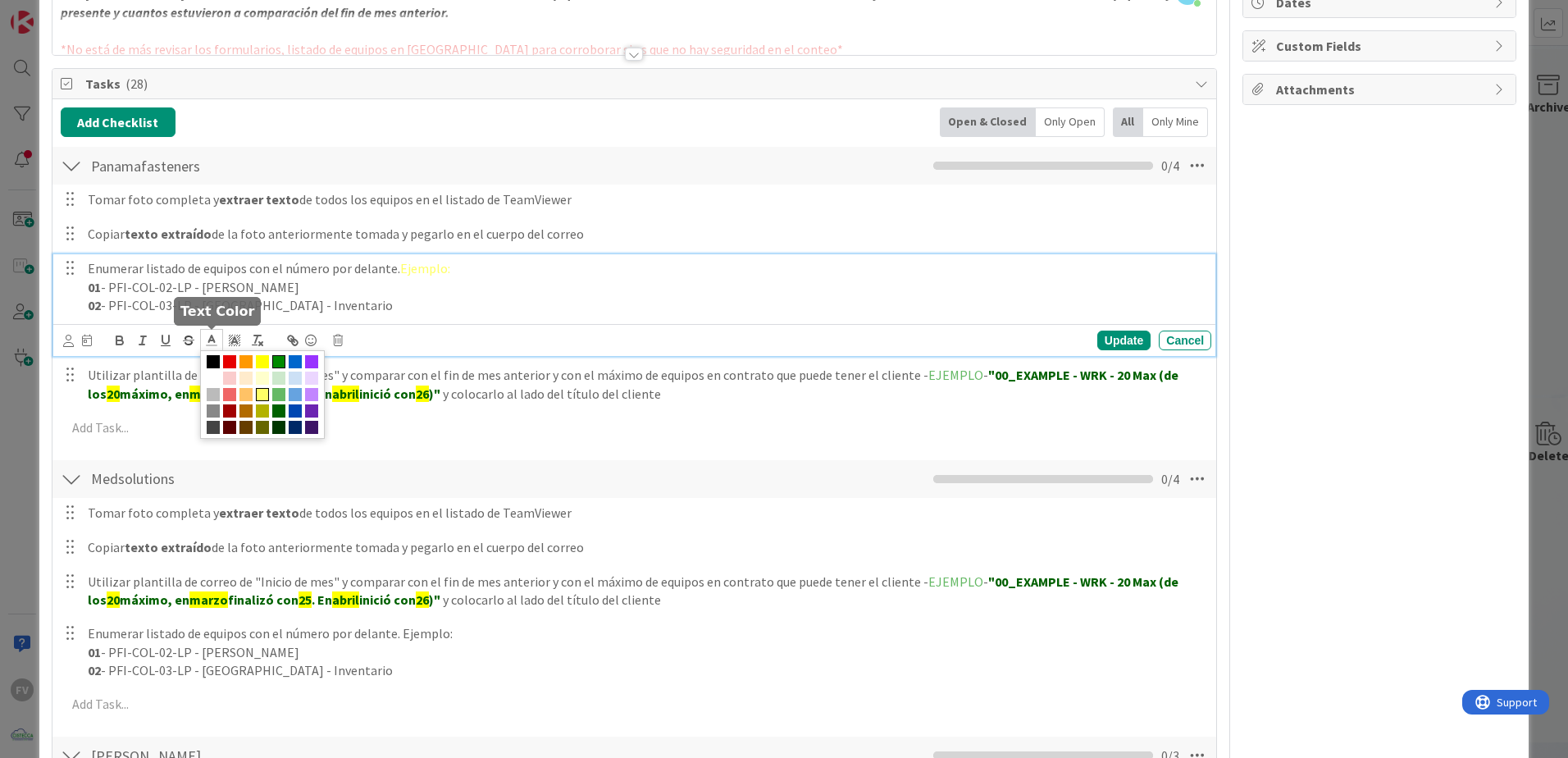
click at [281, 361] on span at bounding box center [278, 361] width 13 height 13
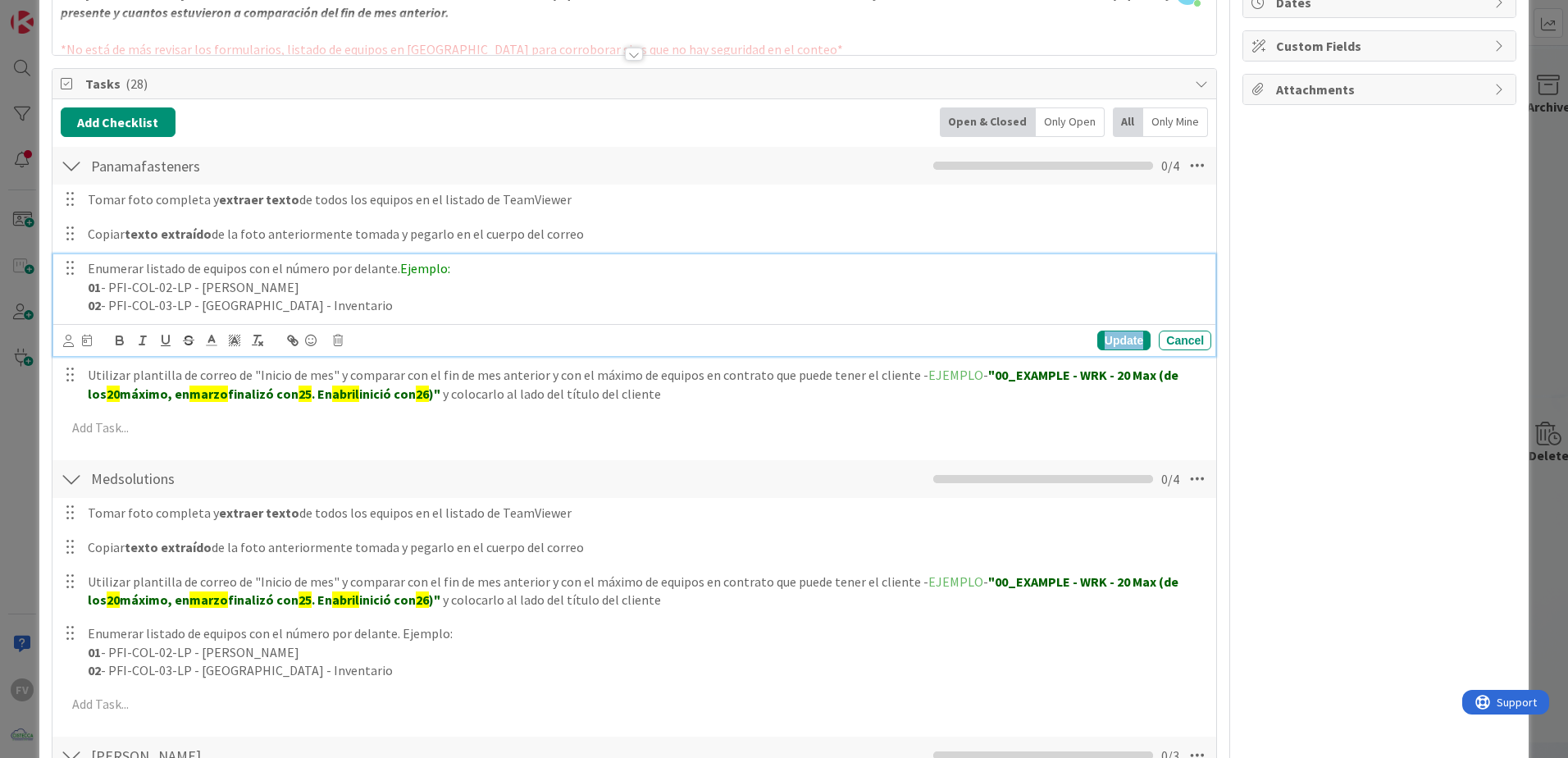
click at [1113, 339] on div "Update" at bounding box center [1124, 341] width 53 height 20
drag, startPoint x: 459, startPoint y: 265, endPoint x: 400, endPoint y: 269, distance: 59.1
click at [400, 269] on p "Enumerar listado de equipos con el número por delante. Ejemplo:" at bounding box center [646, 268] width 1117 height 19
click at [211, 341] on line at bounding box center [211, 341] width 4 height 0
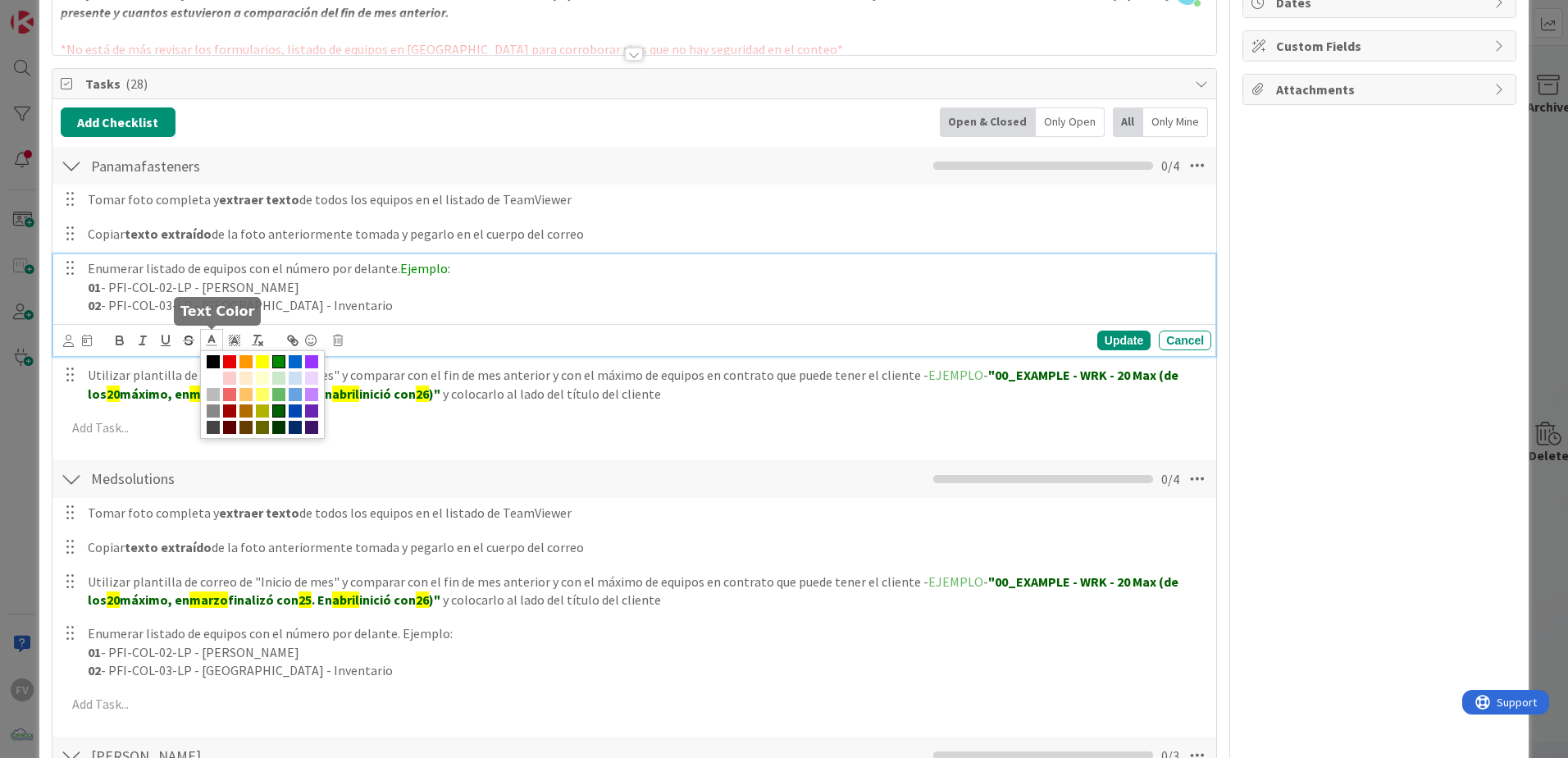
click at [279, 413] on span at bounding box center [278, 411] width 13 height 13
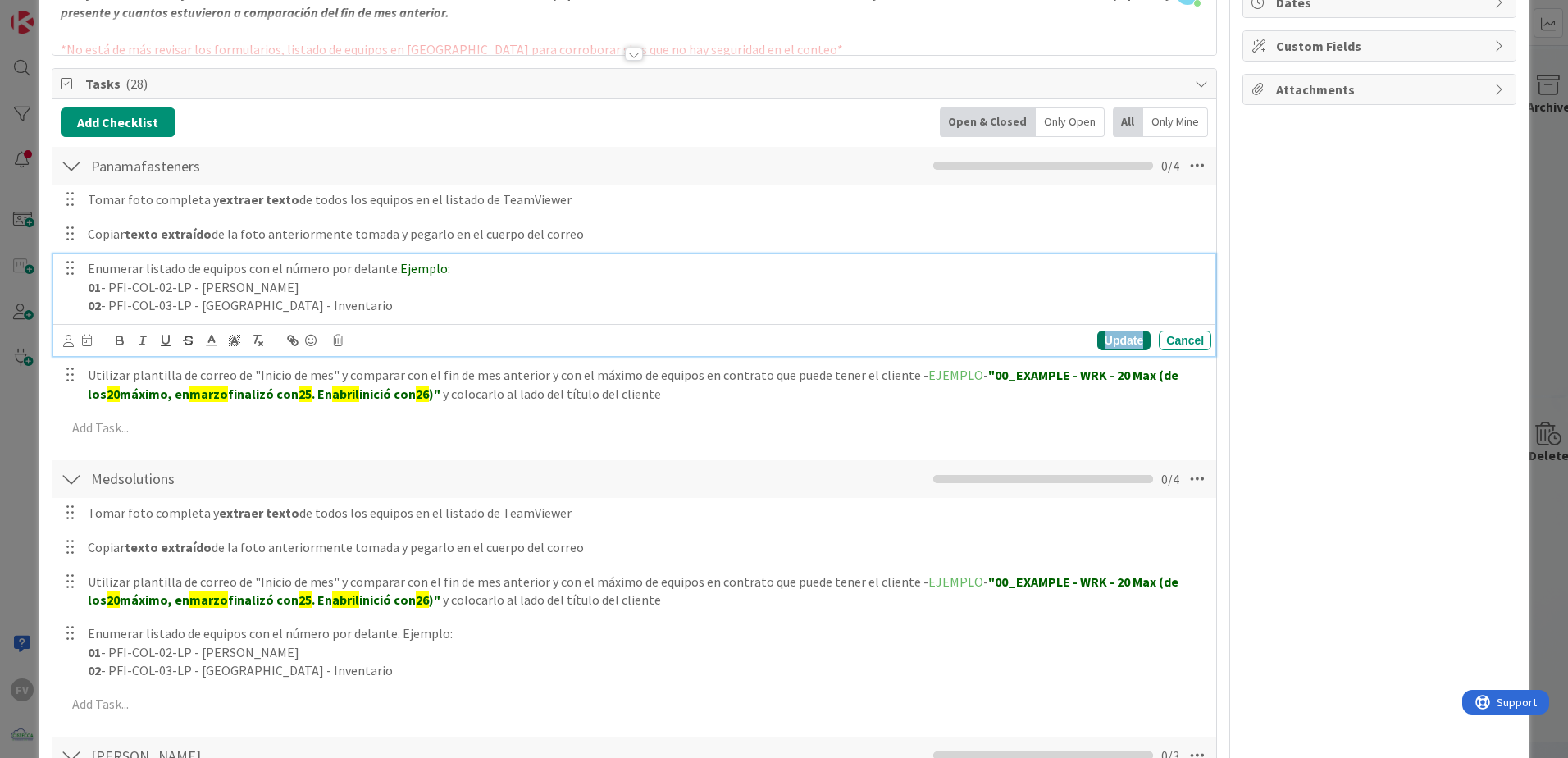
click at [1113, 345] on div "Update" at bounding box center [1124, 341] width 53 height 20
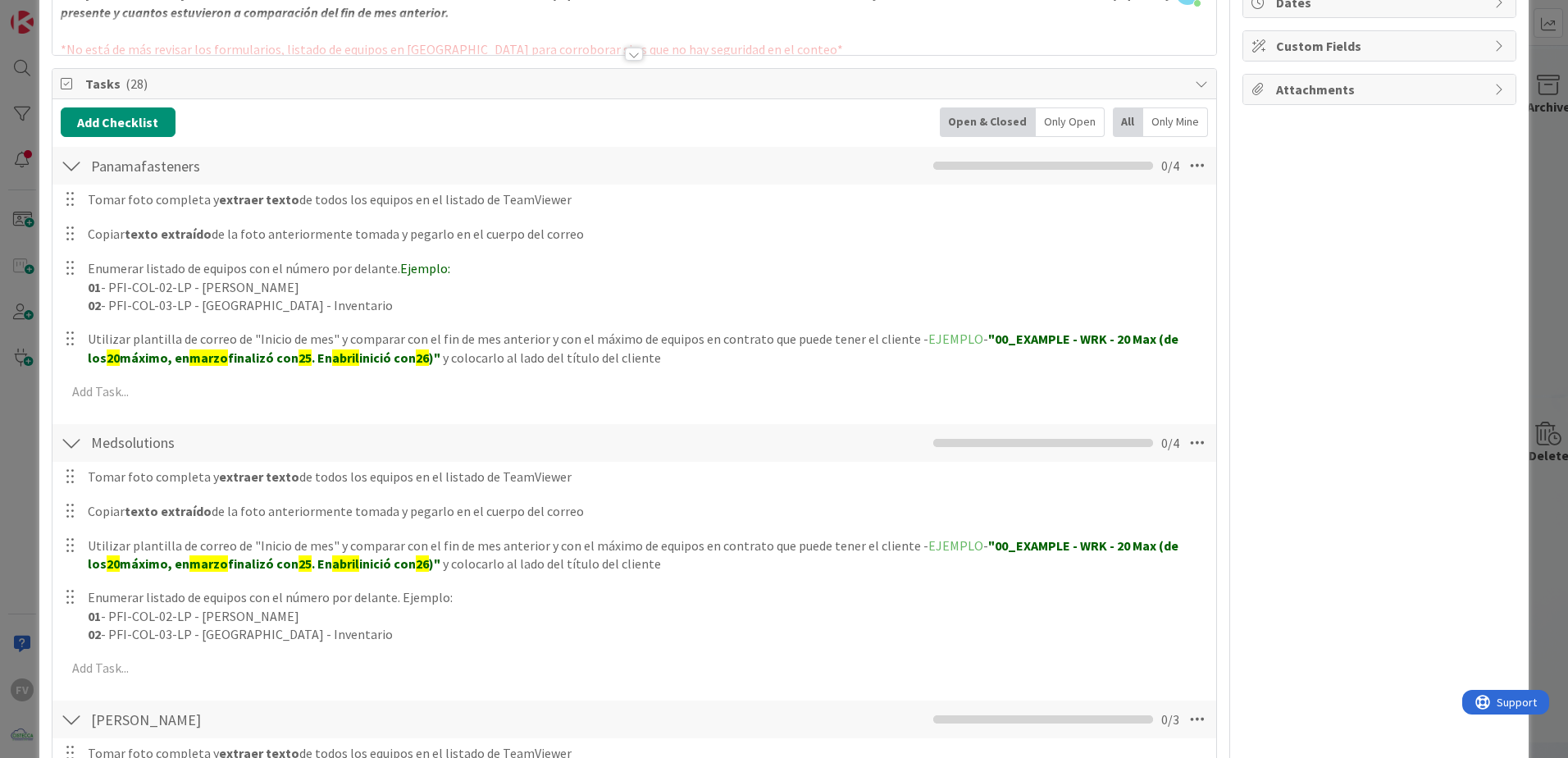
scroll to position [420, 0]
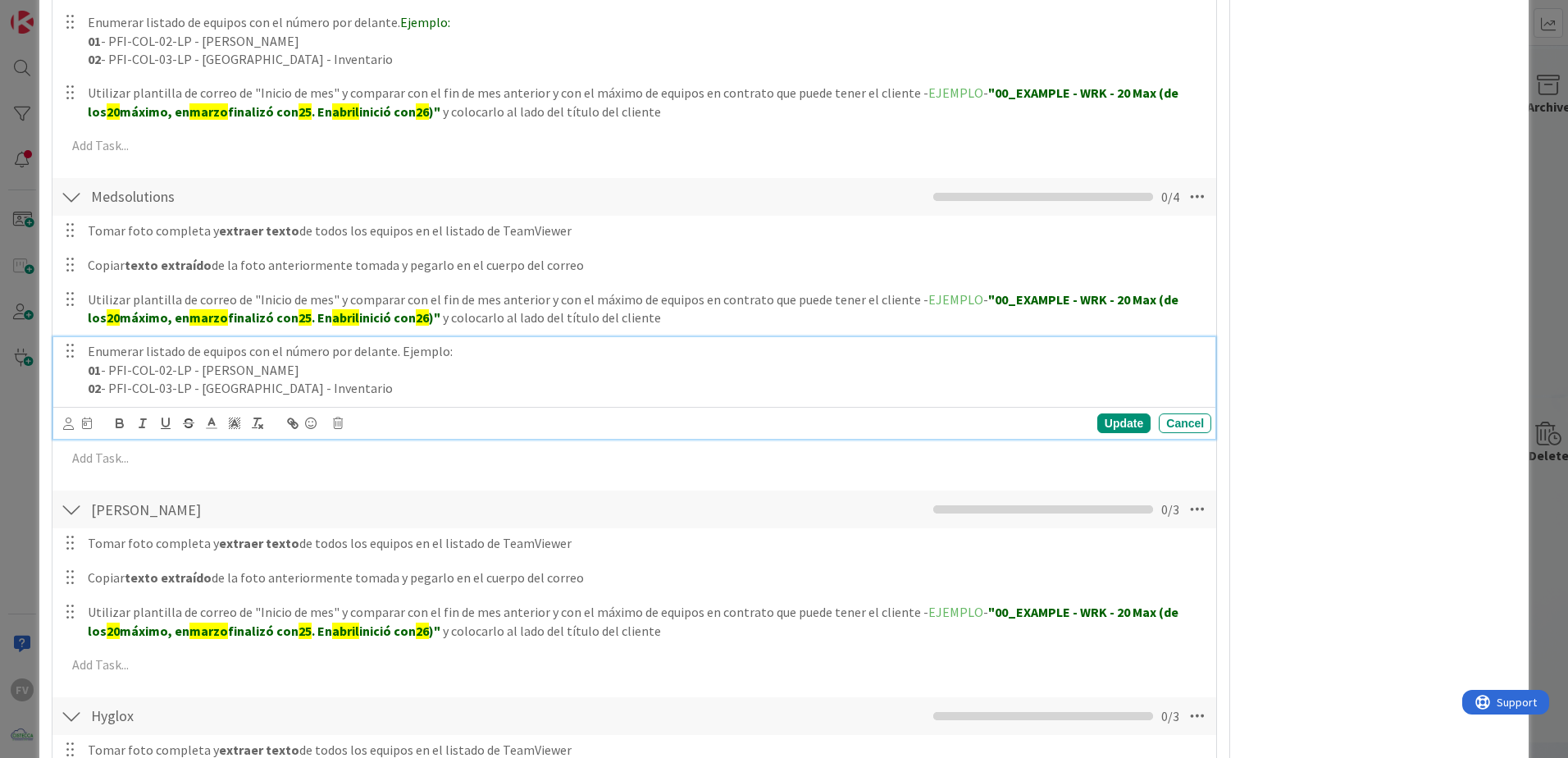
click at [359, 390] on p "02 - PFI-COL-03-LP - [GEOGRAPHIC_DATA] - Inventario" at bounding box center [646, 388] width 1117 height 19
drag, startPoint x: 1105, startPoint y: 428, endPoint x: 813, endPoint y: 420, distance: 292.1
click at [1104, 427] on div "Update" at bounding box center [1124, 423] width 53 height 20
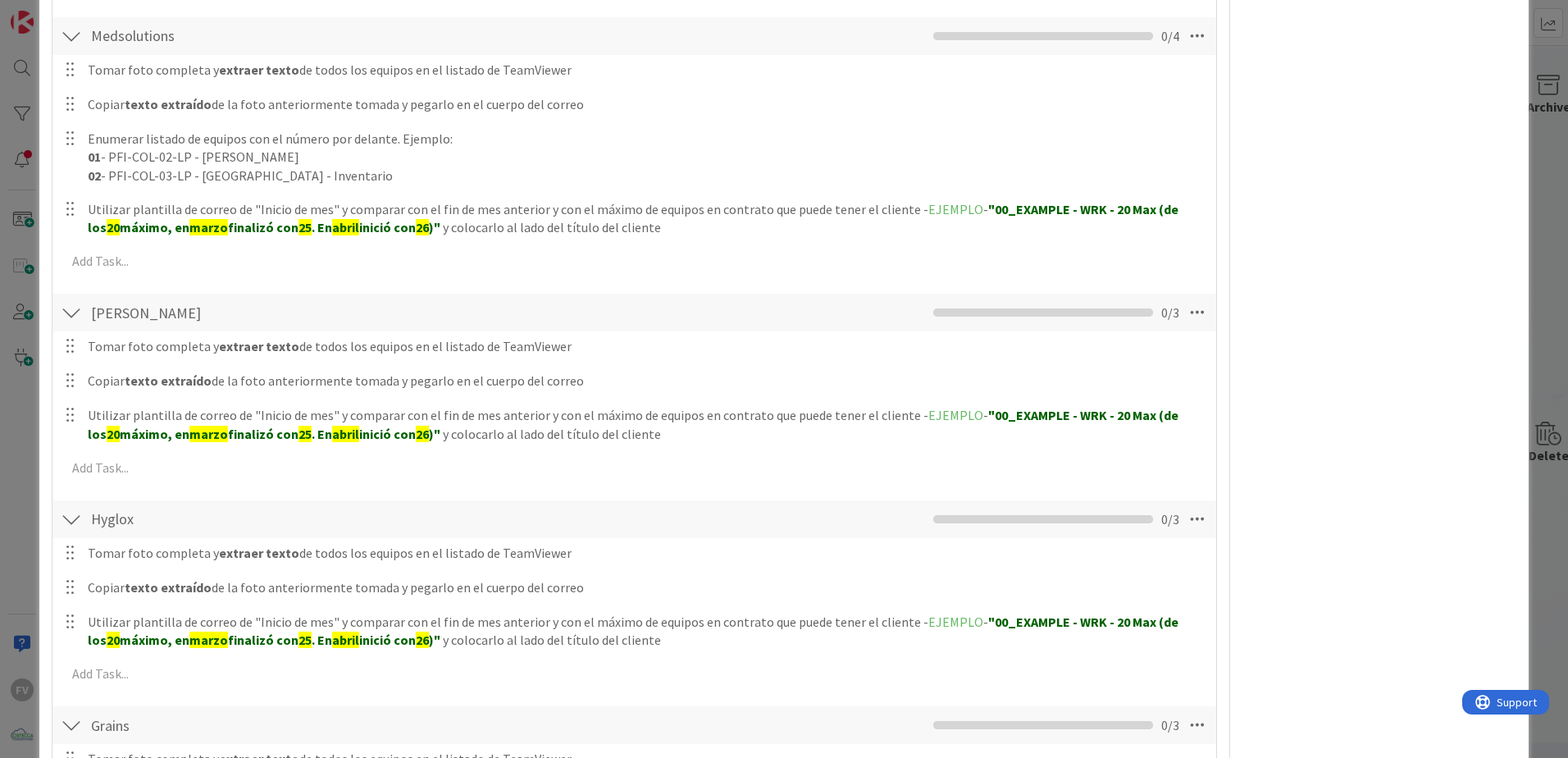
scroll to position [585, 0]
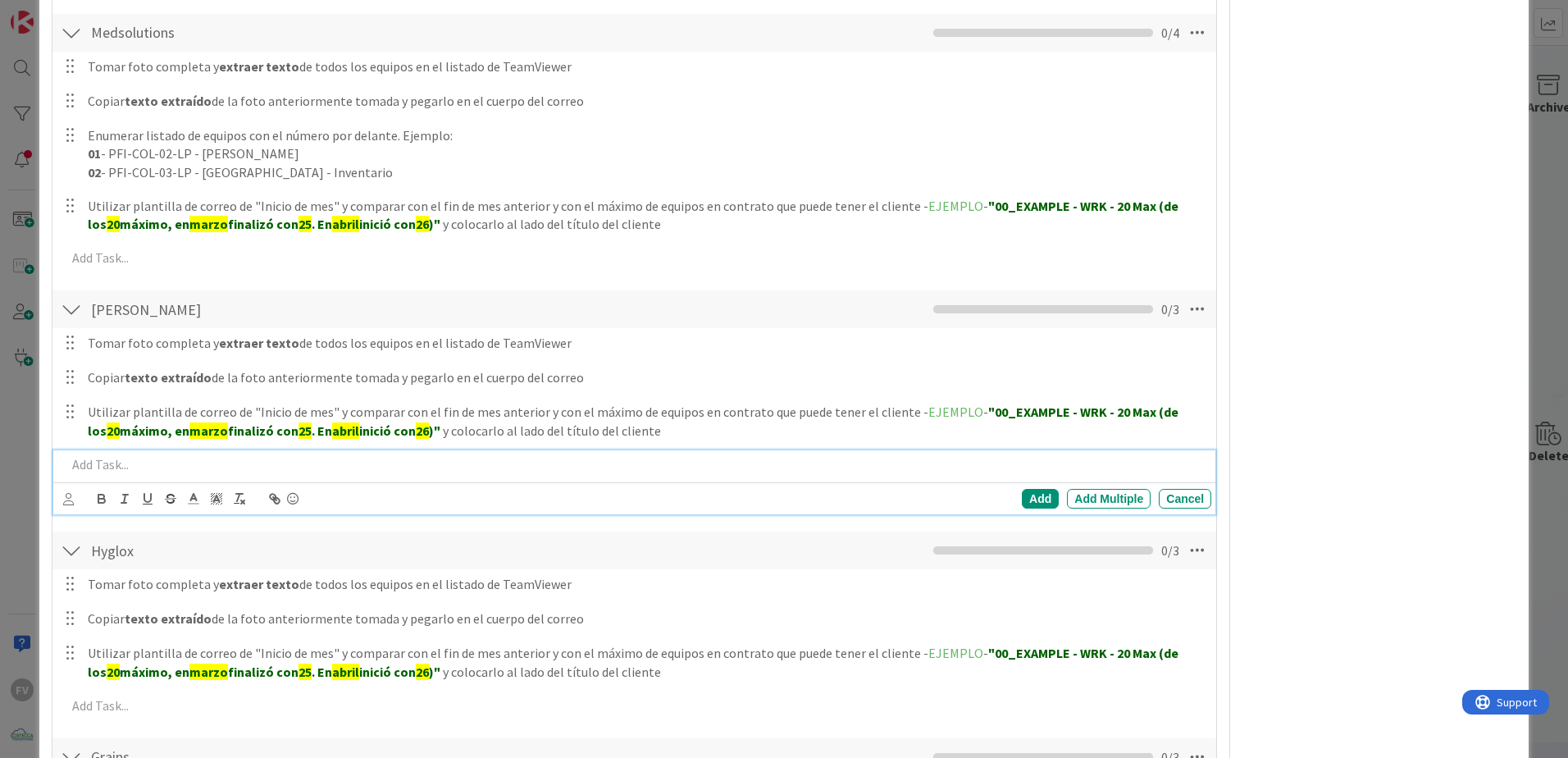
click at [128, 466] on p at bounding box center [635, 464] width 1139 height 19
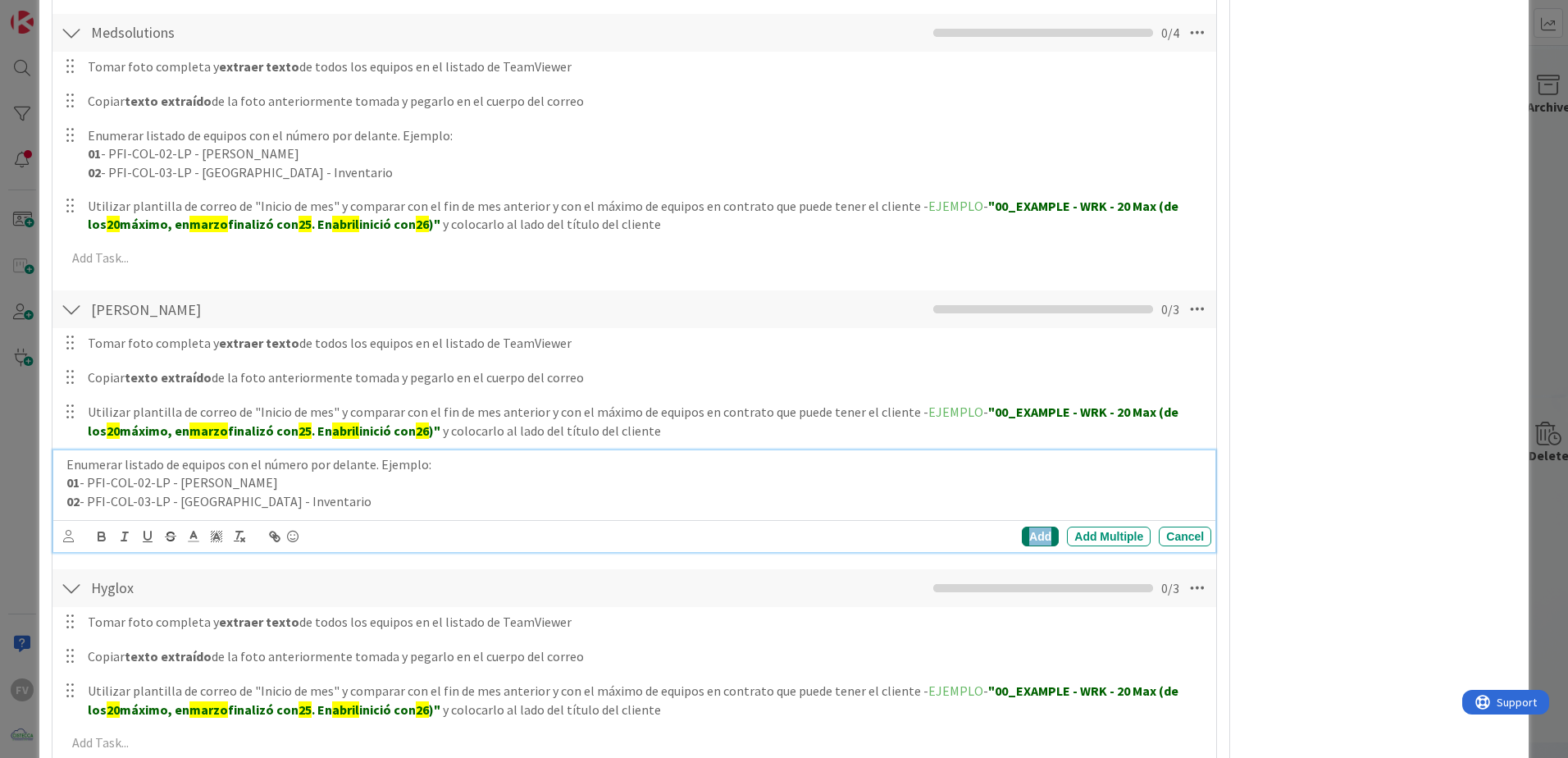
click at [1022, 501] on div "Add" at bounding box center [1040, 537] width 37 height 20
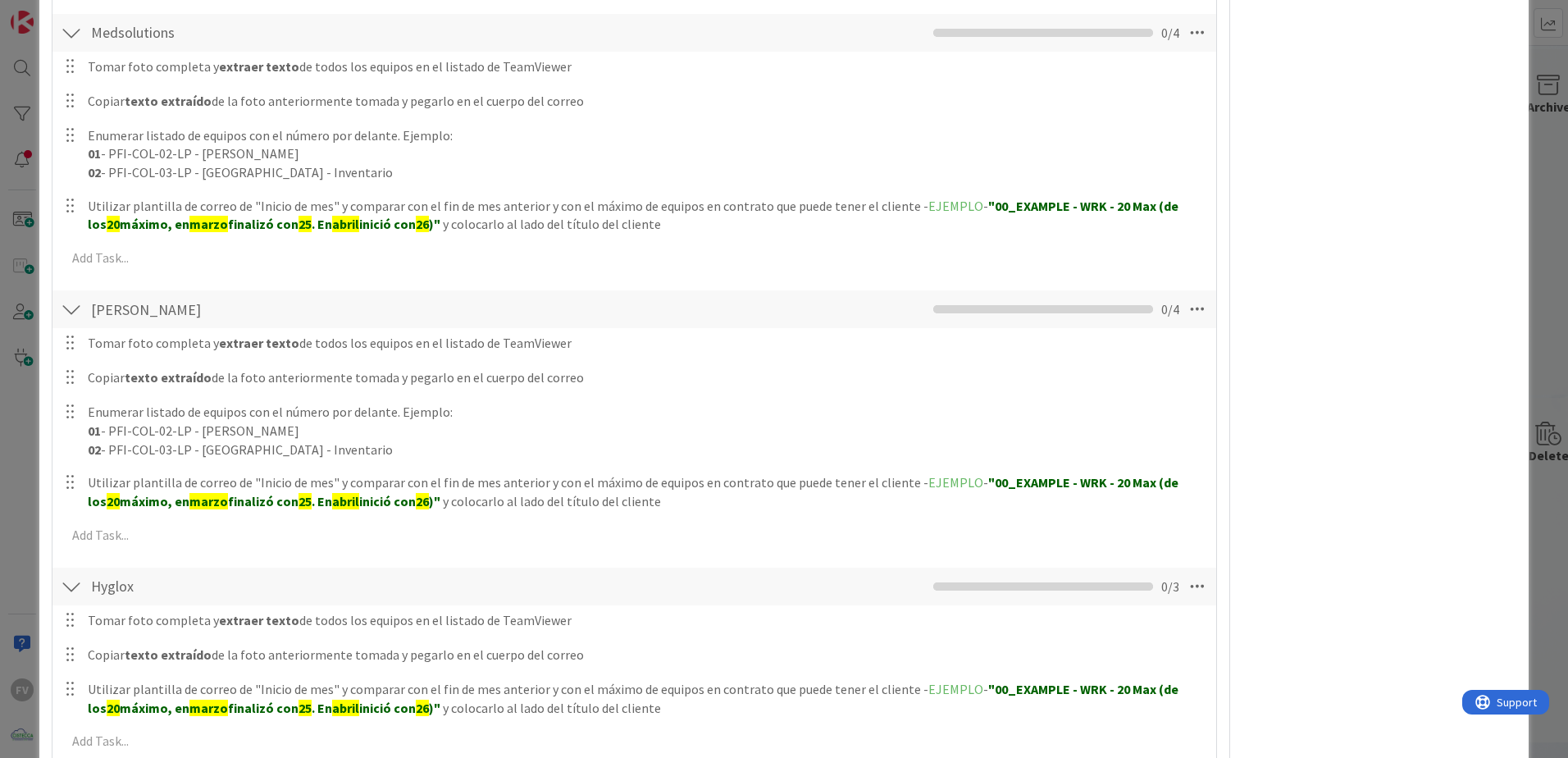
scroll to position [831, 0]
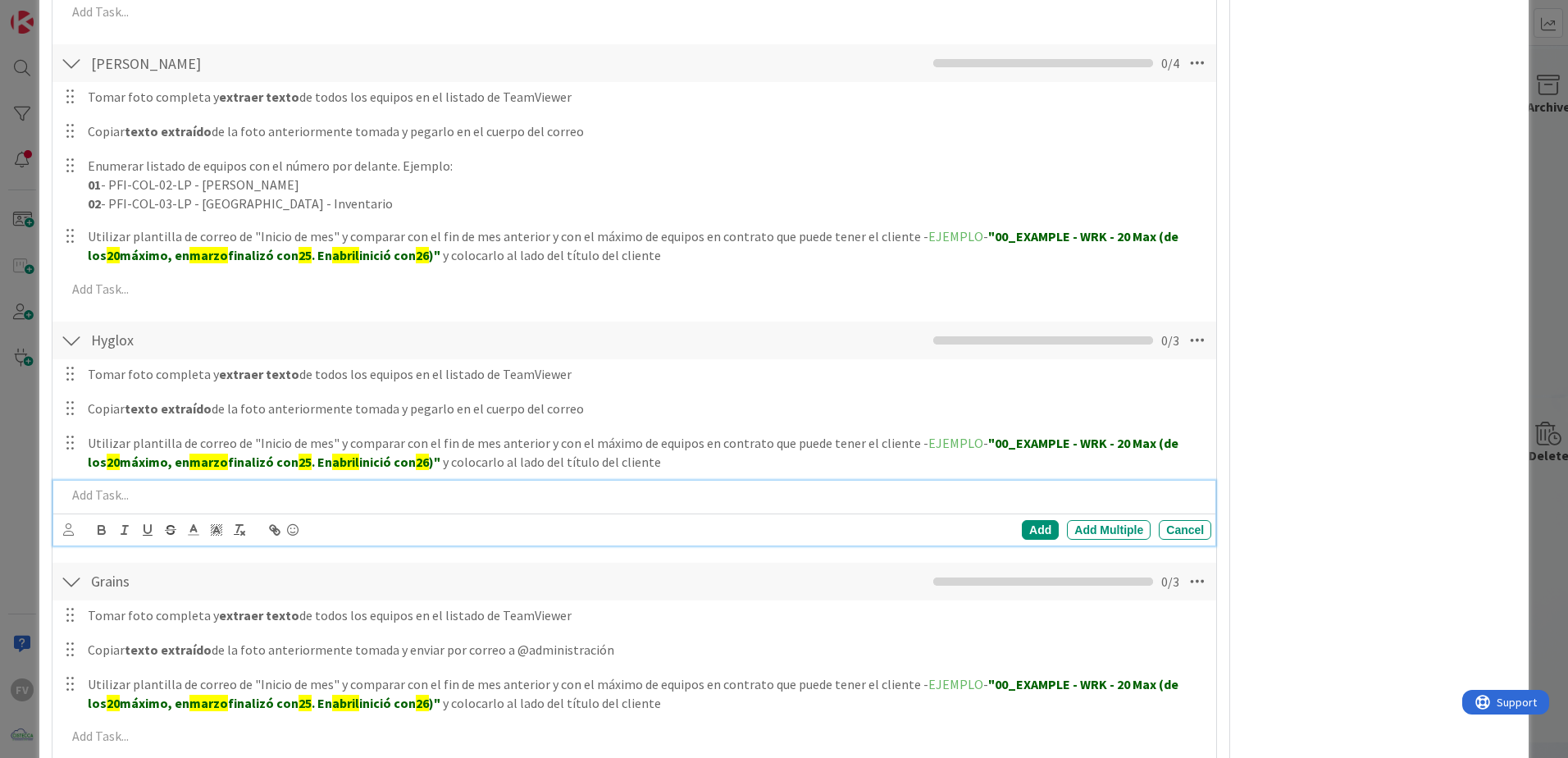
click at [105, 501] on p at bounding box center [635, 494] width 1139 height 19
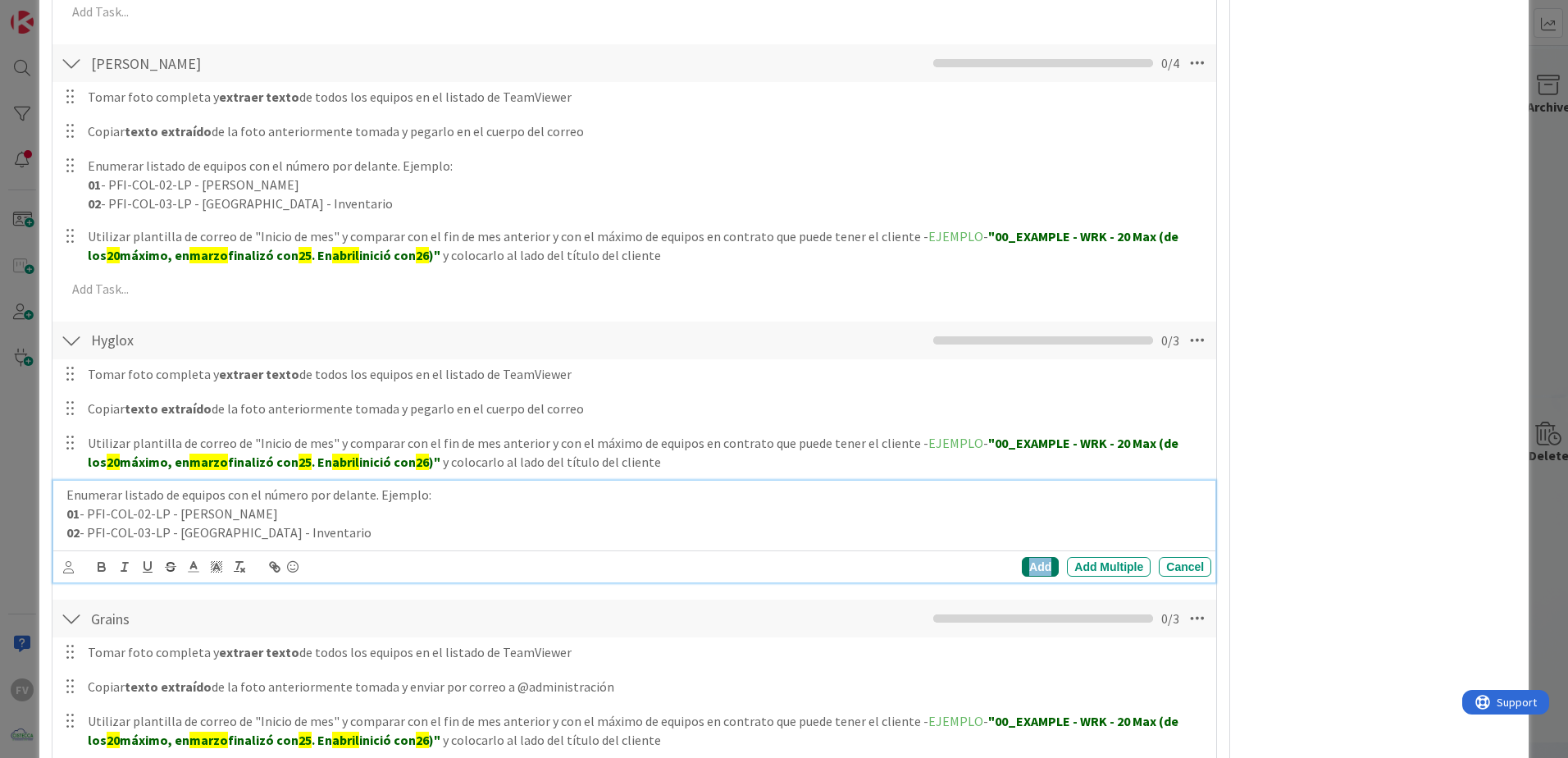
click at [1024, 501] on div "Add" at bounding box center [1040, 567] width 37 height 20
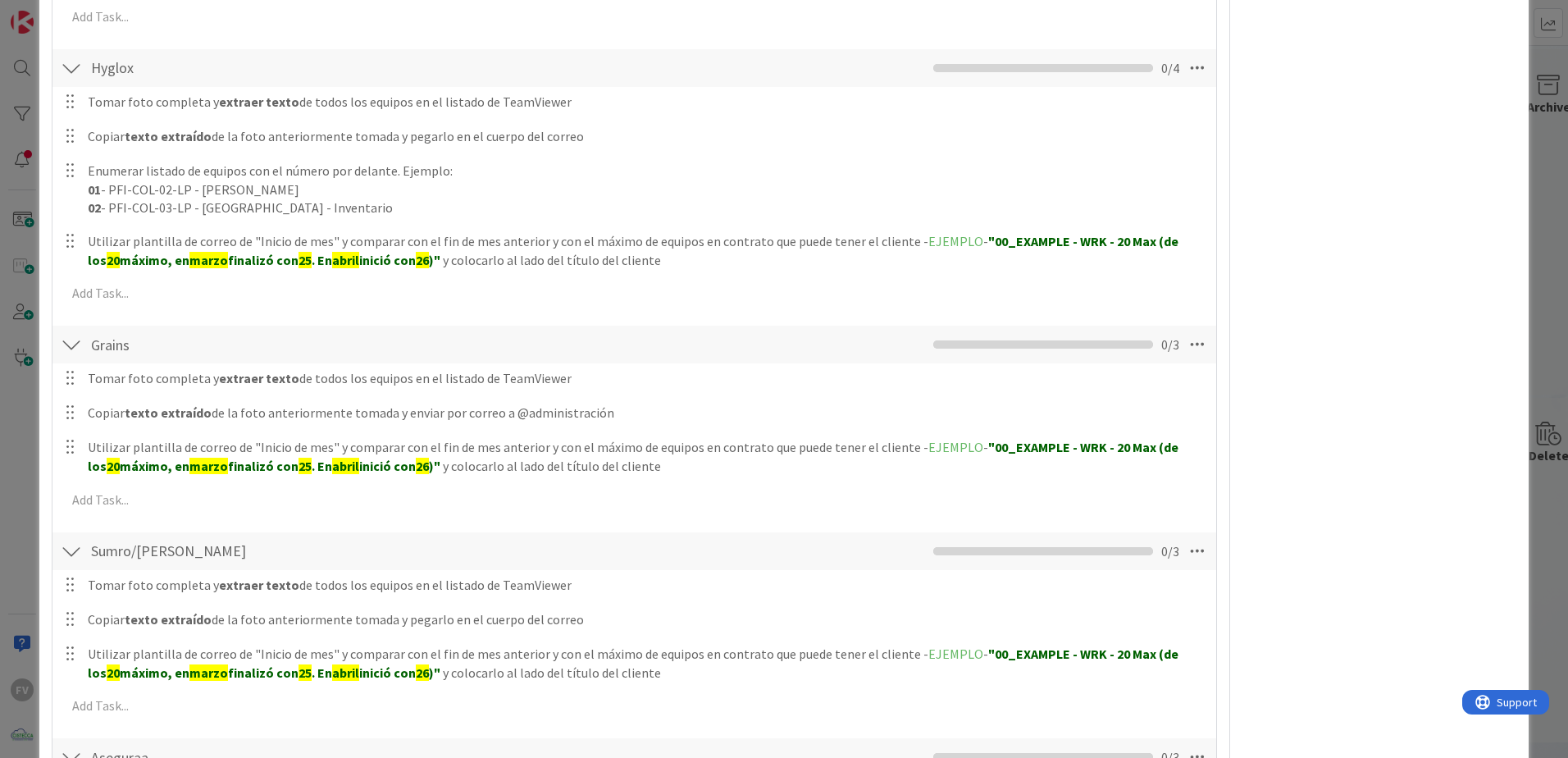
scroll to position [1159, 0]
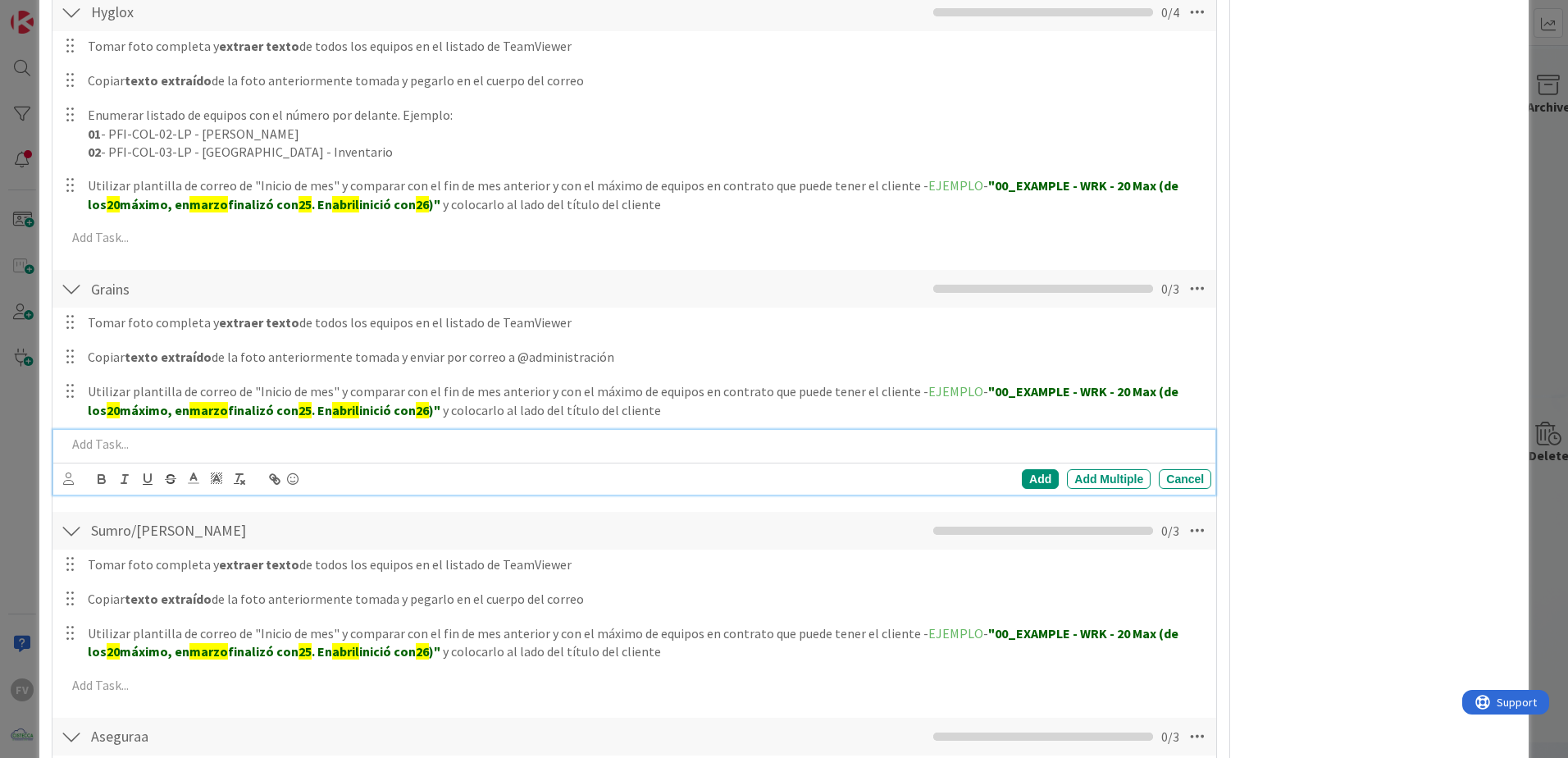
click at [164, 448] on p at bounding box center [635, 443] width 1139 height 19
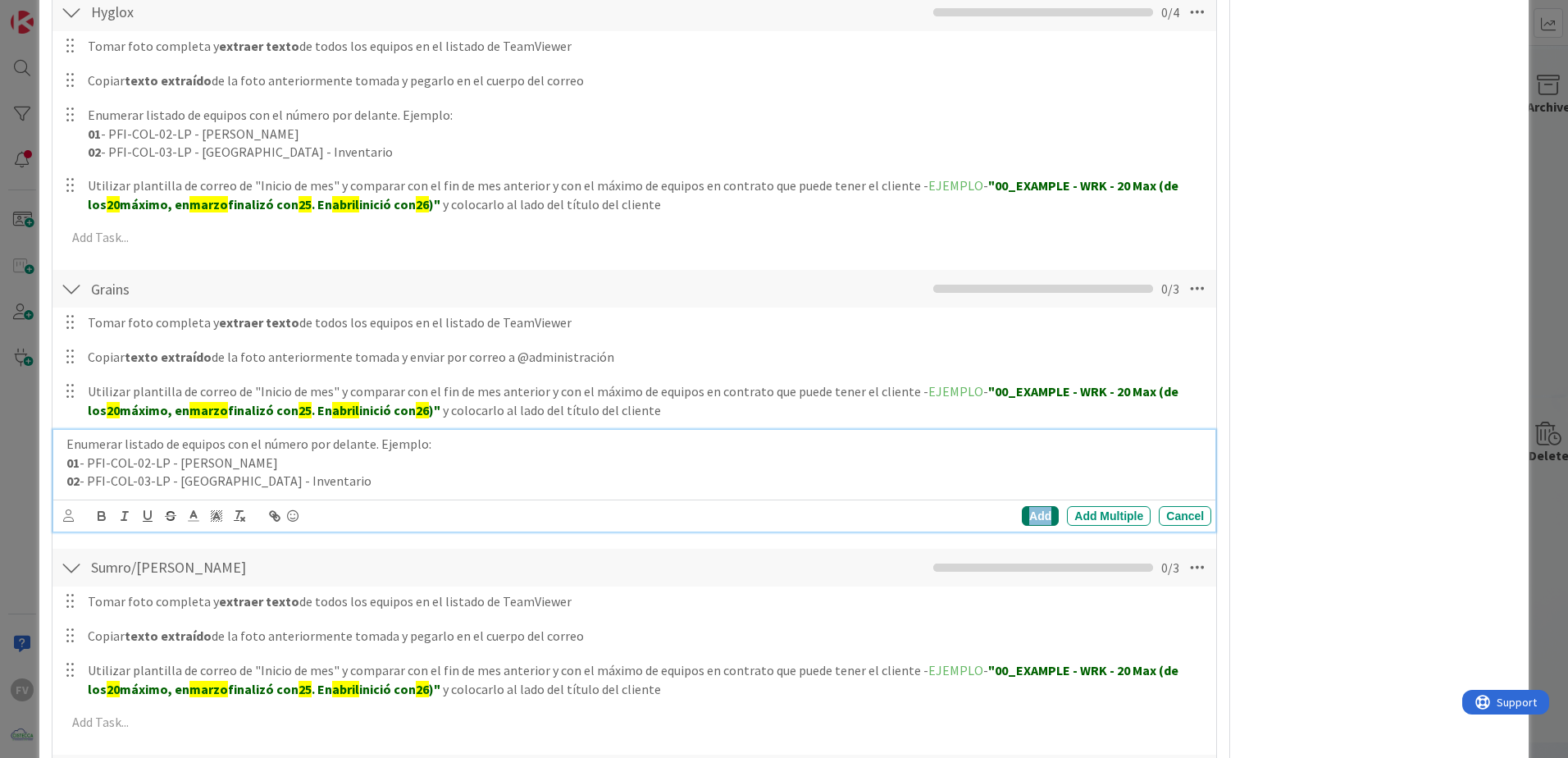
click at [1022, 501] on div "Add" at bounding box center [1040, 516] width 37 height 20
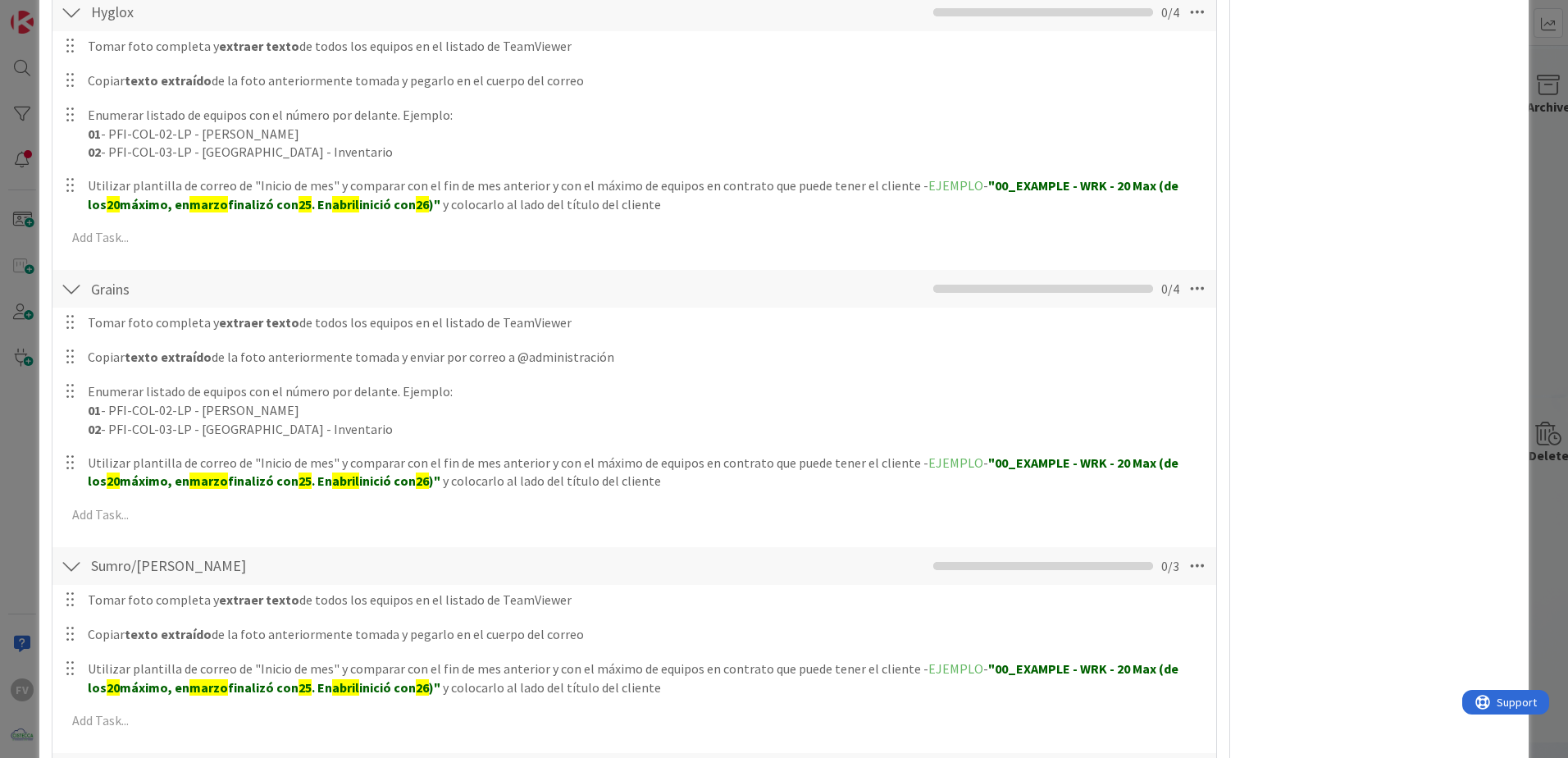
scroll to position [1324, 0]
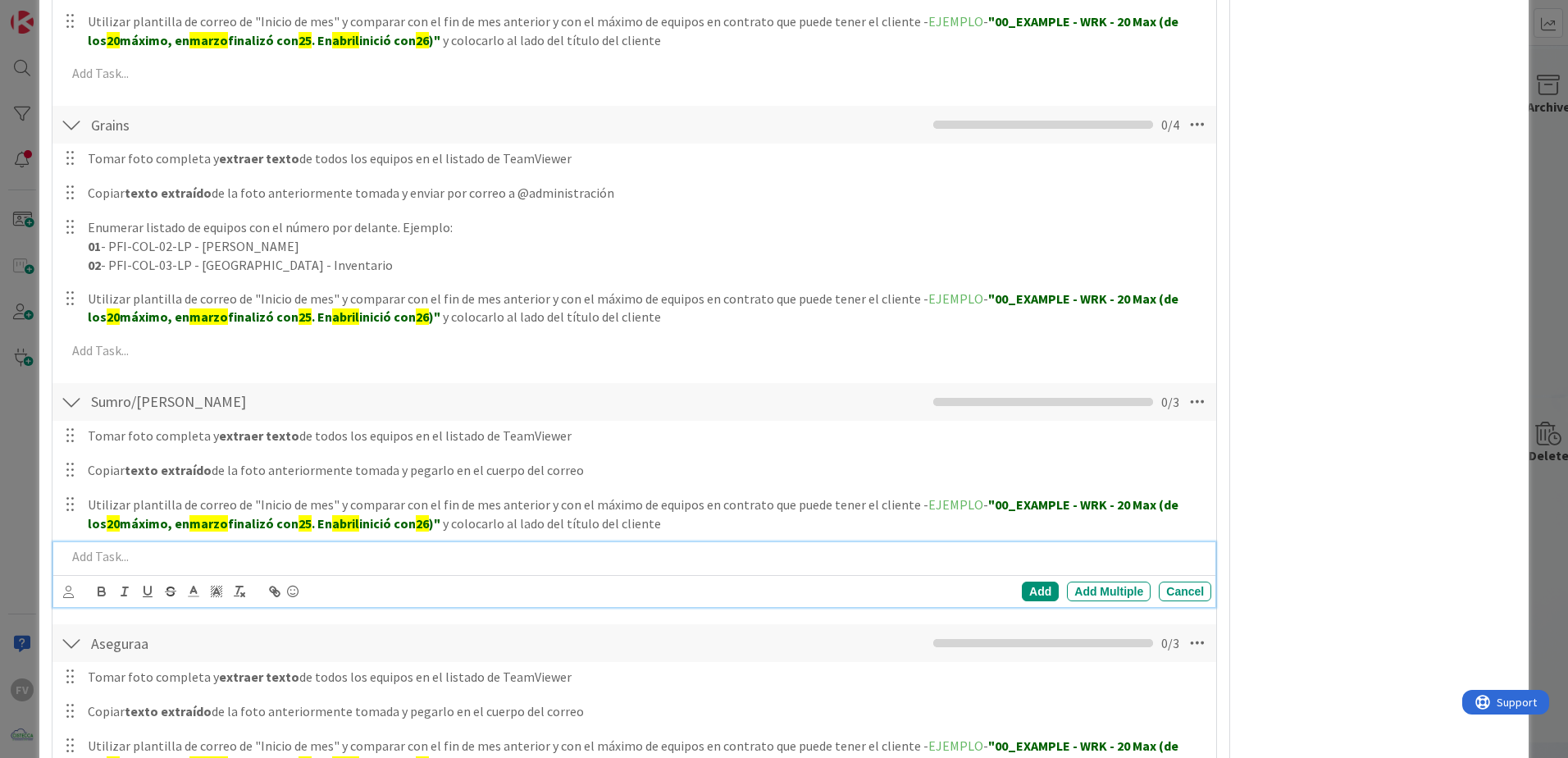
click at [135, 501] on p at bounding box center [635, 556] width 1139 height 19
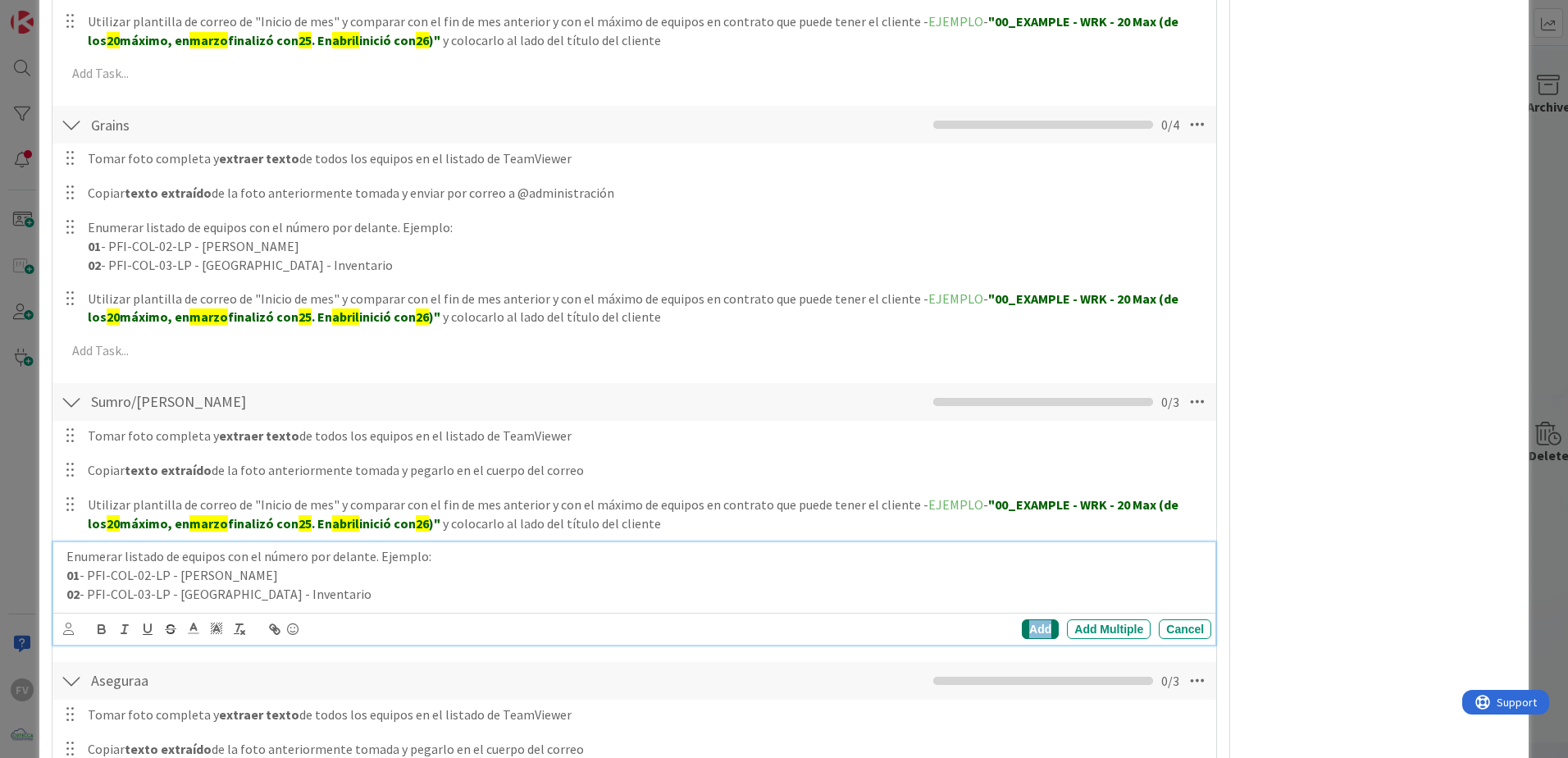
click at [1035, 501] on div "Add" at bounding box center [1040, 629] width 37 height 20
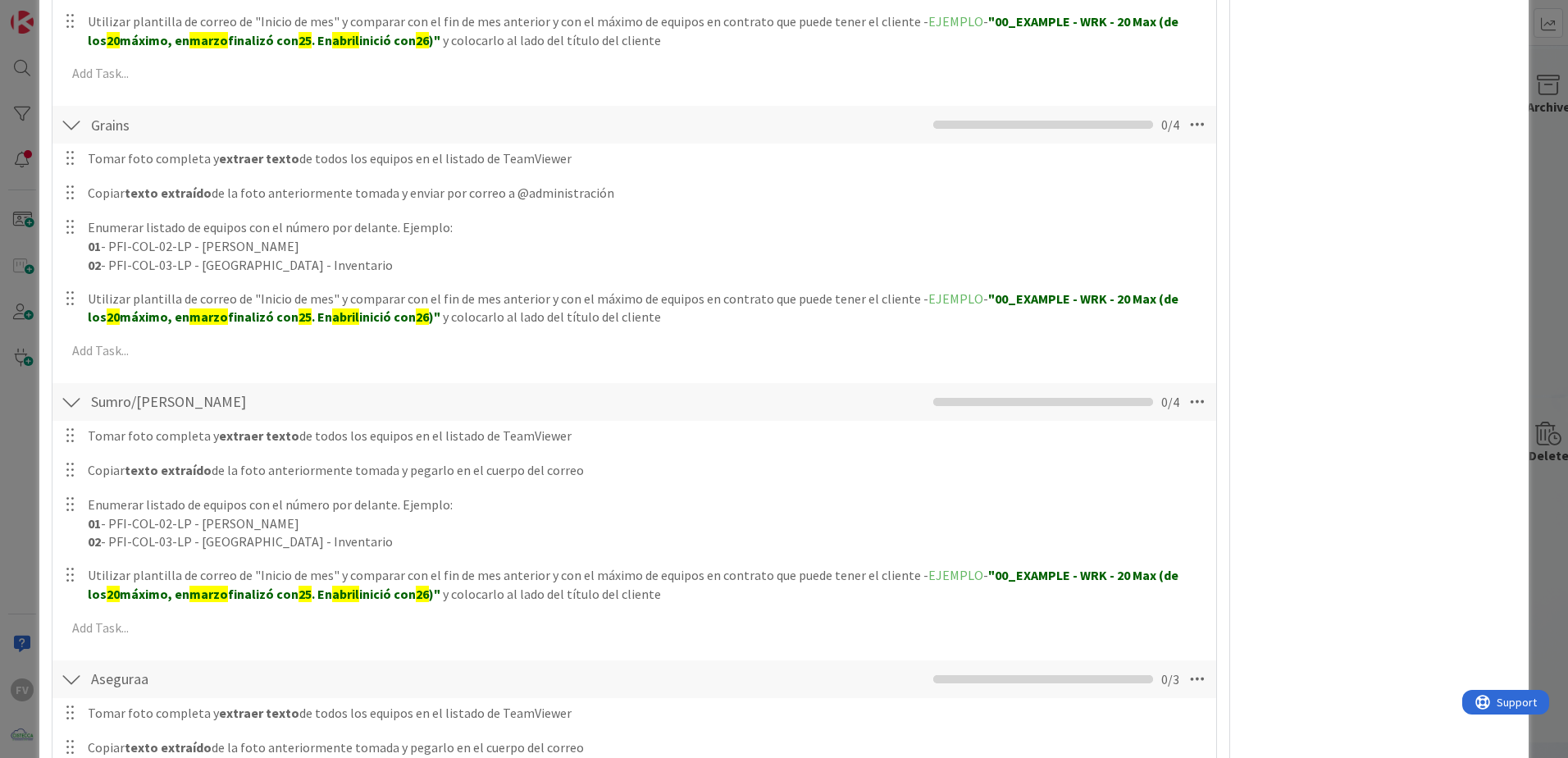
scroll to position [1651, 0]
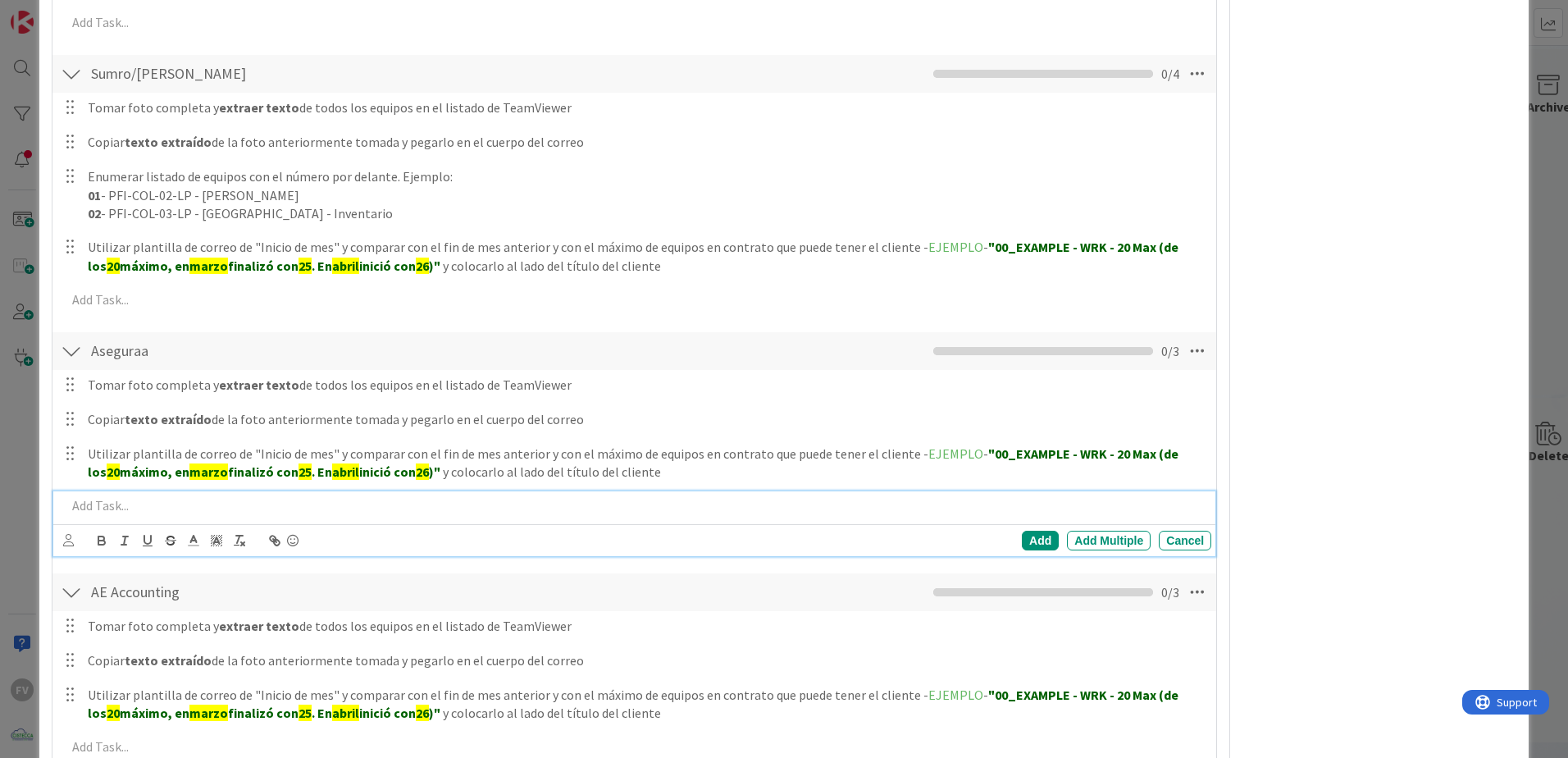
click at [191, 501] on p at bounding box center [635, 505] width 1139 height 19
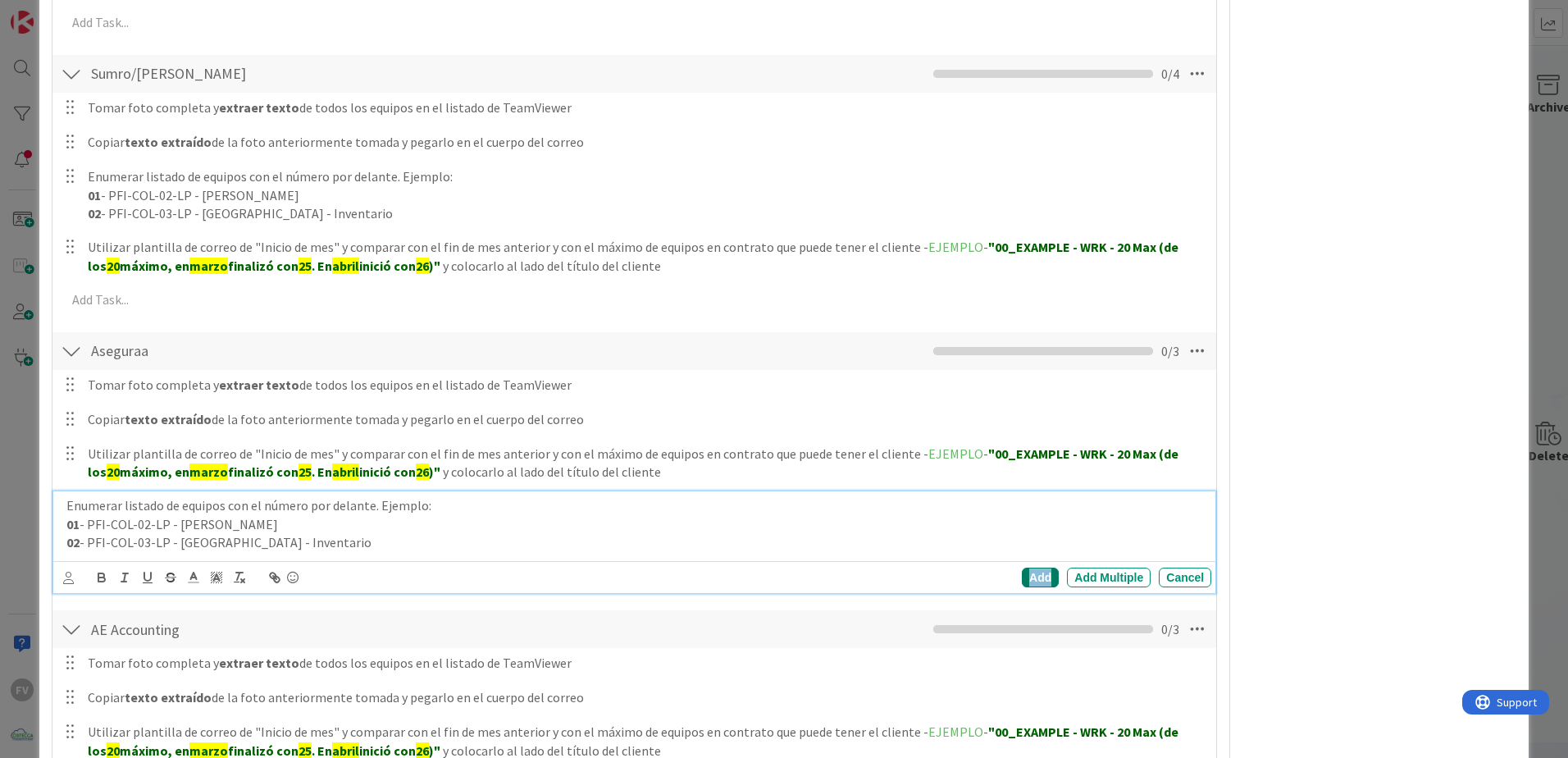
click at [1031, 501] on div "Add" at bounding box center [1040, 577] width 37 height 20
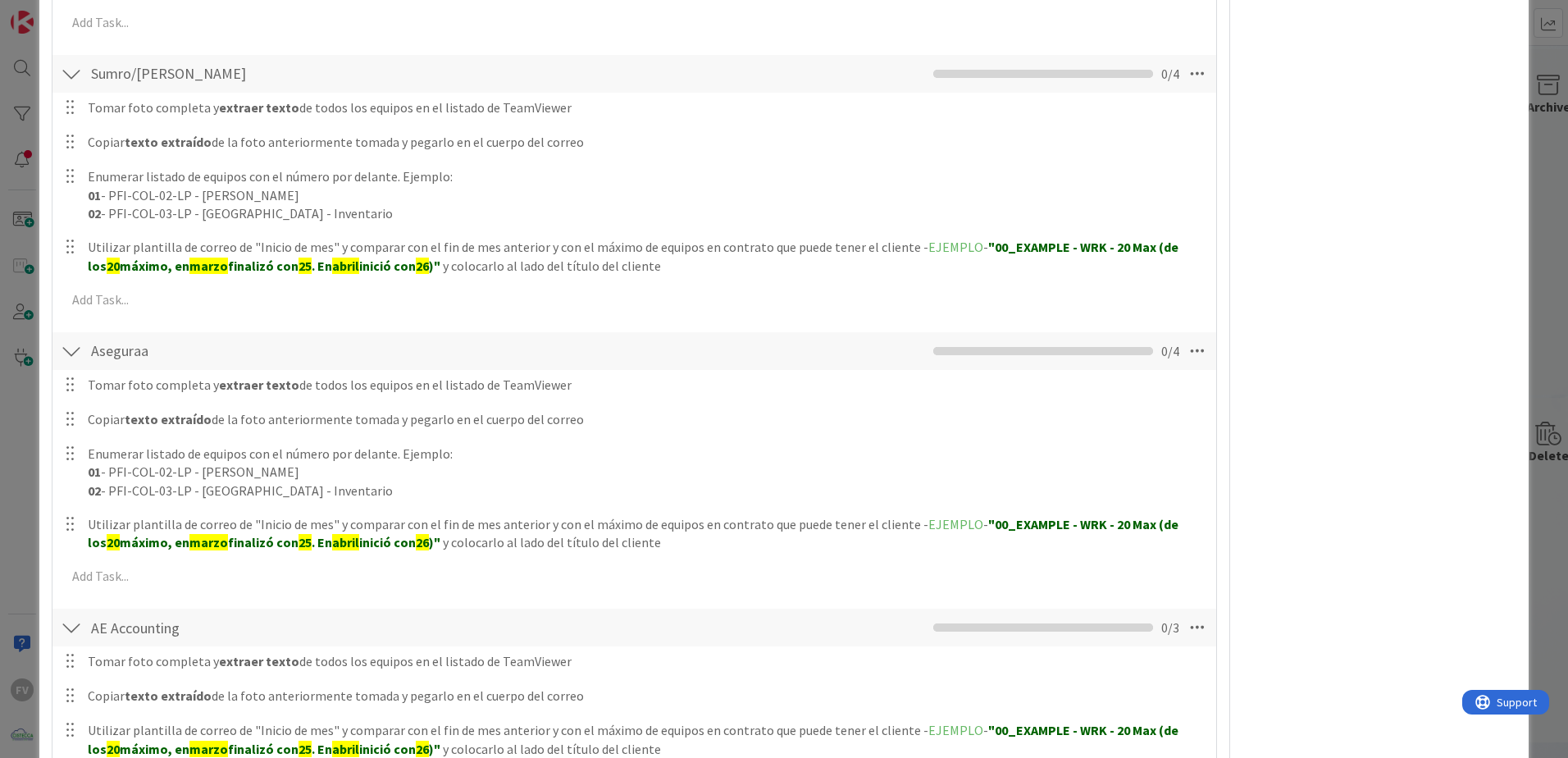
scroll to position [1979, 0]
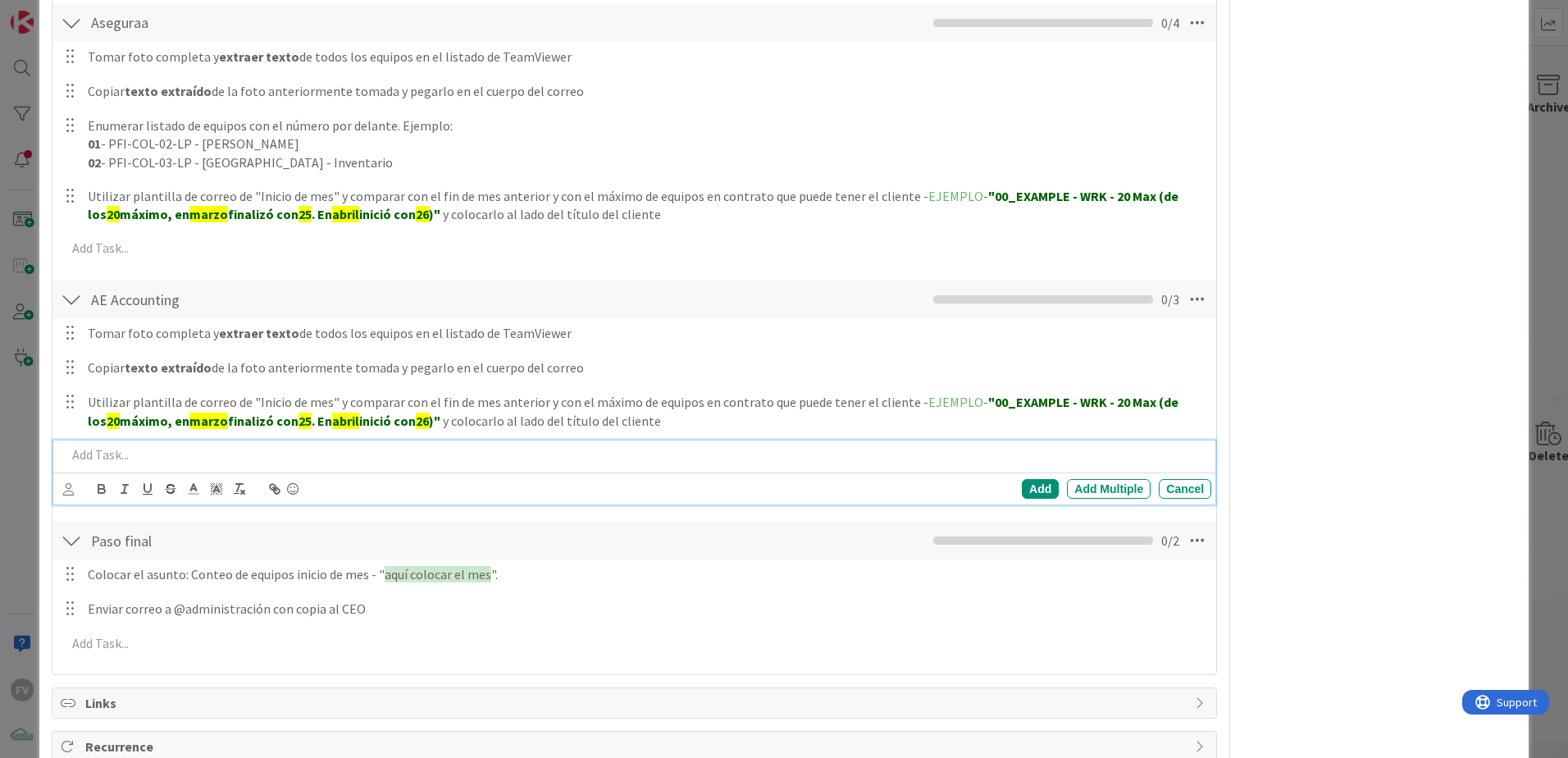
click at [196, 457] on p at bounding box center [635, 454] width 1139 height 19
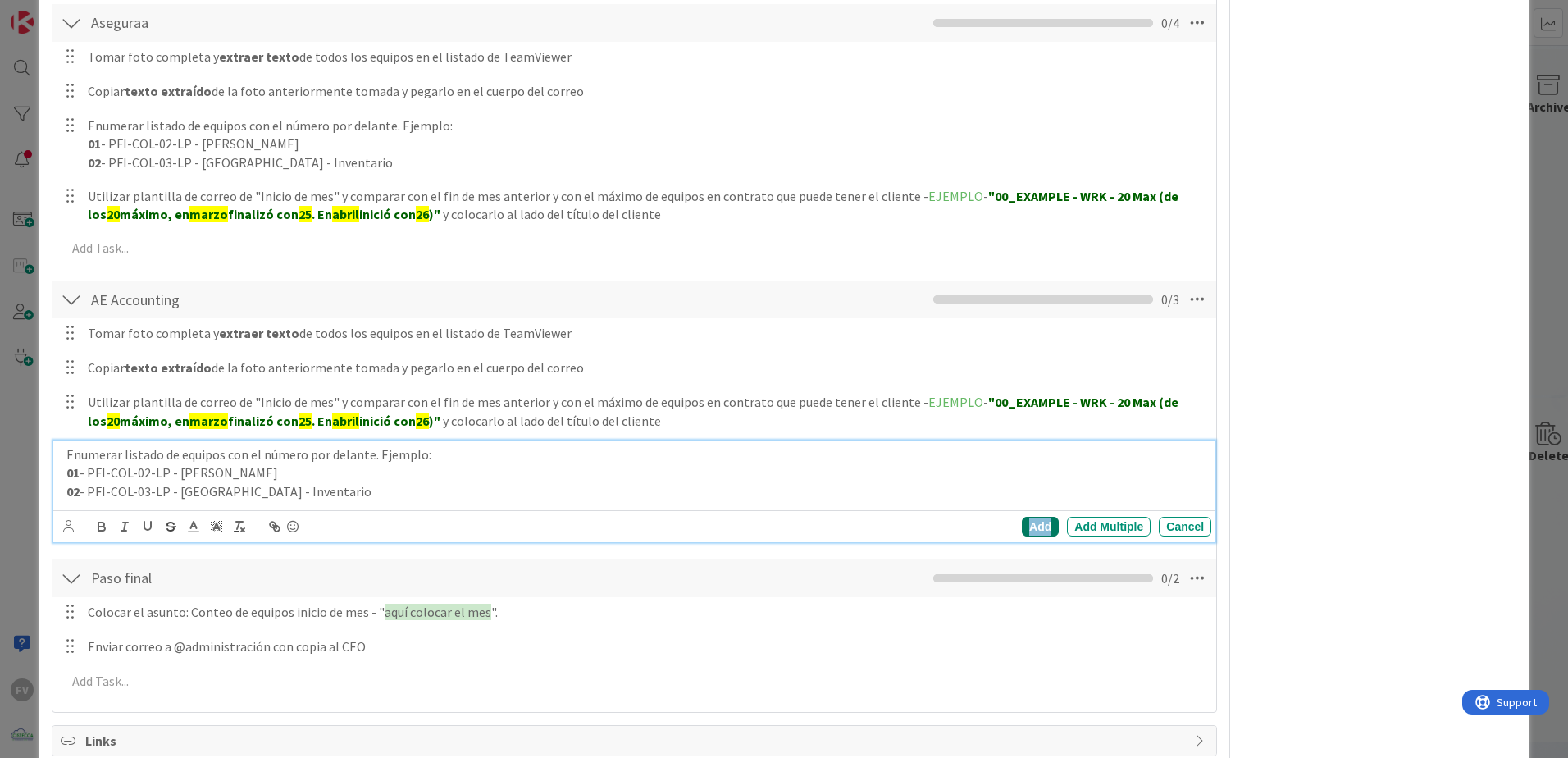
click at [1028, 501] on div "Add" at bounding box center [1040, 527] width 37 height 20
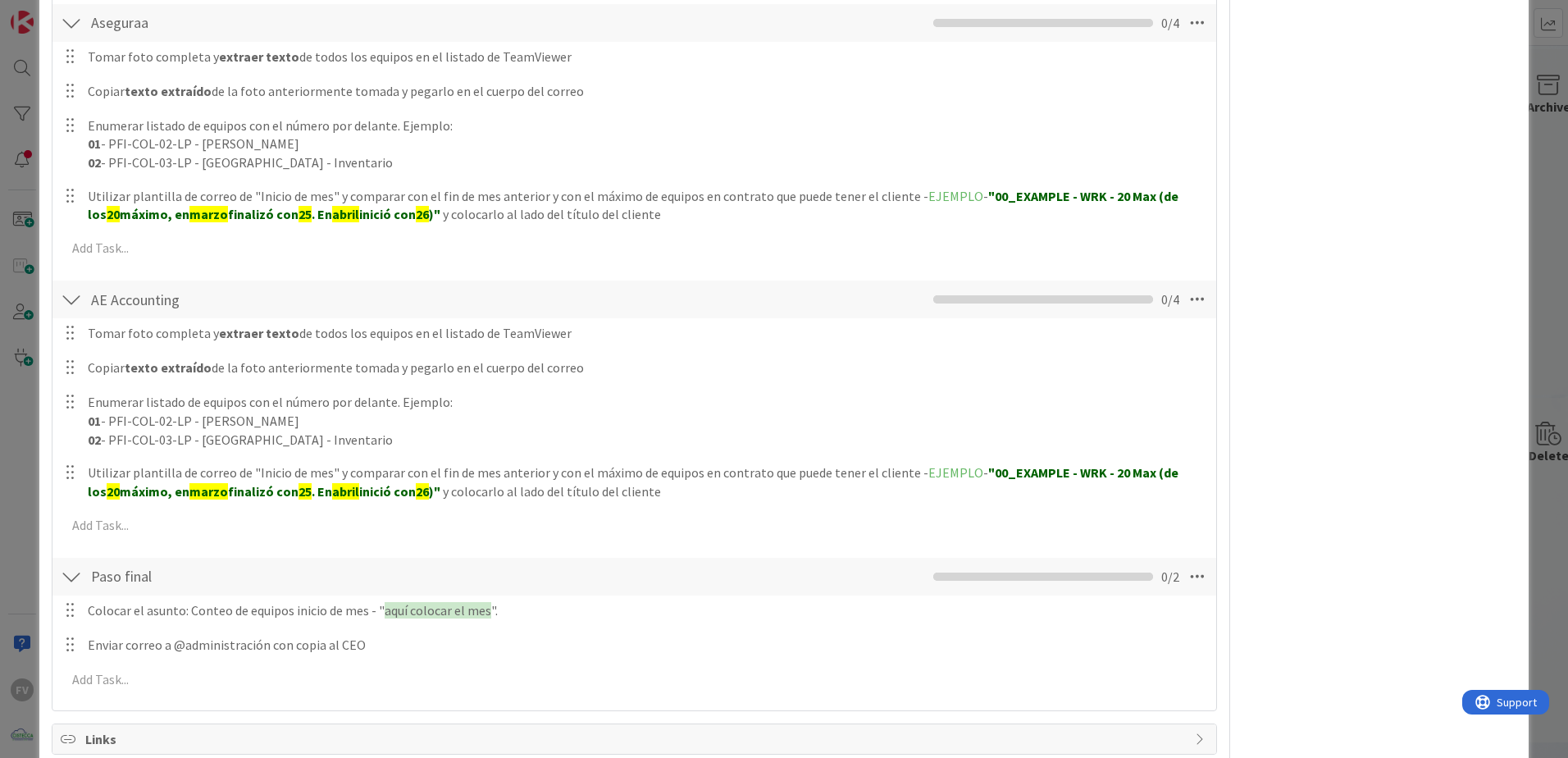
scroll to position [2055, 0]
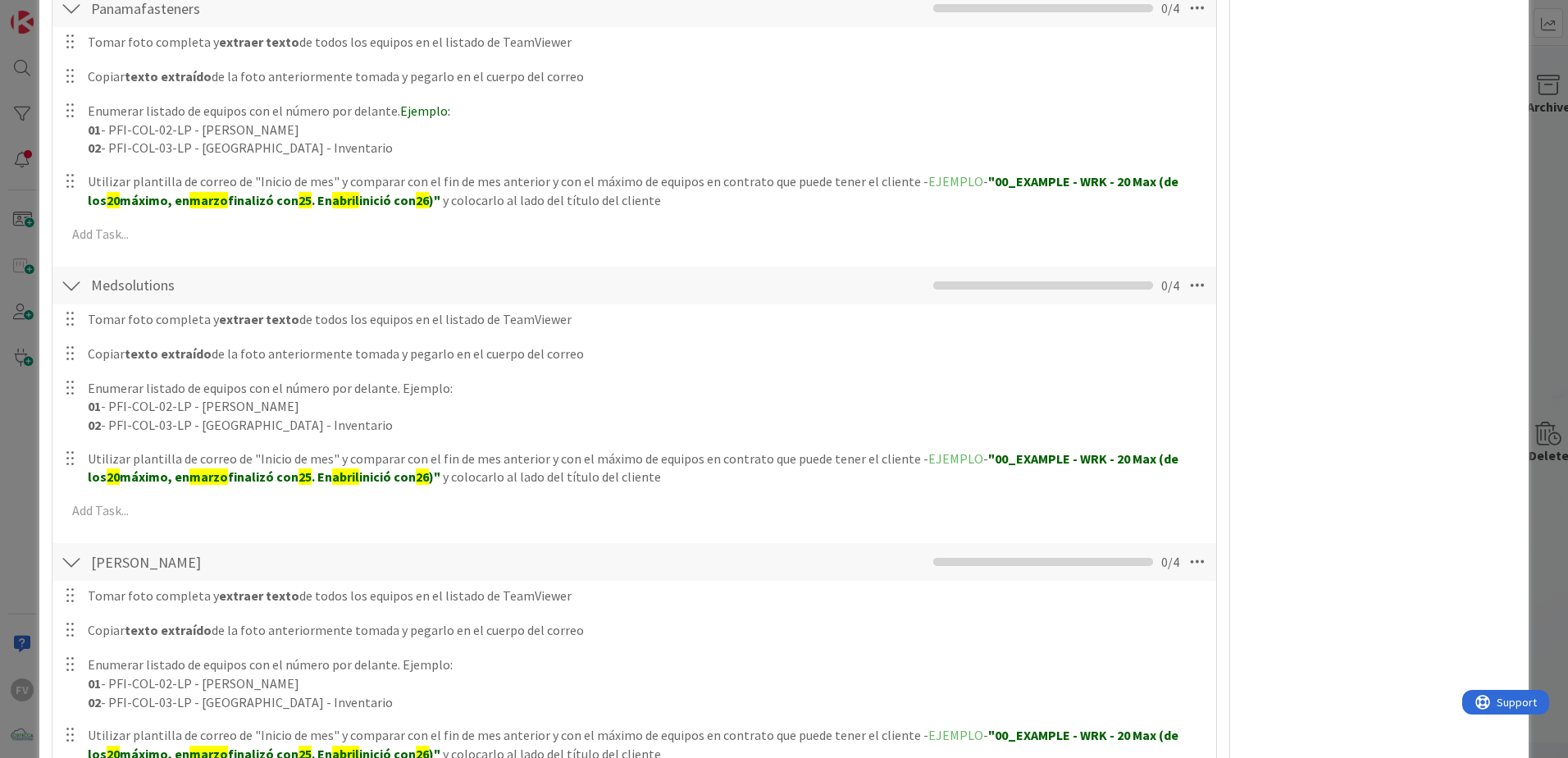
scroll to position [0, 0]
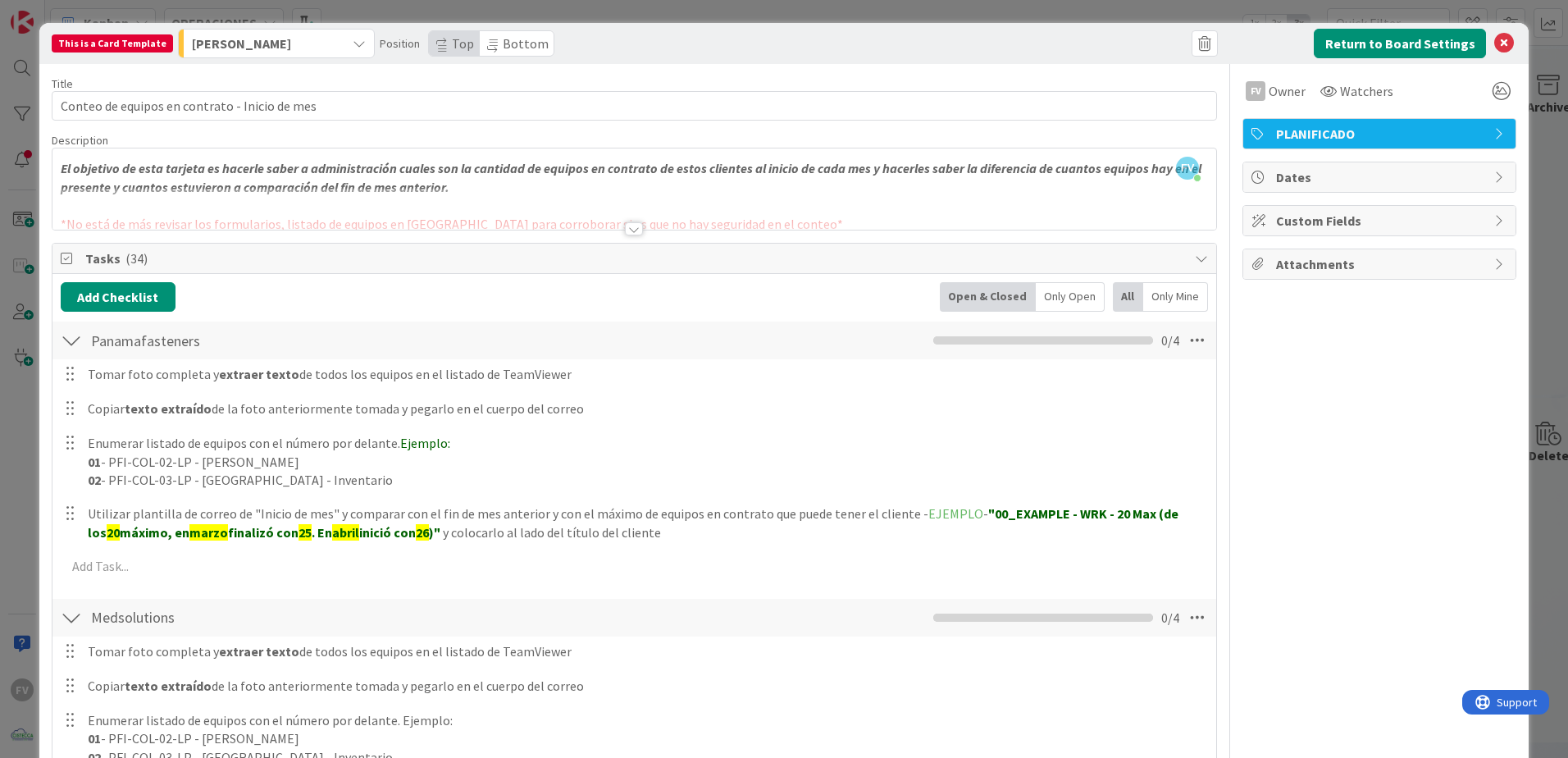
click at [634, 231] on div at bounding box center [634, 228] width 18 height 13
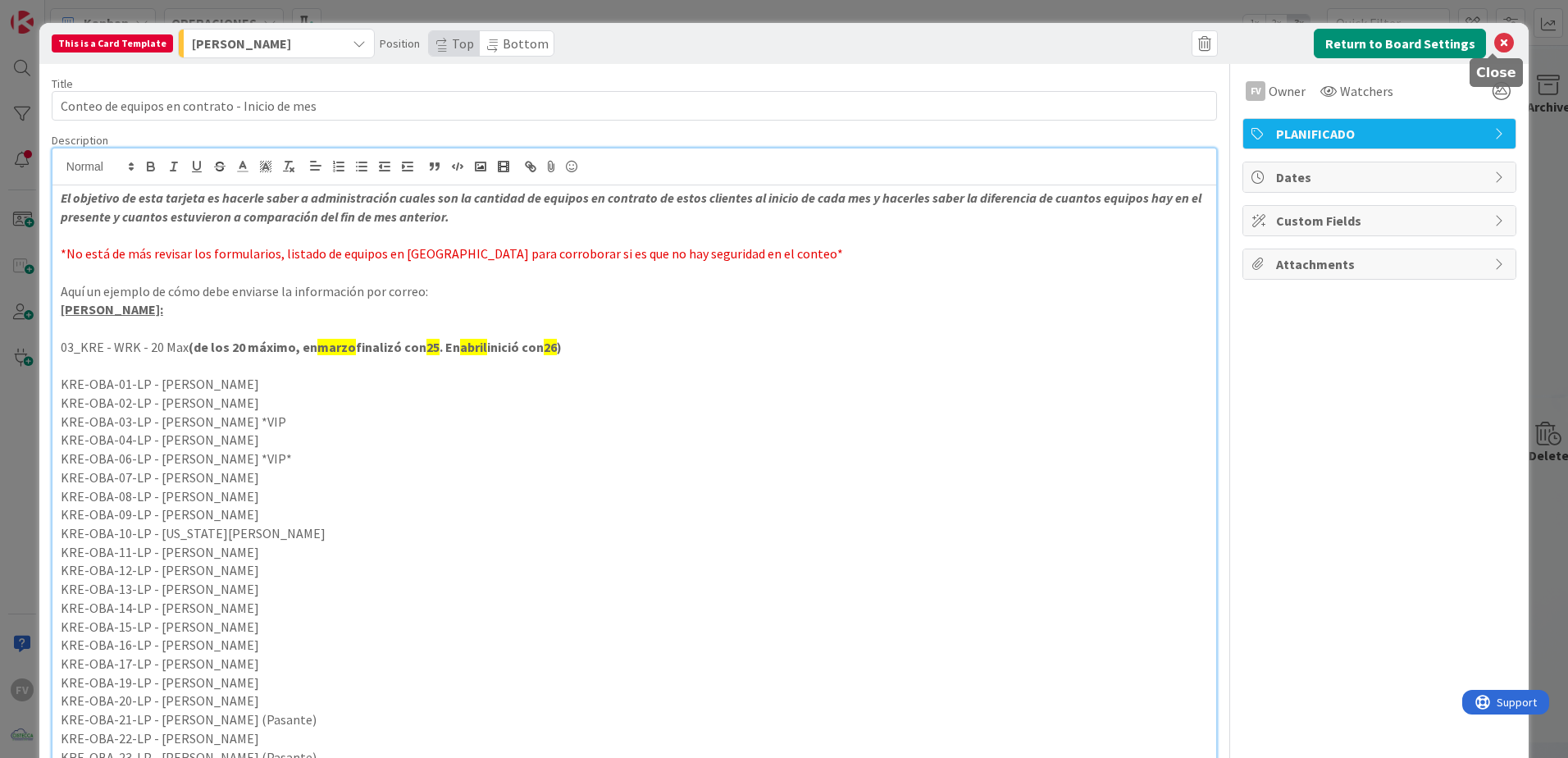
click at [1113, 51] on icon at bounding box center [1504, 43] width 20 height 20
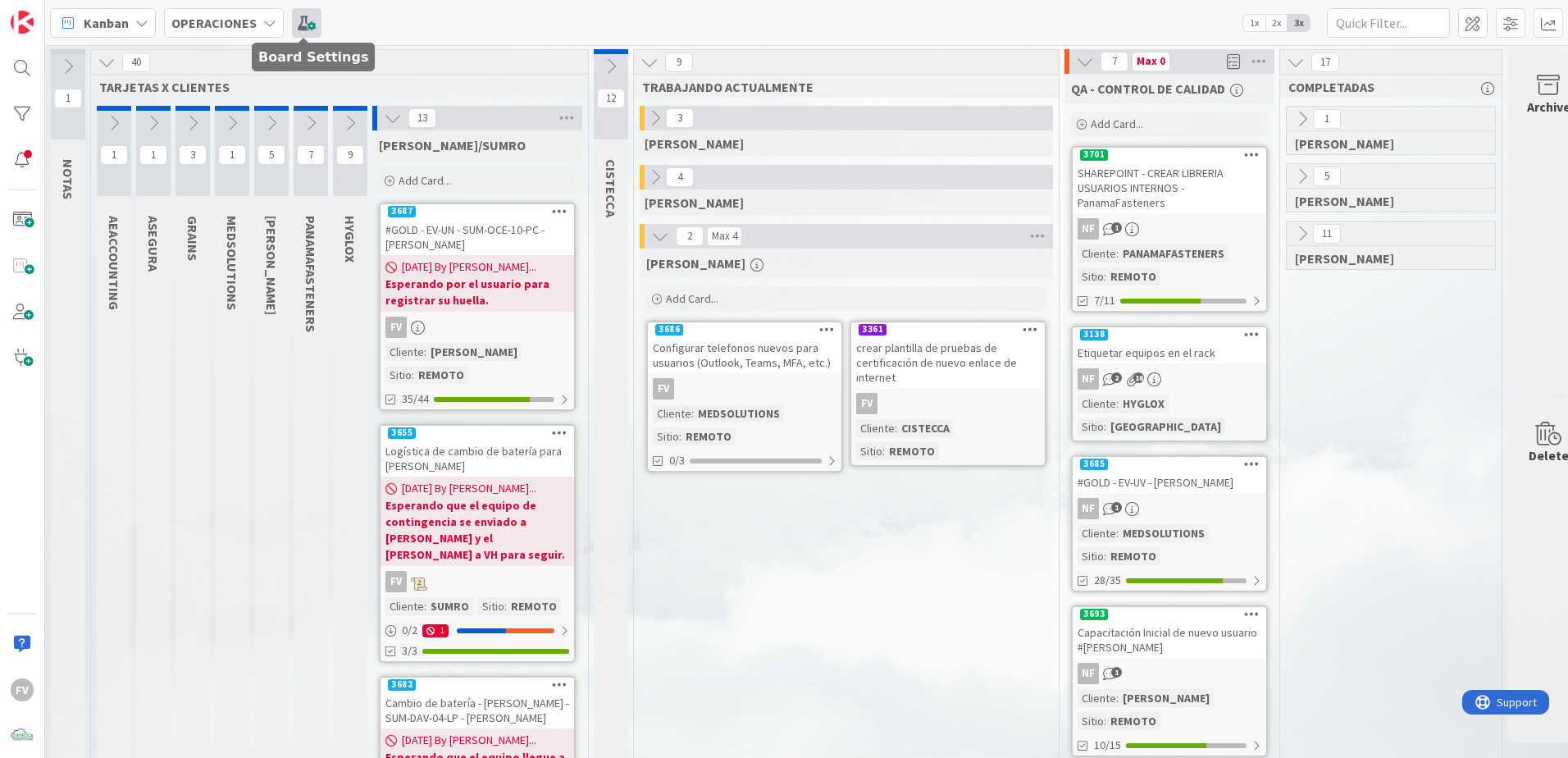
click at [292, 25] on span at bounding box center [307, 23] width 30 height 30
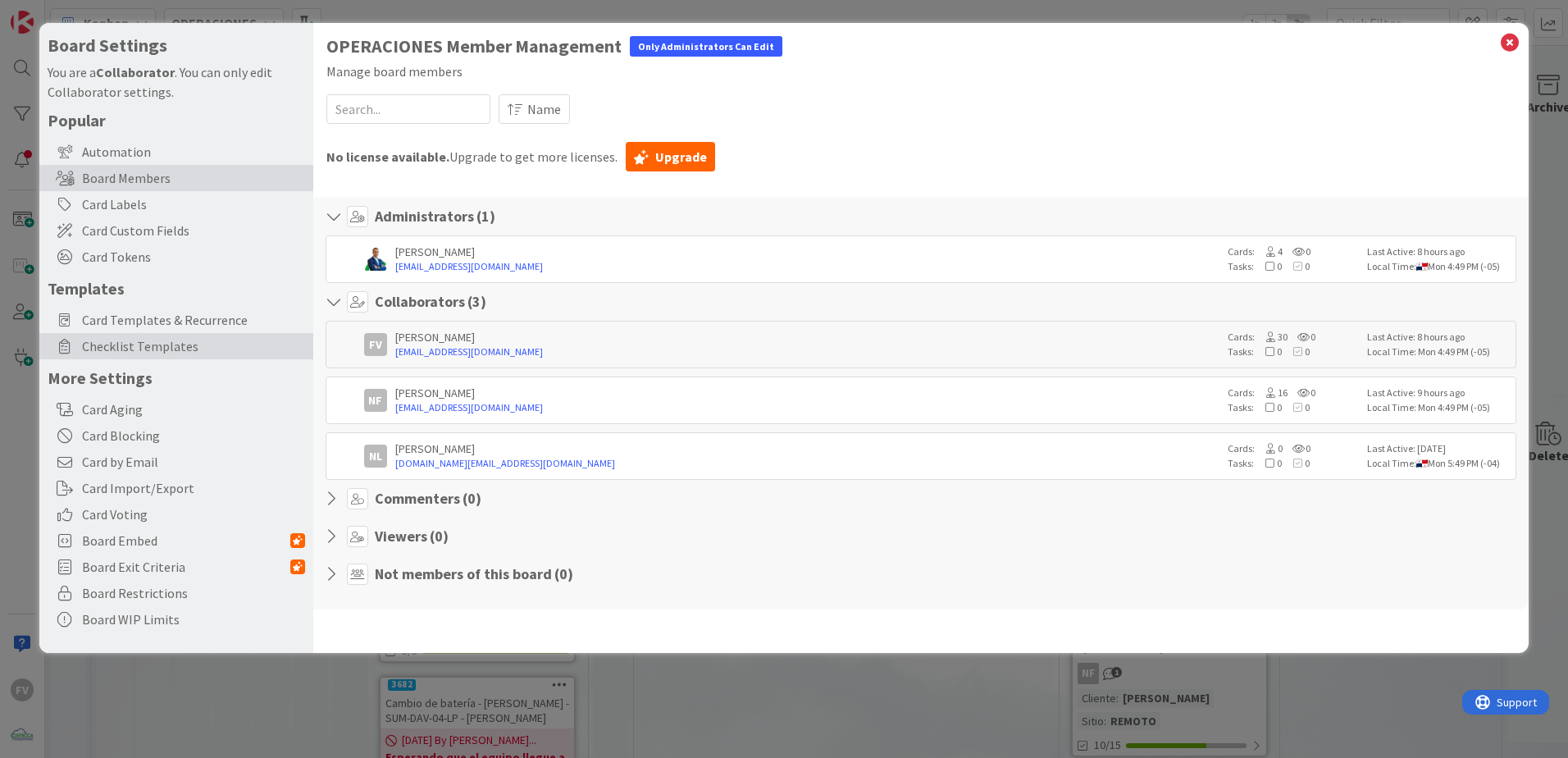
click at [214, 336] on div "Checklist Templates" at bounding box center [177, 345] width 274 height 27
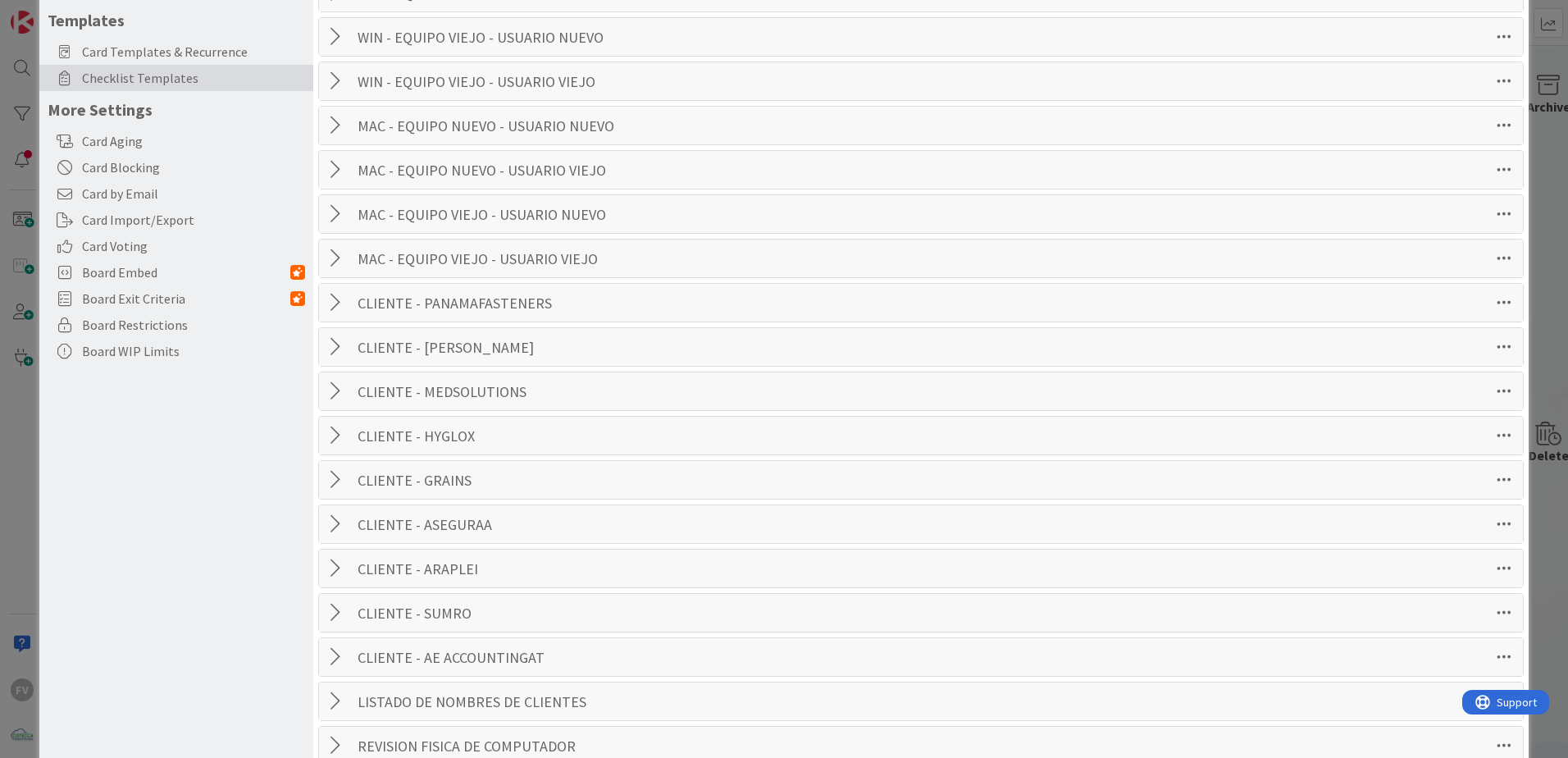
scroll to position [41, 0]
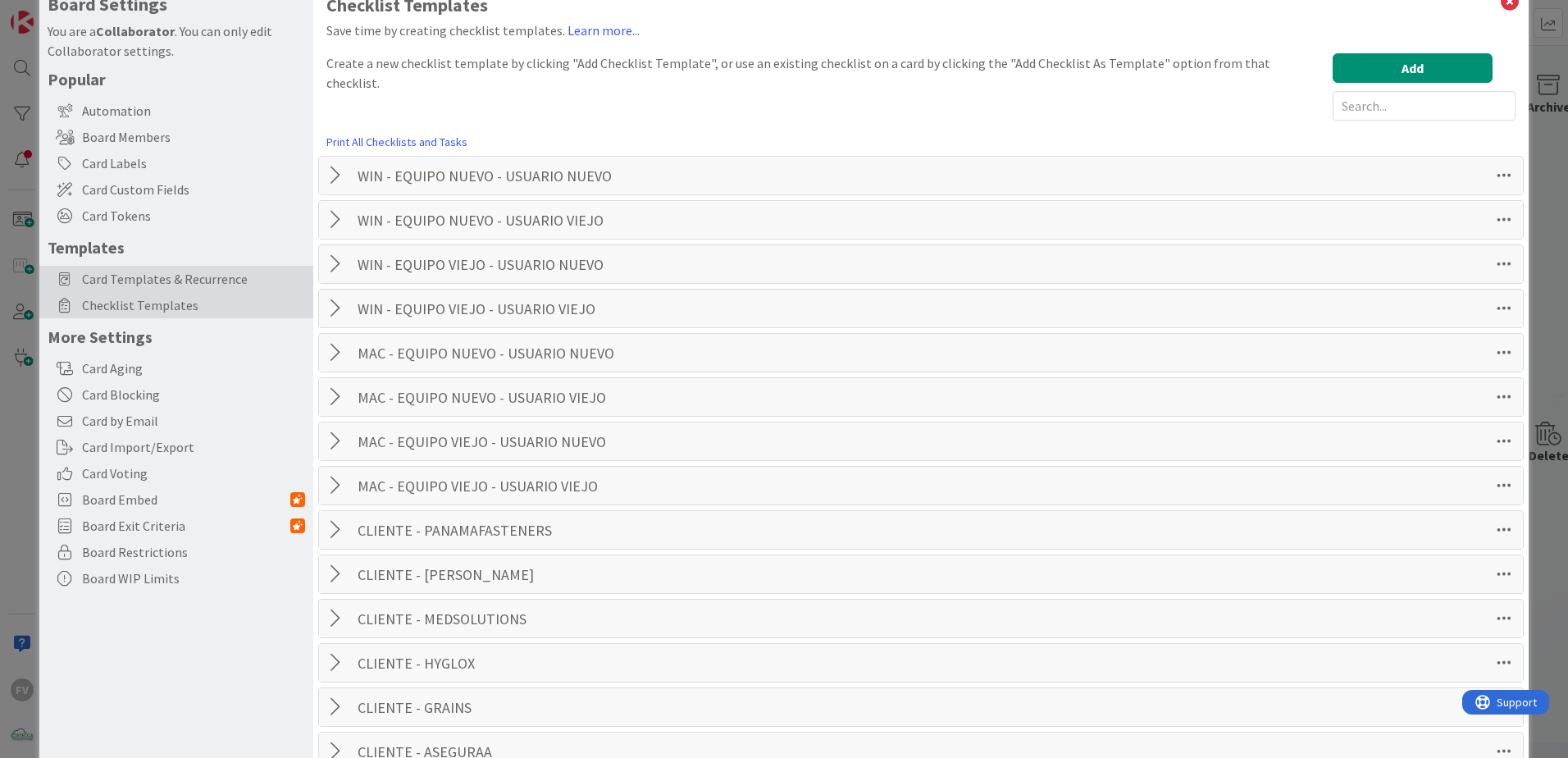
click at [257, 281] on span "Card Templates & Recurrence" at bounding box center [193, 279] width 223 height 20
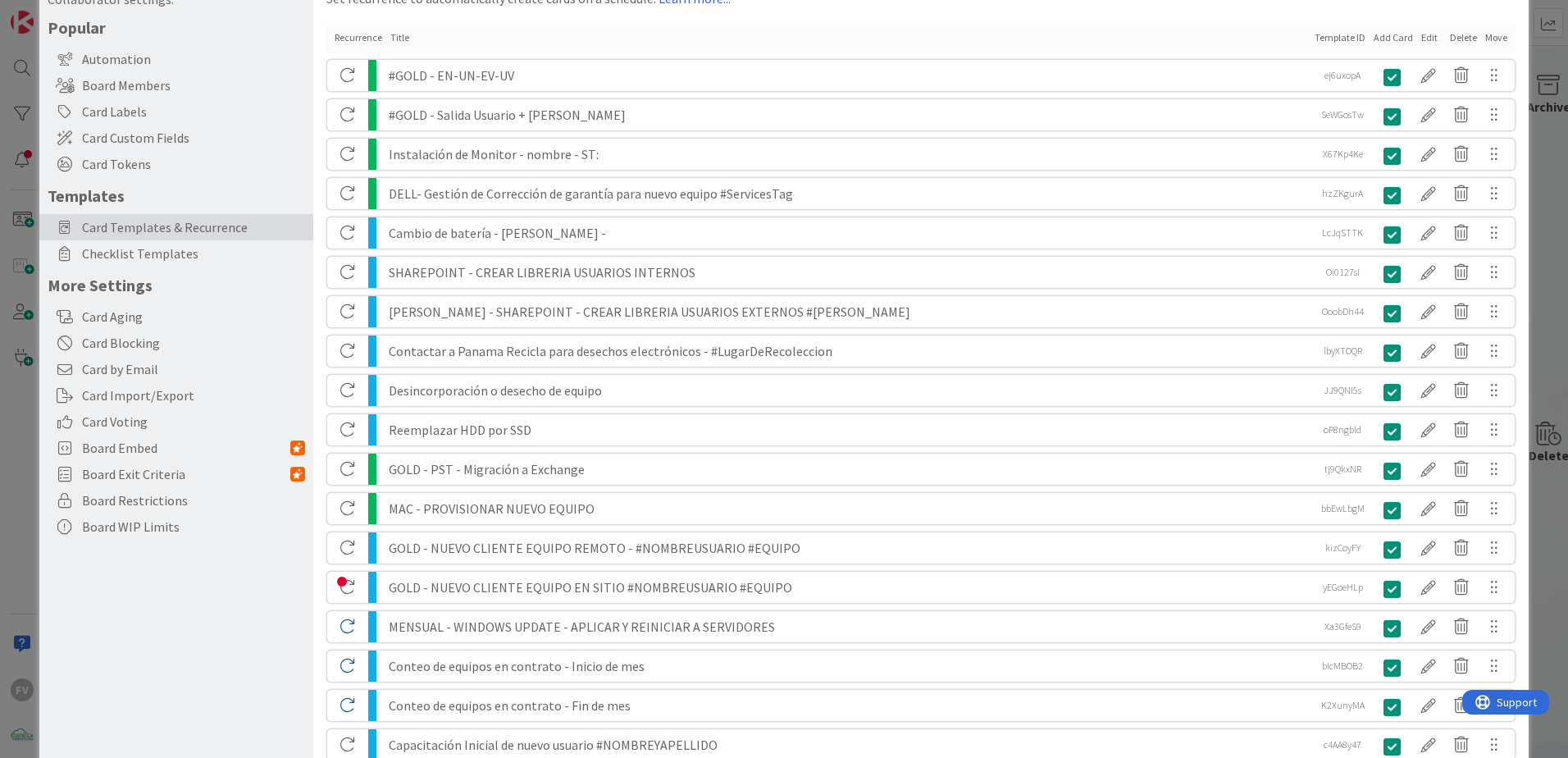
scroll to position [224, 0]
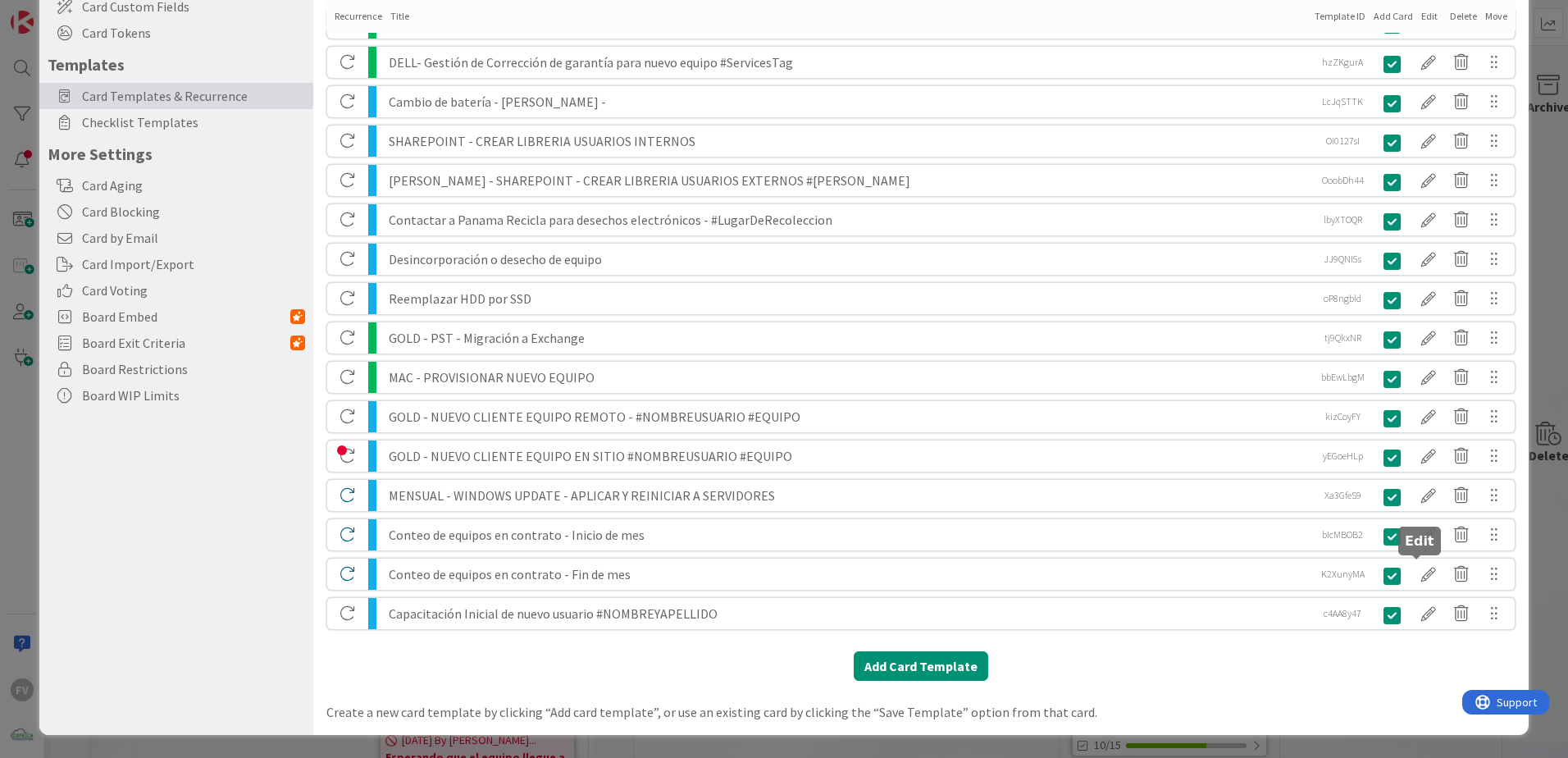
click at [1113, 501] on div at bounding box center [1428, 574] width 33 height 28
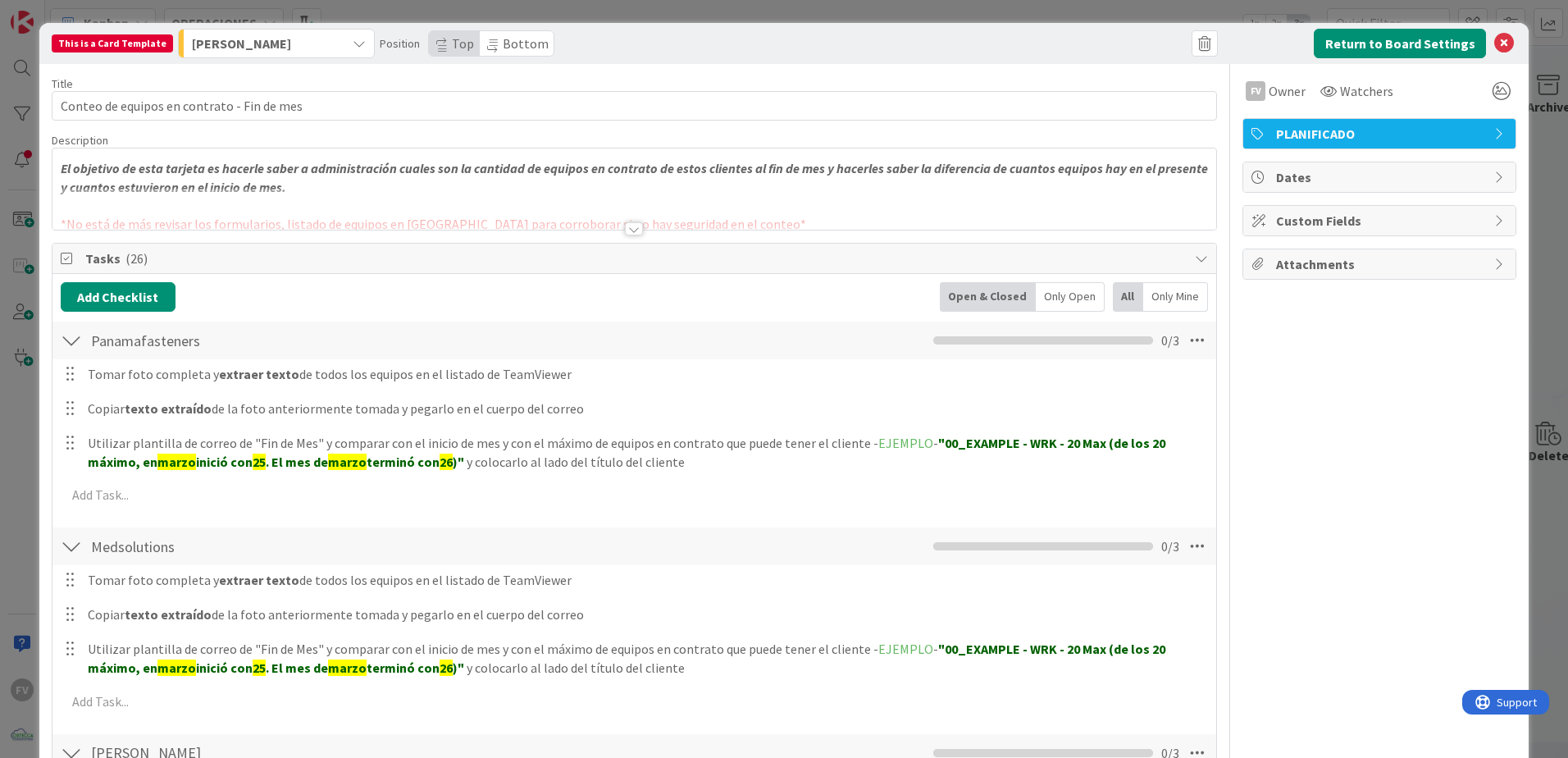
scroll to position [82, 0]
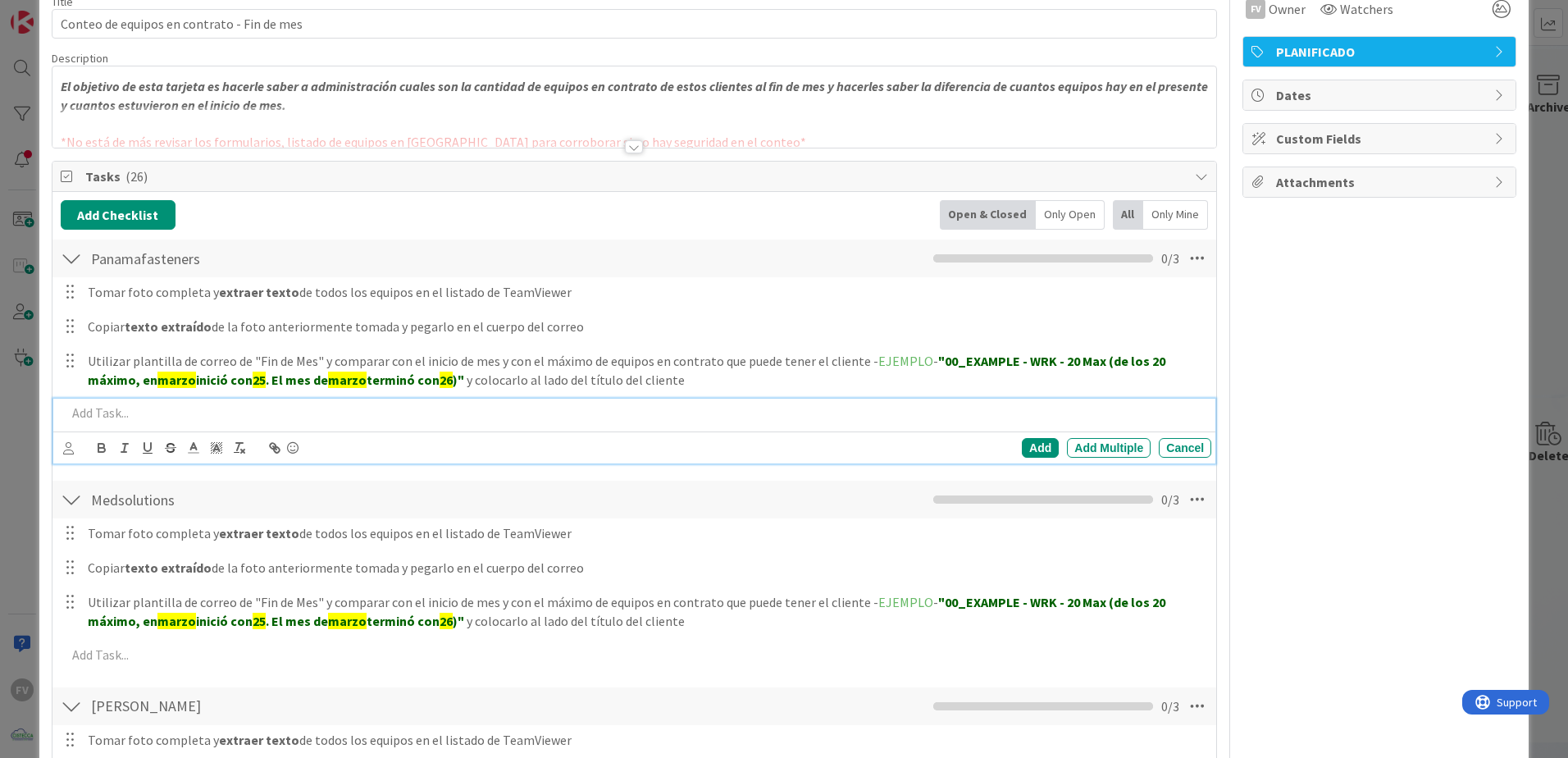
click at [311, 414] on p at bounding box center [635, 413] width 1139 height 19
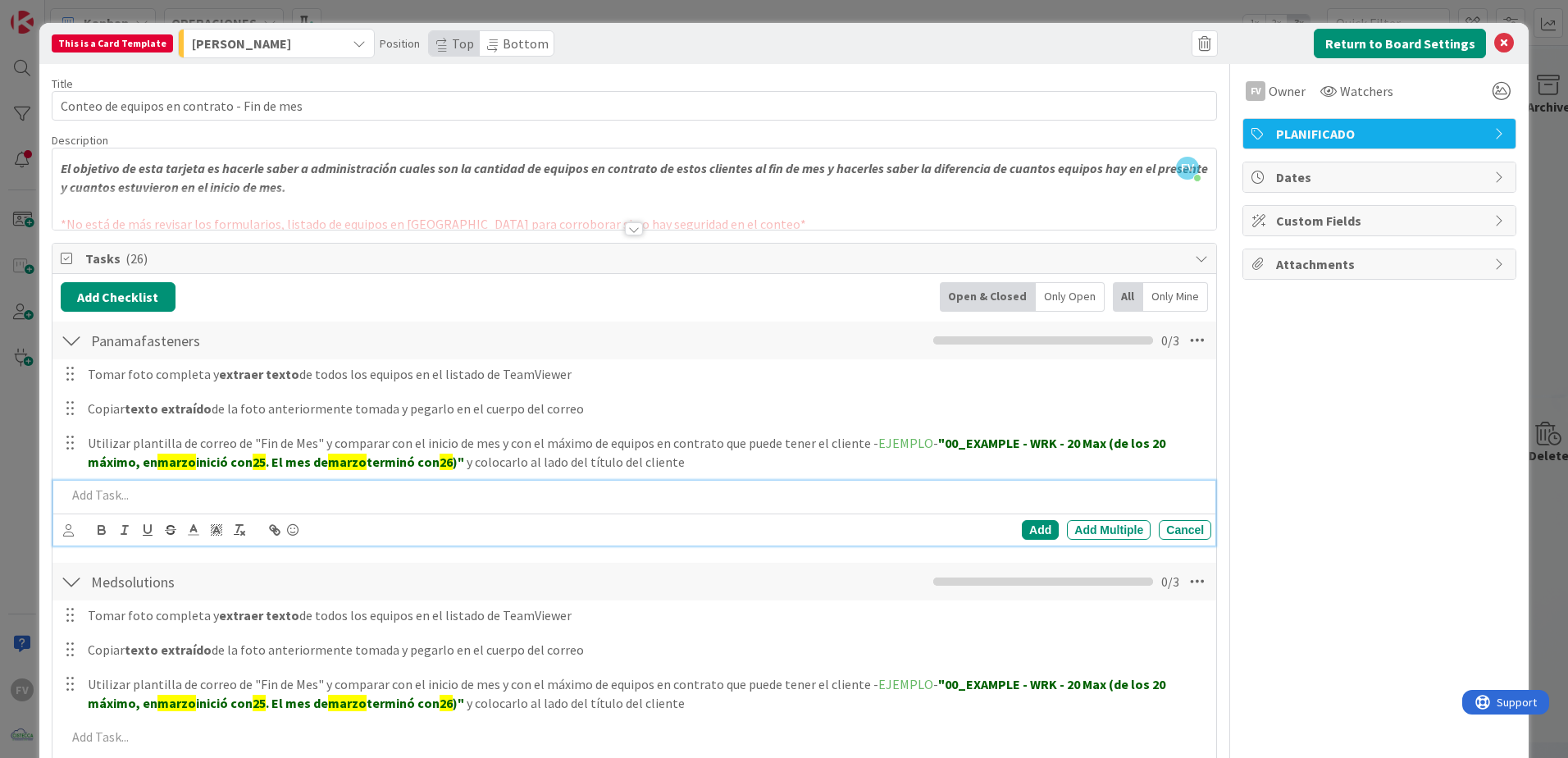
click at [1113, 48] on div "Return to Board Settings" at bounding box center [1372, 43] width 290 height 30
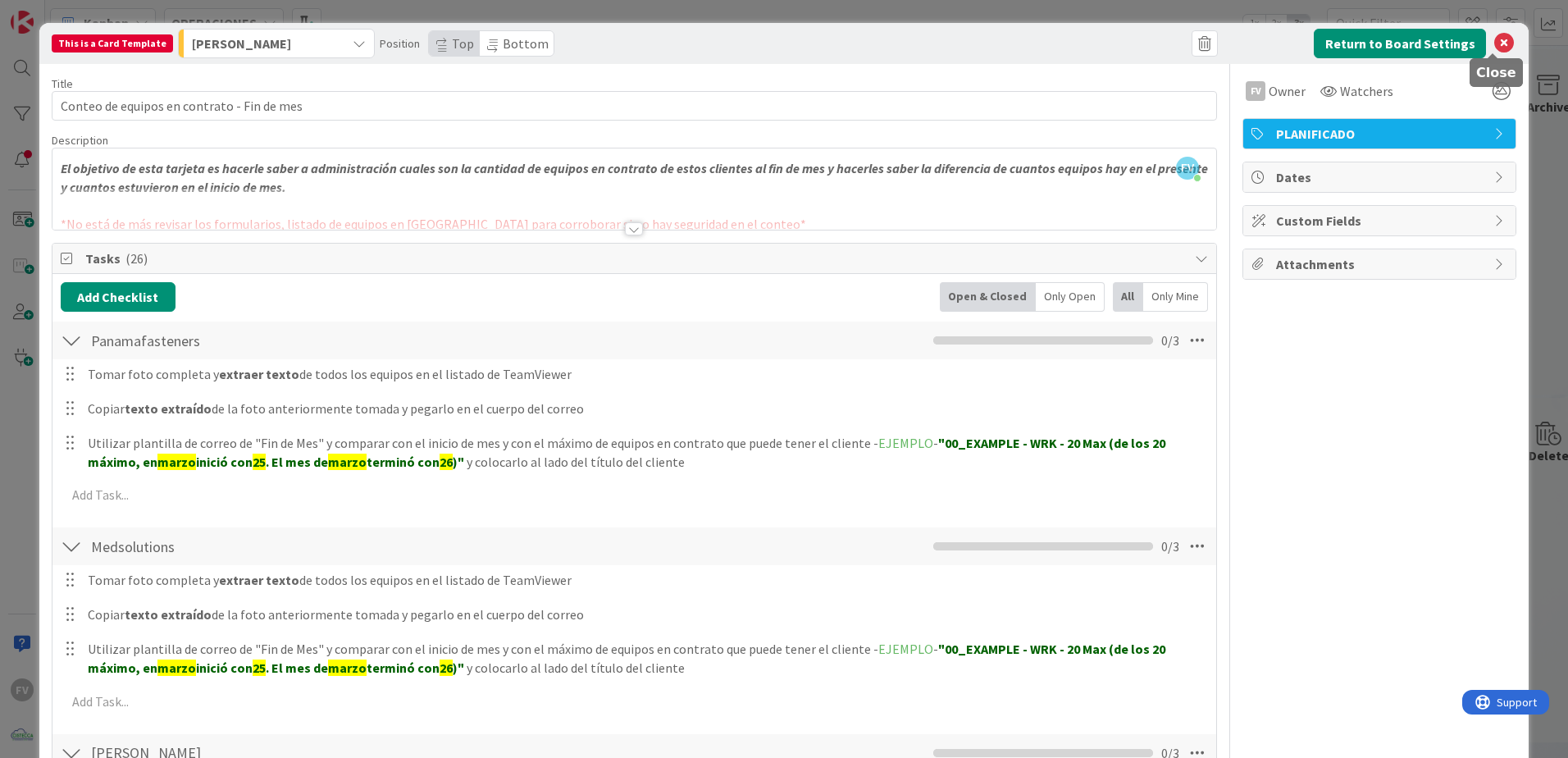
click at [1113, 44] on icon at bounding box center [1504, 43] width 20 height 20
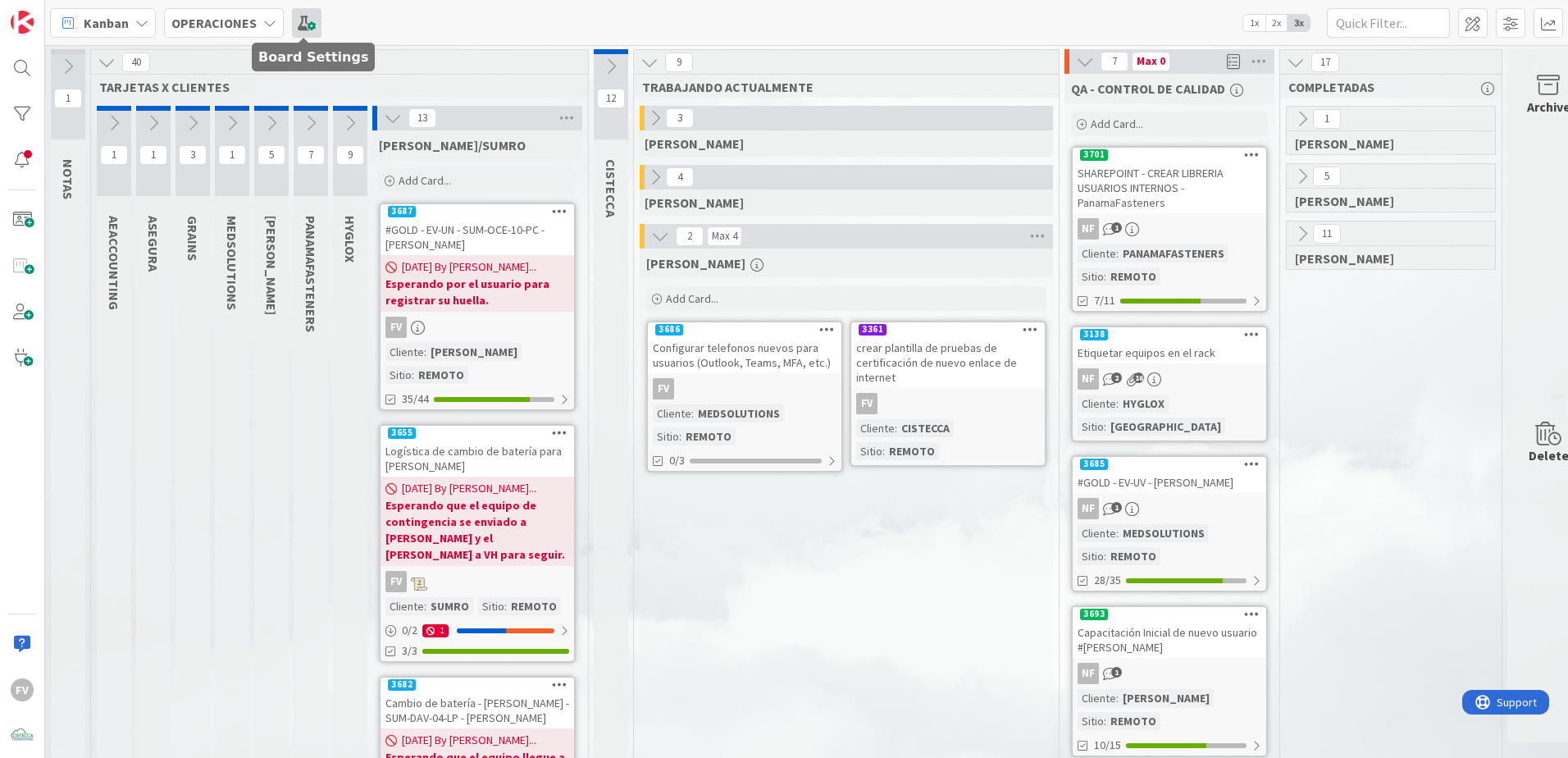
click at [315, 22] on span at bounding box center [307, 23] width 30 height 30
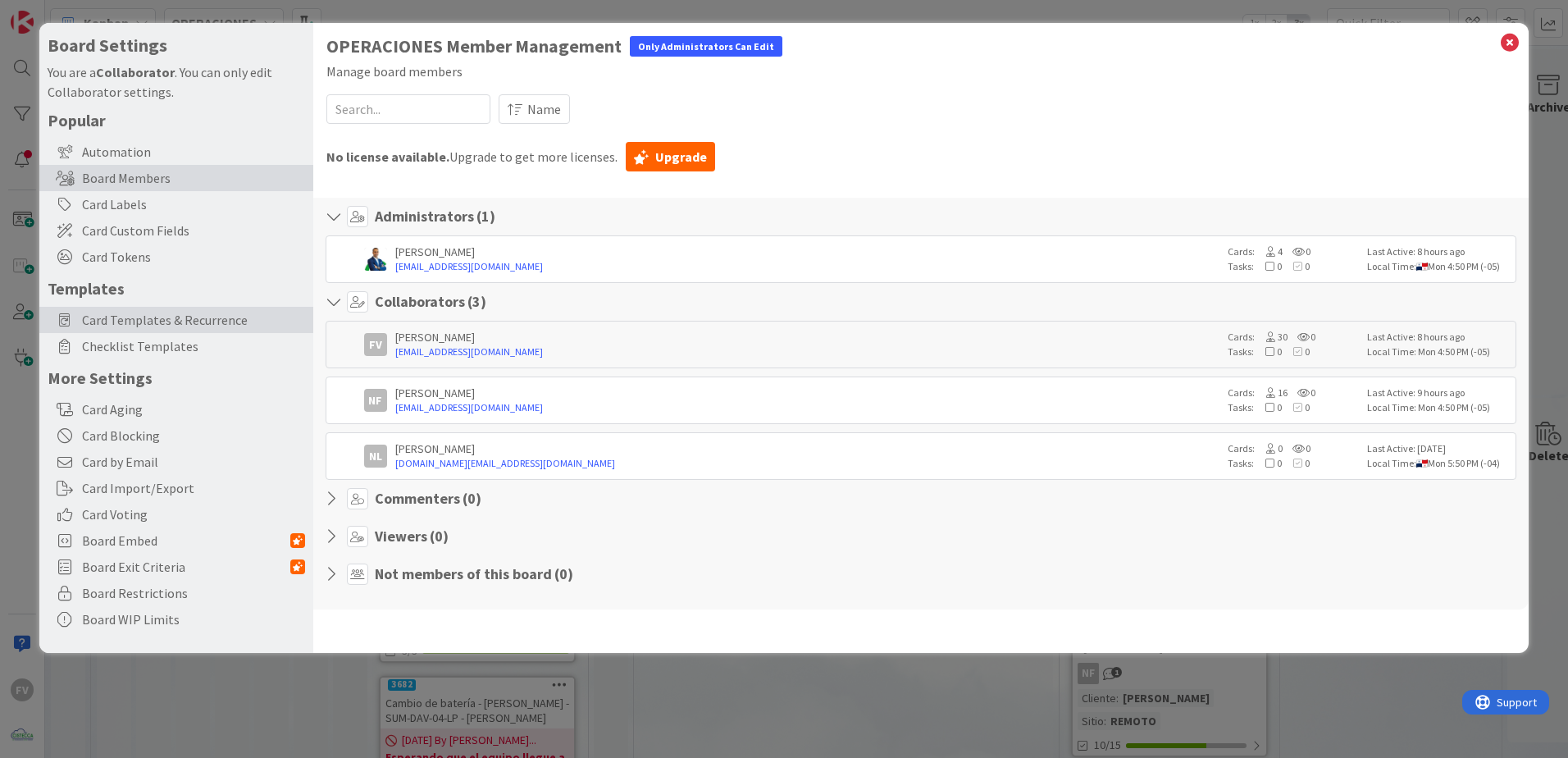
click at [232, 313] on span "Card Templates & Recurrence" at bounding box center [193, 320] width 223 height 20
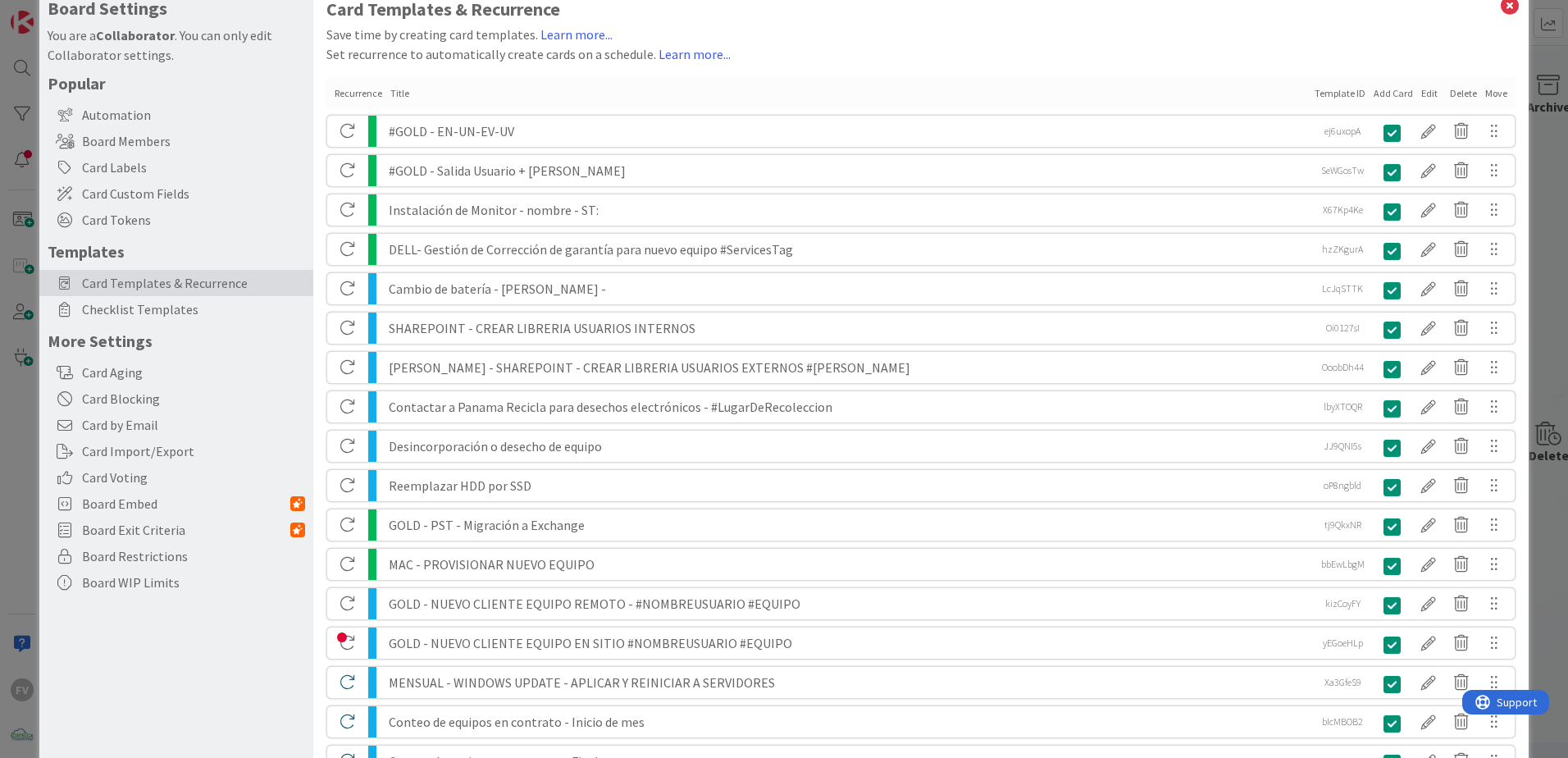
scroll to position [224, 0]
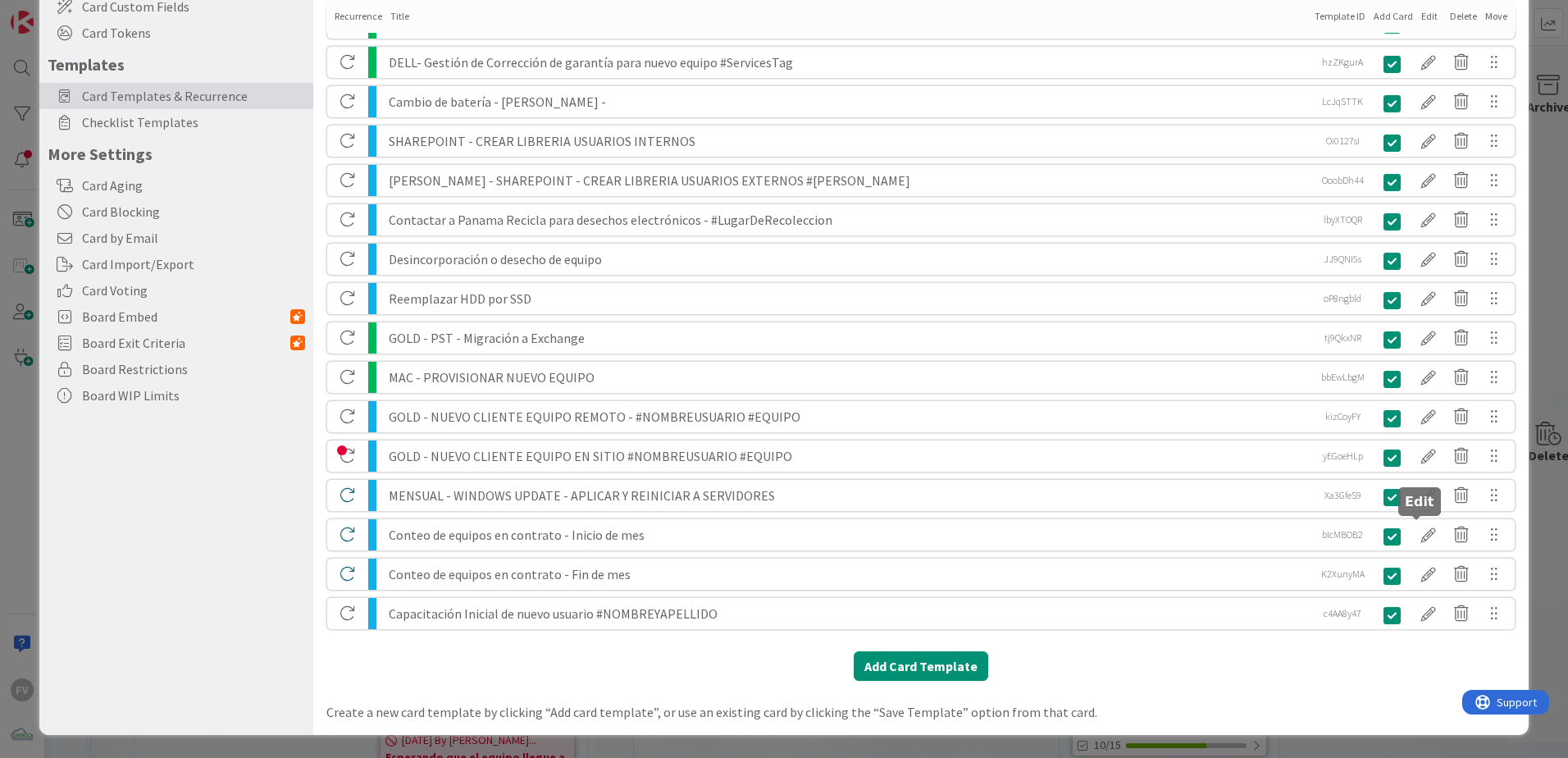
click at [1113, 501] on div at bounding box center [1428, 535] width 33 height 28
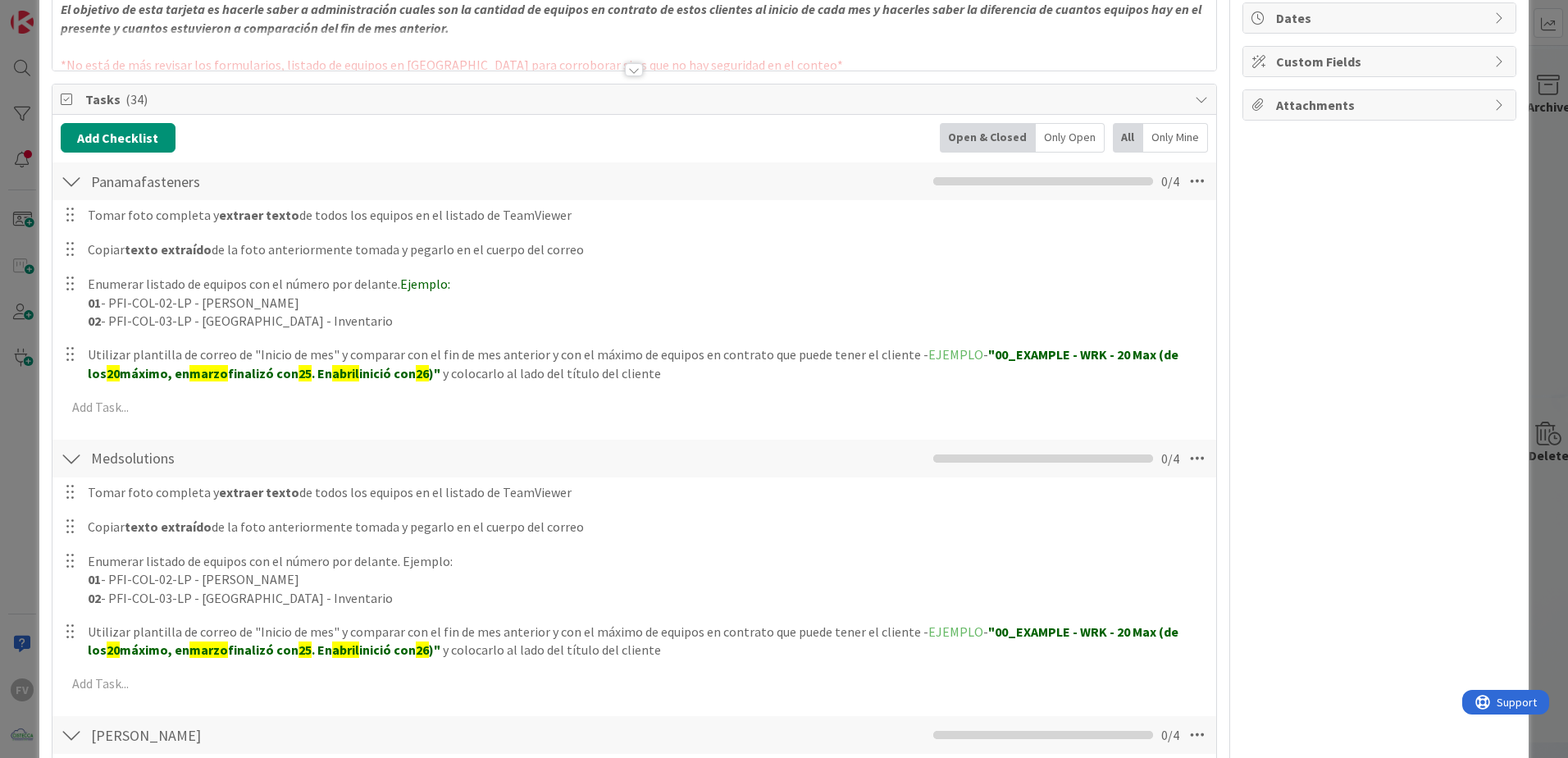
scroll to position [246, 0]
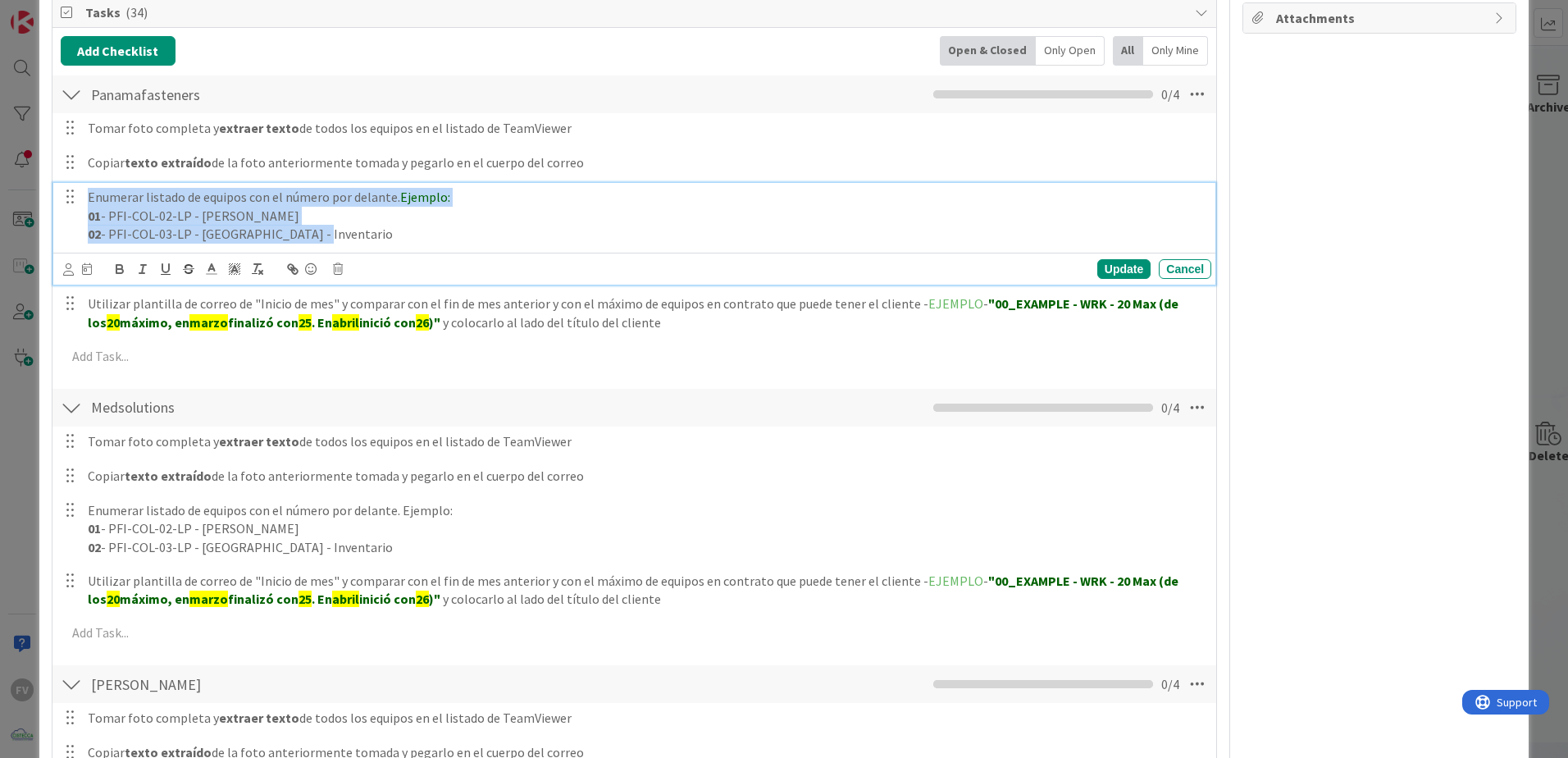
drag, startPoint x: 315, startPoint y: 231, endPoint x: 85, endPoint y: 196, distance: 232.6
click at [85, 196] on div "Enumerar listado de equipos con el número por delante. Ejemplo: 01 - PFI-COL-02…" at bounding box center [645, 215] width 1130 height 65
copy div "Enumerar listado de equipos con el número por delante. Ejemplo: 01 - PFI-COL-02…"
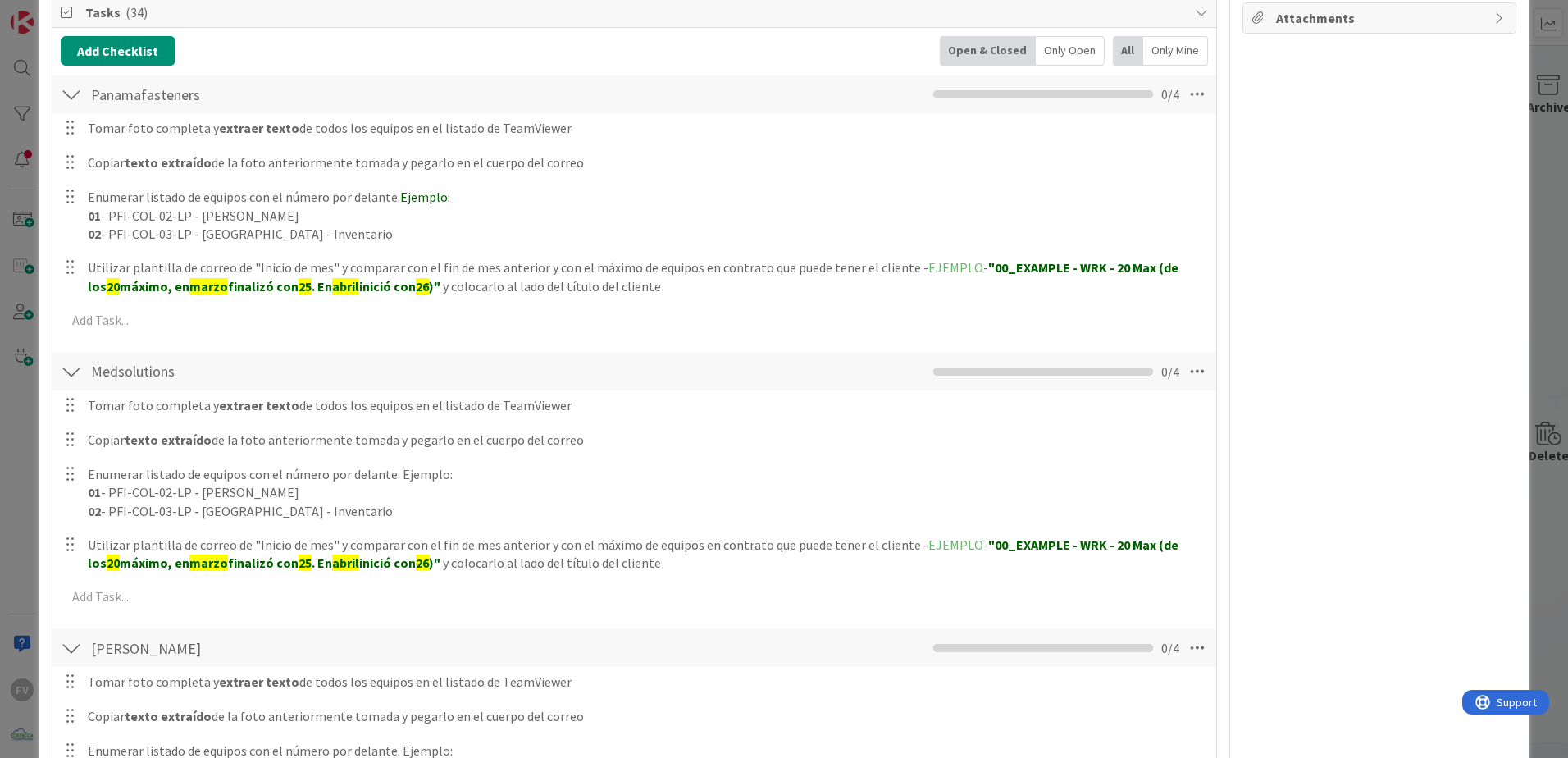
click at [7, 197] on div "This is a Card Template [PERSON_NAME] Position Top Bottom Return to Board Setti…" at bounding box center [784, 379] width 1568 height 758
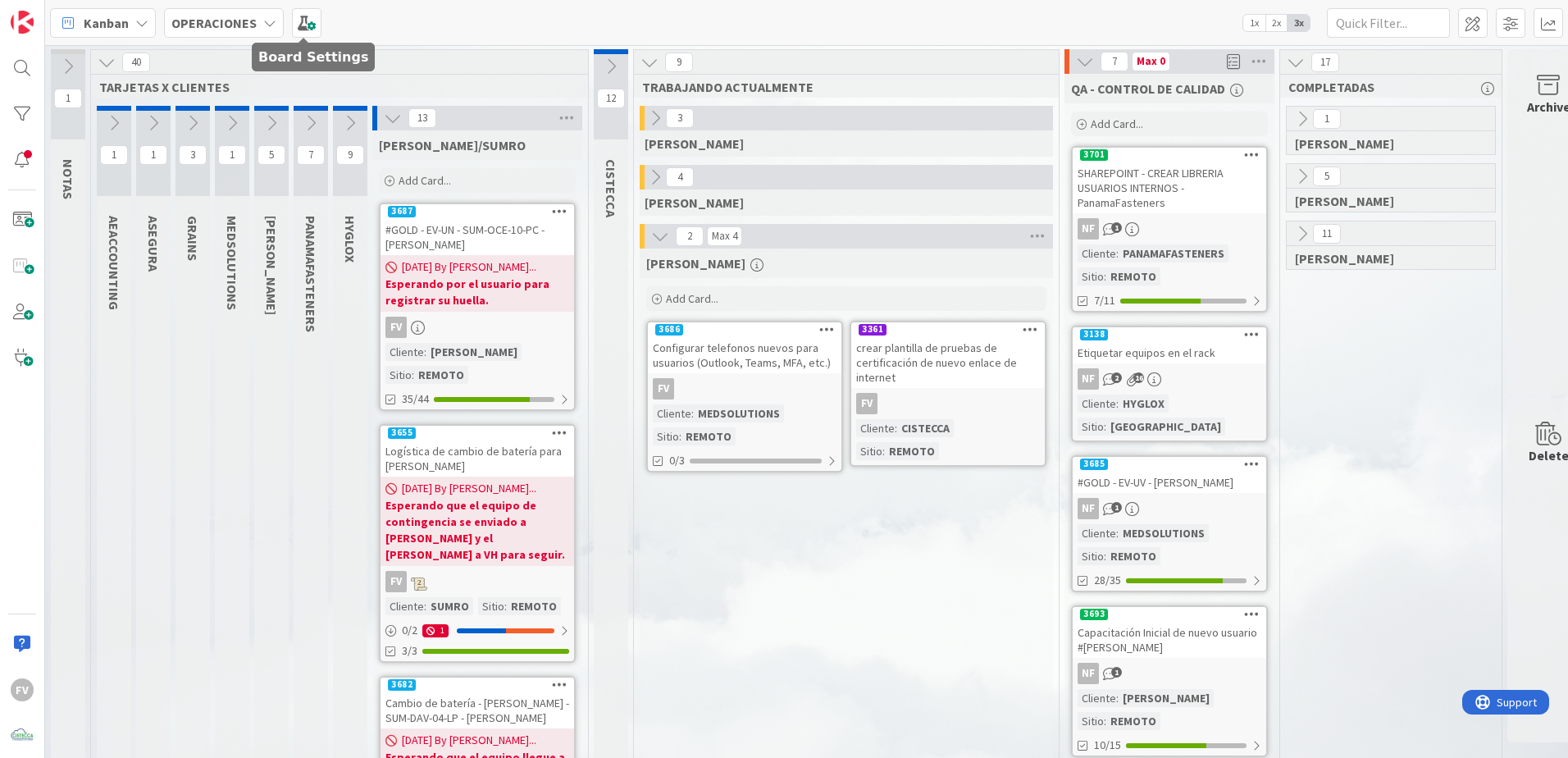
drag, startPoint x: 292, startPoint y: 32, endPoint x: 288, endPoint y: 56, distance: 24.3
click at [292, 32] on span at bounding box center [307, 23] width 30 height 30
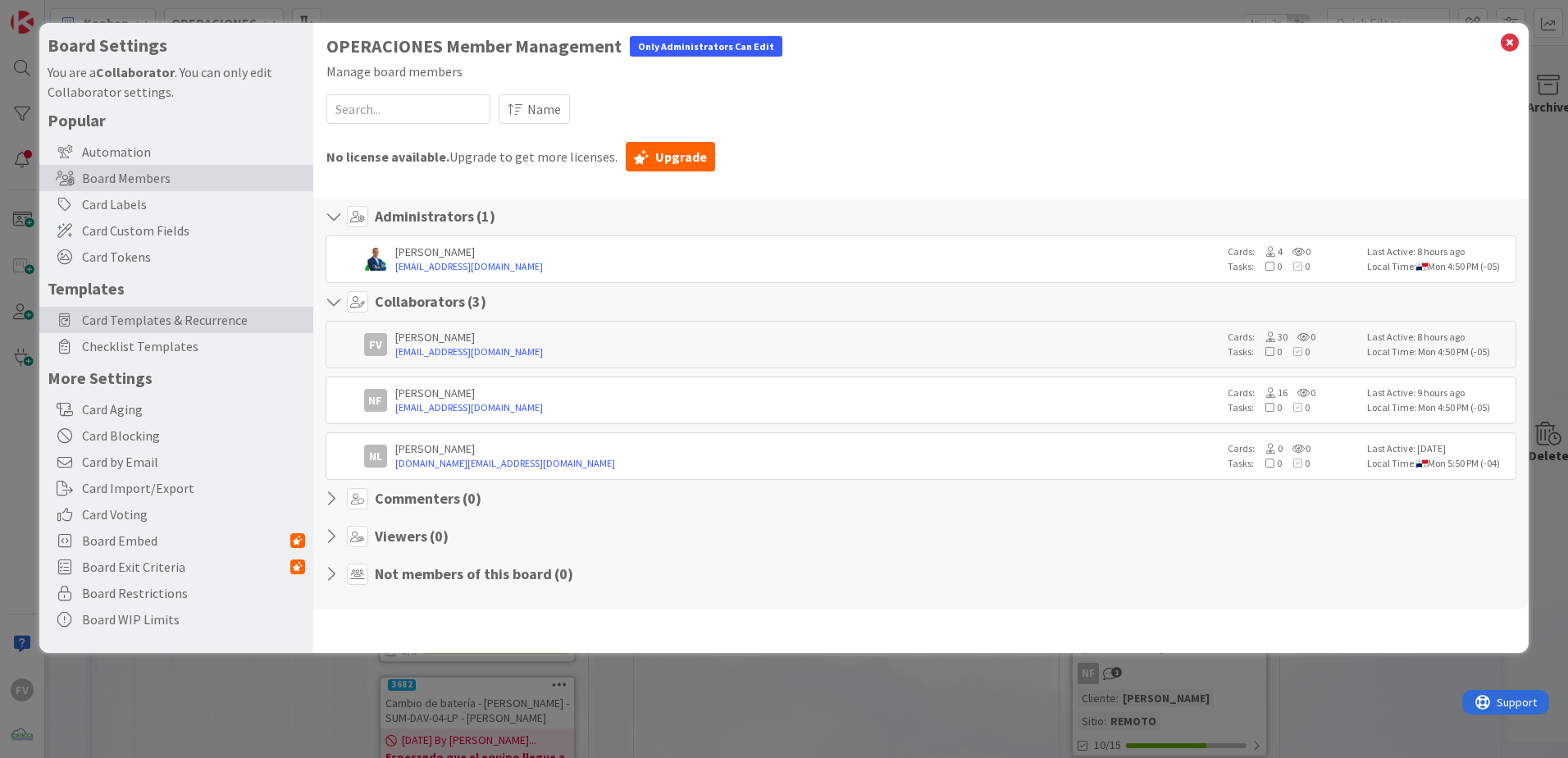
click at [172, 318] on span "Card Templates & Recurrence" at bounding box center [193, 320] width 223 height 20
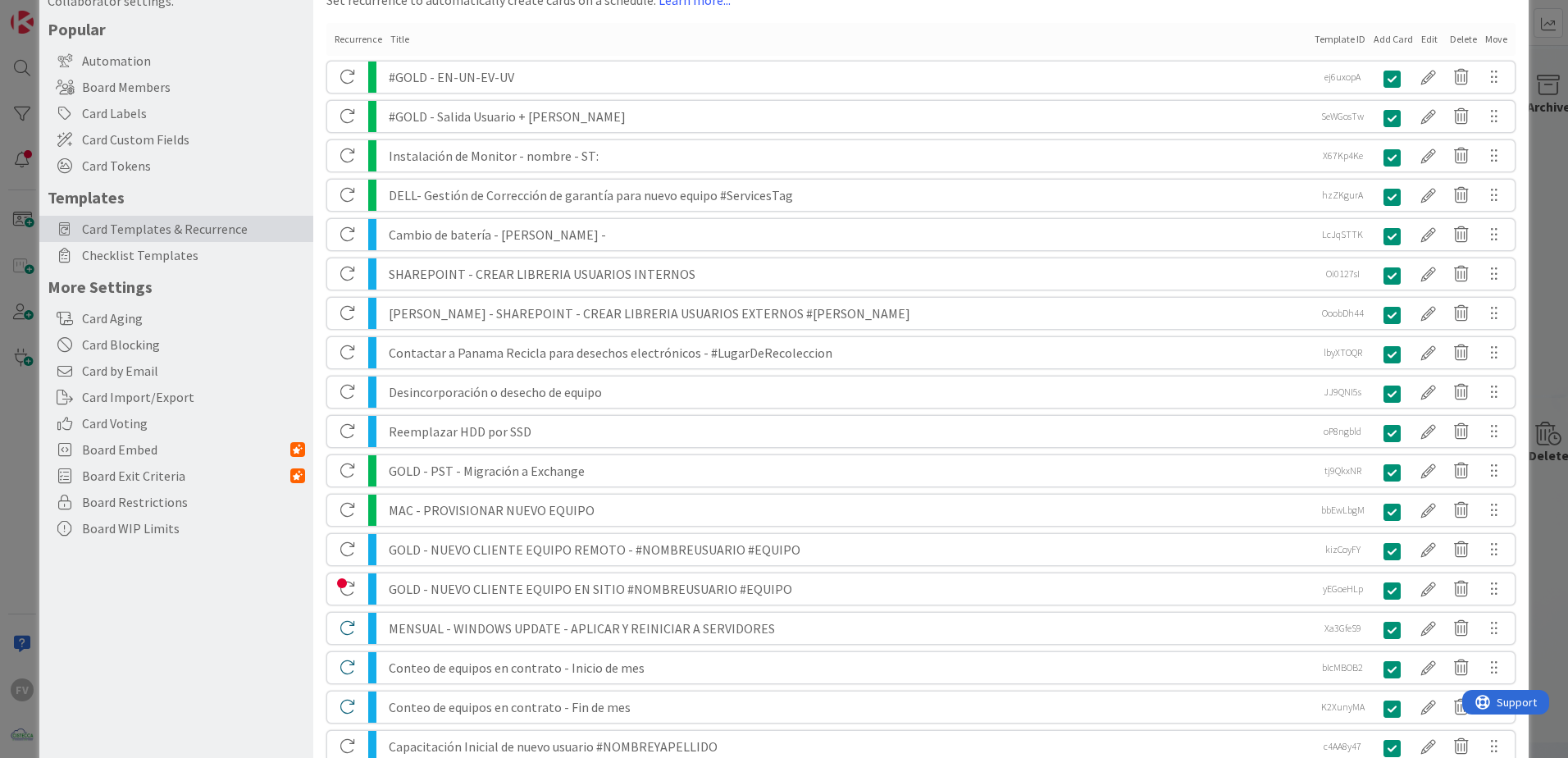
scroll to position [224, 0]
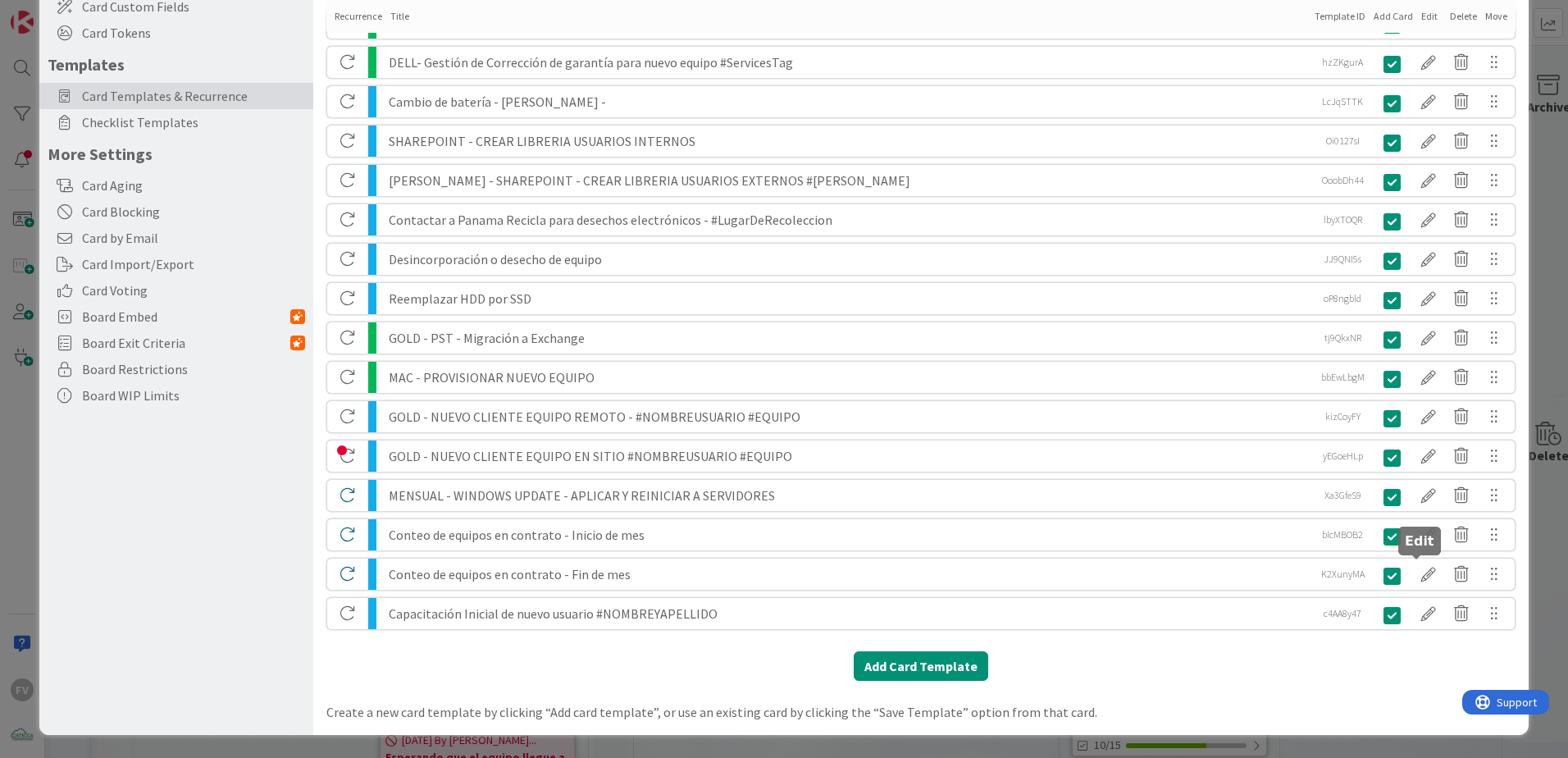
click at [1113, 501] on div at bounding box center [1428, 574] width 33 height 28
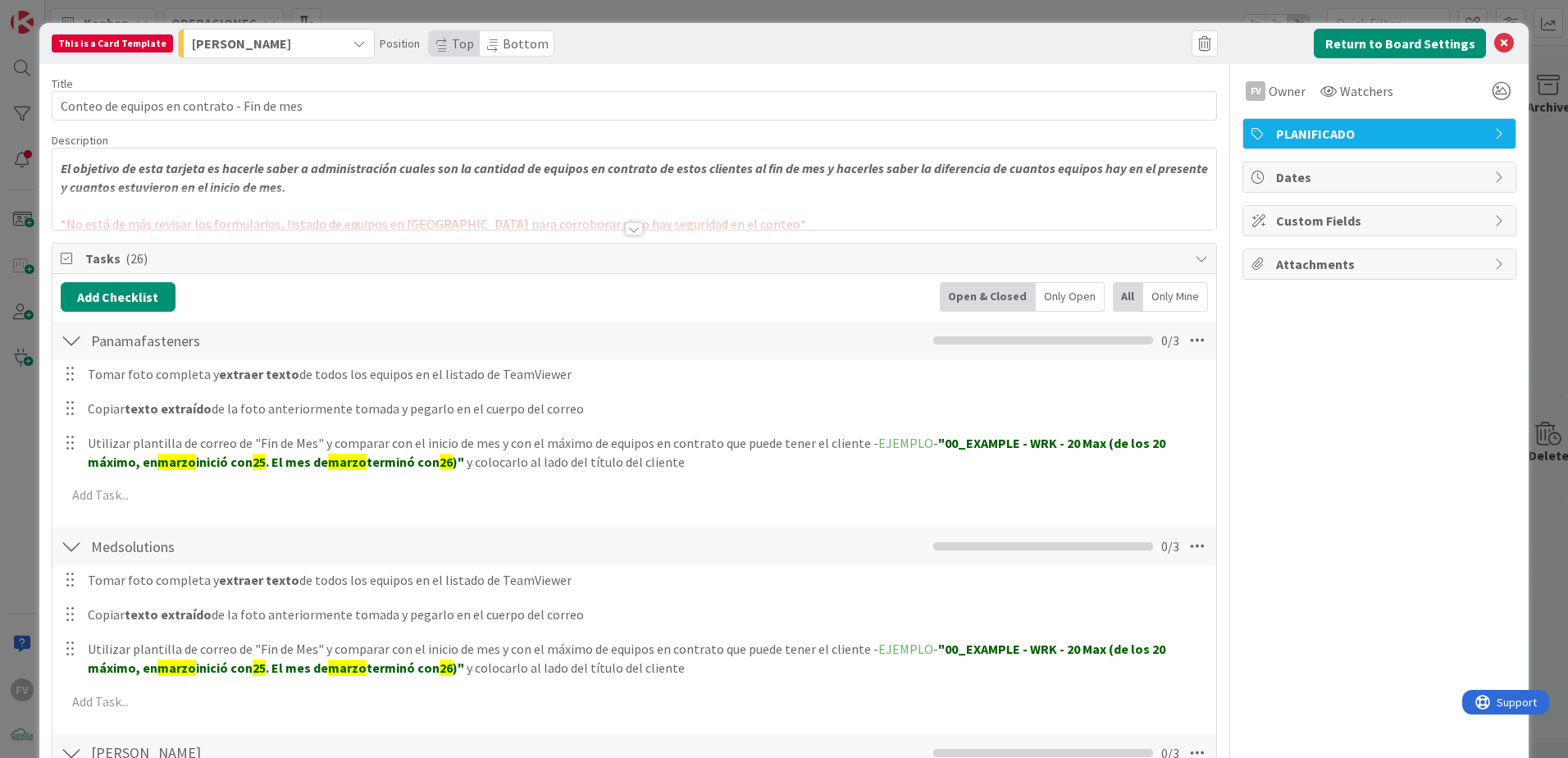
scroll to position [164, 0]
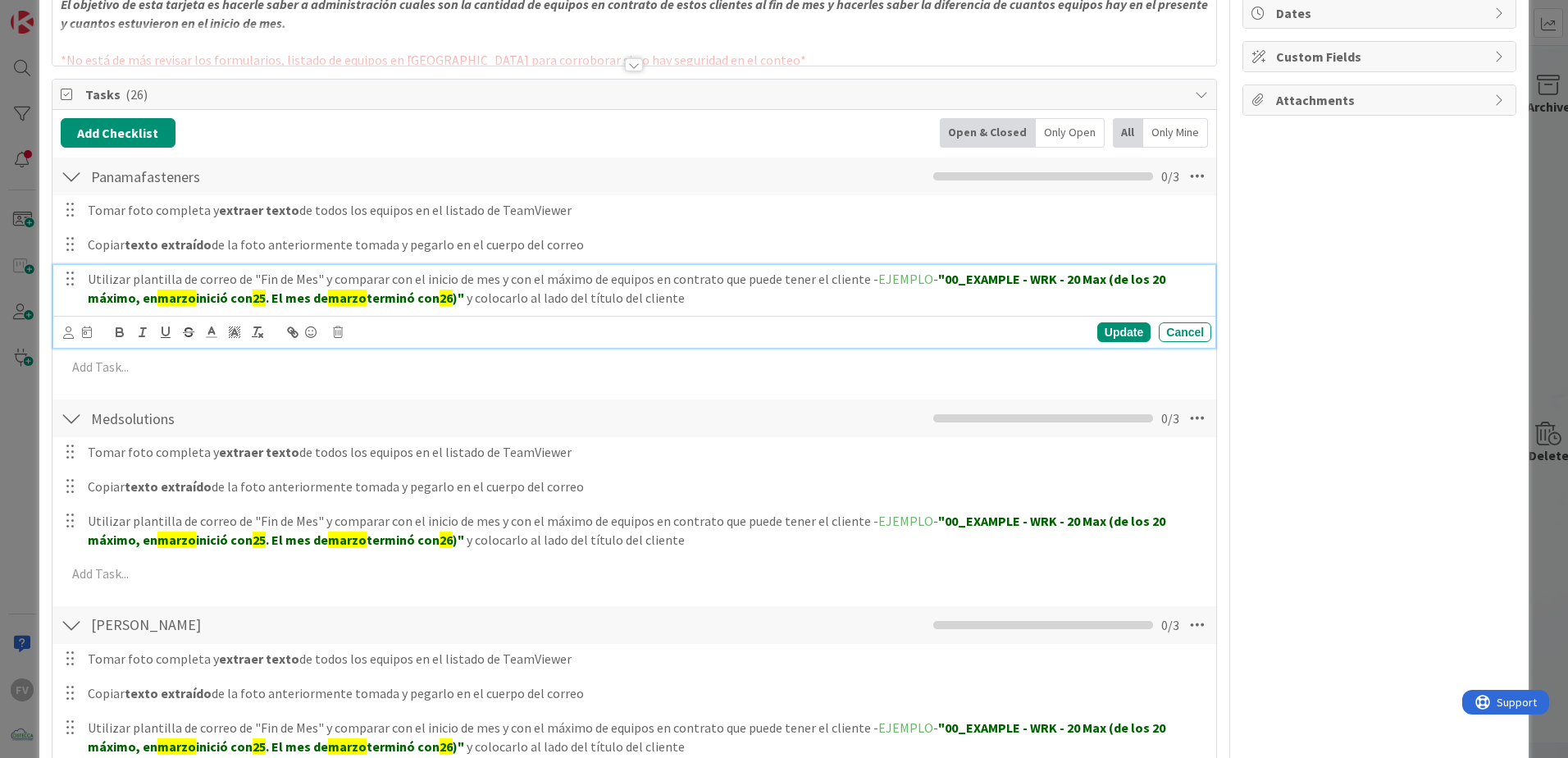
click at [219, 312] on div "Utilizar plantilla de correo de "Fin de Mes" y comparar con el inicio de mes y …" at bounding box center [645, 287] width 1130 height 46
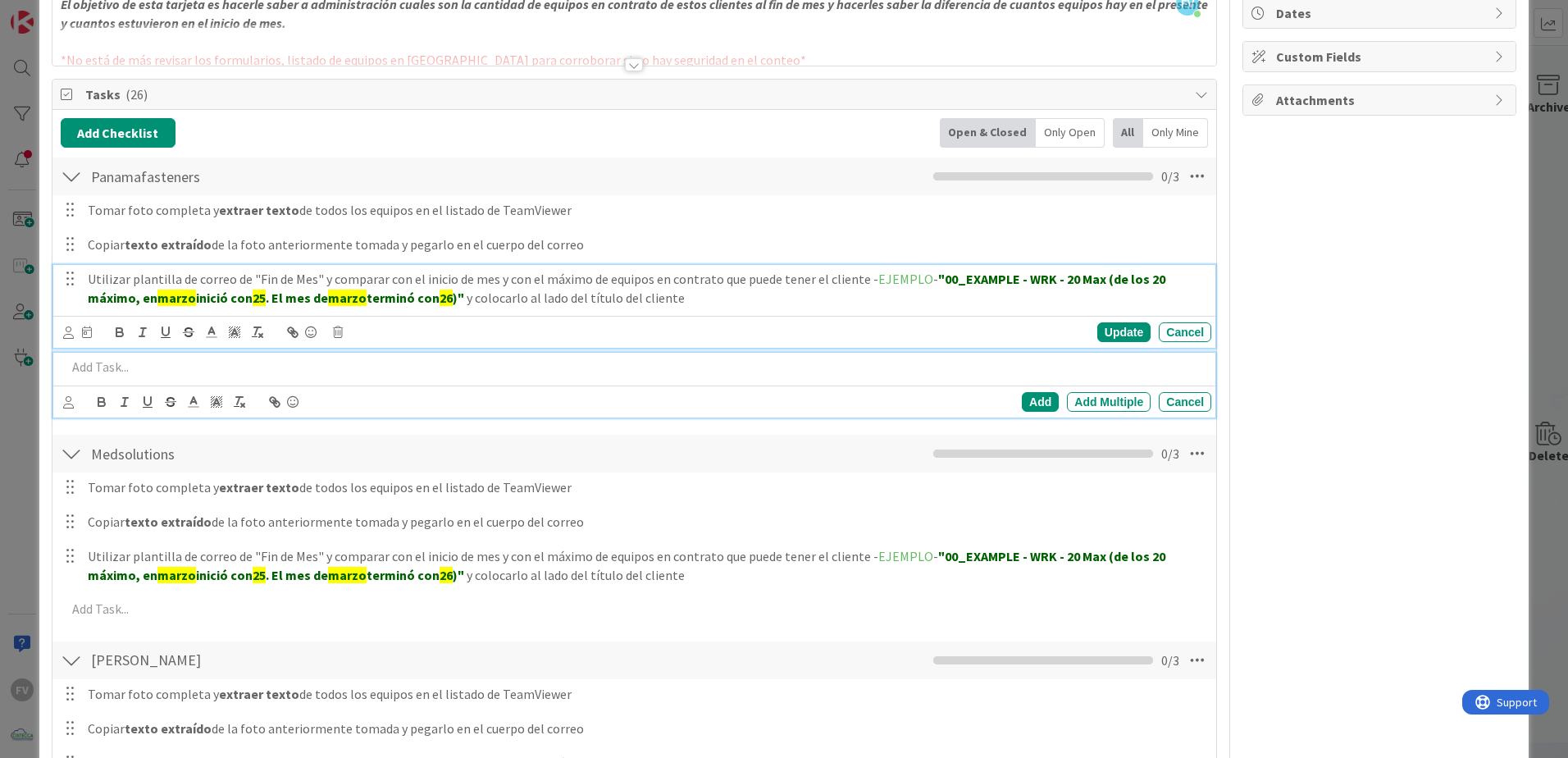
click at [251, 361] on p at bounding box center [635, 366] width 1139 height 19
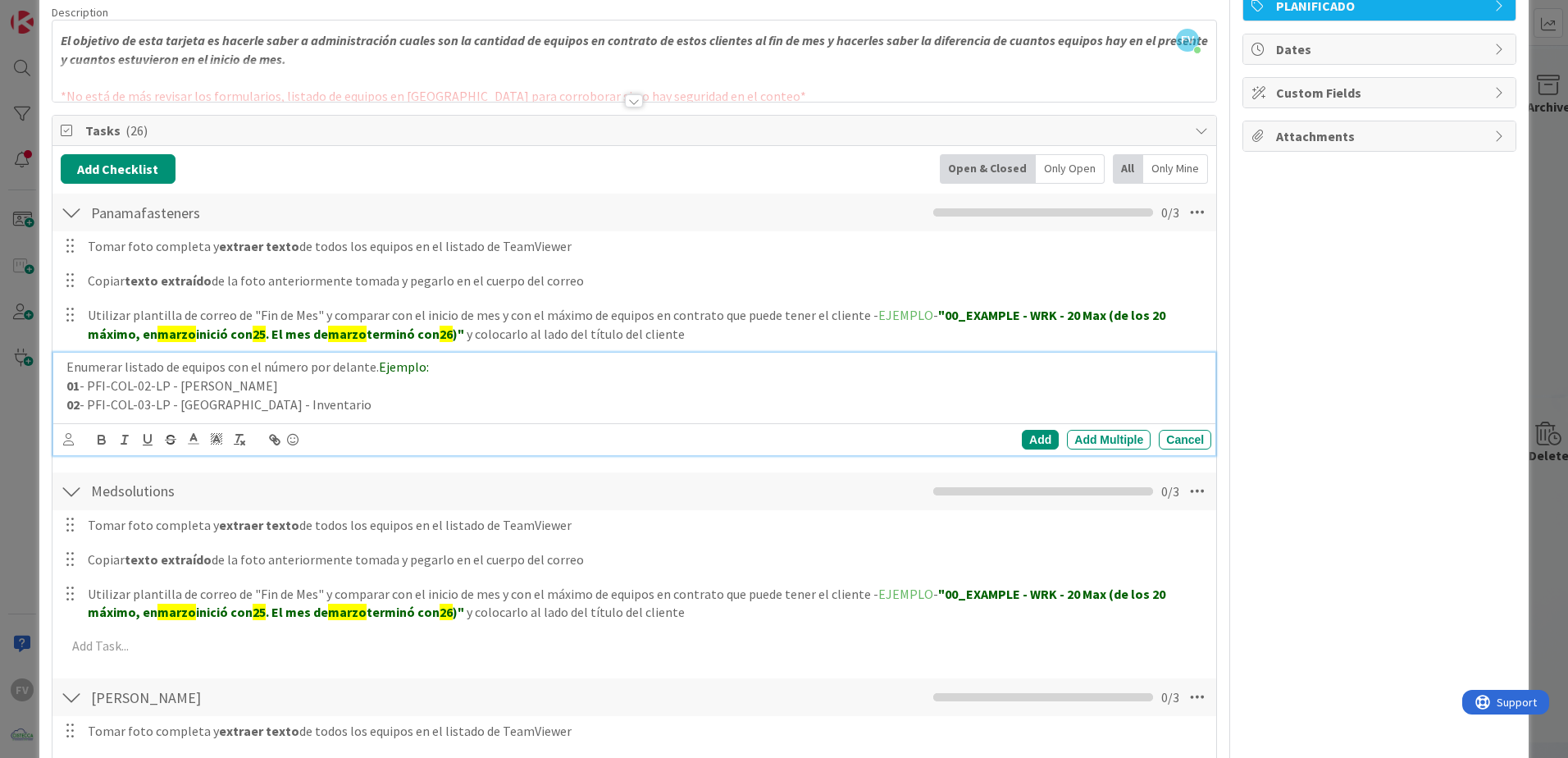
scroll to position [199, 0]
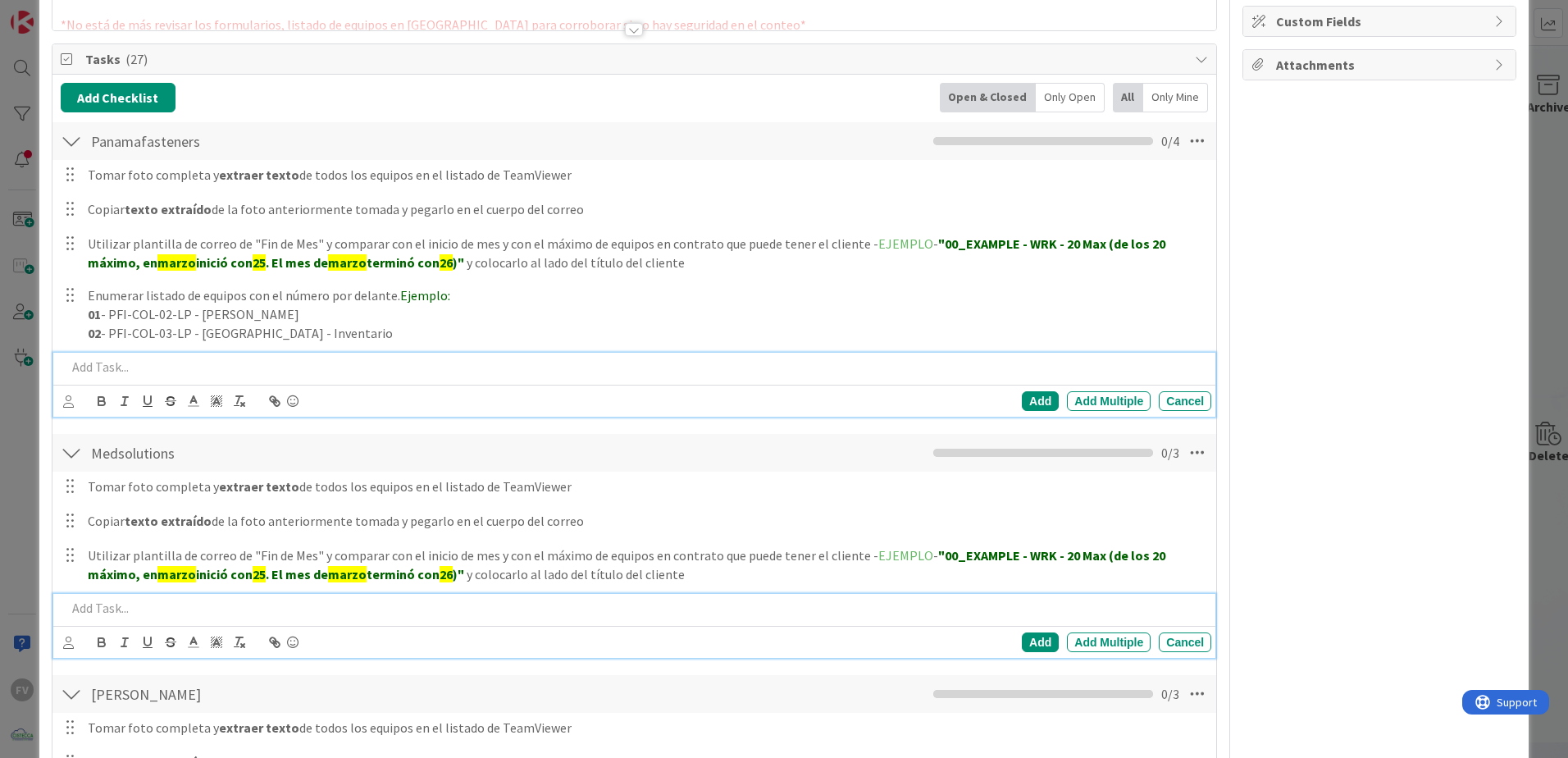
click at [178, 501] on p at bounding box center [635, 608] width 1139 height 19
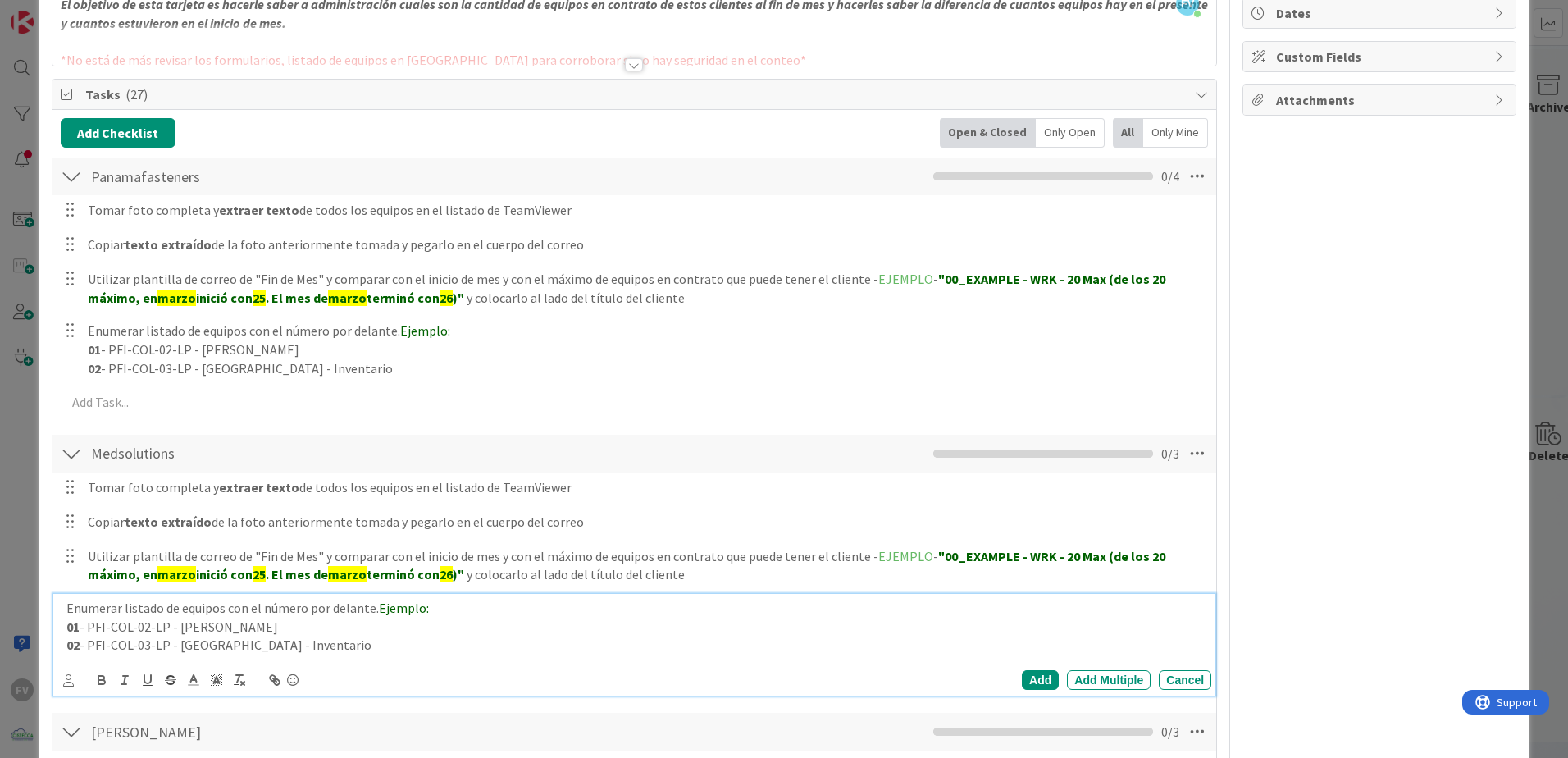
scroll to position [235, 0]
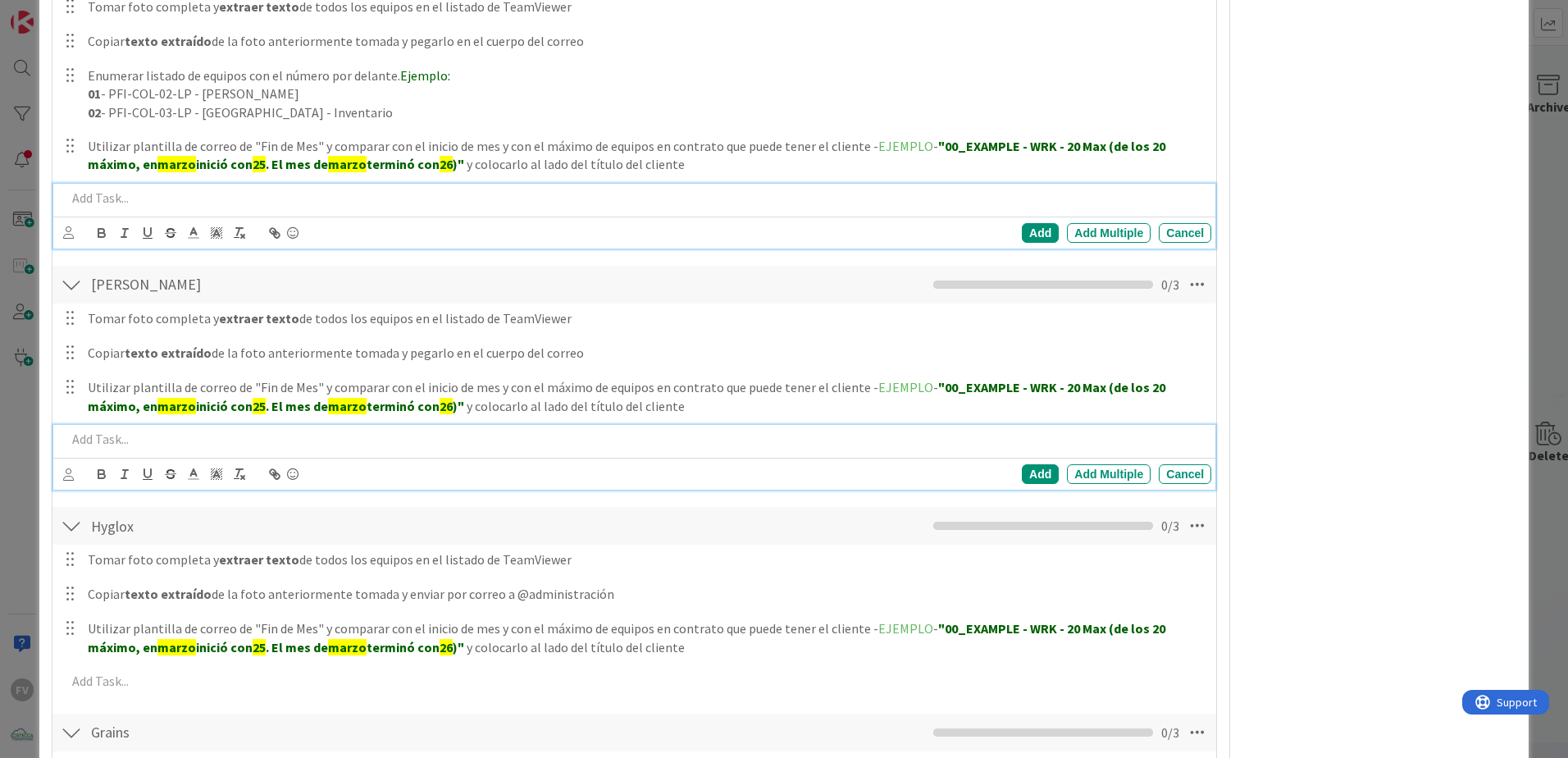
click at [144, 444] on p at bounding box center [635, 439] width 1139 height 19
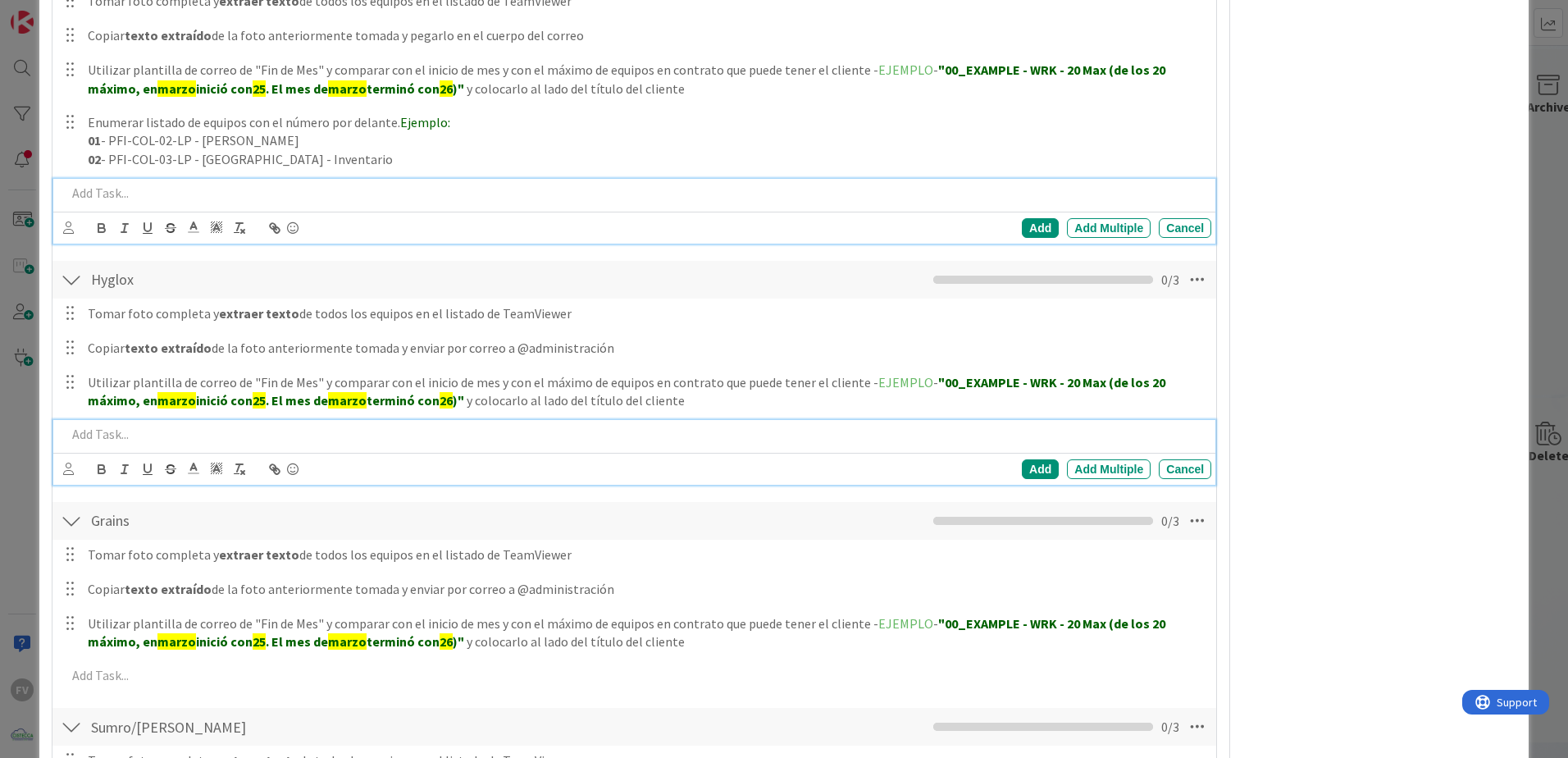
click at [200, 441] on p at bounding box center [635, 434] width 1139 height 19
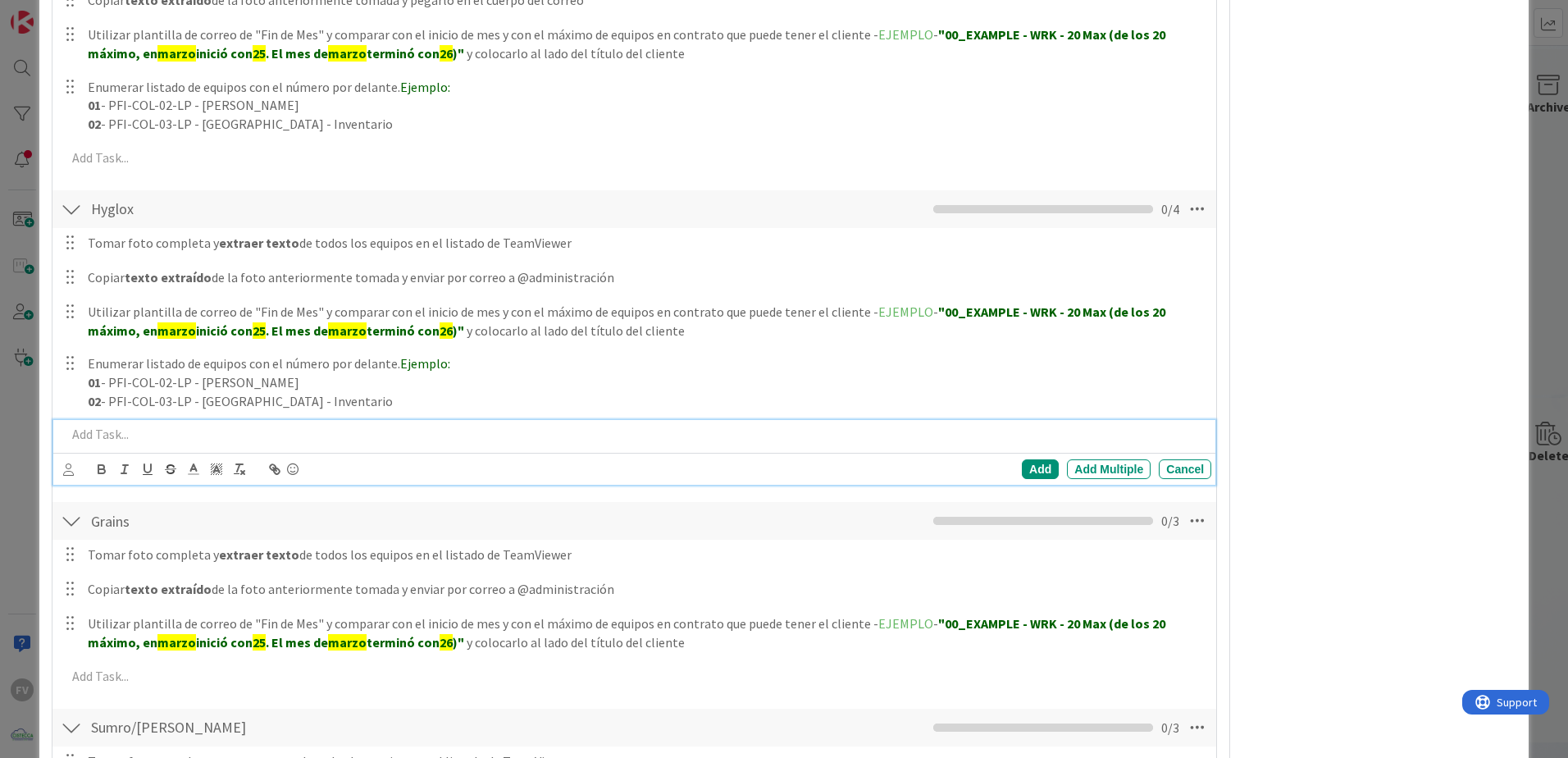
scroll to position [1455, 0]
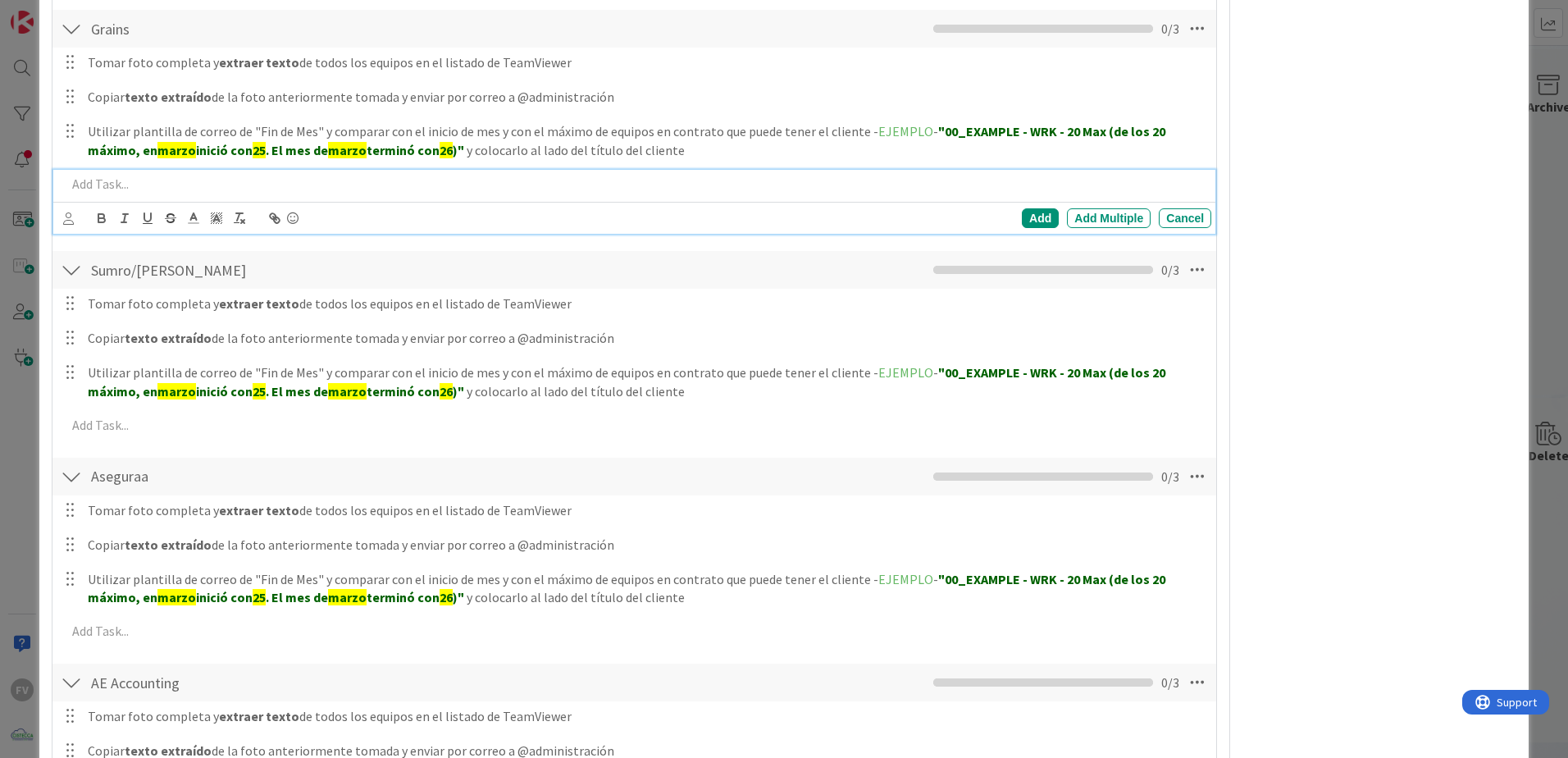
click at [181, 177] on p at bounding box center [635, 184] width 1139 height 19
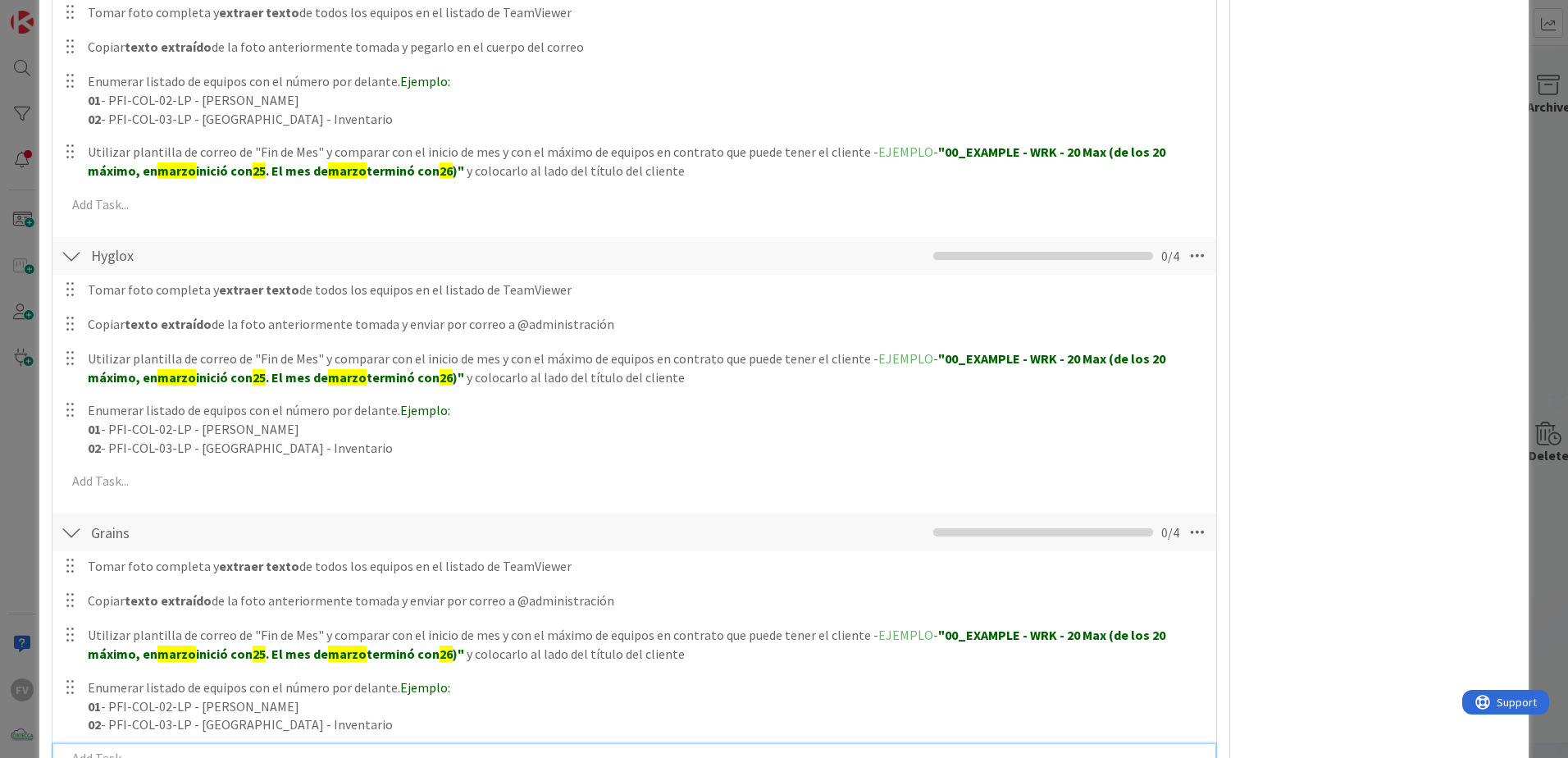
scroll to position [1162, 0]
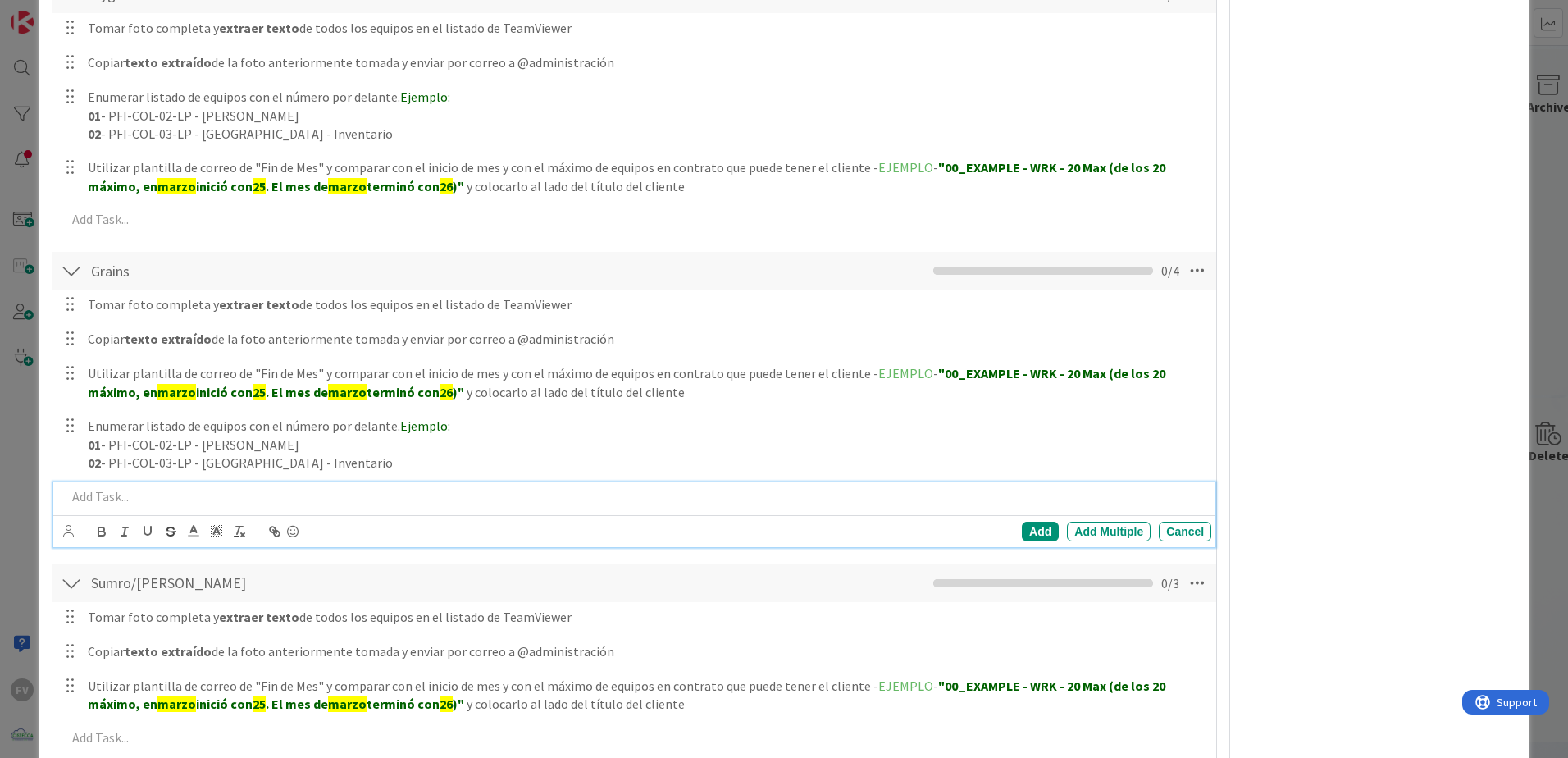
click at [1113, 456] on div "FV Owner Watchers PLANIFICADO Dates Custom Fields Attachments" at bounding box center [1380, 155] width 274 height 2537
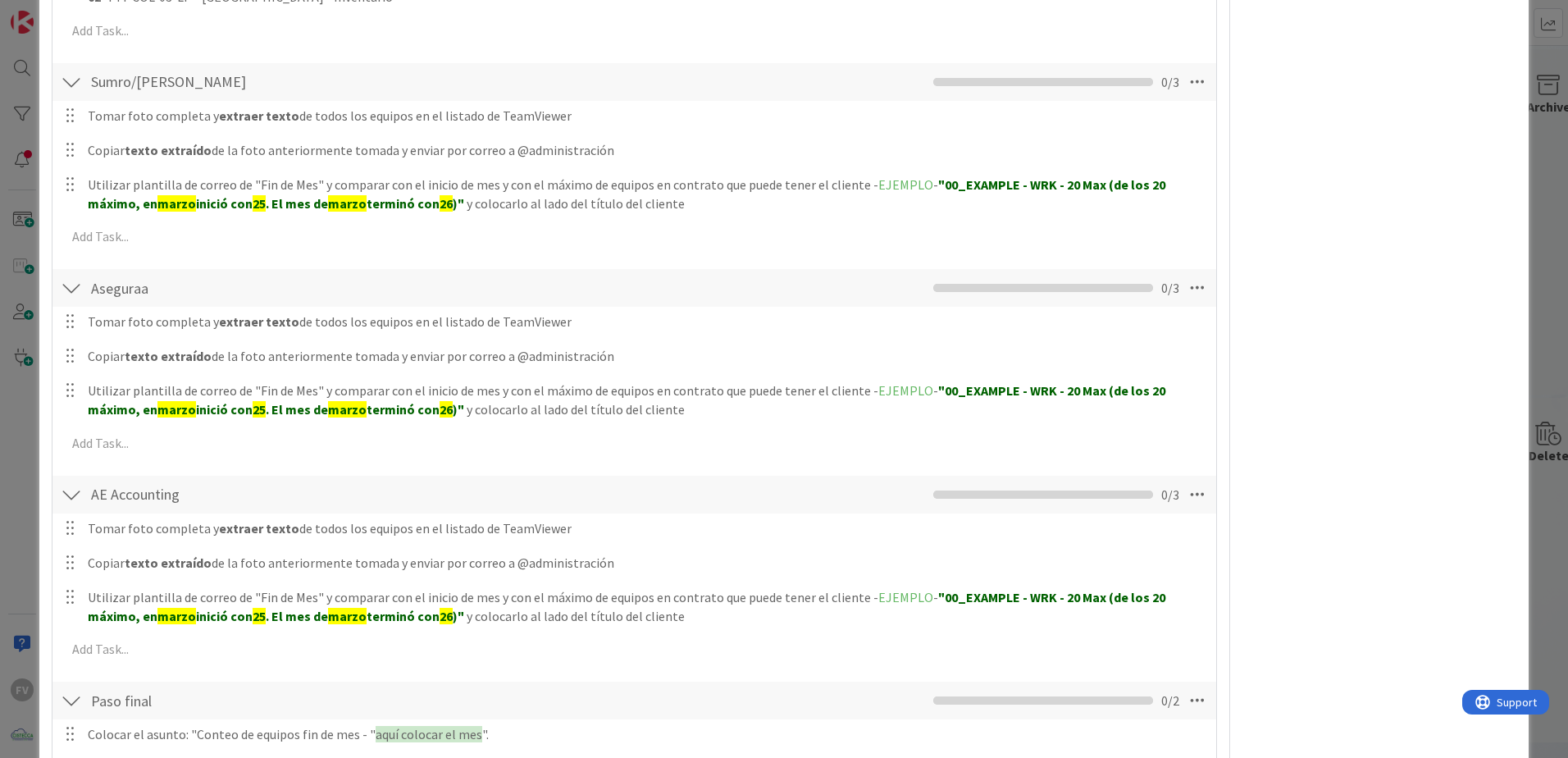
scroll to position [1630, 0]
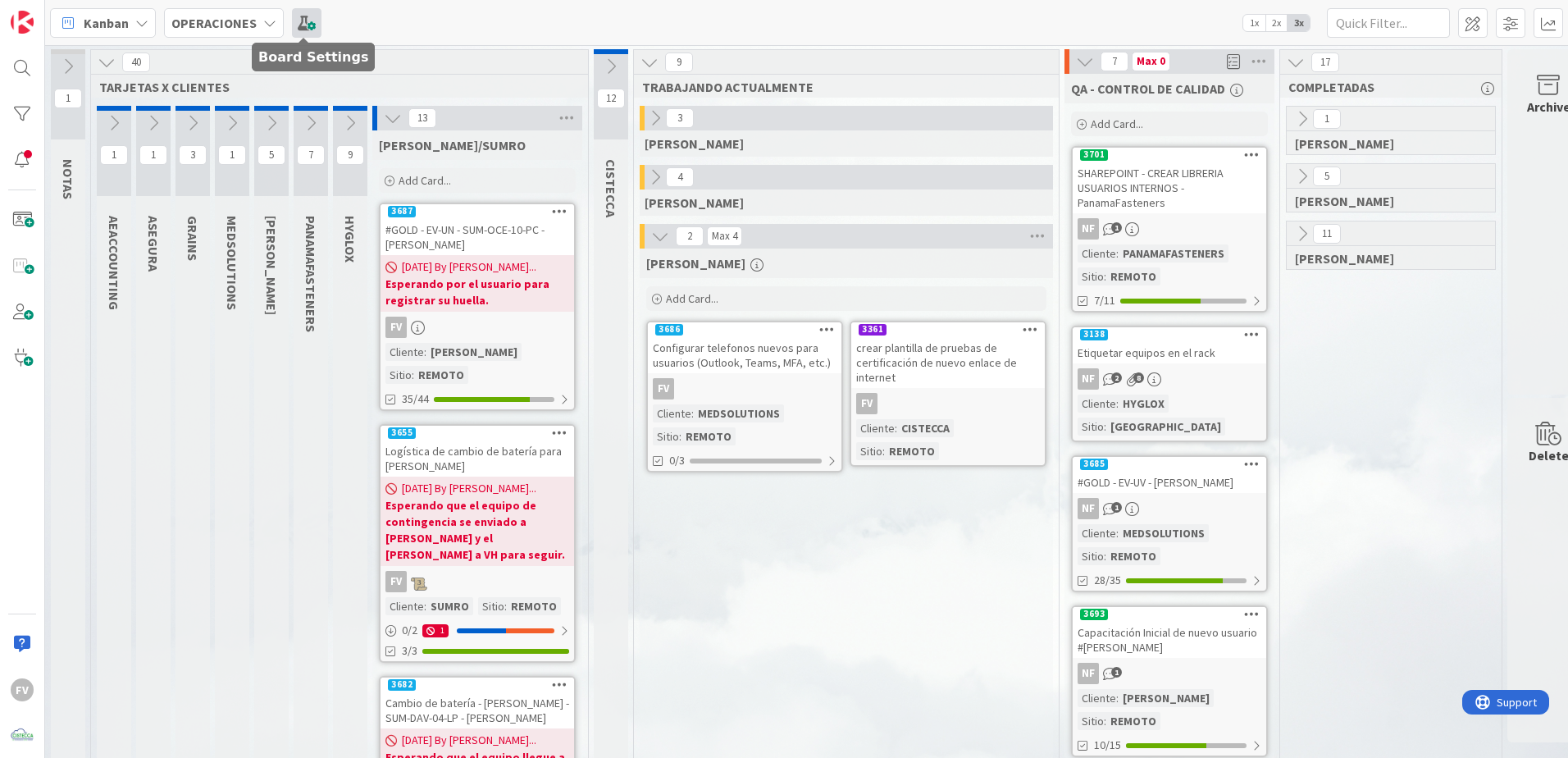
click at [292, 22] on span at bounding box center [307, 23] width 30 height 30
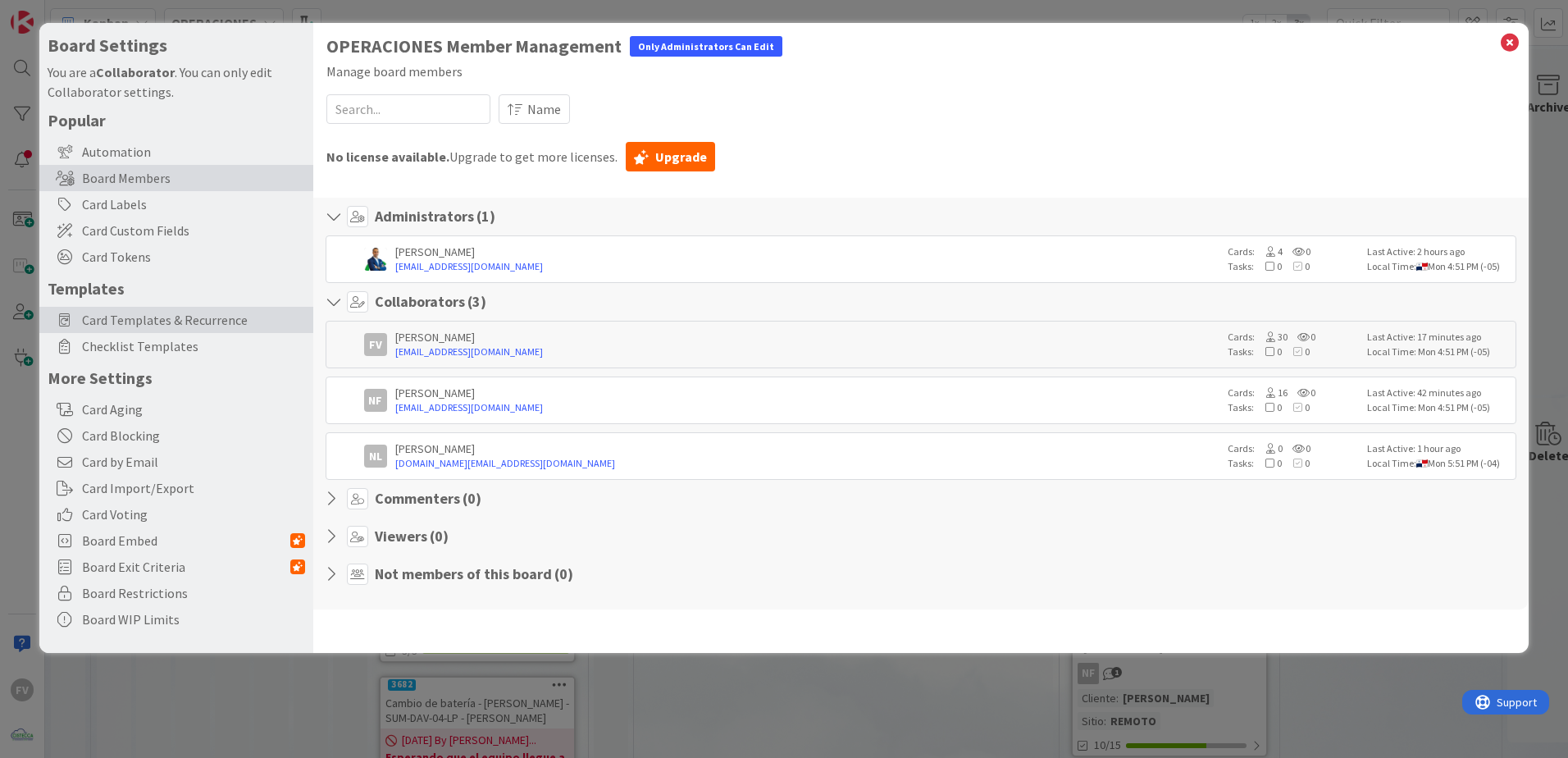
click at [211, 311] on span "Card Templates & Recurrence" at bounding box center [193, 320] width 223 height 20
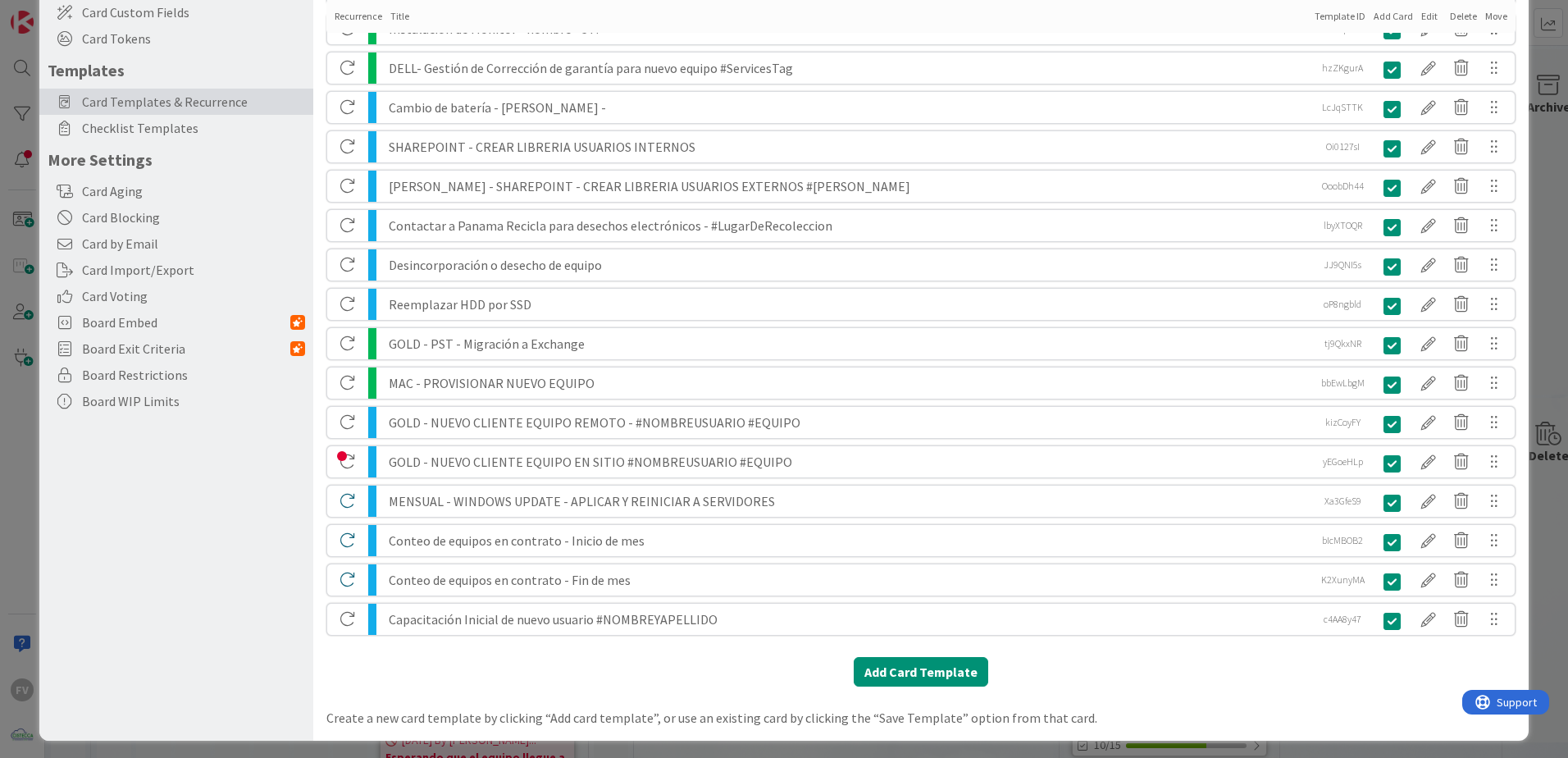
scroll to position [224, 0]
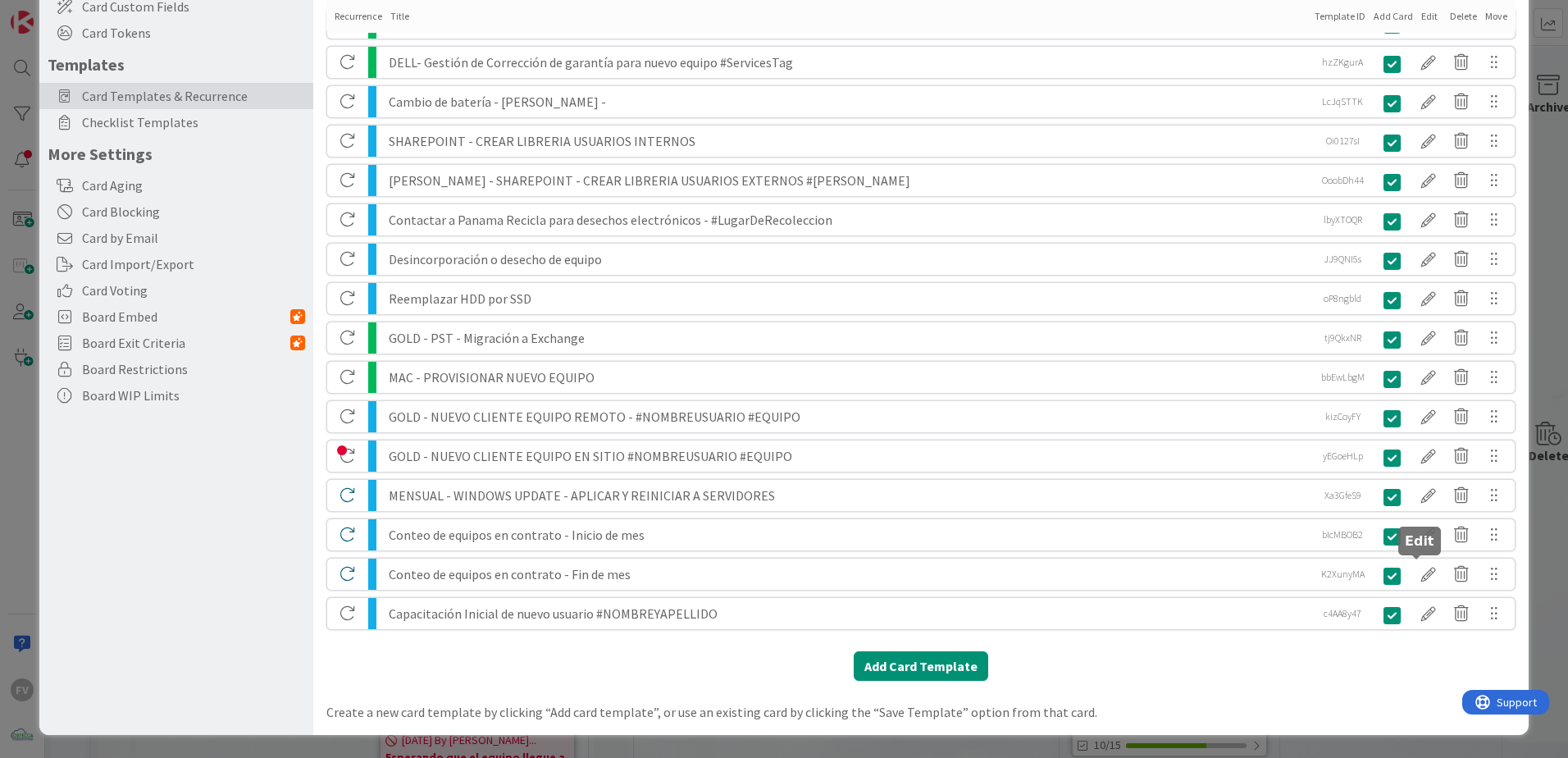
click at [1423, 570] on div at bounding box center [1428, 574] width 33 height 28
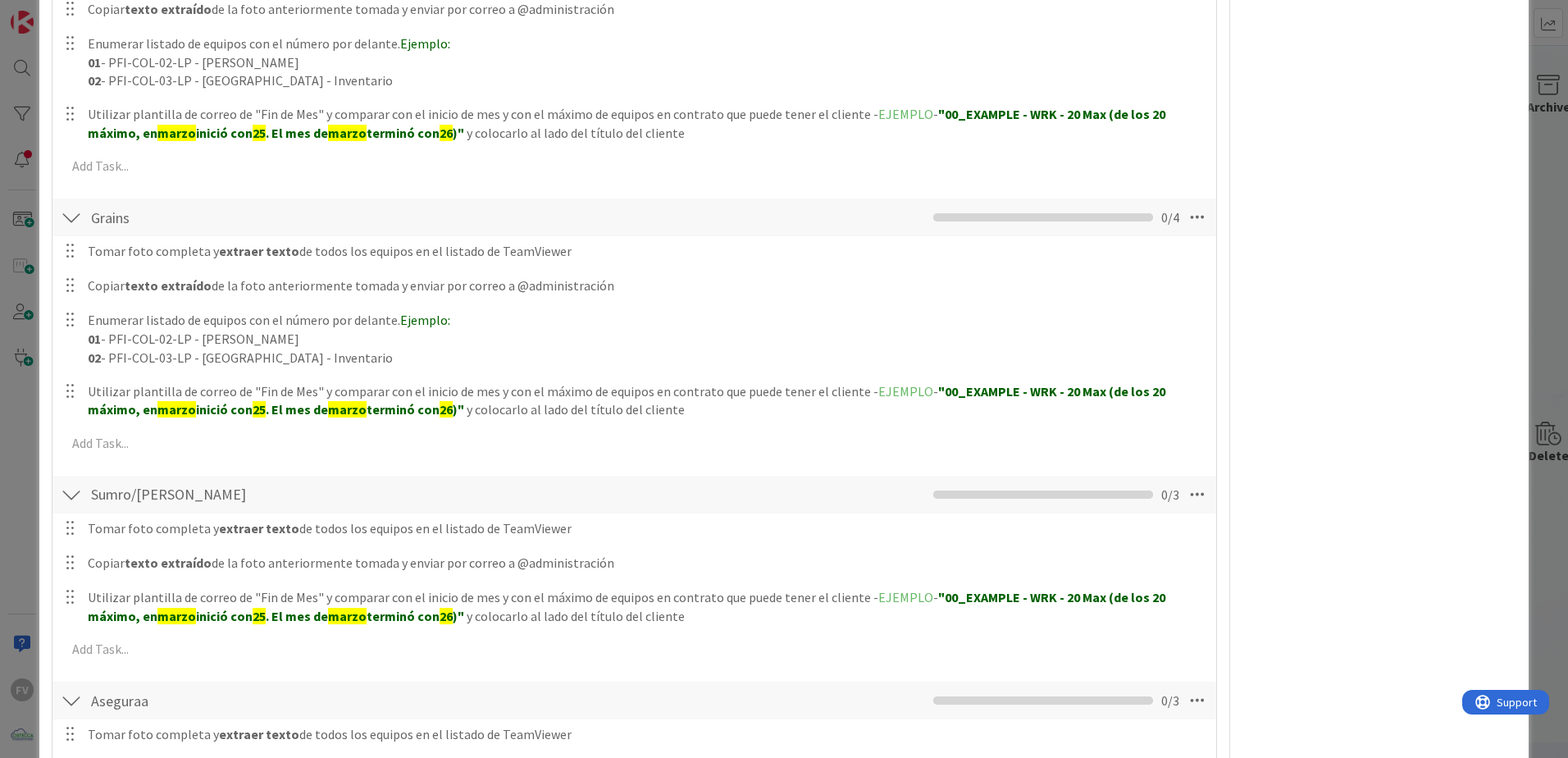
scroll to position [1477, 0]
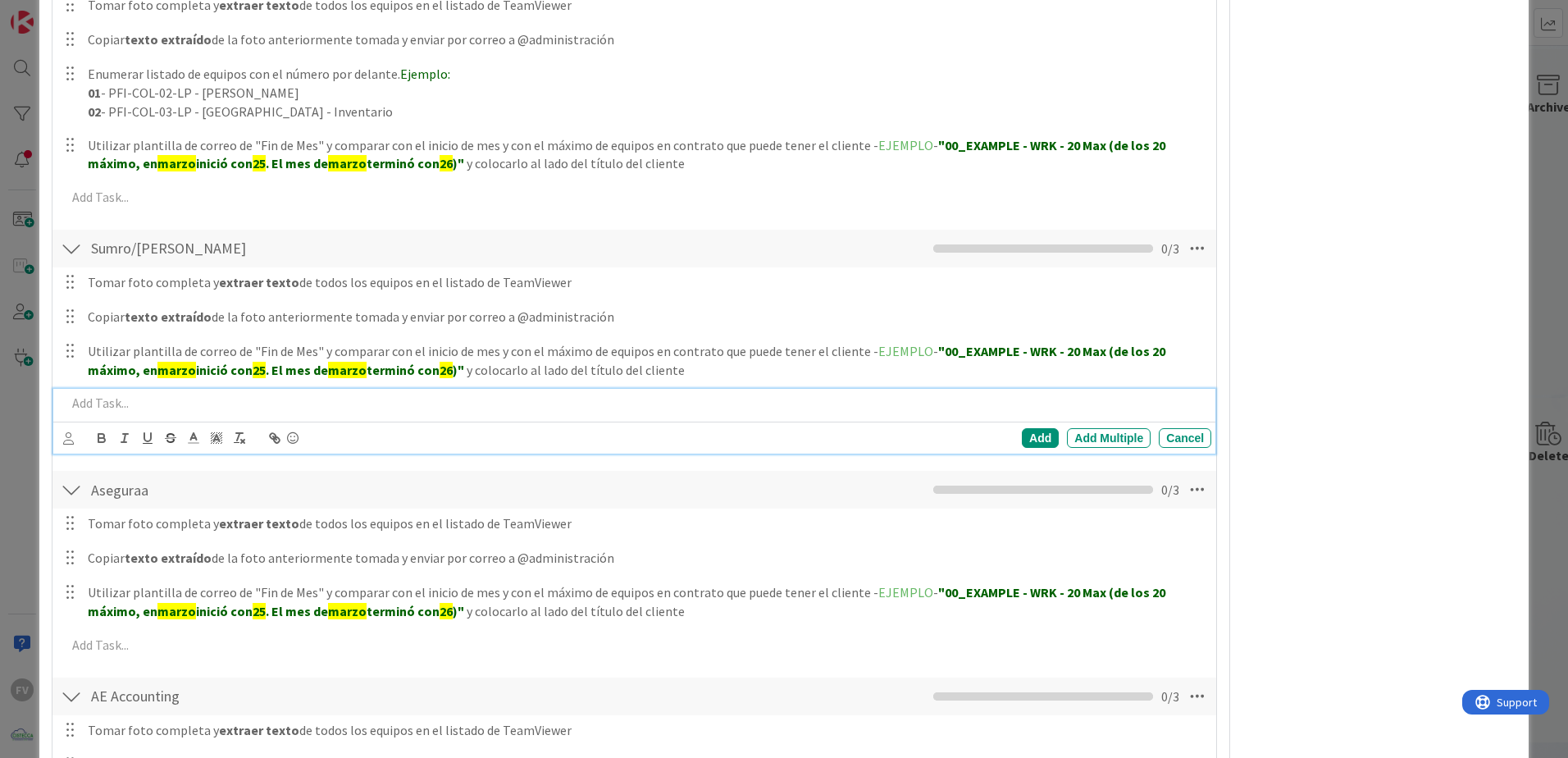
click at [112, 403] on p at bounding box center [635, 403] width 1139 height 19
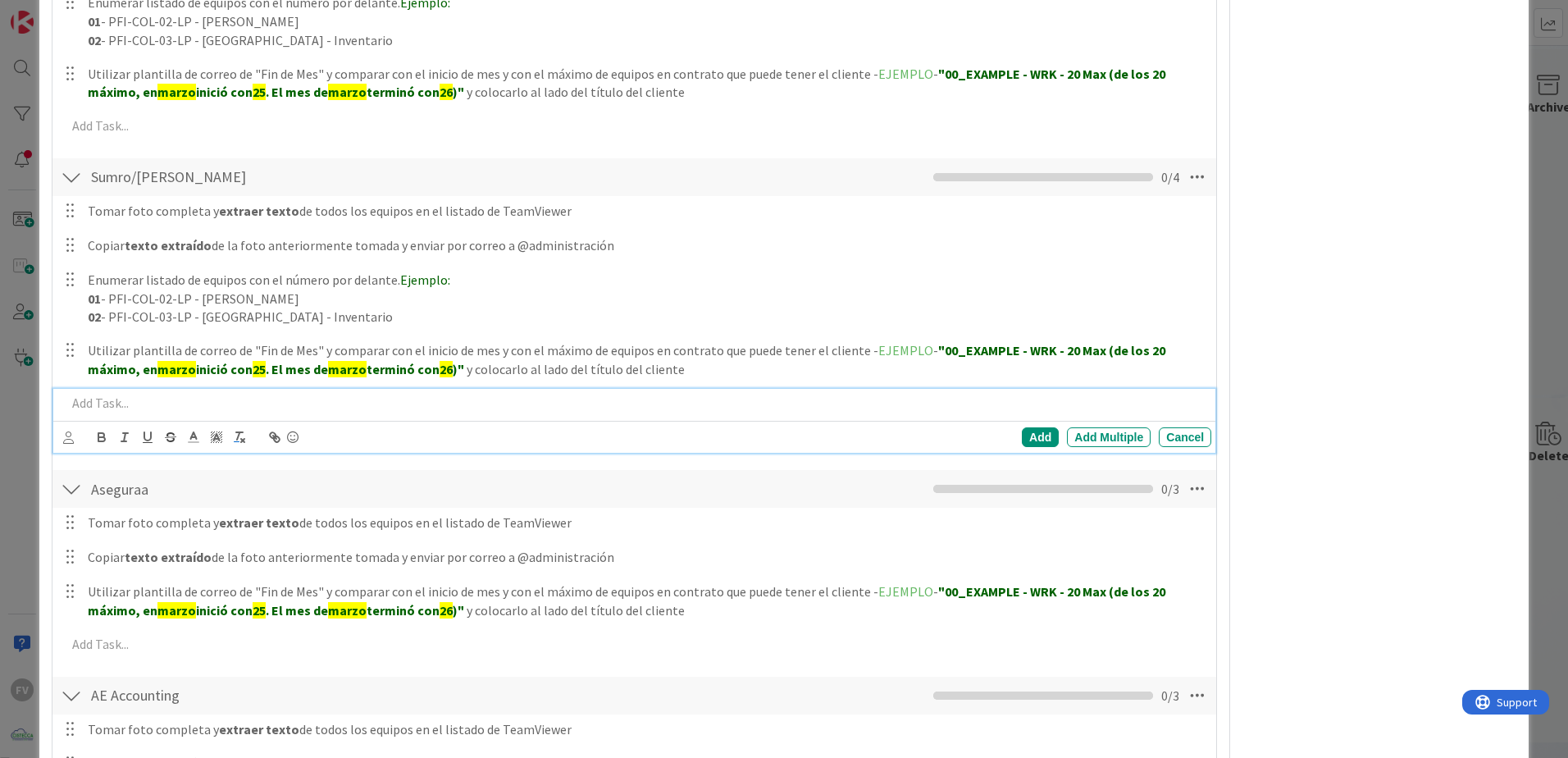
scroll to position [1794, 0]
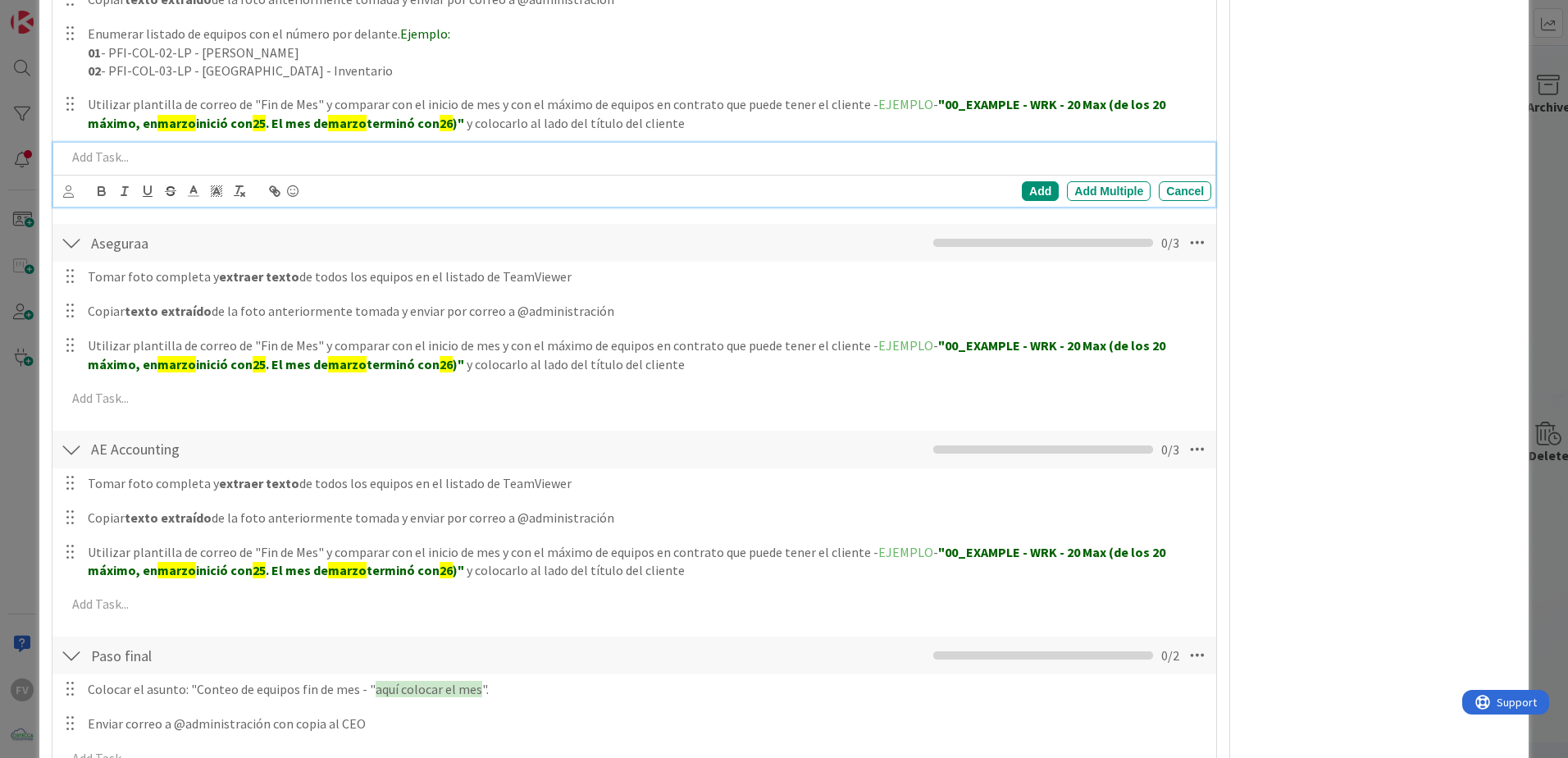
click at [150, 415] on div "Tomar foto completa y extraer texto de todos los equipos en el listado de TeamV…" at bounding box center [635, 340] width 1148 height 157
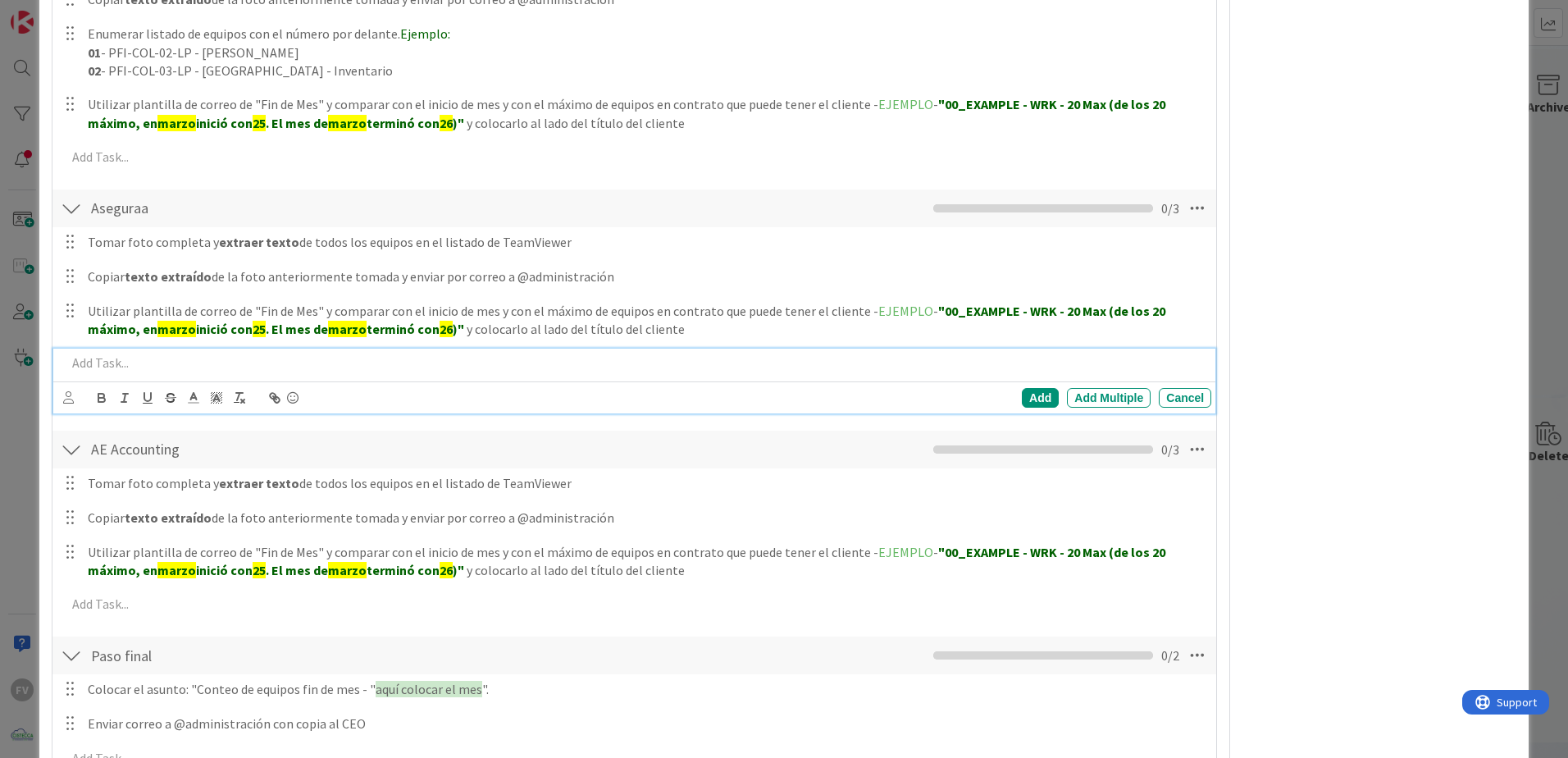
click at [158, 367] on p at bounding box center [635, 362] width 1139 height 19
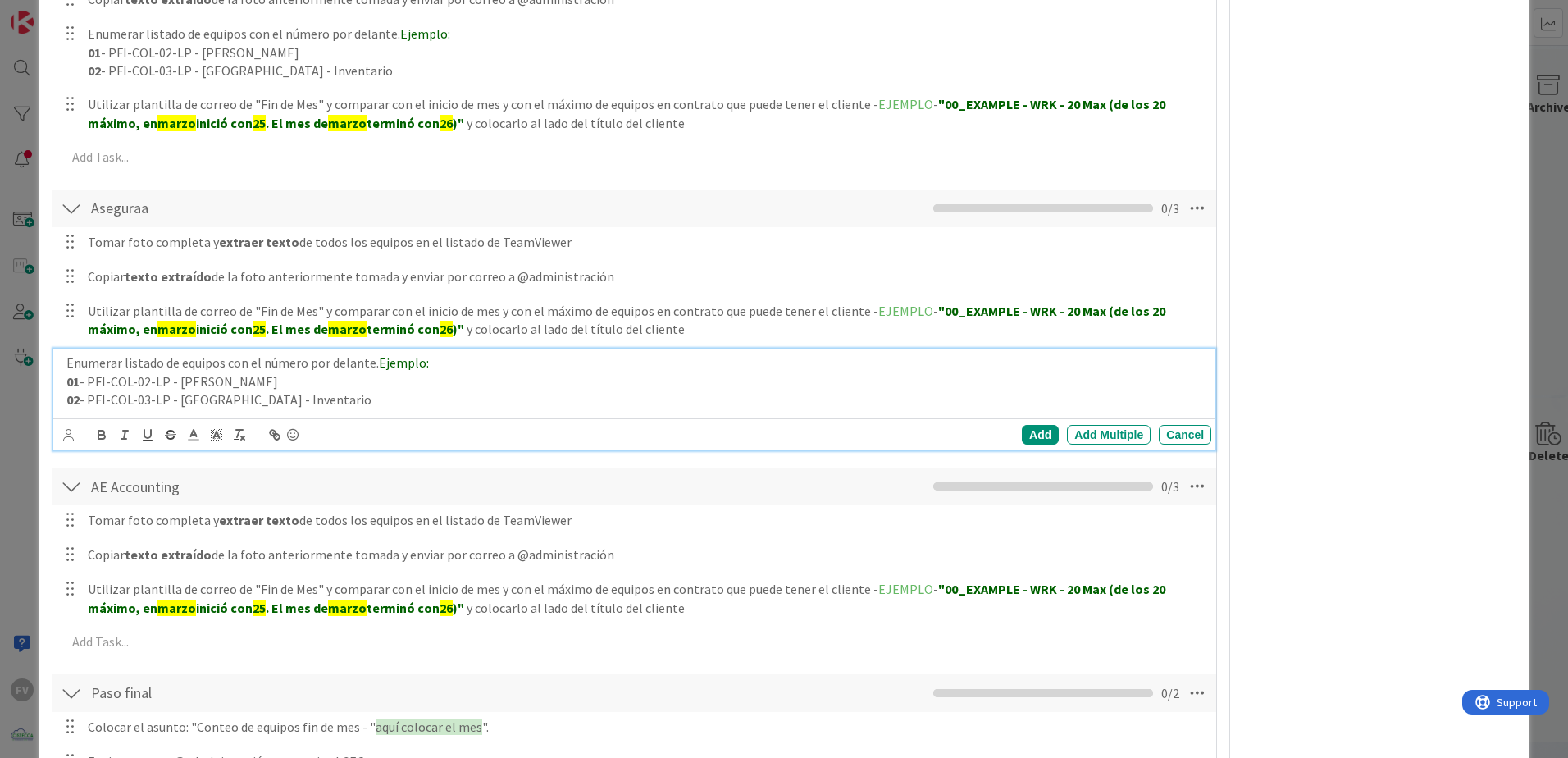
scroll to position [1864, 0]
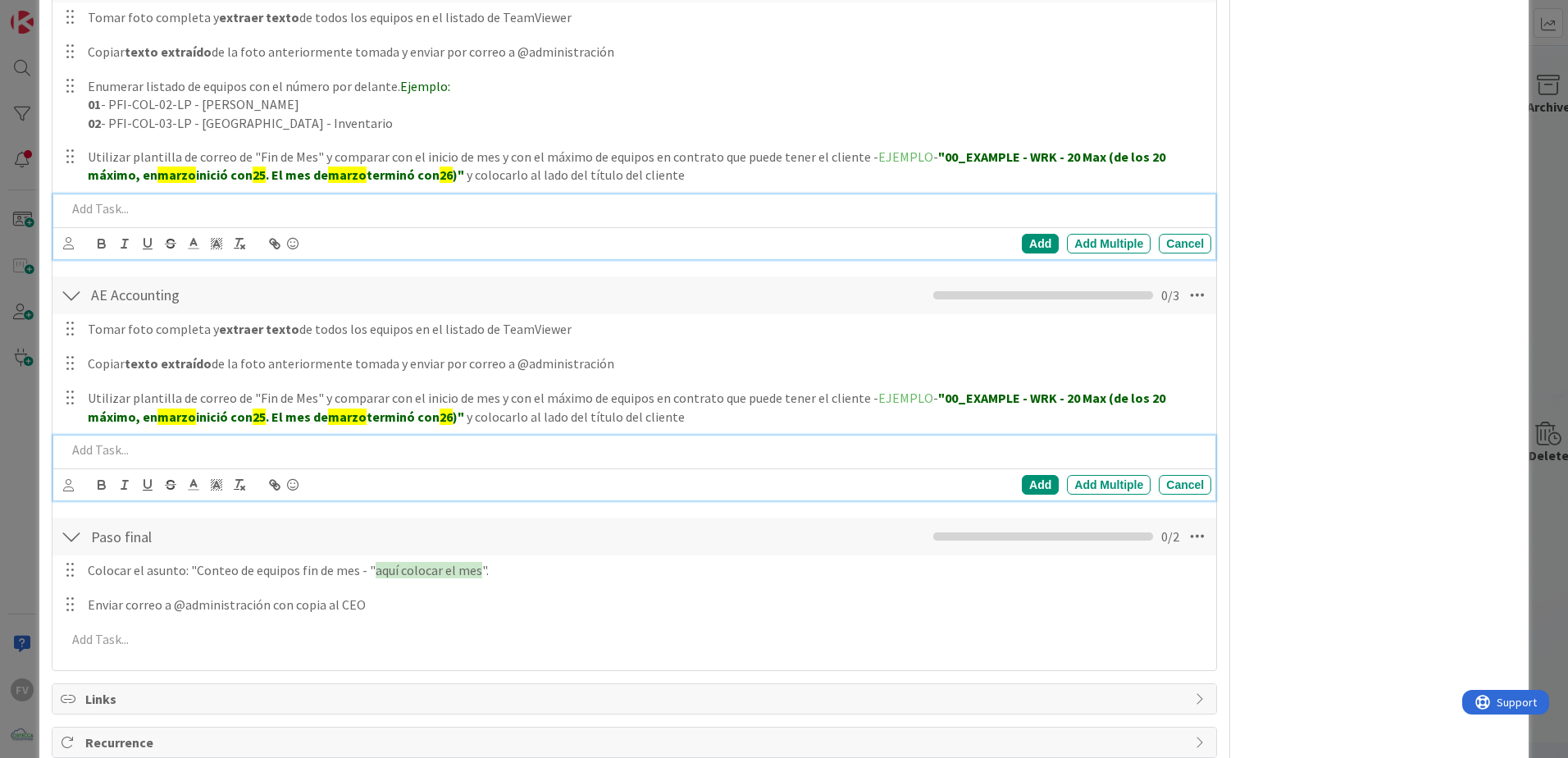
click at [172, 448] on p at bounding box center [635, 449] width 1139 height 19
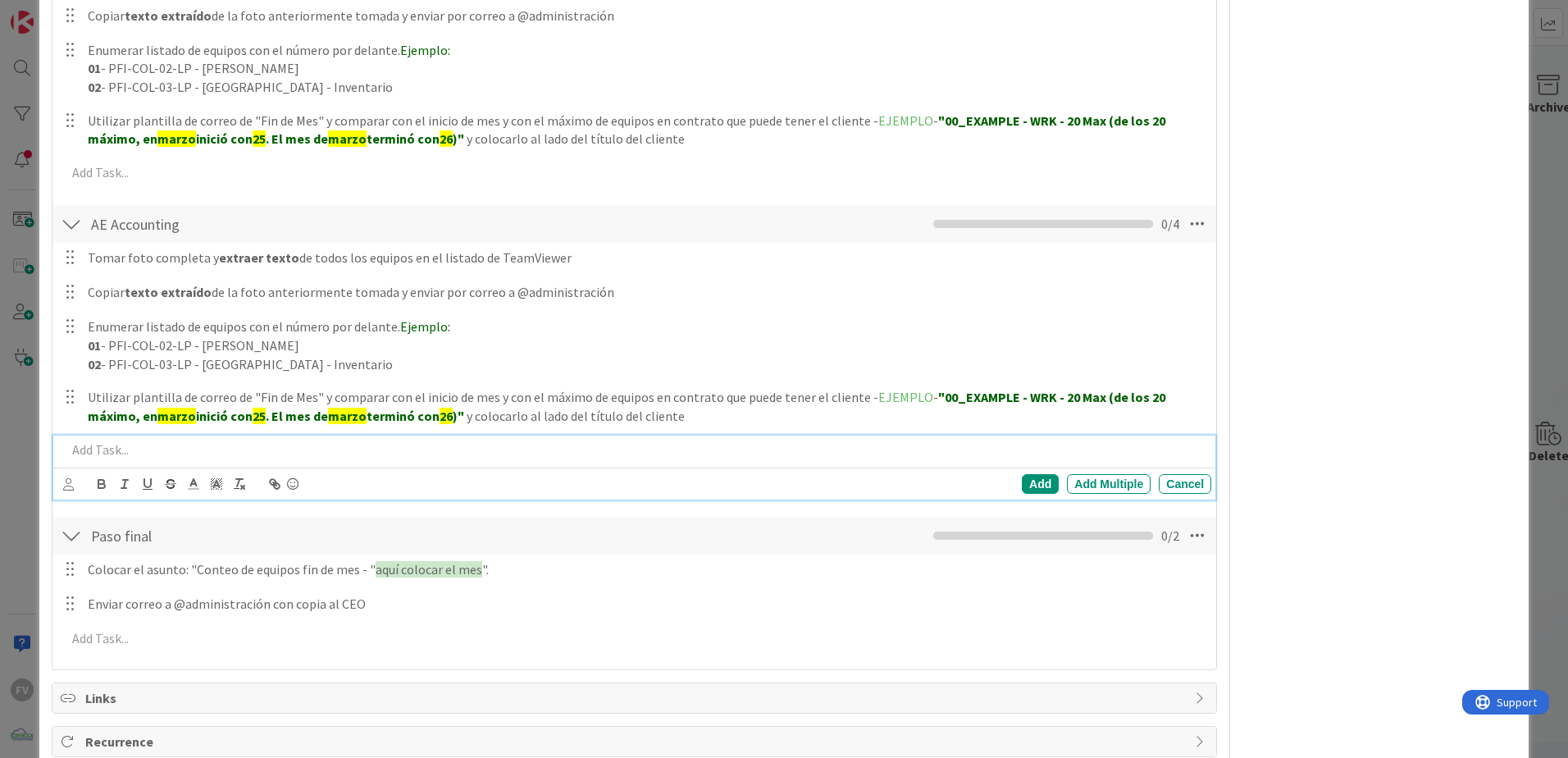
scroll to position [2089, 0]
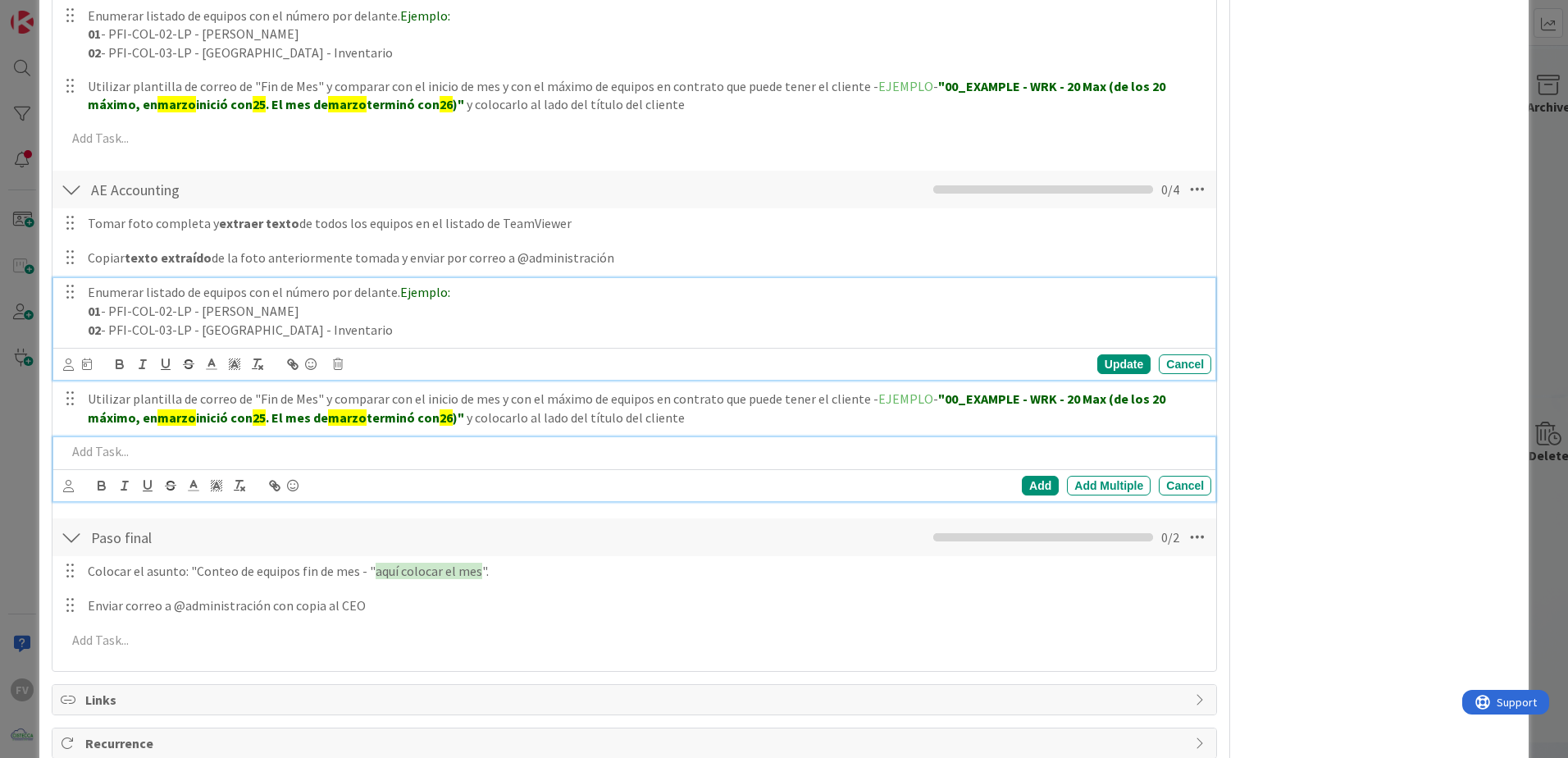
click at [754, 309] on p "01 - PFI-COL-02-LP - Carmen Paredes" at bounding box center [646, 311] width 1117 height 19
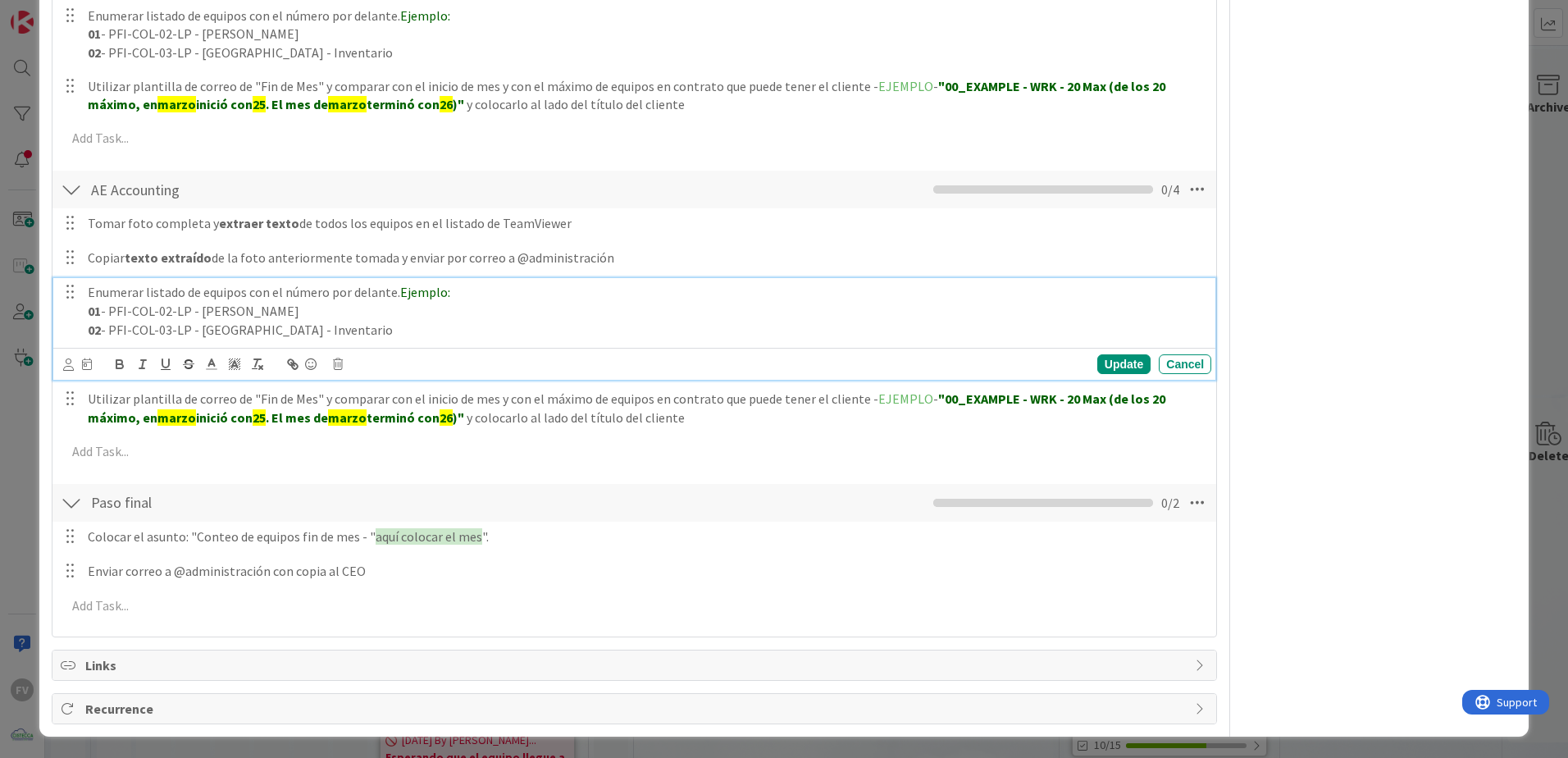
click at [1102, 350] on div "Update Cancel" at bounding box center [635, 363] width 1162 height 32
click at [1099, 358] on div "Update" at bounding box center [1124, 364] width 53 height 20
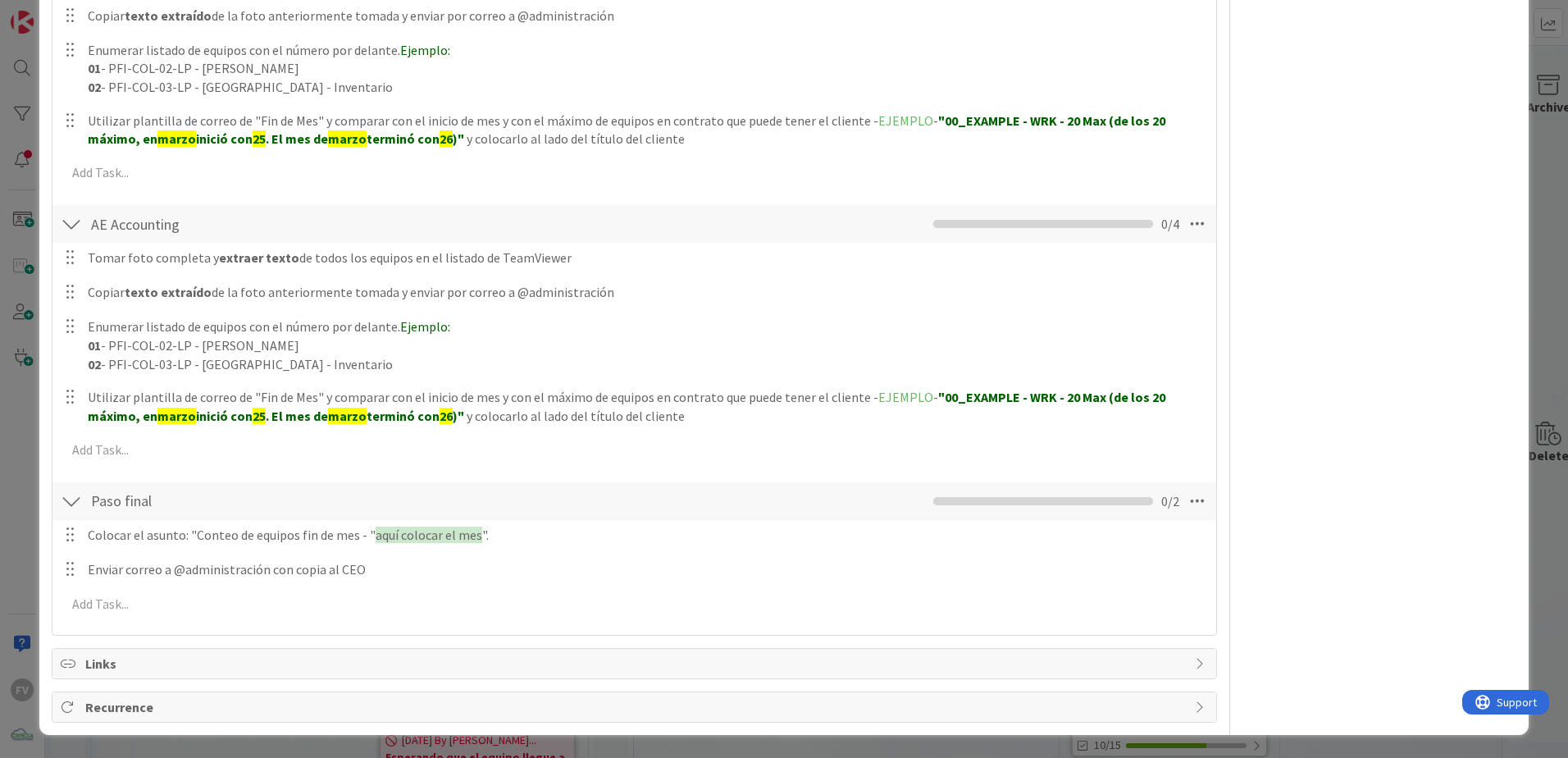
scroll to position [2055, 0]
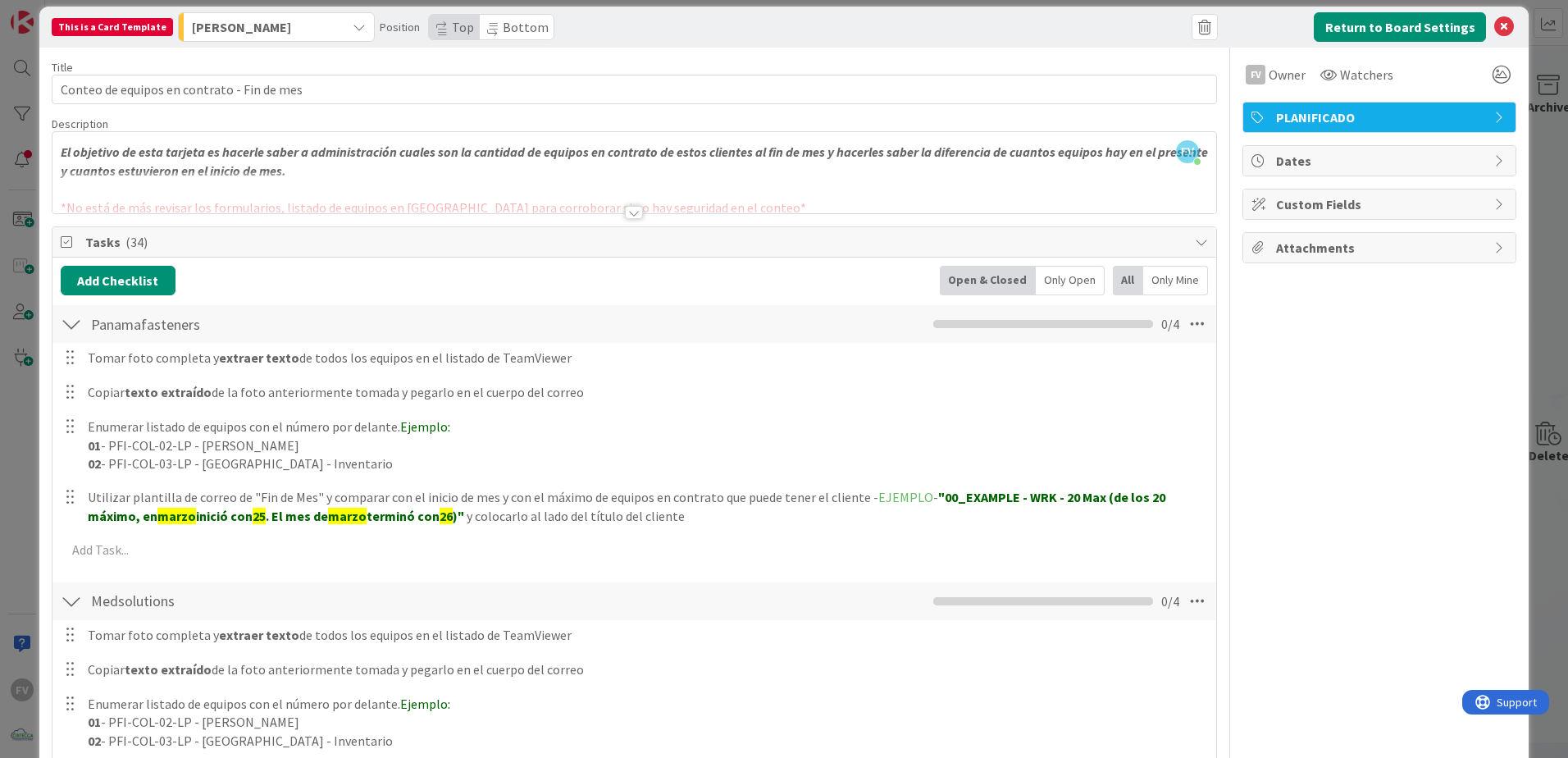
scroll to position [0, 0]
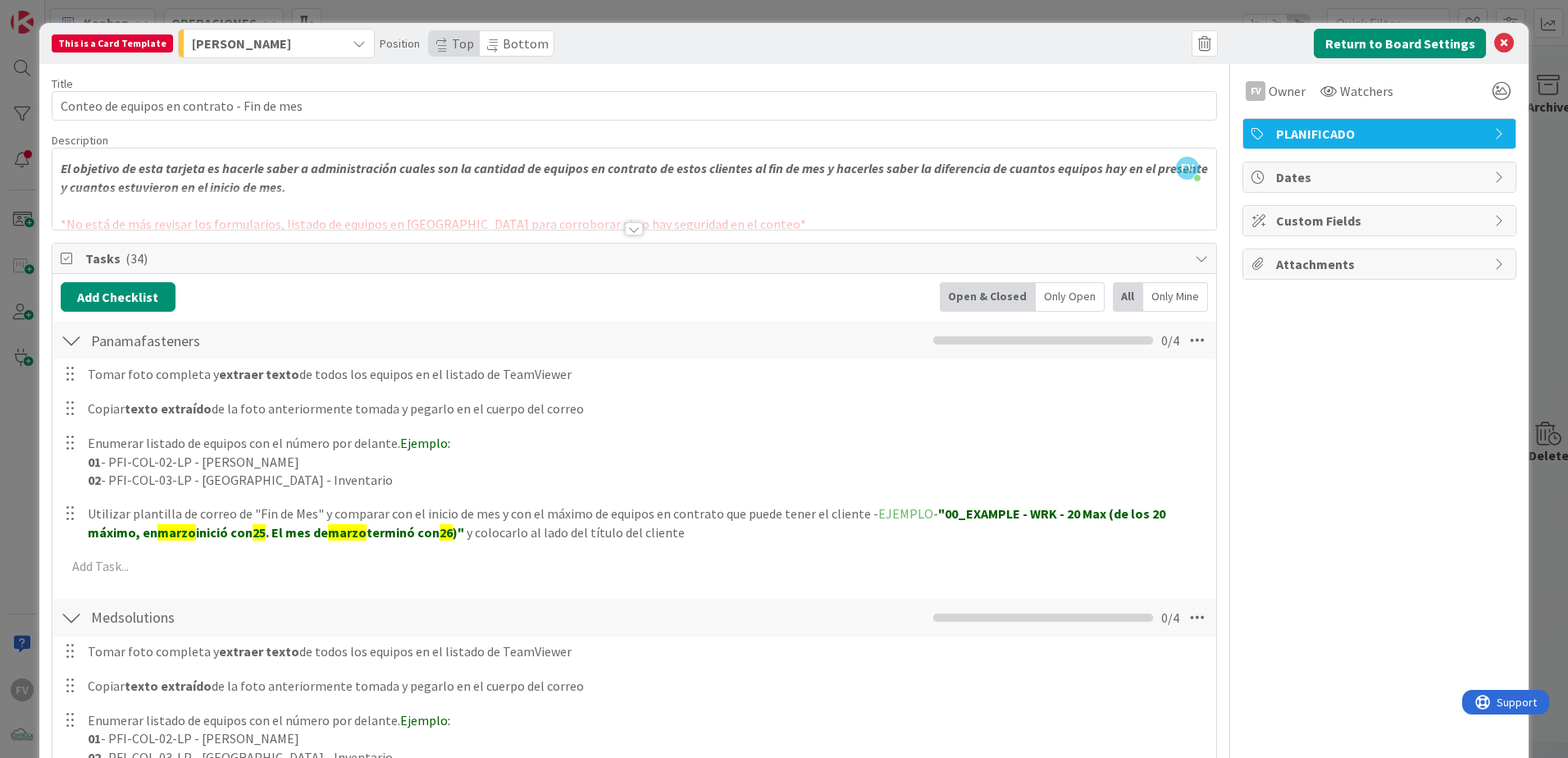
click at [76, 341] on div at bounding box center [72, 341] width 22 height 30
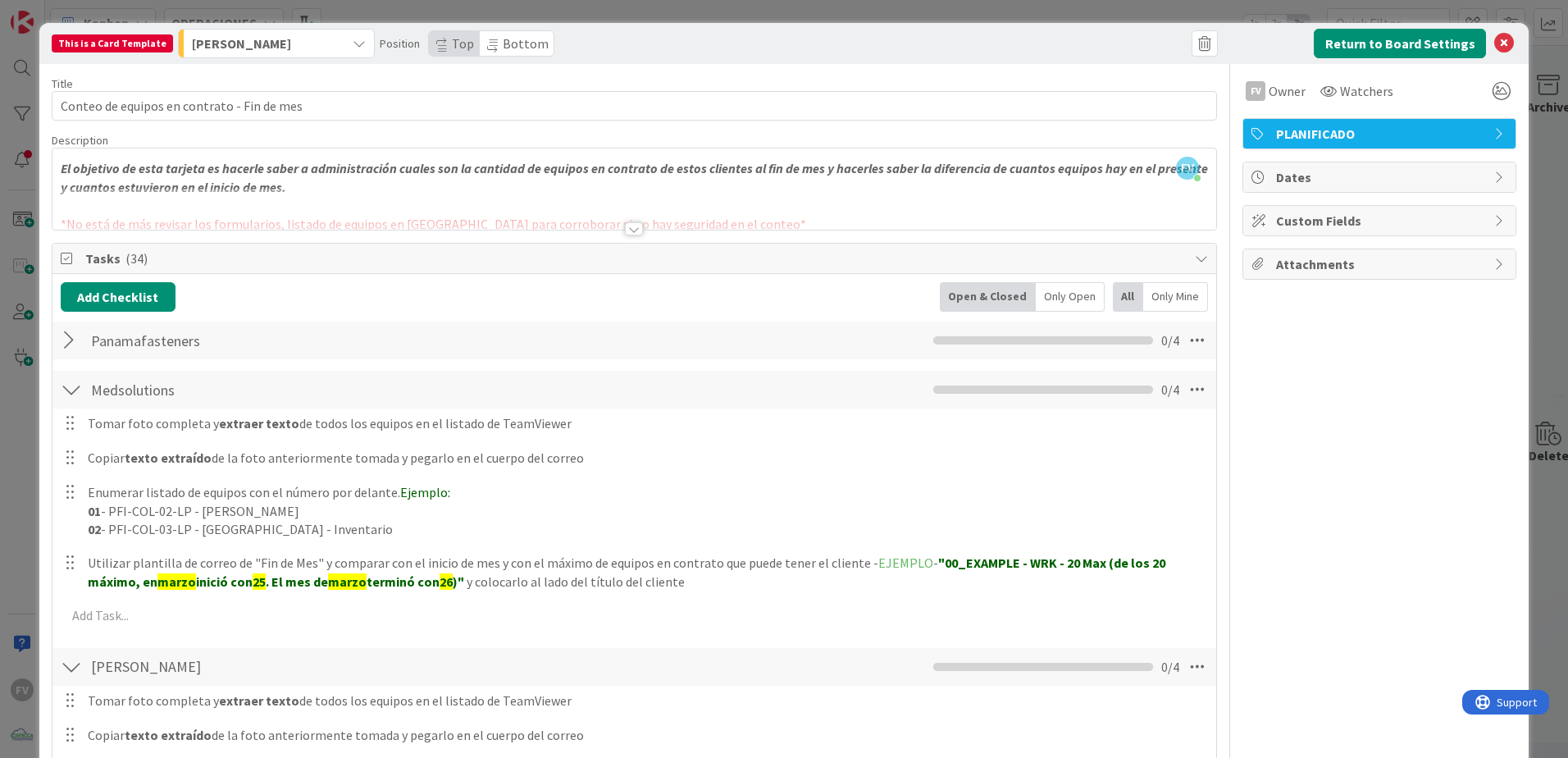
click at [625, 230] on div at bounding box center [634, 228] width 18 height 13
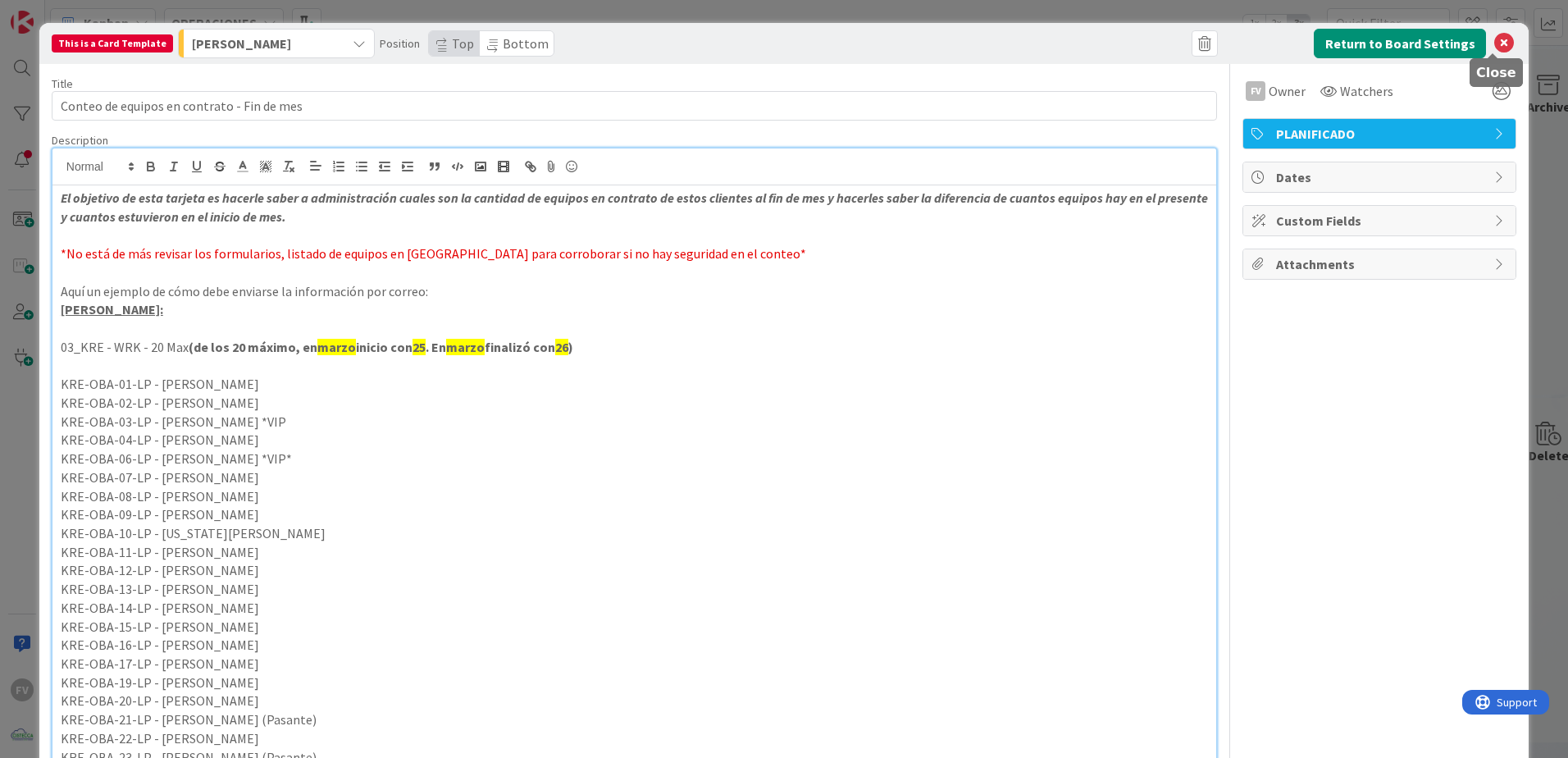
click at [1494, 42] on icon at bounding box center [1504, 43] width 20 height 20
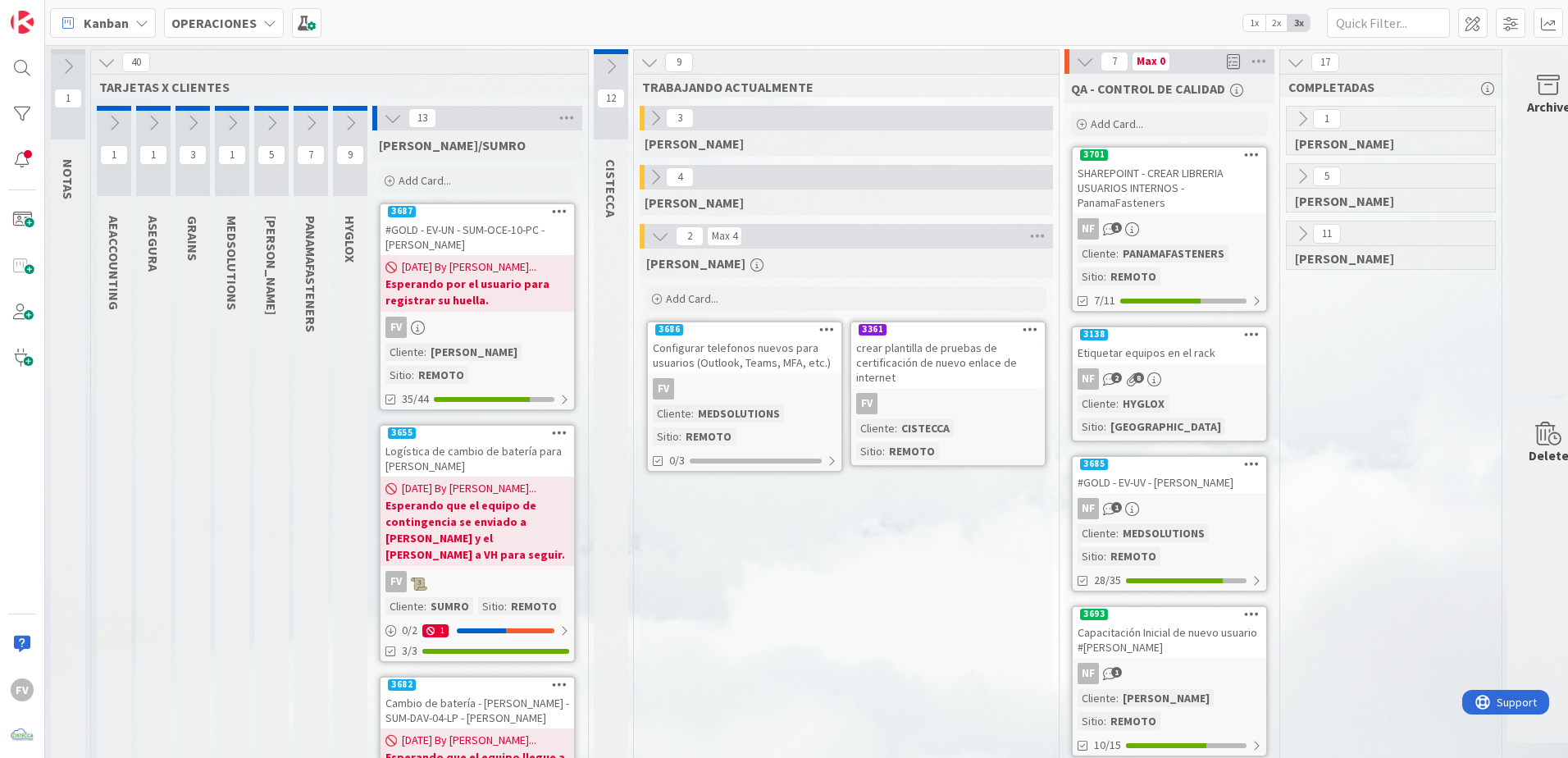
click at [401, 118] on icon at bounding box center [393, 118] width 18 height 18
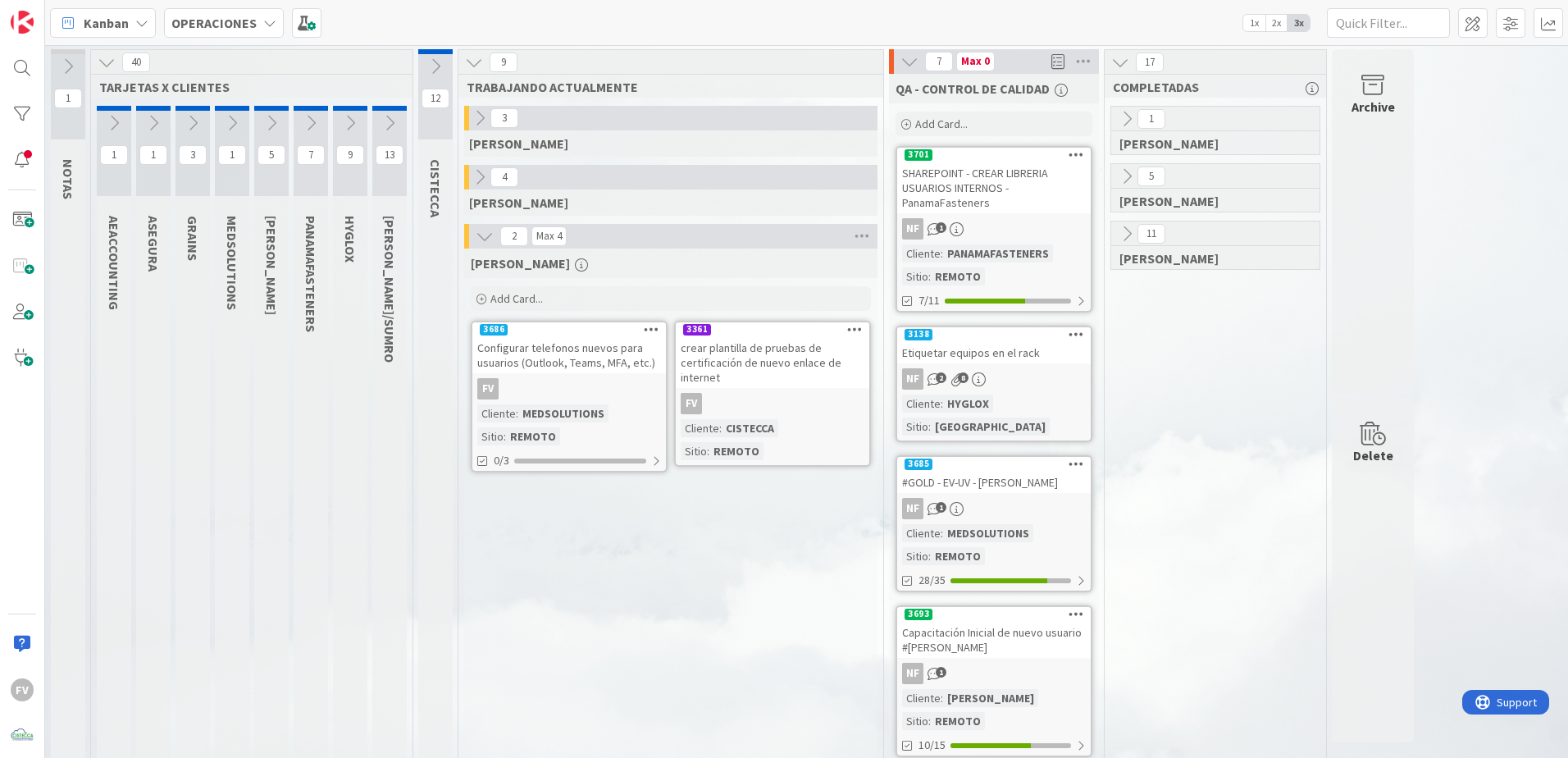
click at [696, 729] on div "FERNANDO Add Card... 3361 crear plantilla de pruebas de certificación de nuevo …" at bounding box center [670, 739] width 413 height 982
